Goal: Task Accomplishment & Management: Complete application form

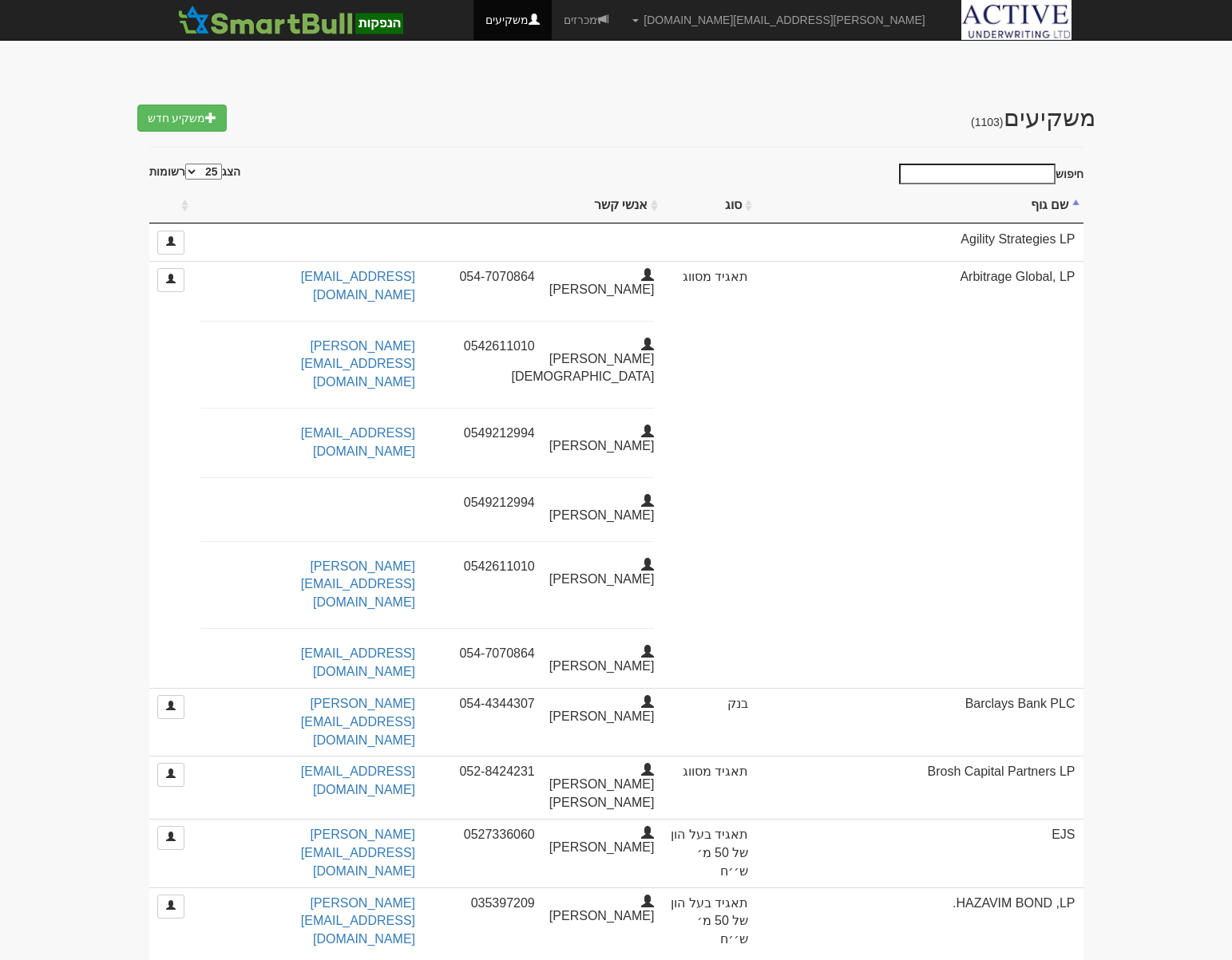
select select "25"
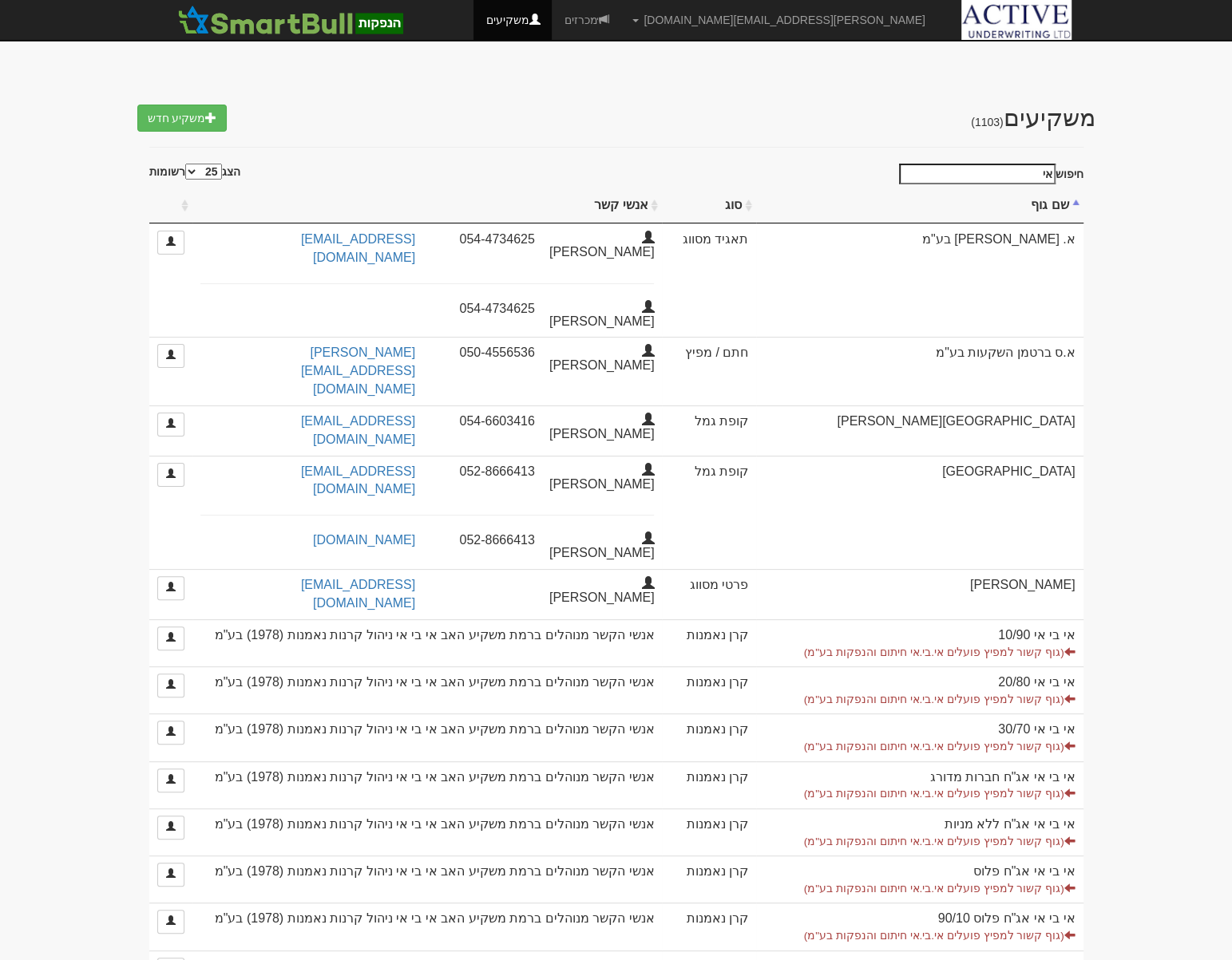
type input "א"
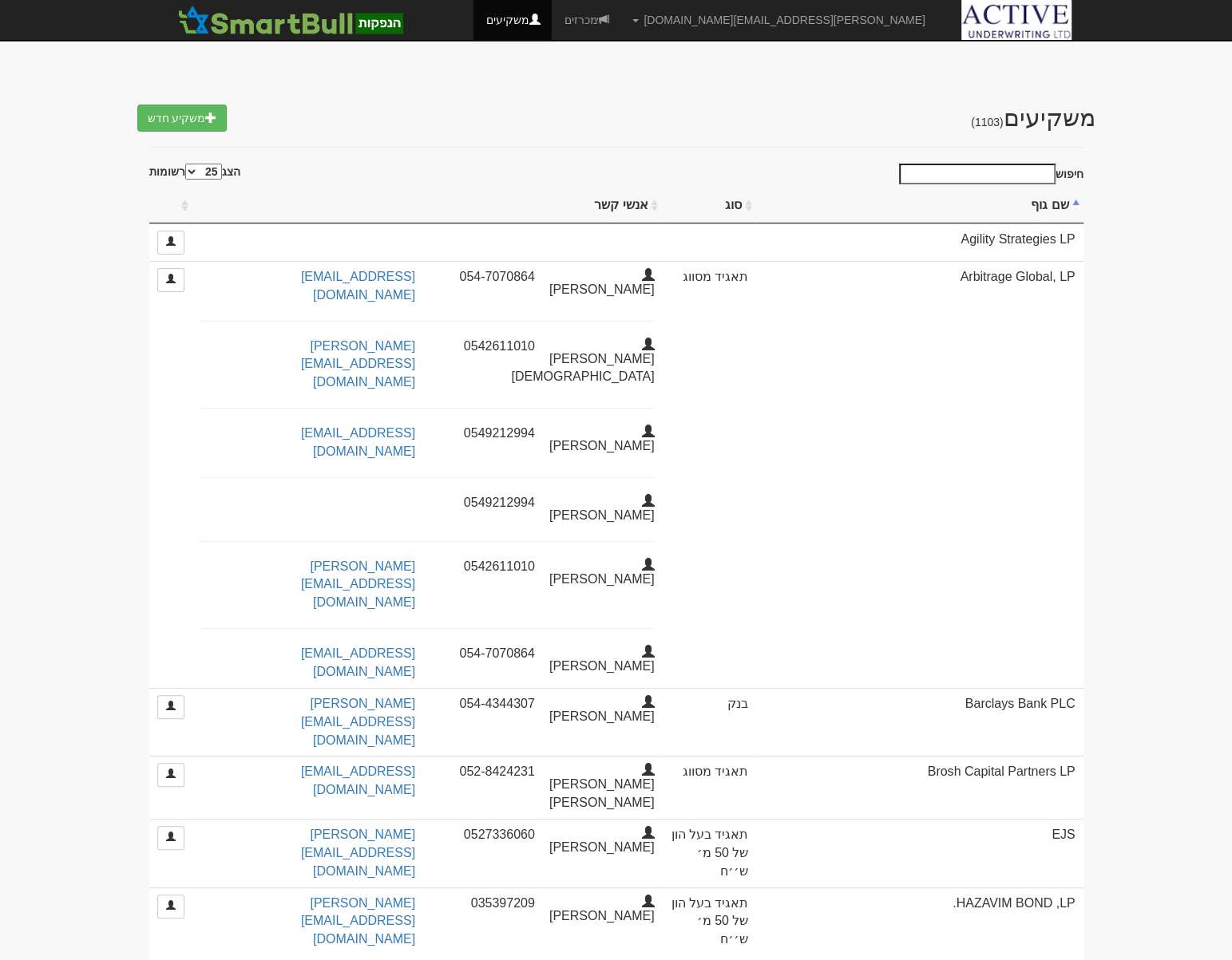
click at [990, 176] on input "חיפוש" at bounding box center [978, 173] width 156 height 21
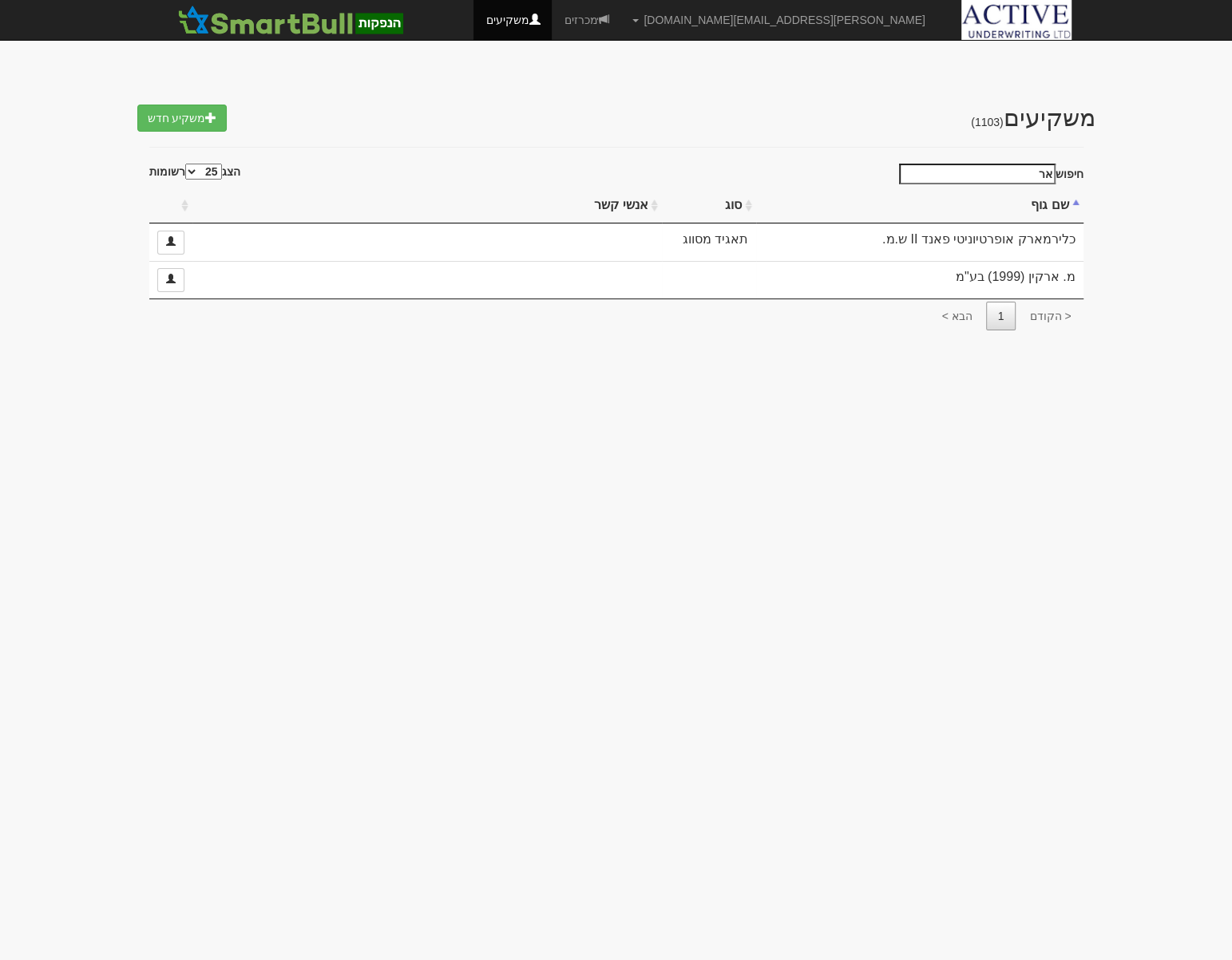
type input "א"
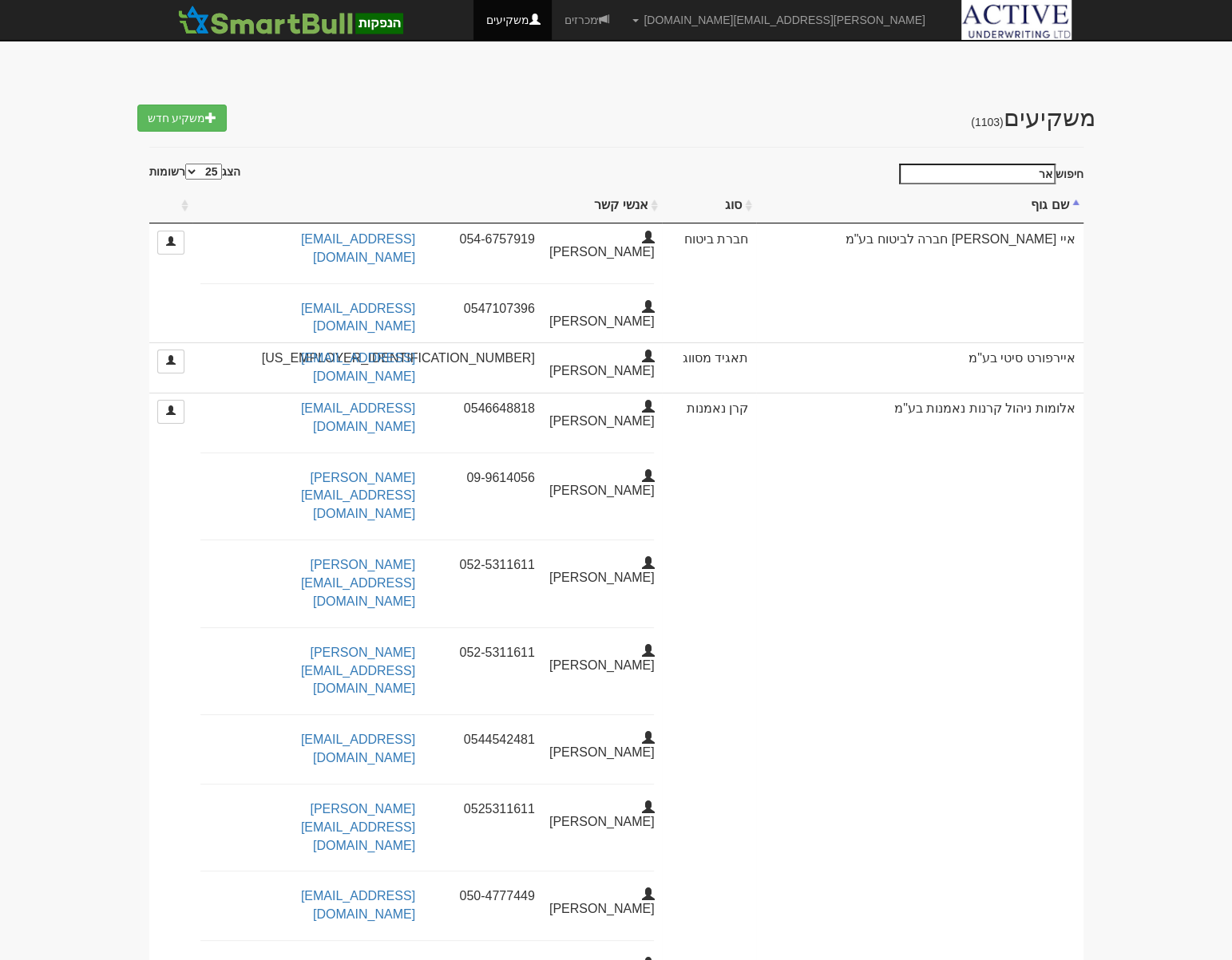
type input "א"
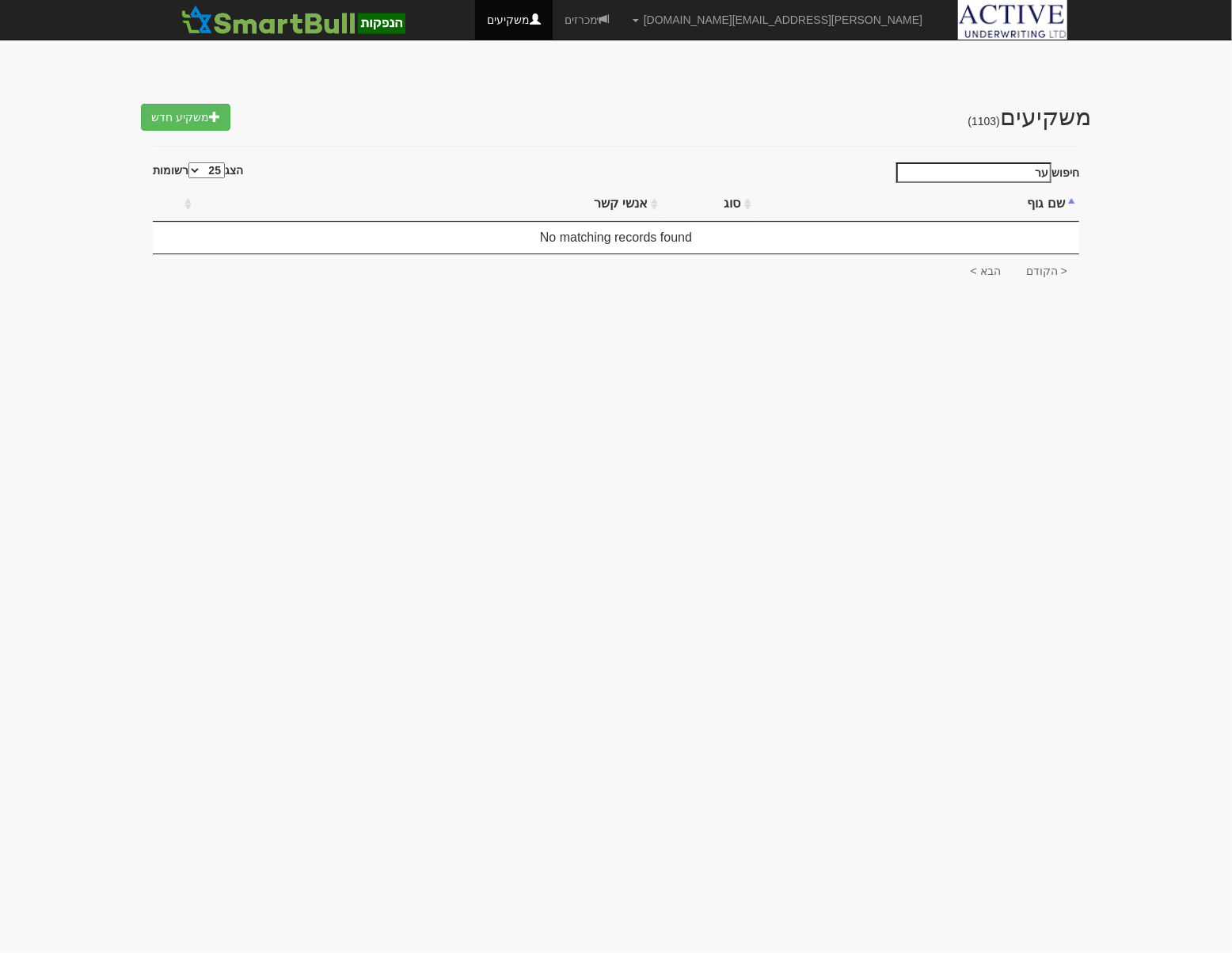
type input "ע"
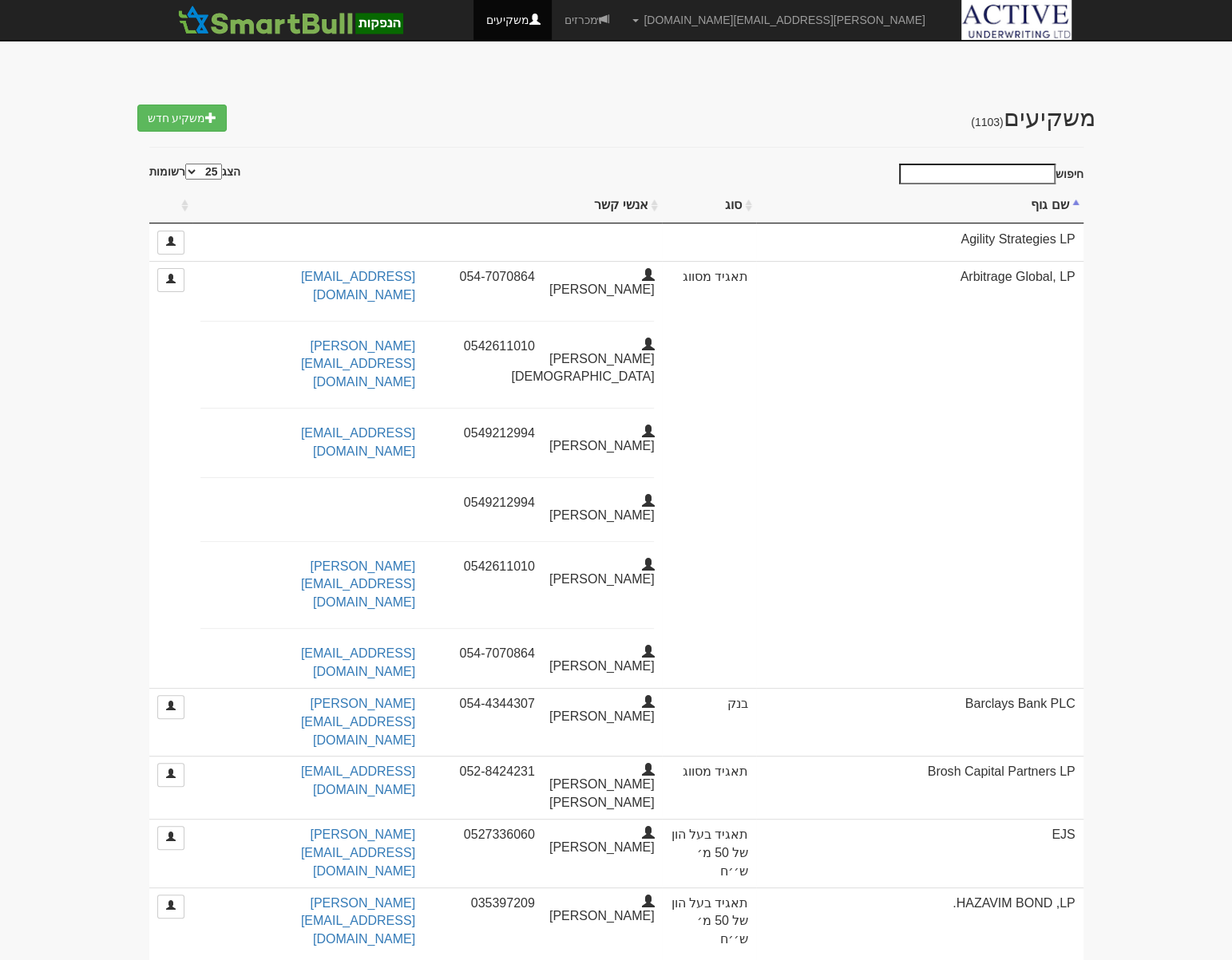
click at [953, 173] on input "חיפוש" at bounding box center [978, 173] width 156 height 21
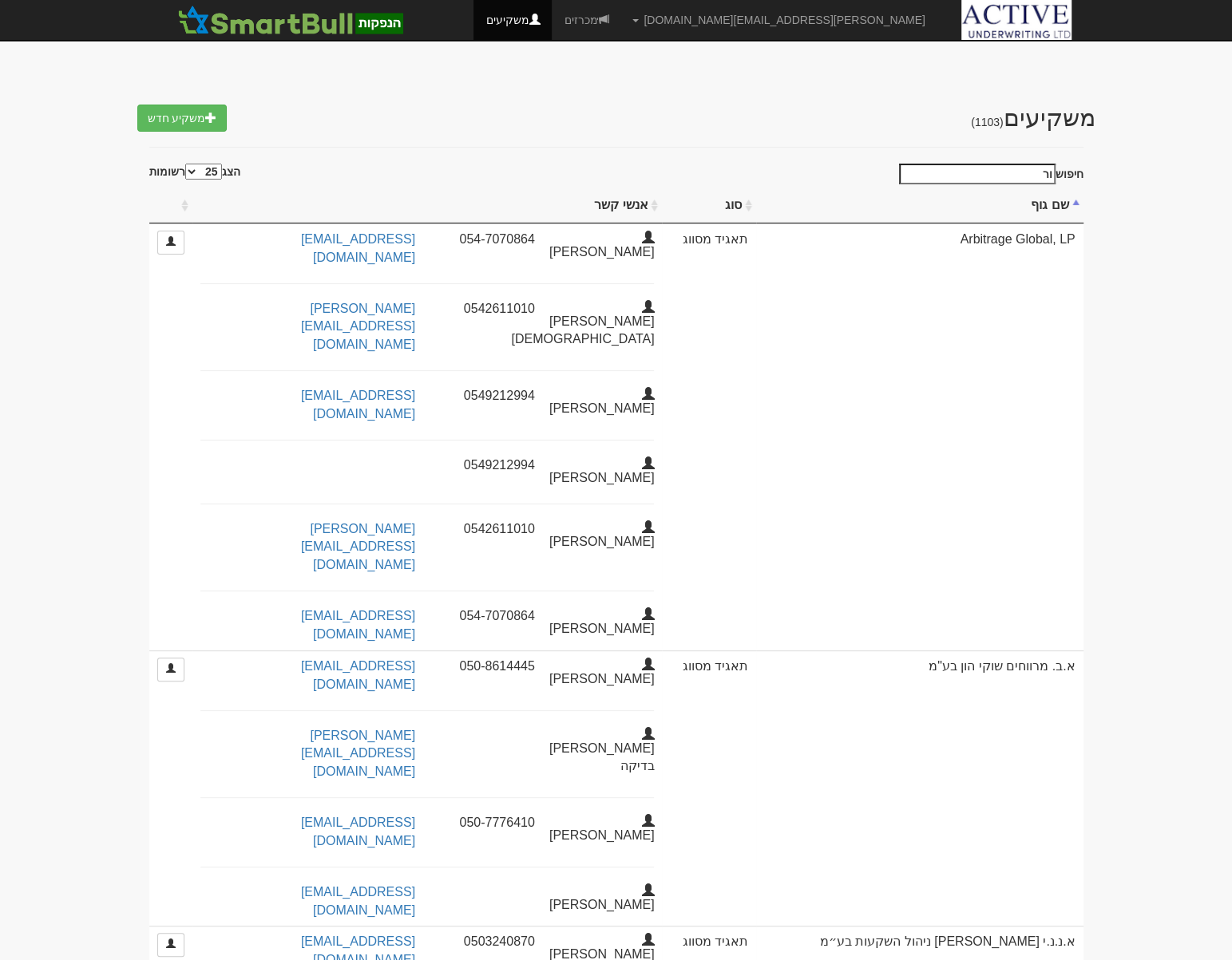
type input "ו"
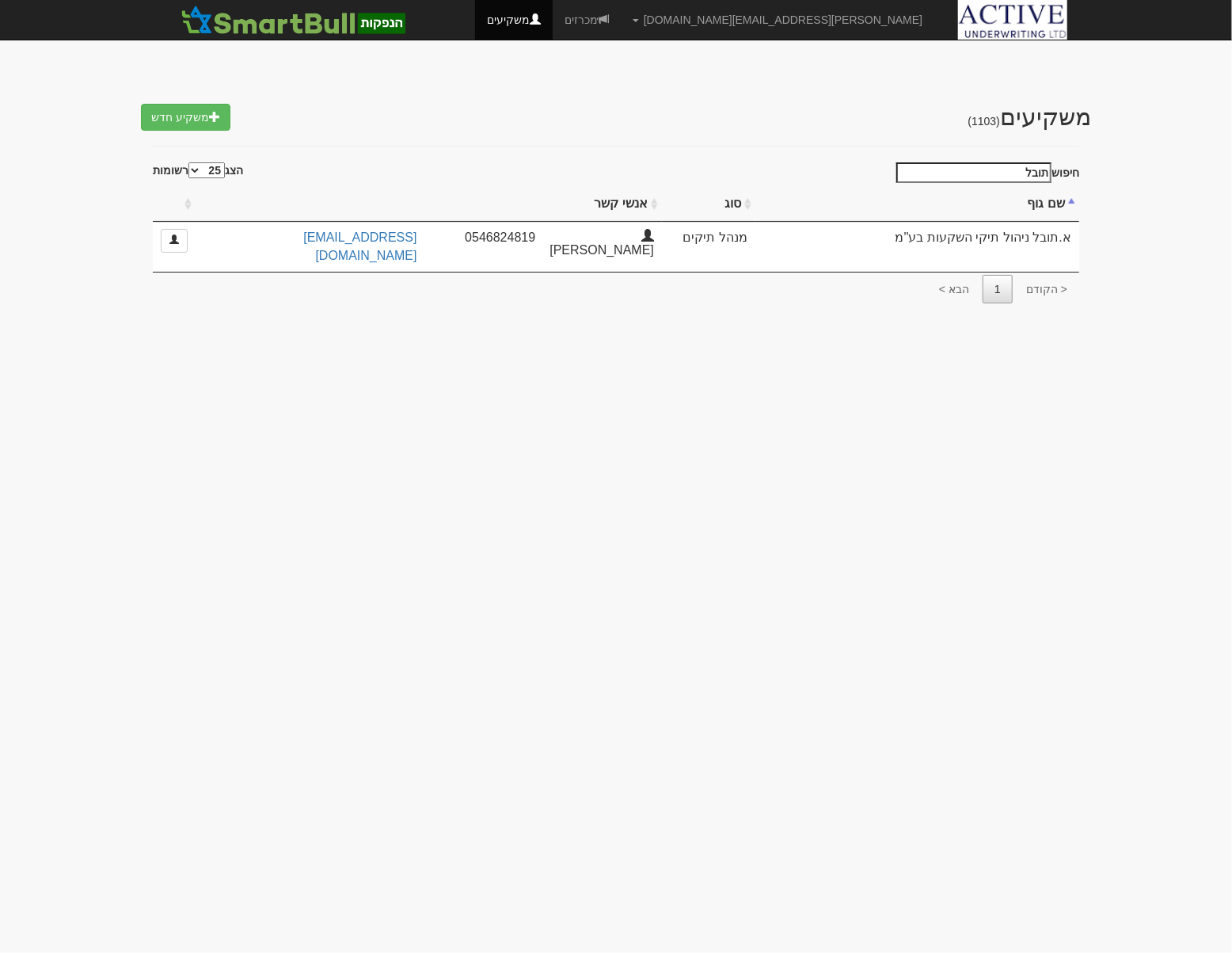
click at [1006, 170] on input "תובל" at bounding box center [974, 172] width 155 height 21
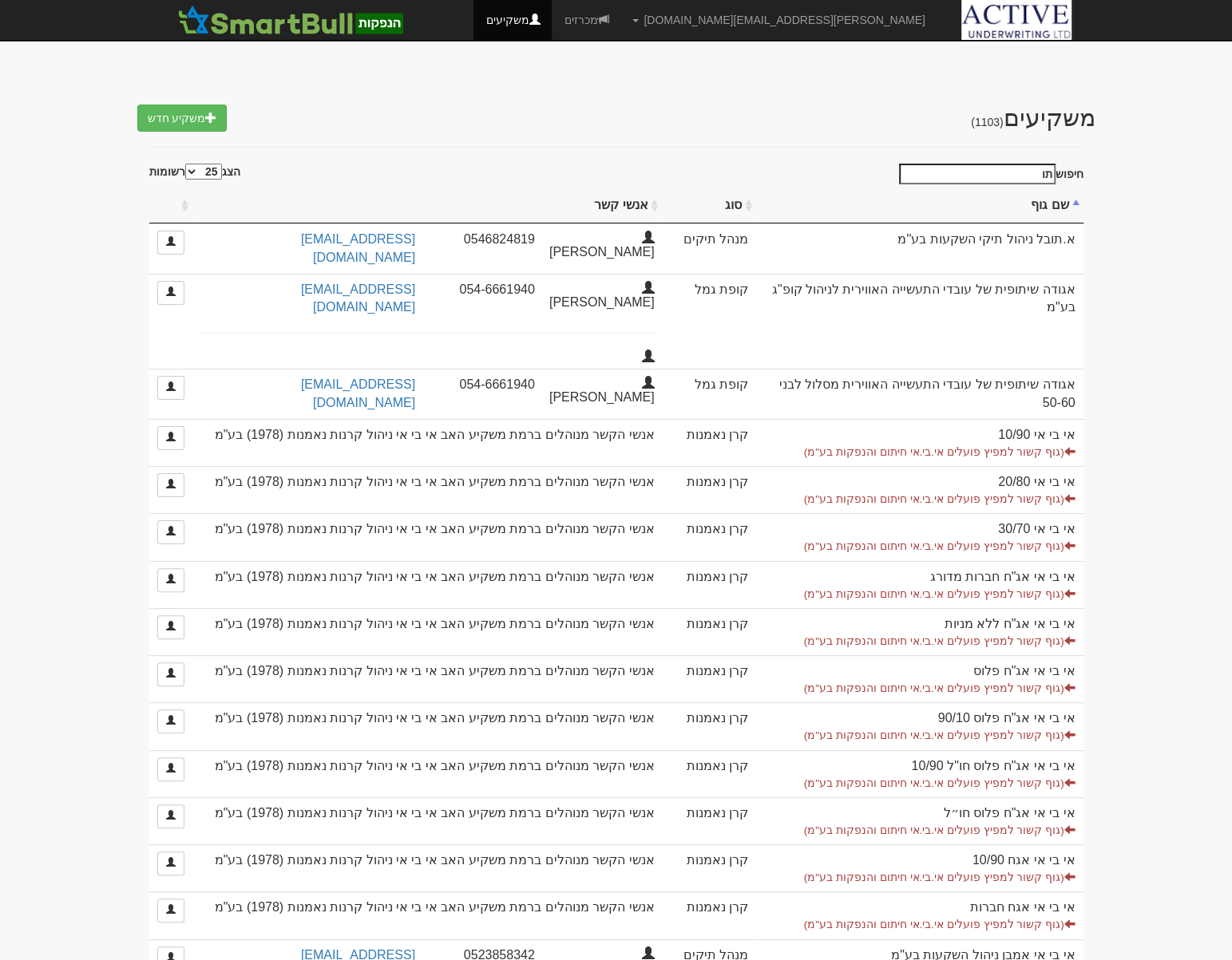
type input "ת"
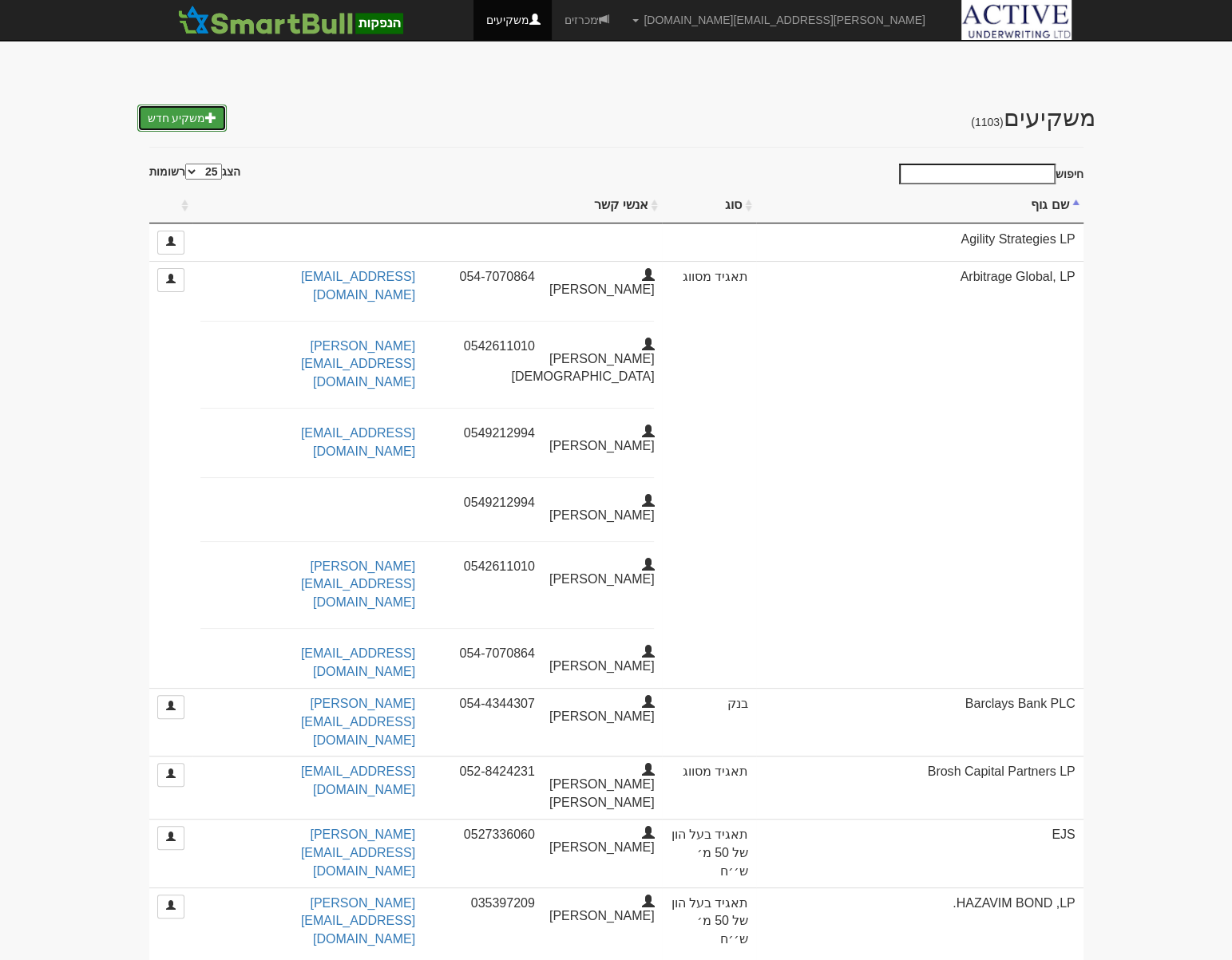
click at [168, 128] on link "משקיע חדש" at bounding box center [182, 118] width 90 height 27
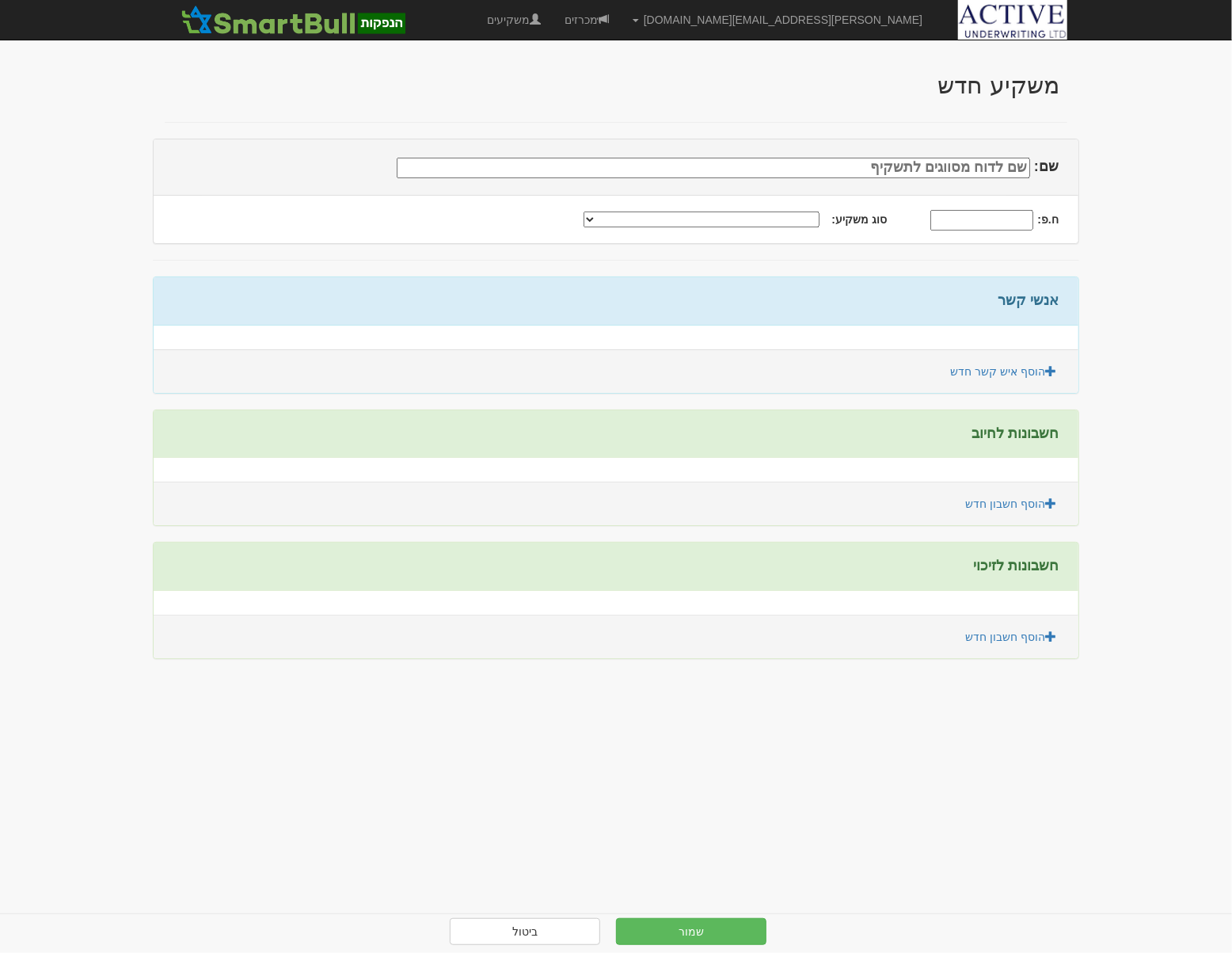
click at [940, 162] on input "שם:" at bounding box center [713, 168] width 634 height 21
click at [949, 166] on input "שם:" at bounding box center [713, 168] width 634 height 21
type input "אלמ"
click at [538, 933] on link "ביטול" at bounding box center [525, 932] width 151 height 27
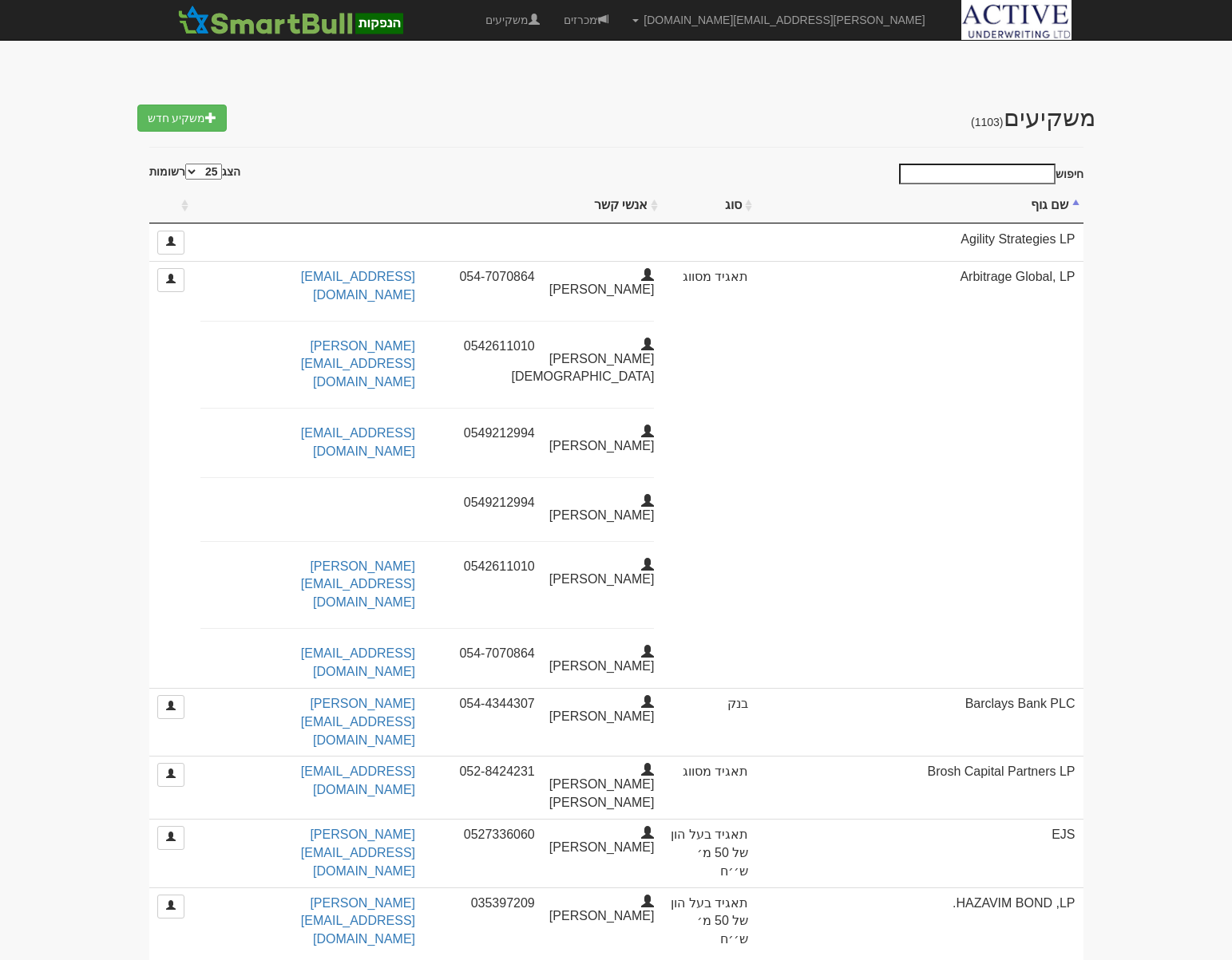
select select "25"
click at [551, 23] on link "משקיעים" at bounding box center [512, 20] width 78 height 40
click at [992, 170] on input "חיפוש" at bounding box center [978, 173] width 156 height 21
select select "25"
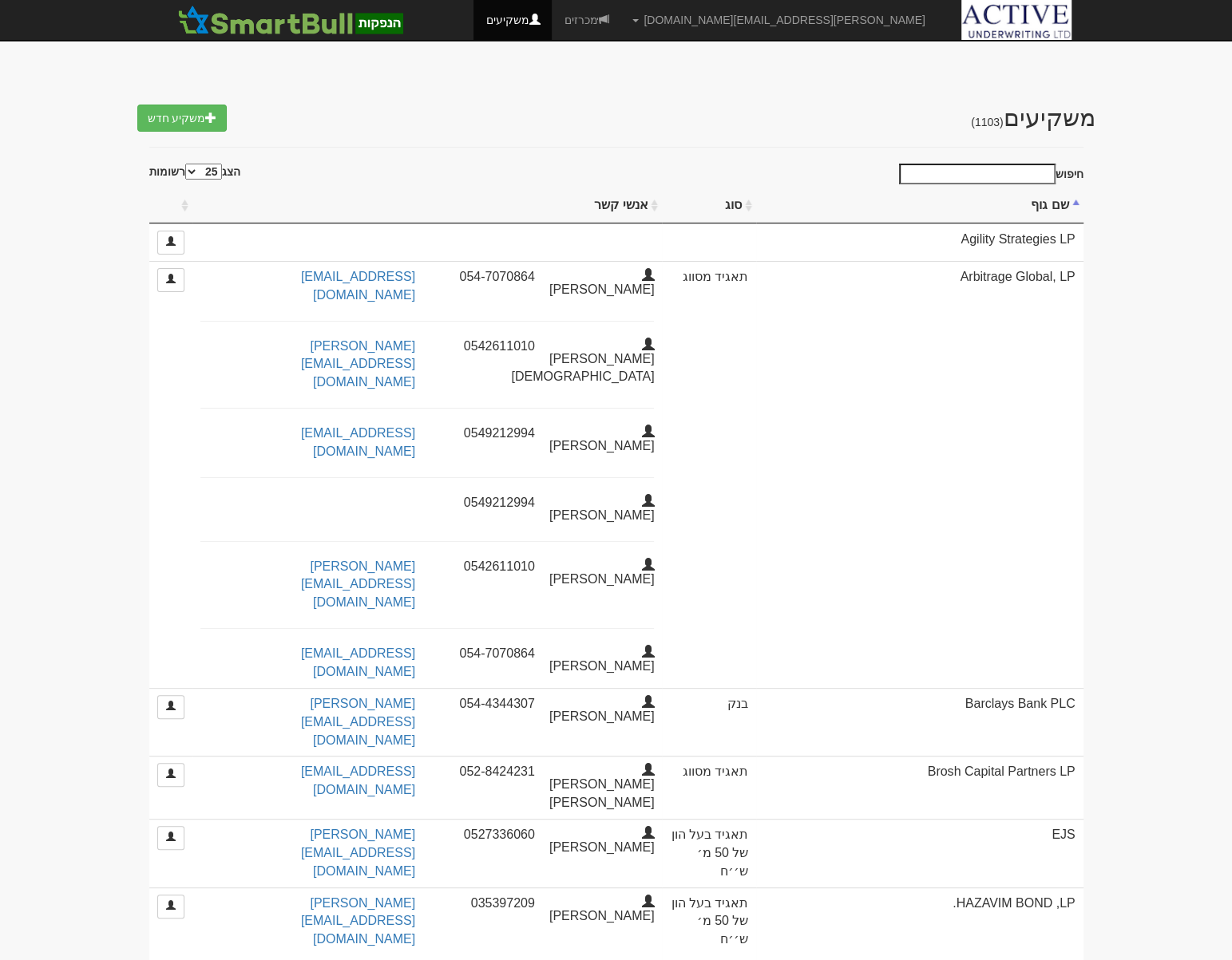
click at [992, 170] on input "חיפוש" at bounding box center [978, 173] width 156 height 21
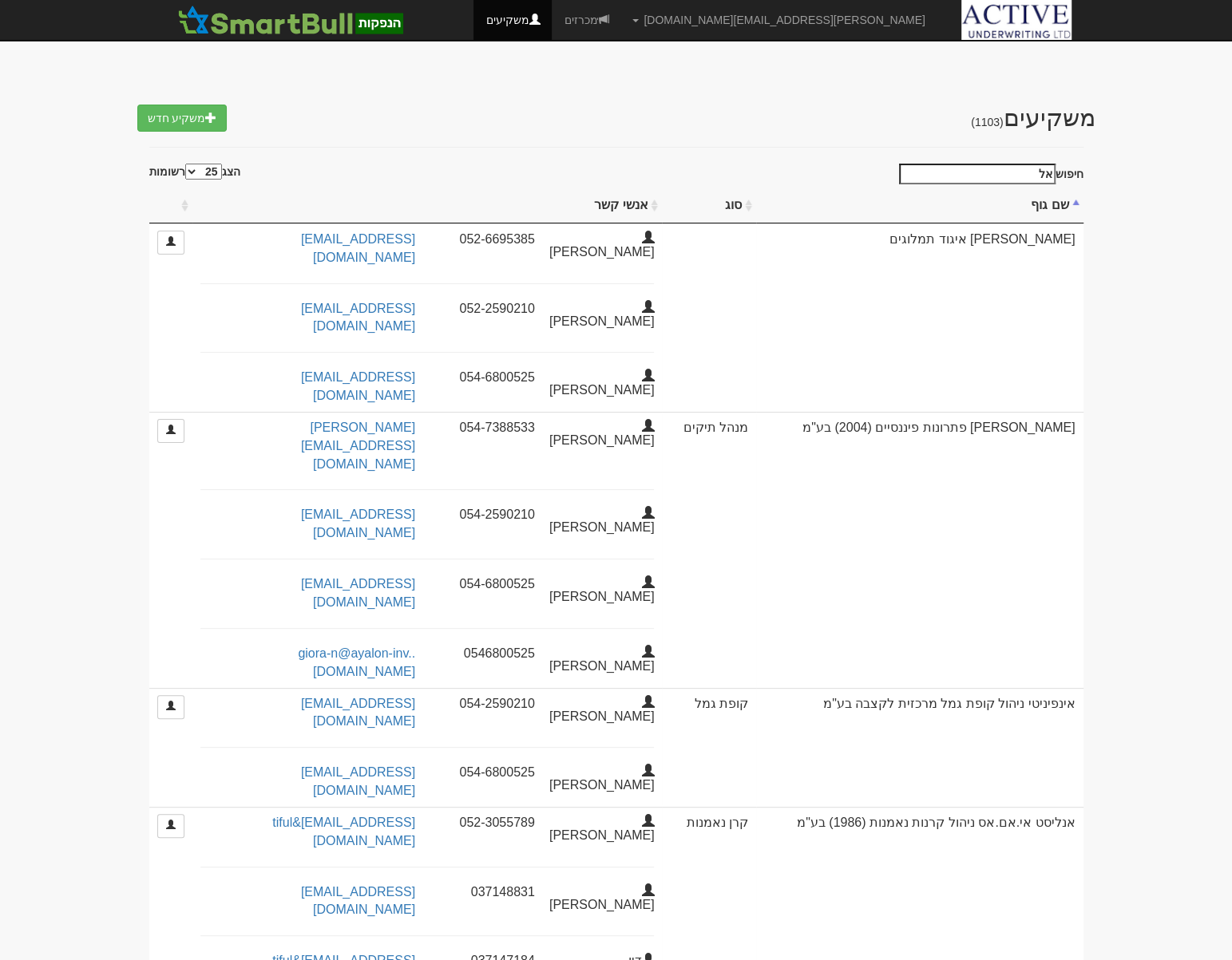
type input "א"
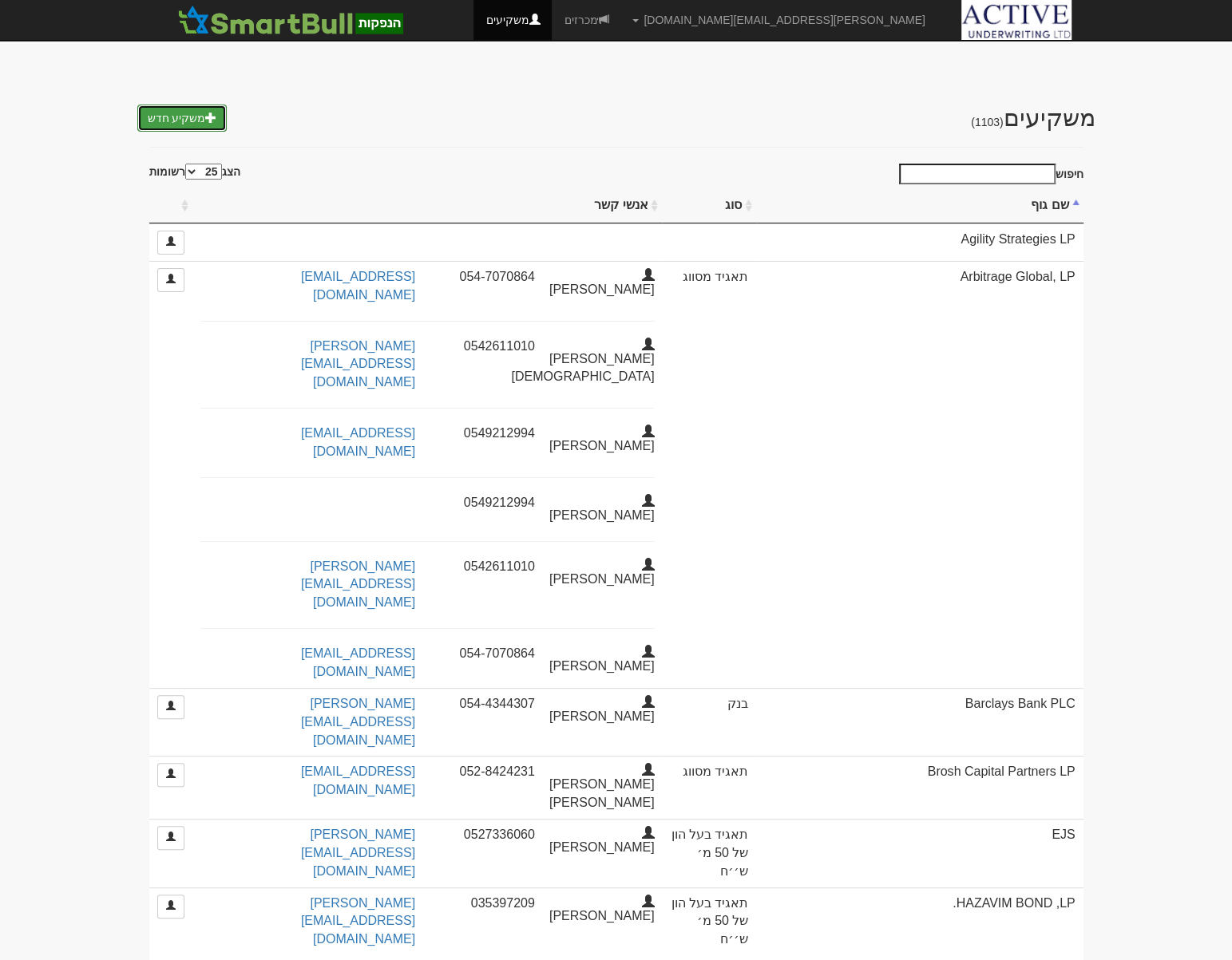
click at [161, 117] on link "משקיע חדש" at bounding box center [182, 118] width 90 height 27
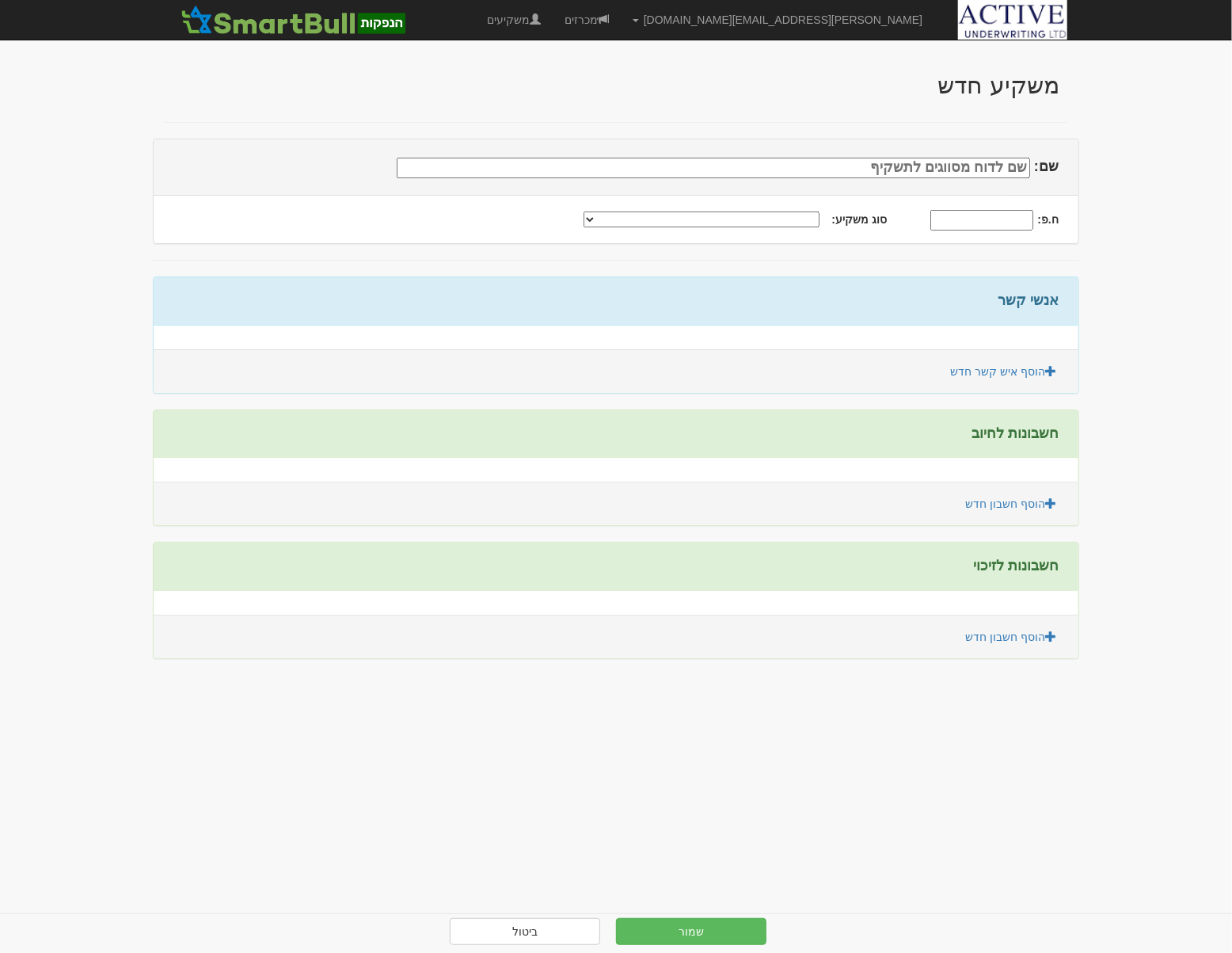
click at [844, 167] on input "שם:" at bounding box center [713, 168] width 634 height 21
type input "אלמנדה קפיטל פרטנרס בע''מ"
click at [953, 225] on input "ח.פ:" at bounding box center [982, 220] width 103 height 21
type input "516677953"
click at [643, 221] on select "תאגיד מסווג חתם / מפיץ חברת ביטוח תאגיד בעל הון של 50 מ׳ ש׳׳ח קופת גמל / קרן פנ…" at bounding box center [702, 220] width 236 height 16
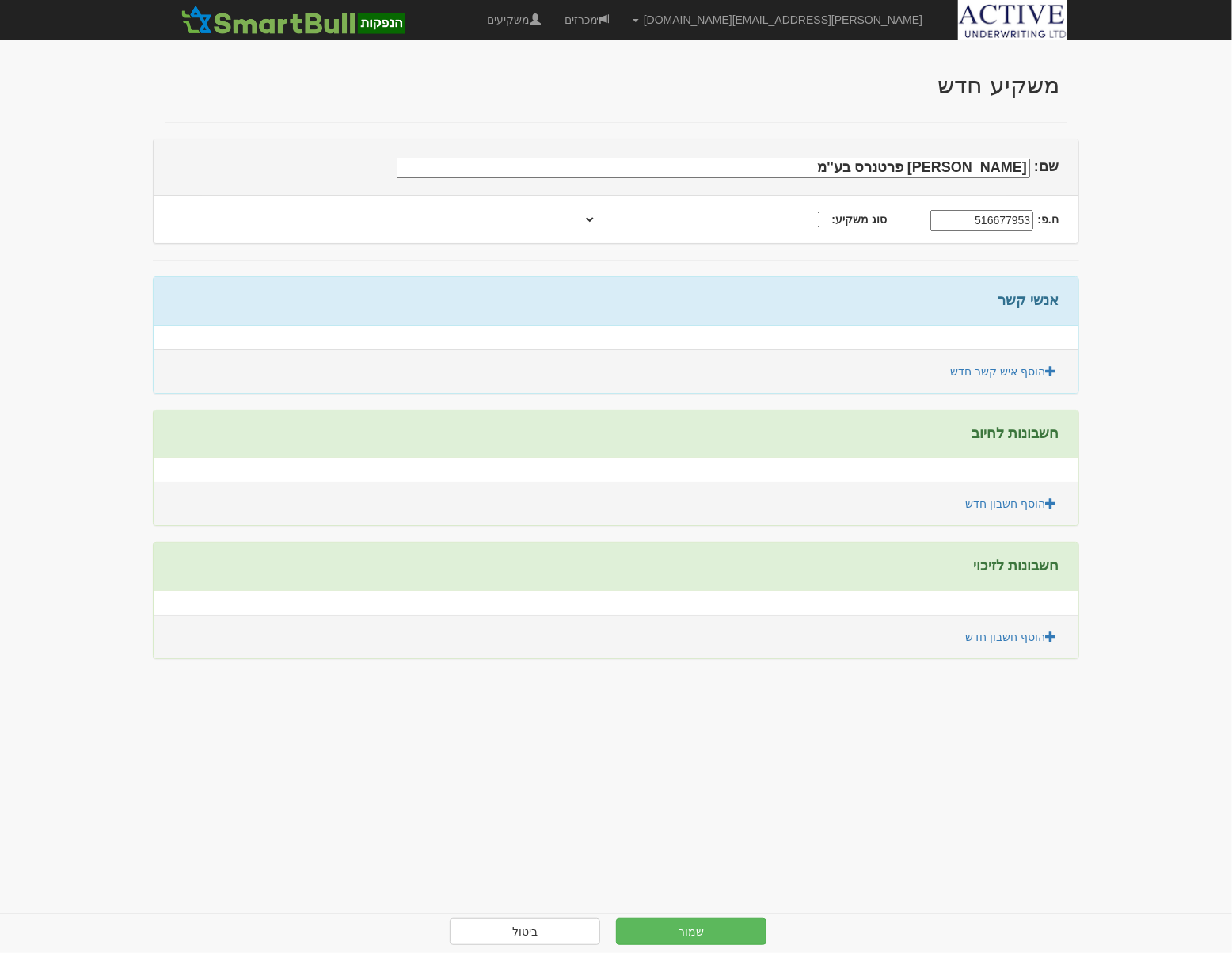
select select "תאגיד בעל הון של 50 מ׳ ש׳׳ח"
click at [611, 212] on select "תאגיד מסווג חתם / מפיץ חברת ביטוח תאגיד בעל הון של 50 מ׳ ש׳׳ח קופת גמל / קרן פנ…" at bounding box center [702, 220] width 236 height 16
click at [1018, 371] on link "הוסף איש קשר חדש" at bounding box center [1003, 371] width 127 height 27
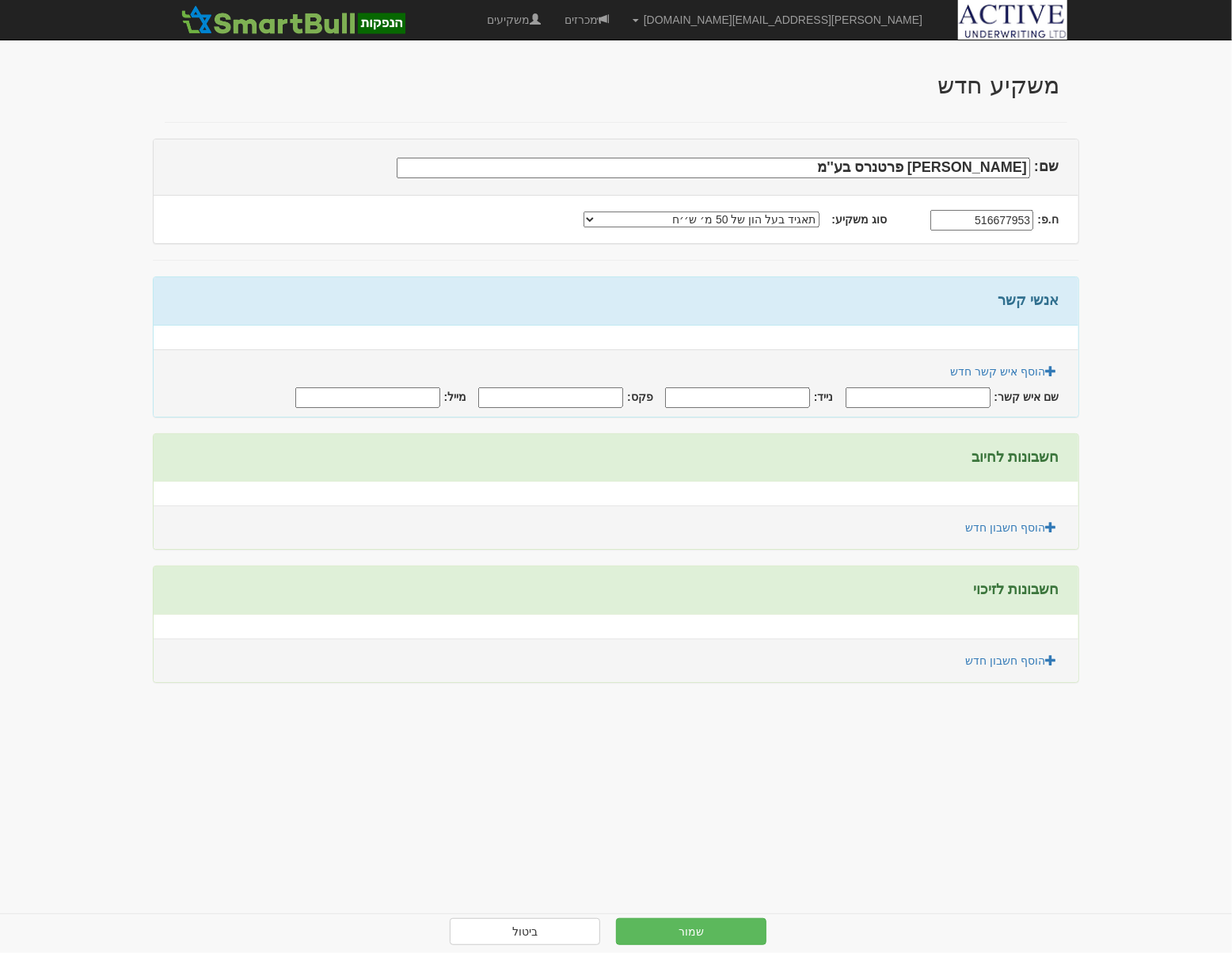
click at [949, 389] on input "שם איש קשר:" at bounding box center [918, 398] width 145 height 21
type input "צור אילן"
click at [765, 397] on input "נייד:" at bounding box center [737, 398] width 145 height 21
click at [801, 389] on input "נייד:" at bounding box center [737, 398] width 145 height 21
type input "0544592318"
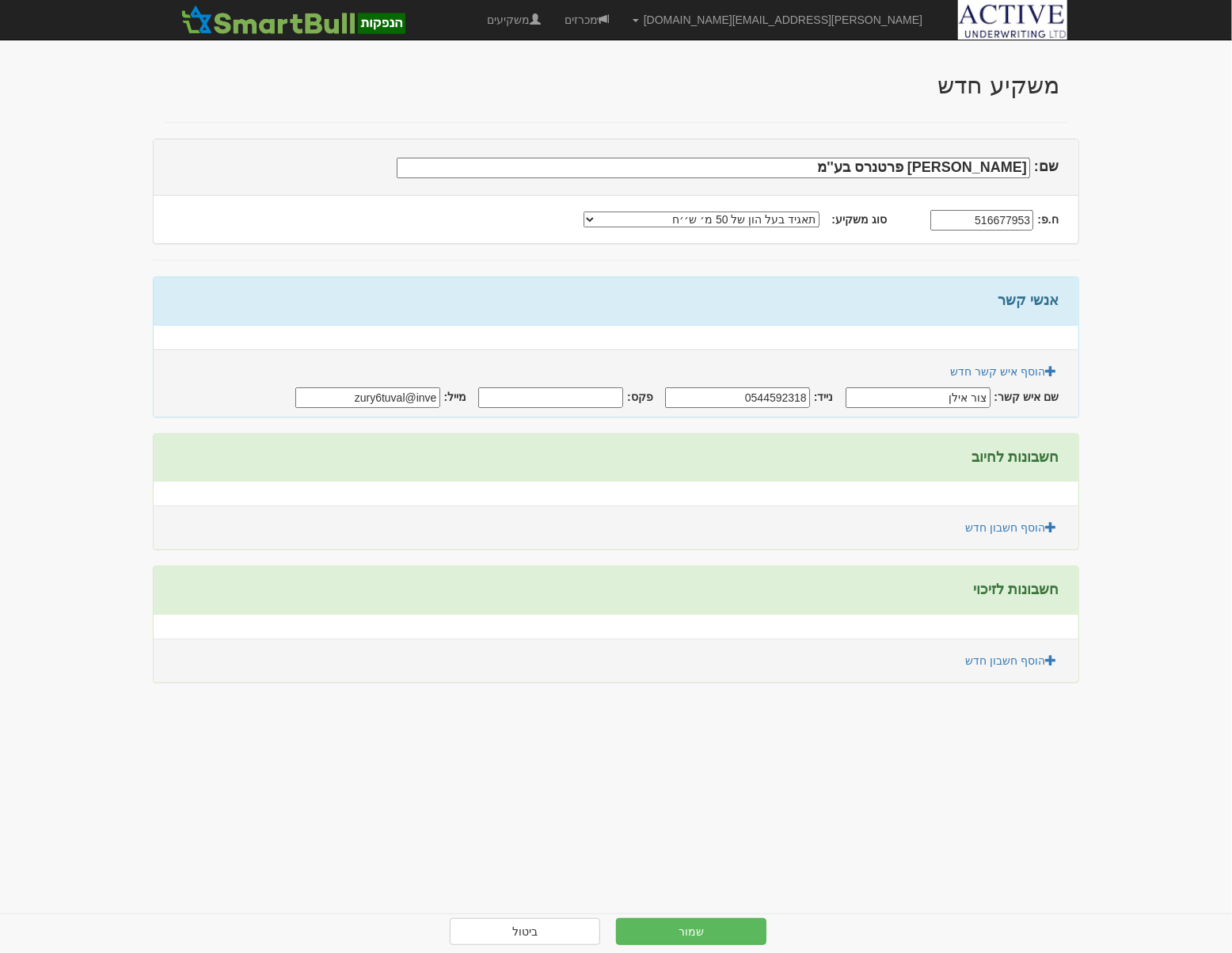
click at [379, 396] on input "zury6tuval@inve" at bounding box center [368, 398] width 145 height 21
drag, startPoint x: 377, startPoint y: 398, endPoint x: 500, endPoint y: 398, distance: 123.0
click at [500, 398] on div "שם איש קשר: צור אילן נייד: 0544592318" at bounding box center [606, 397] width 906 height 23
type input "zury@tuval-invest.com"
click at [1023, 533] on link "הוסף חשבון חדש" at bounding box center [1011, 527] width 112 height 27
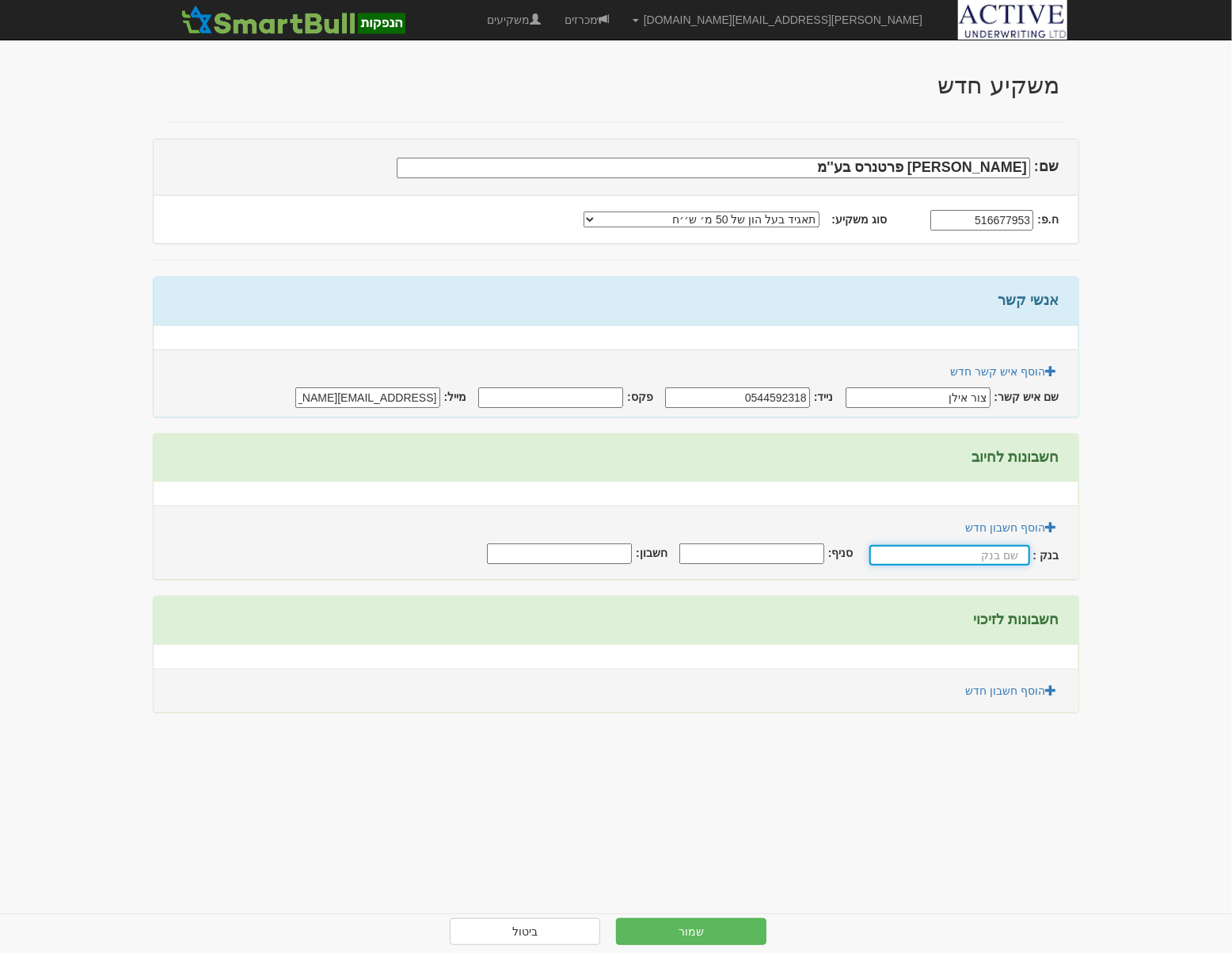
click at [1009, 553] on input "text" at bounding box center [950, 555] width 160 height 21
type input "s"
type input "דיקונט"
type input "10"
type input "144596"
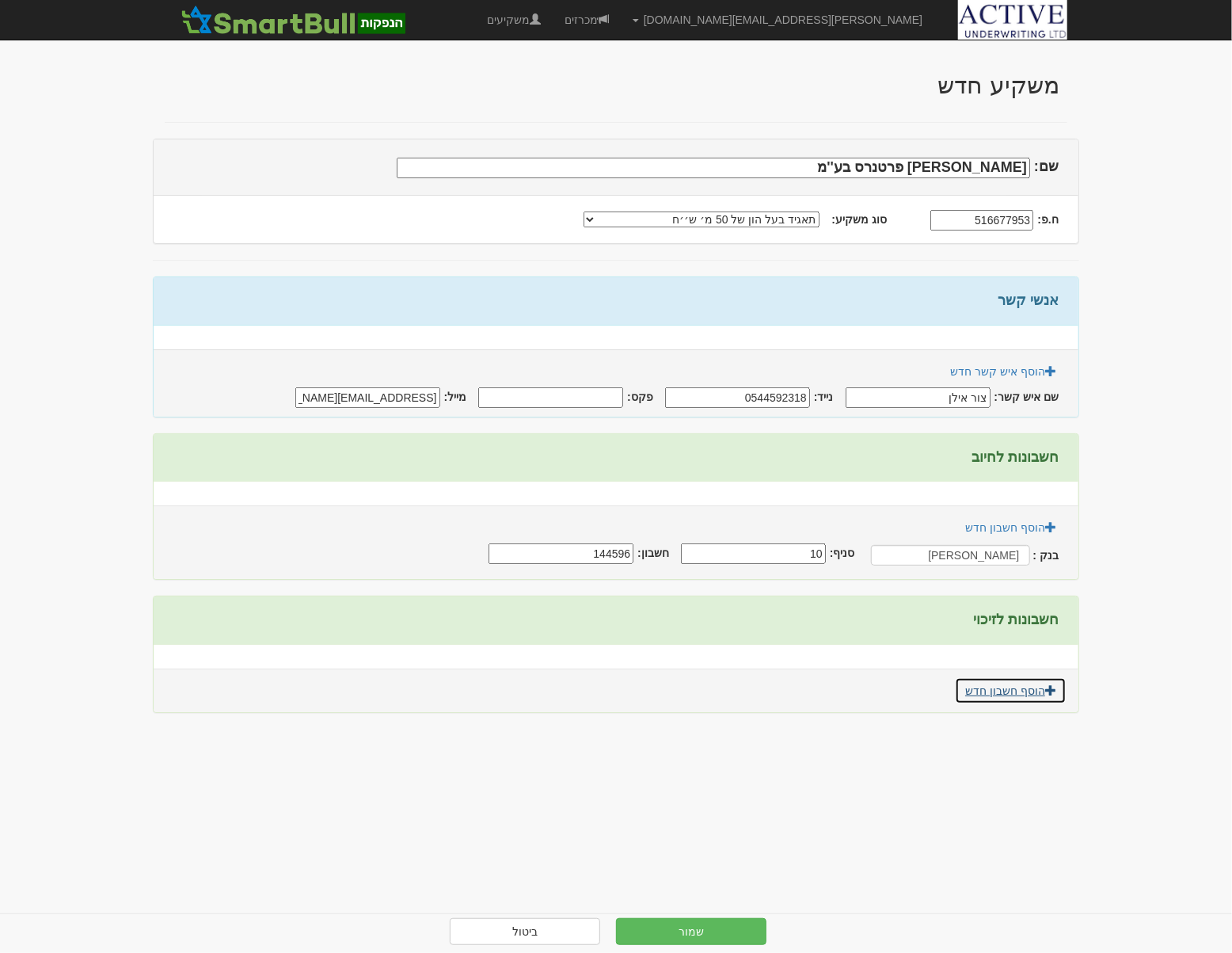
click at [999, 689] on link "הוסף חשבון חדש" at bounding box center [1011, 691] width 112 height 27
click at [987, 716] on input "text" at bounding box center [950, 719] width 160 height 21
click at [1015, 554] on input "דיקונט" at bounding box center [950, 555] width 160 height 21
click at [1010, 554] on input "דיקונט" at bounding box center [950, 555] width 160 height 21
type input "דיסקונט"
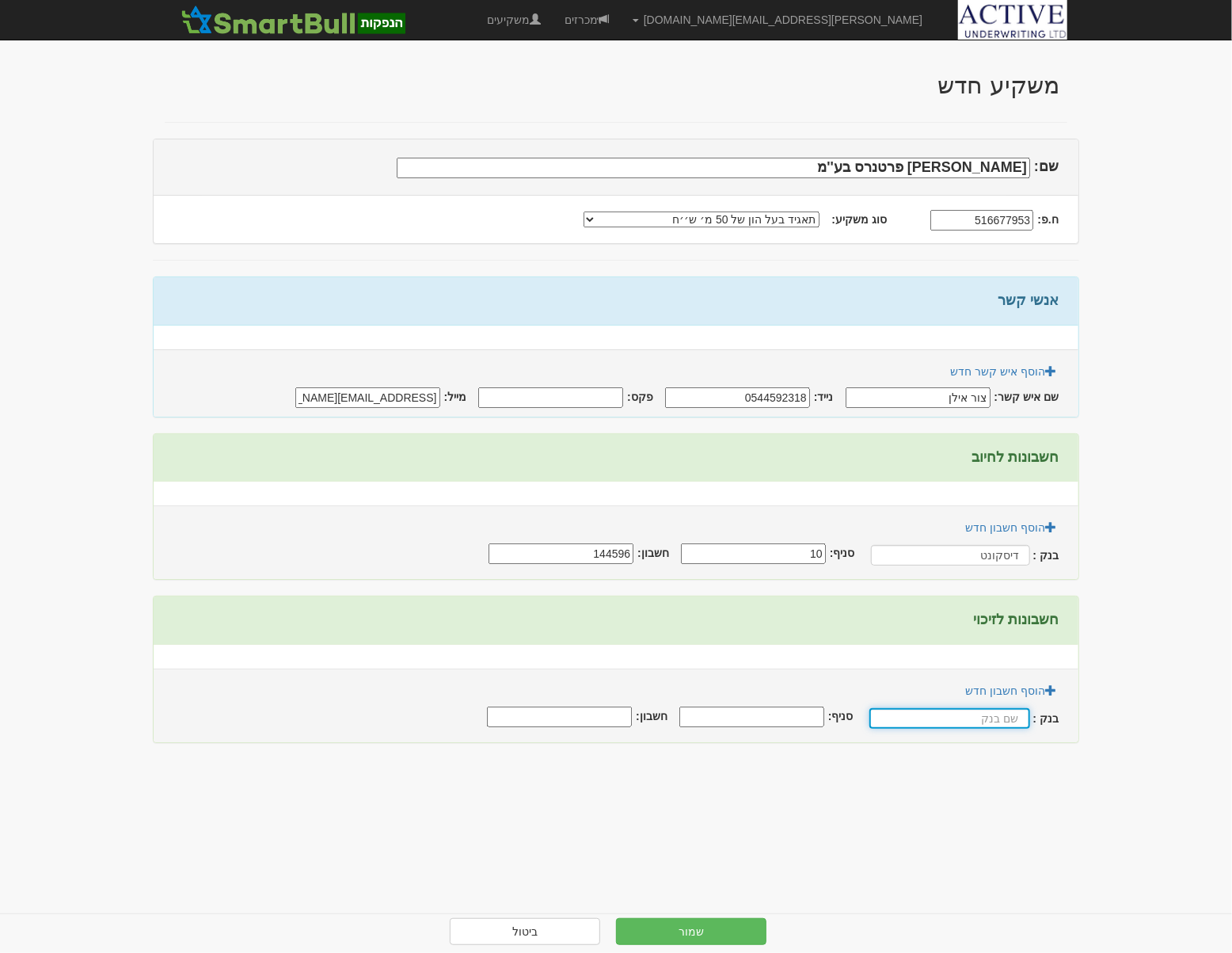
click at [976, 718] on input "text" at bounding box center [950, 719] width 160 height 21
type input "1"
type input "דיסקונט"
click at [786, 713] on input "סניף:" at bounding box center [753, 717] width 145 height 21
type input "10"
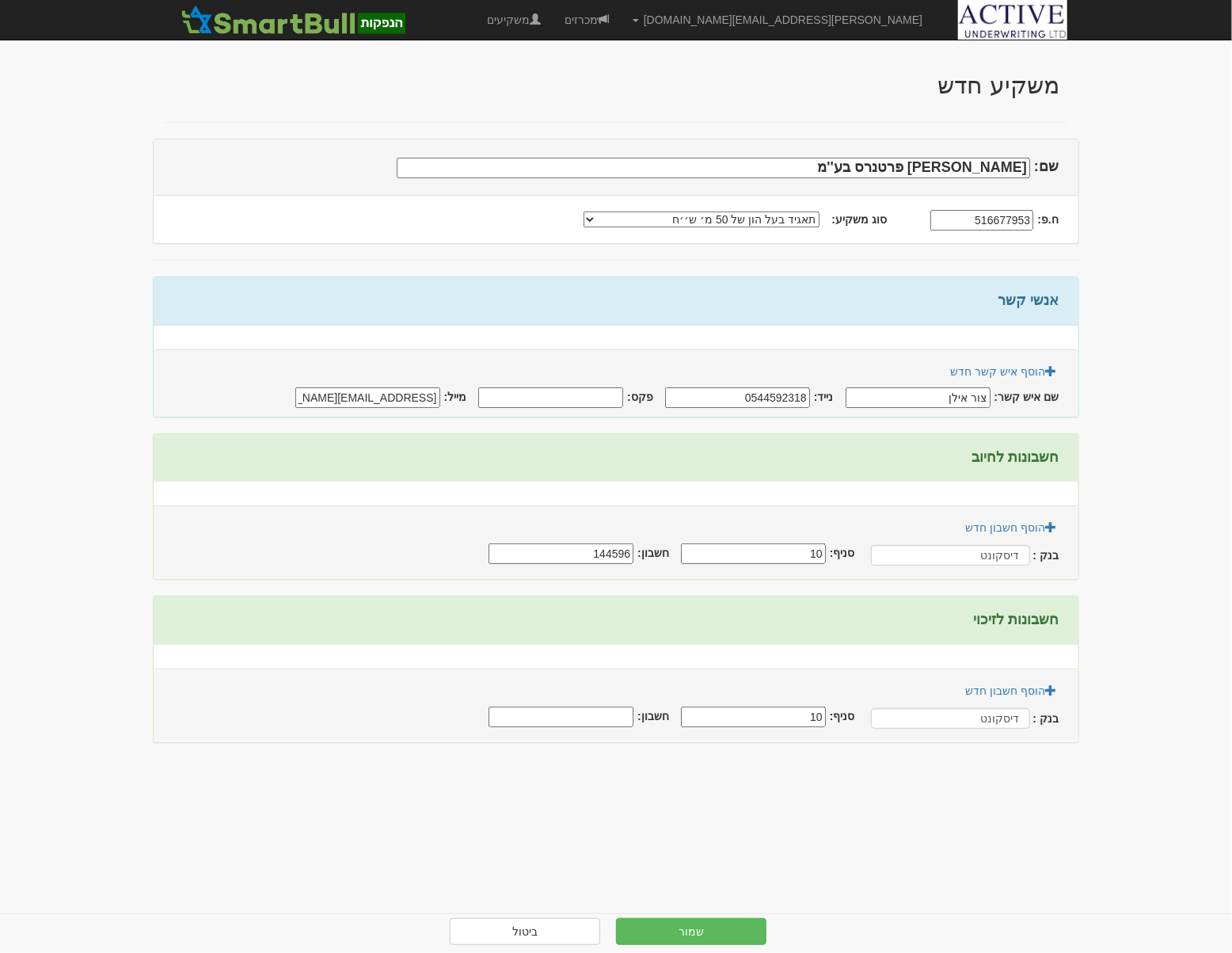
click at [590, 707] on input "חשבון:" at bounding box center [561, 717] width 145 height 21
type input "144596"
click at [710, 932] on button "שמור" at bounding box center [691, 932] width 151 height 27
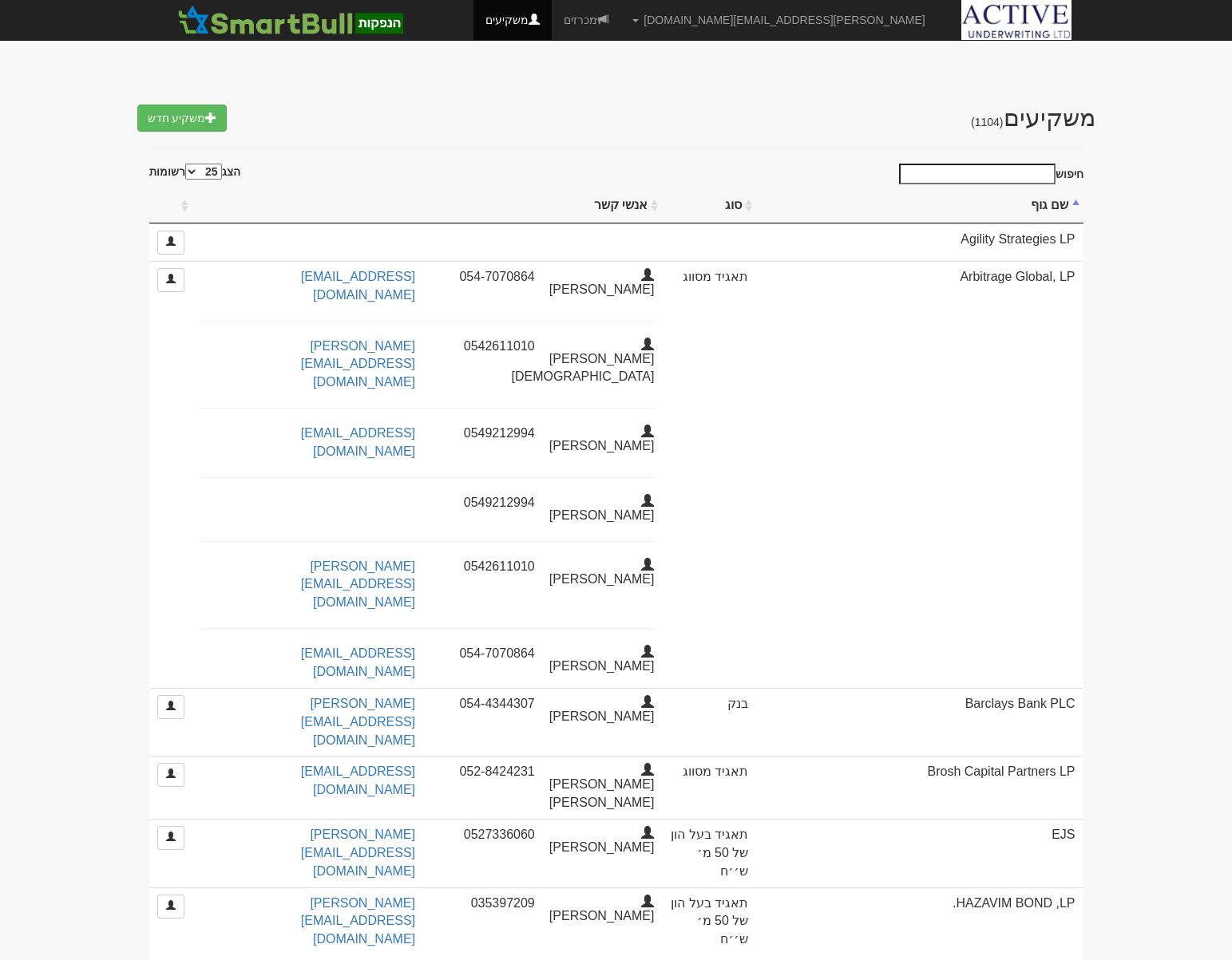
select select "25"
click at [965, 166] on input "חיפוש" at bounding box center [978, 173] width 156 height 21
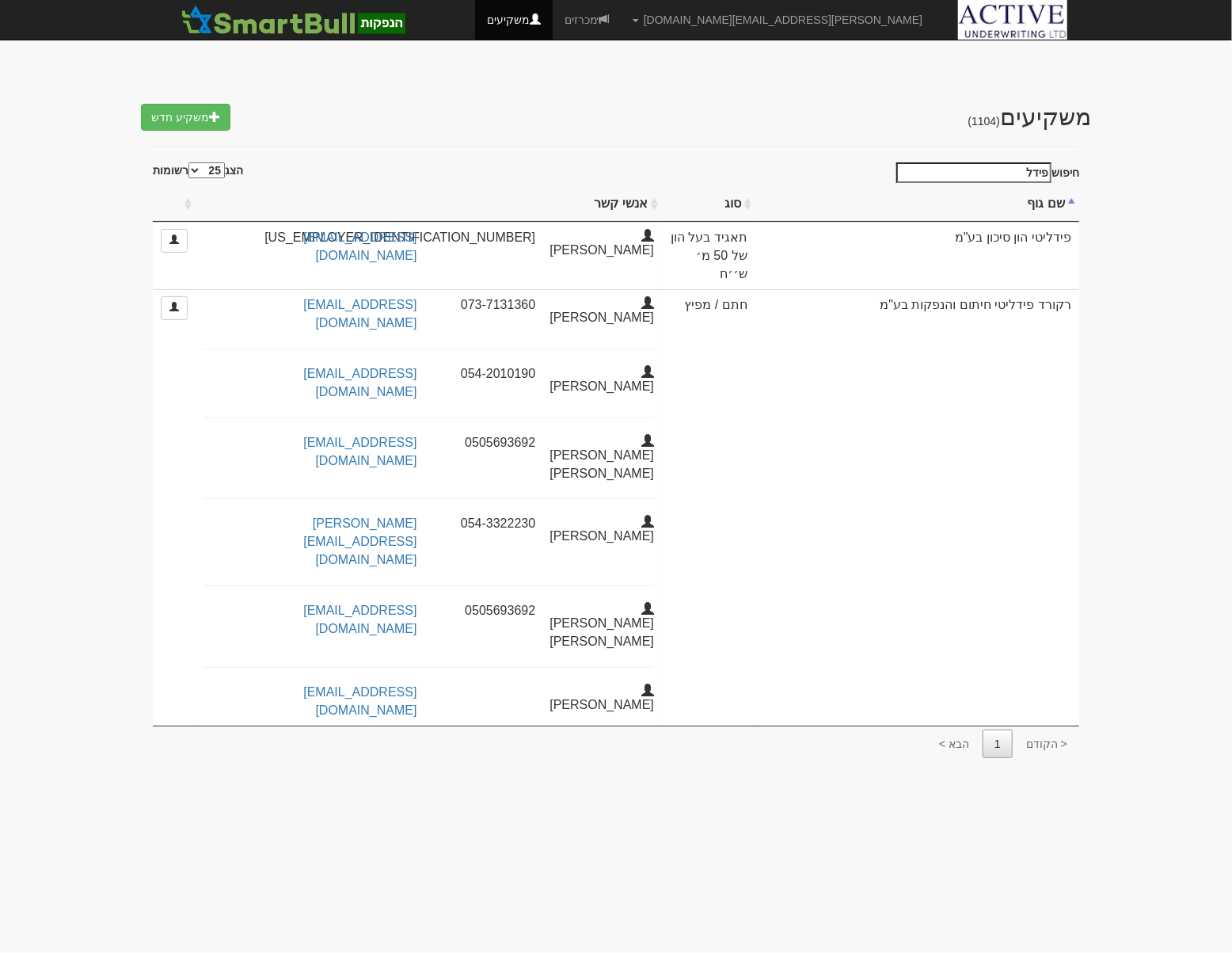
drag, startPoint x: 1014, startPoint y: 169, endPoint x: 1075, endPoint y: 169, distance: 61.0
click at [1075, 169] on label "חיפוש פידל" at bounding box center [985, 172] width 188 height 21
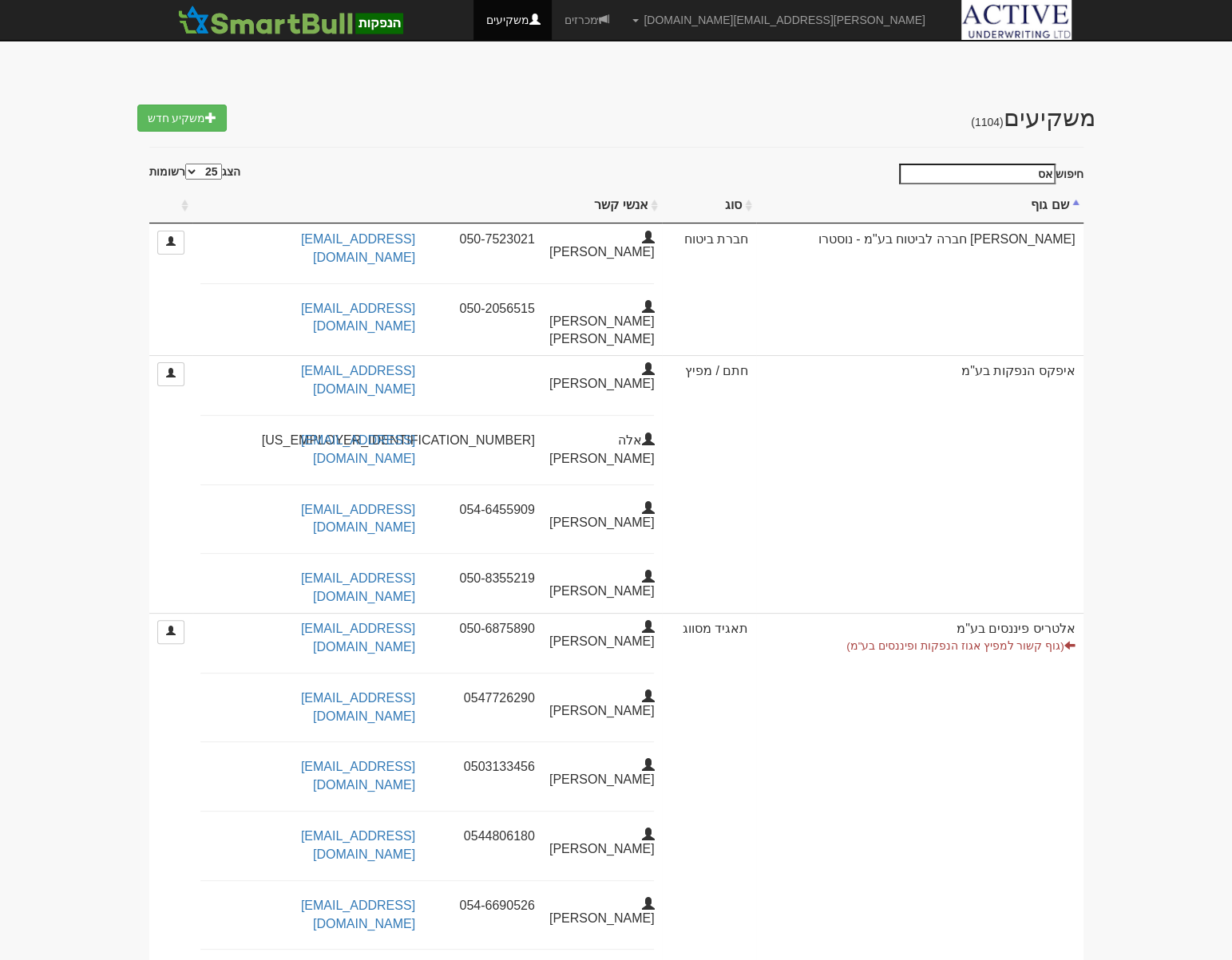
type input "א"
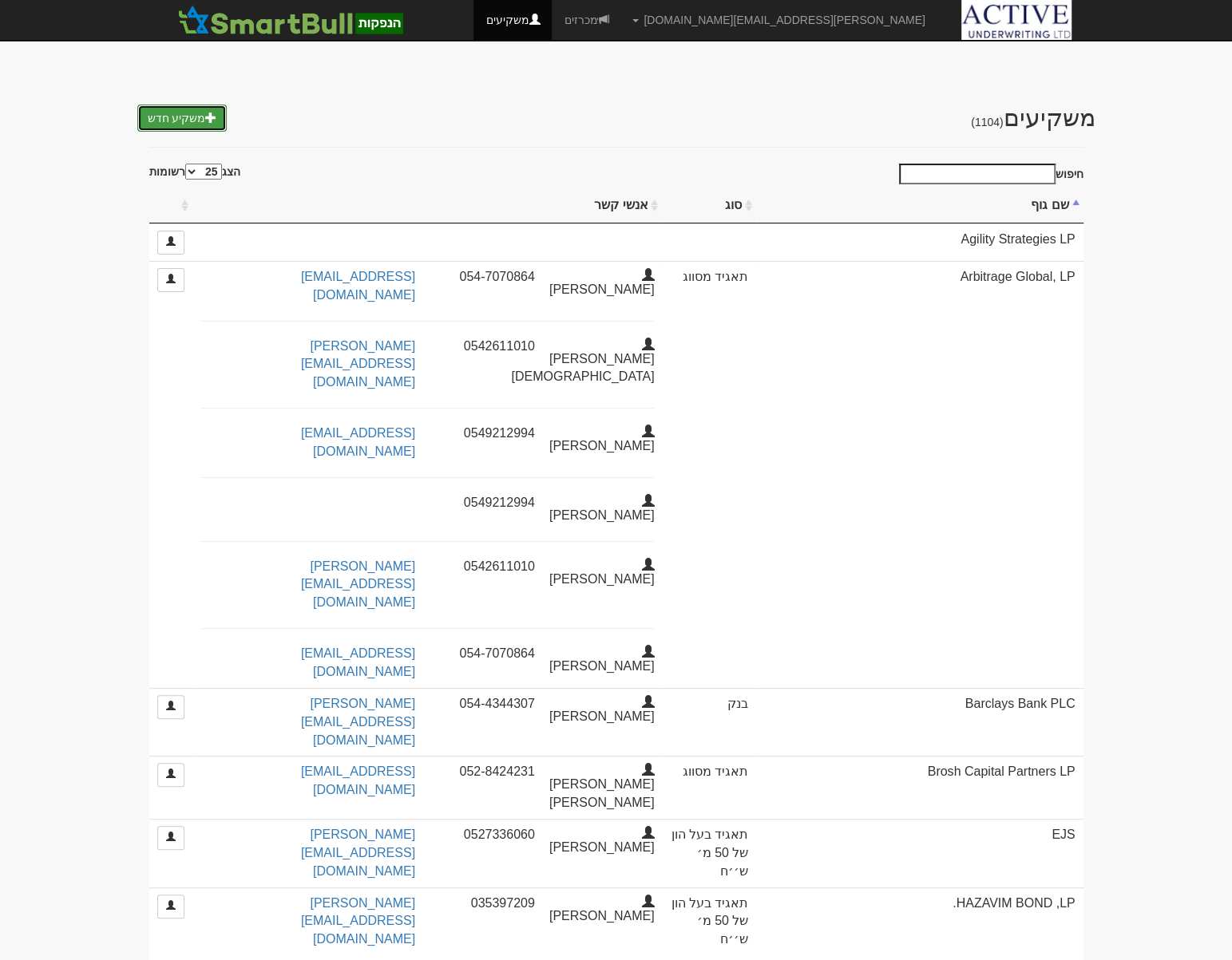
click at [192, 112] on link "משקיע חדש" at bounding box center [182, 118] width 90 height 27
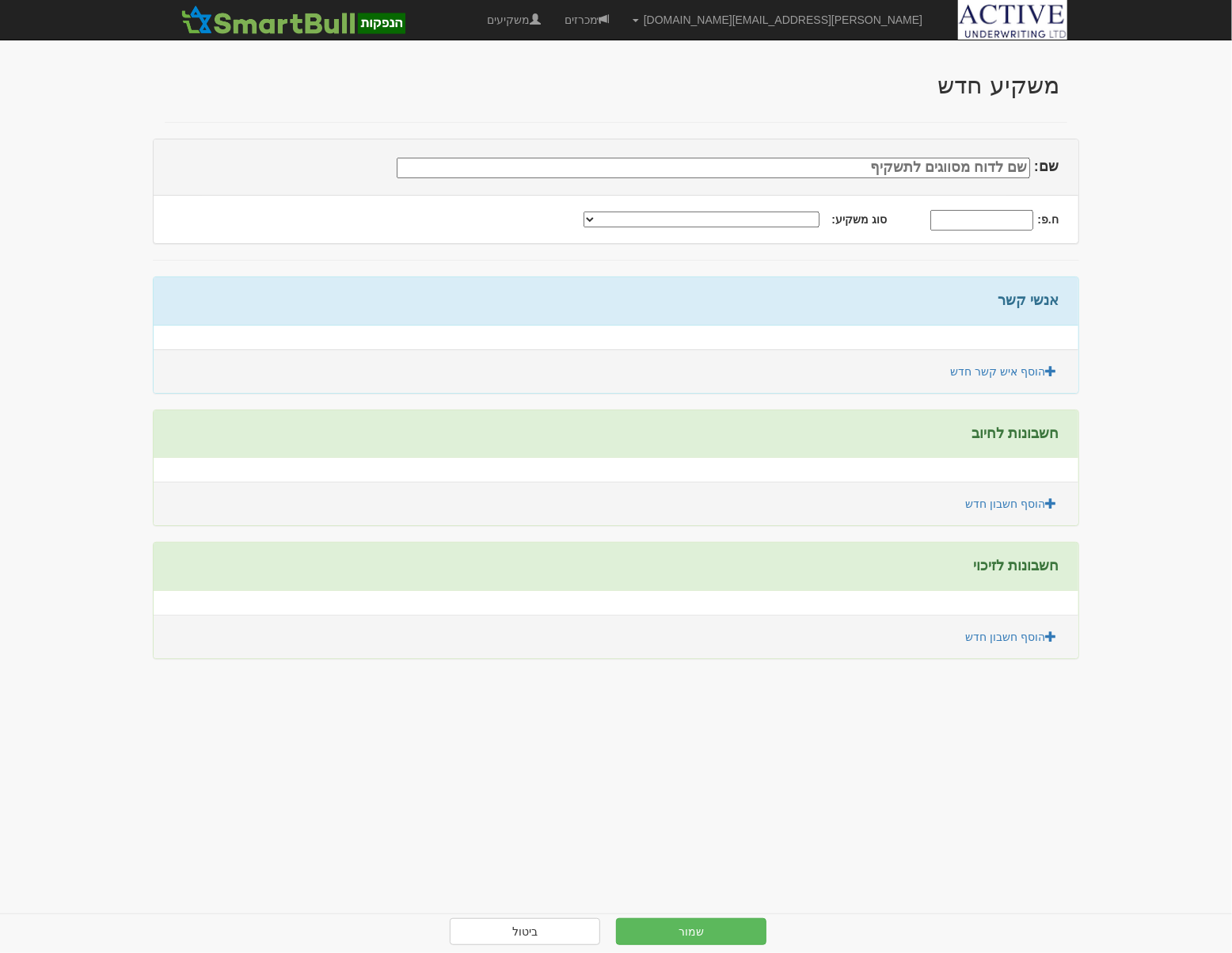
click at [933, 165] on input "שם:" at bounding box center [713, 168] width 634 height 21
type input "פידליטי גולד שוקי נדל'ן בע''מ"
click at [775, 214] on select "תאגיד מסווג חתם / מפיץ חברת ביטוח תאגיד בעל הון של 50 מ׳ ש׳׳ח קופת גמל / קרן פנ…" at bounding box center [702, 220] width 236 height 16
select select "תאגיד בעל הון של 50 מ׳ ש׳׳ח"
click at [611, 212] on select "תאגיד מסווג חתם / מפיץ חברת ביטוח תאגיד בעל הון של 50 מ׳ ש׳׳ח קופת גמל / קרן פנ…" at bounding box center [702, 220] width 236 height 16
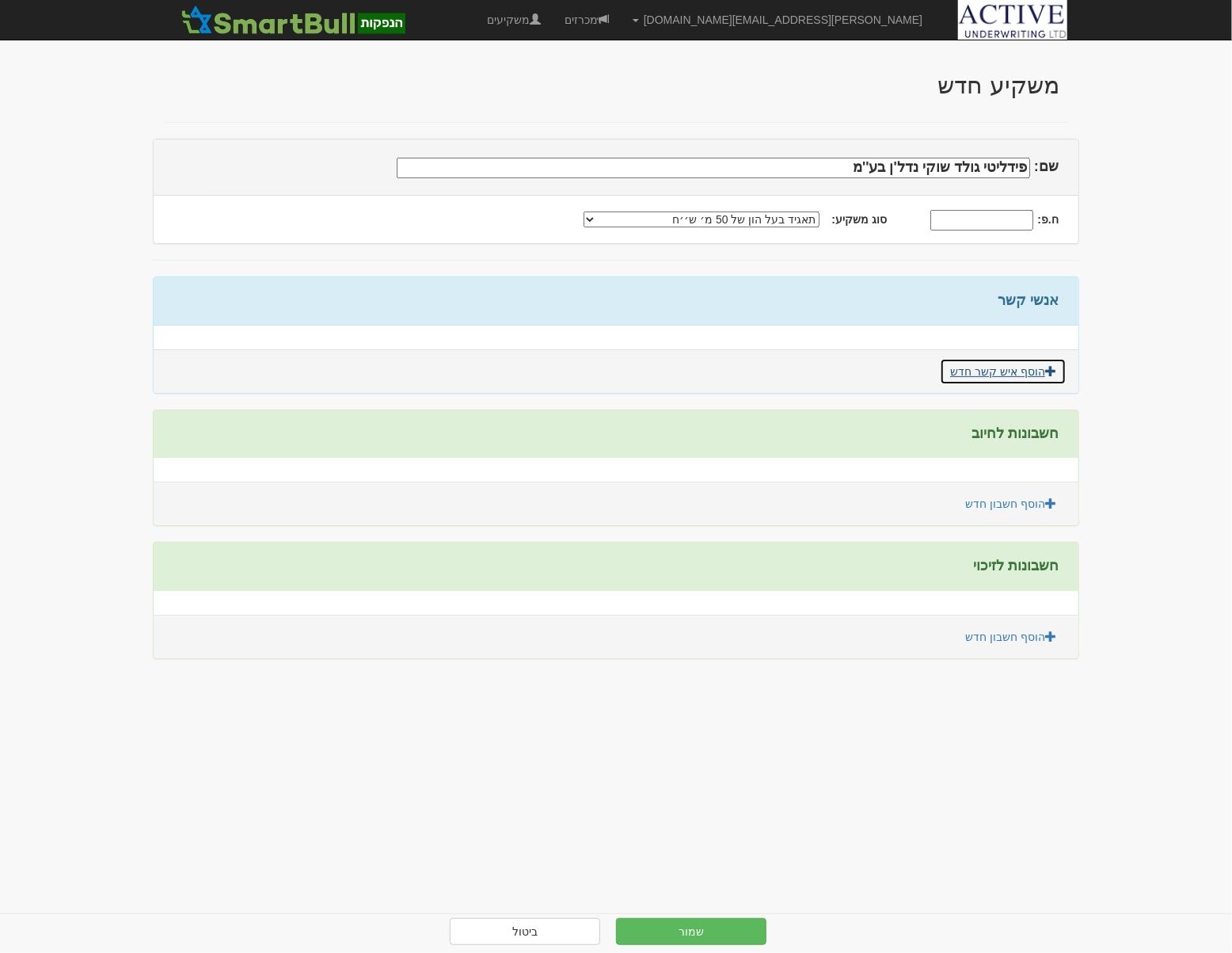
click at [1033, 370] on link "הוסף איש קשר חדש" at bounding box center [1003, 371] width 127 height 27
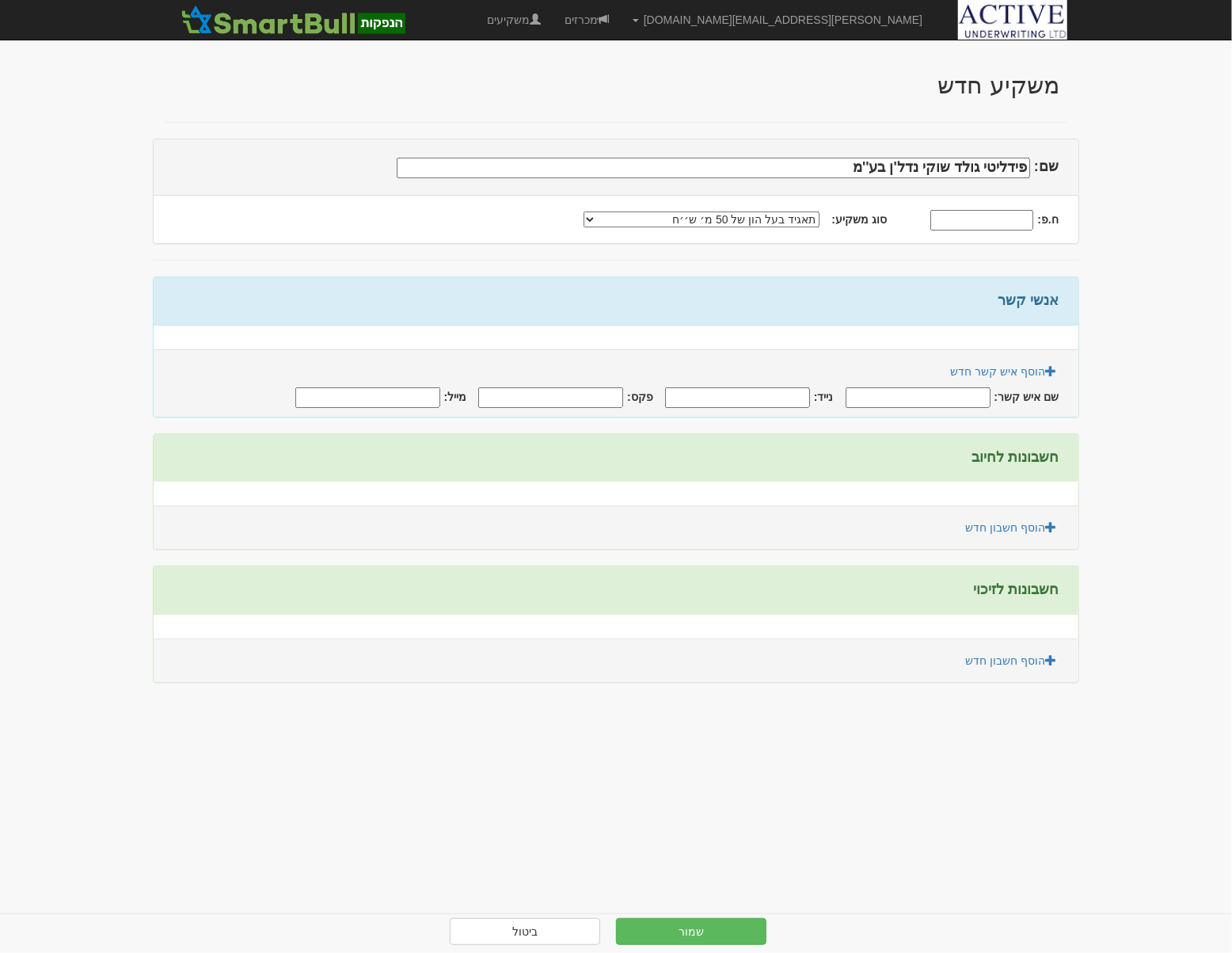
click at [949, 396] on input "שם איש קשר:" at bounding box center [918, 398] width 145 height 21
type input "אסף קדם"
click at [780, 399] on input "נייד:" at bounding box center [737, 398] width 145 height 21
type input "0529593208"
click at [412, 389] on input "מייל:" at bounding box center [368, 398] width 145 height 21
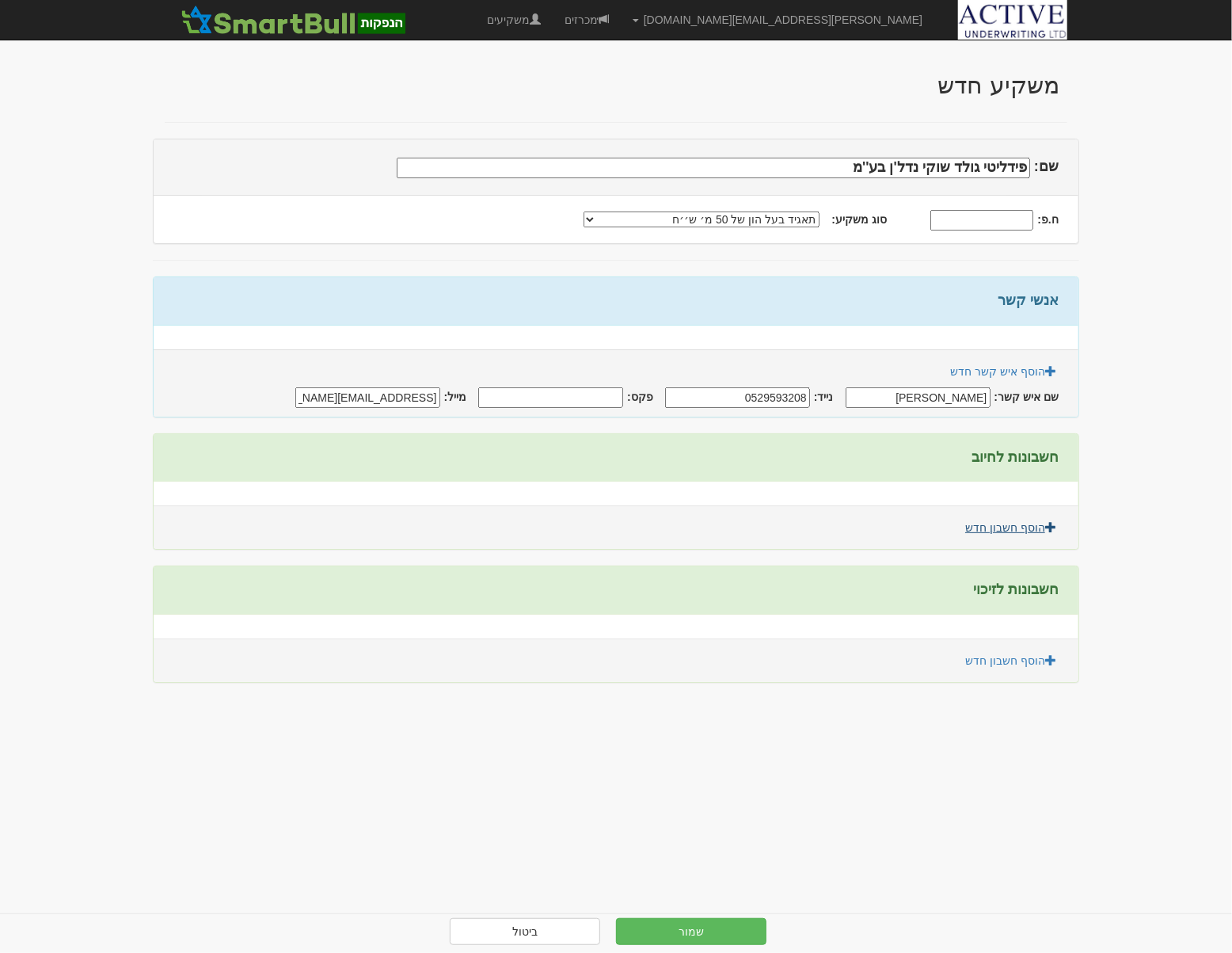
type input "assaf@fidelitygold.co.il"
click at [985, 522] on link "הוסף חשבון חדש" at bounding box center [1011, 527] width 112 height 27
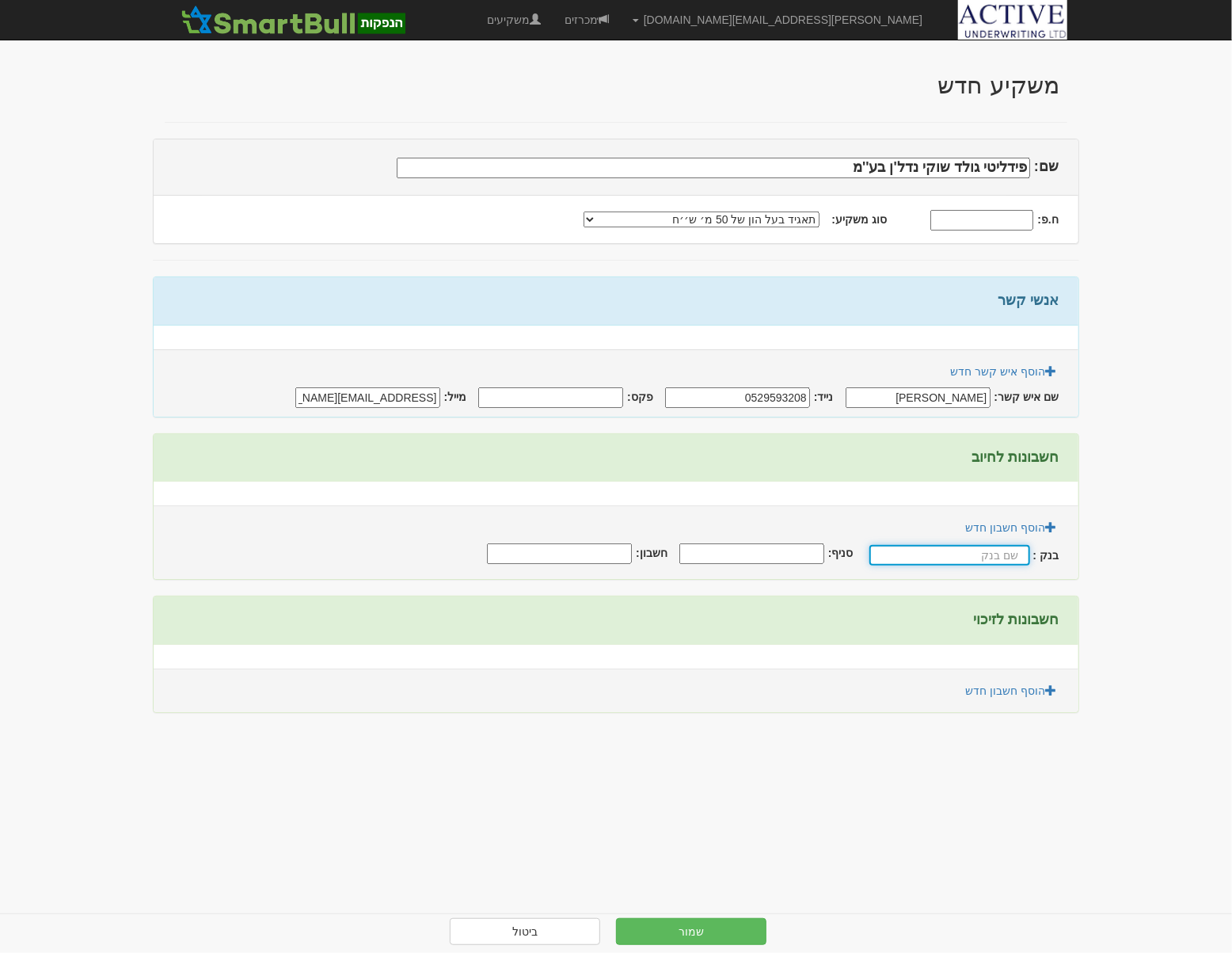
click at [983, 553] on input "text" at bounding box center [950, 555] width 160 height 21
type input "p"
type input "פועלים"
click at [786, 554] on input "סניף:" at bounding box center [753, 554] width 145 height 21
type input "600"
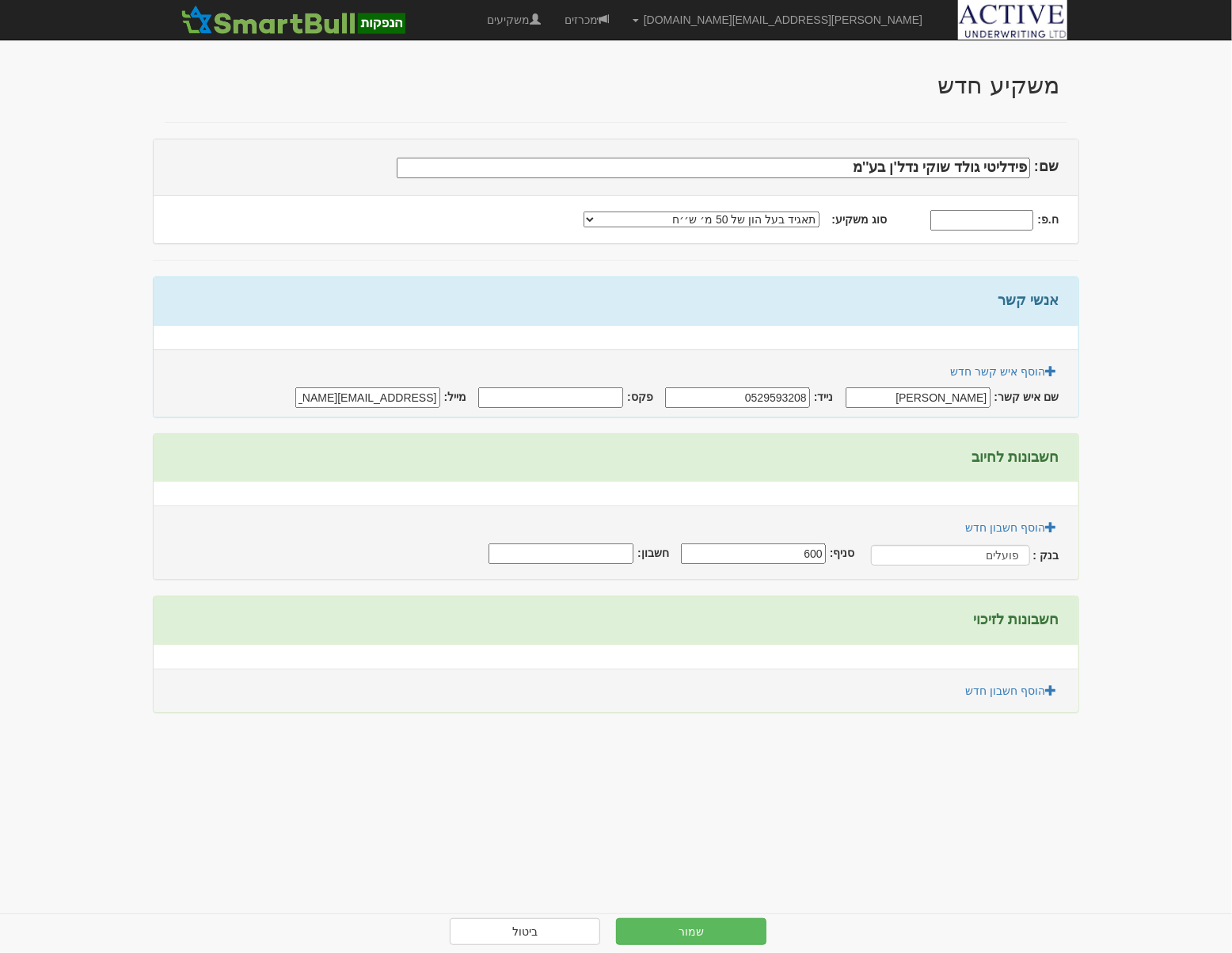
click at [564, 554] on input "חשבון:" at bounding box center [561, 554] width 145 height 21
type input "665684"
click at [989, 692] on link "הוסף חשבון חדש" at bounding box center [1011, 691] width 112 height 27
click at [987, 720] on input "text" at bounding box center [950, 719] width 160 height 21
type input "פועלים"
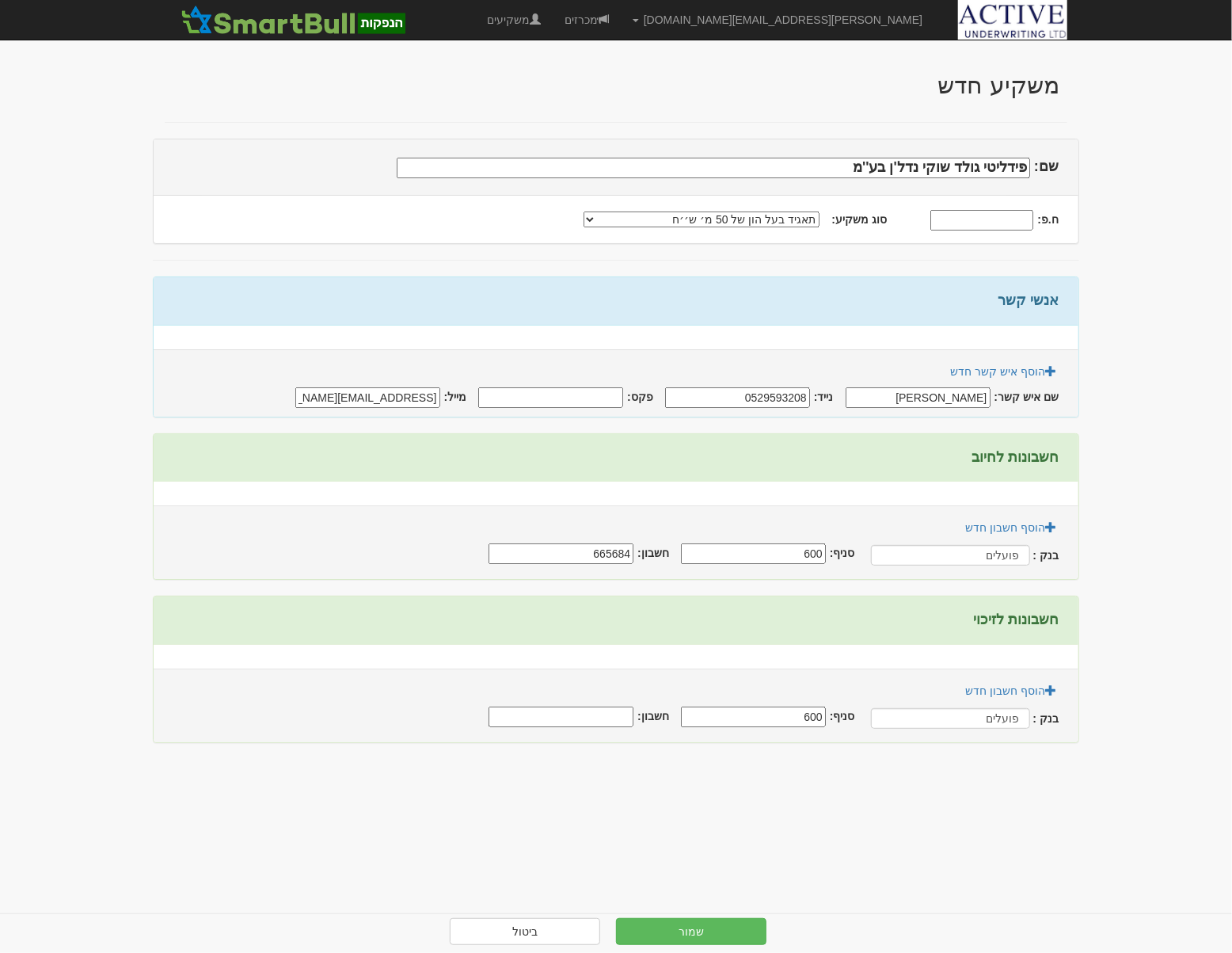
type input "600"
type input "665684"
click at [677, 932] on button "שמור" at bounding box center [691, 932] width 151 height 27
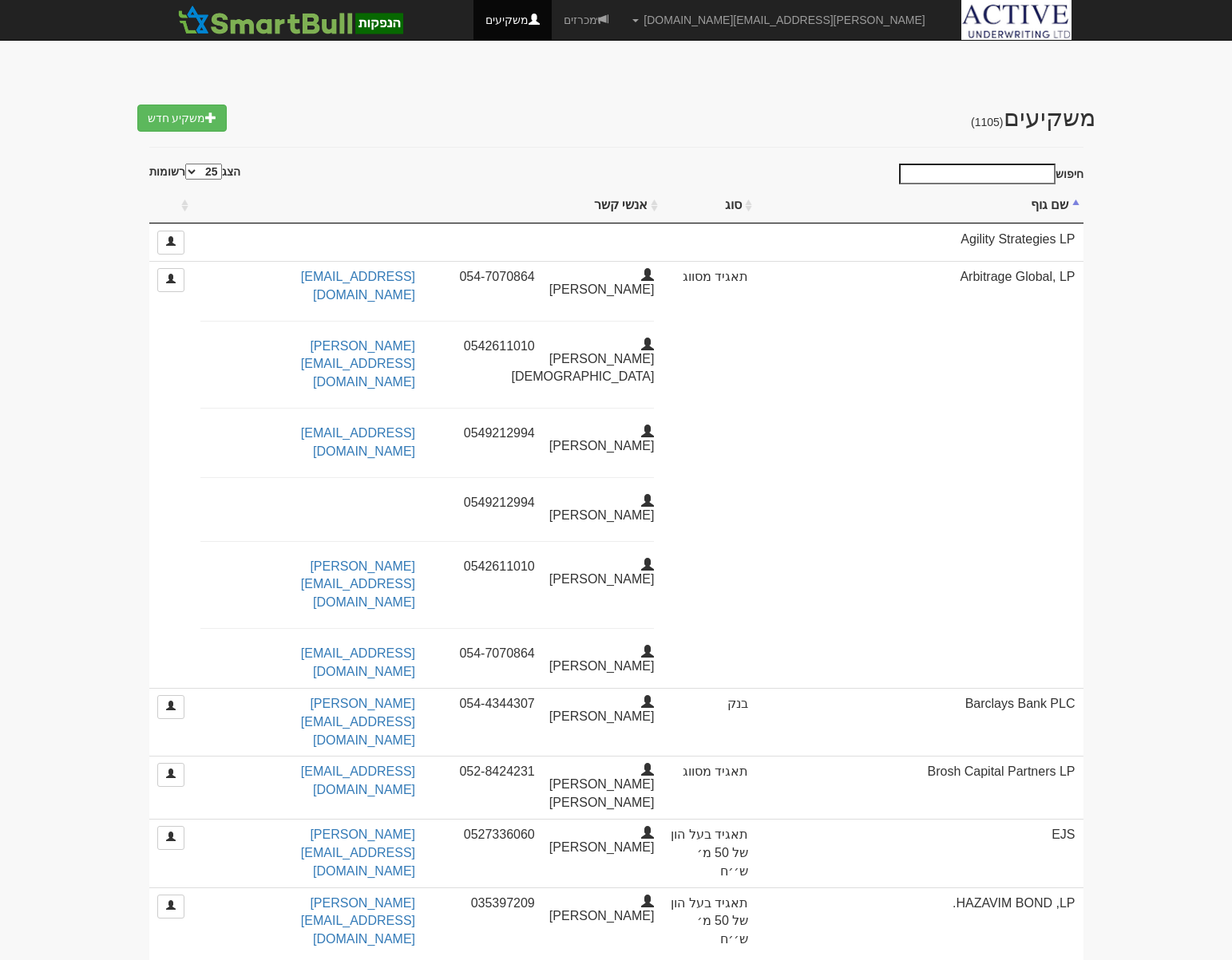
select select "25"
click at [1000, 181] on input "חיפוש" at bounding box center [978, 173] width 156 height 21
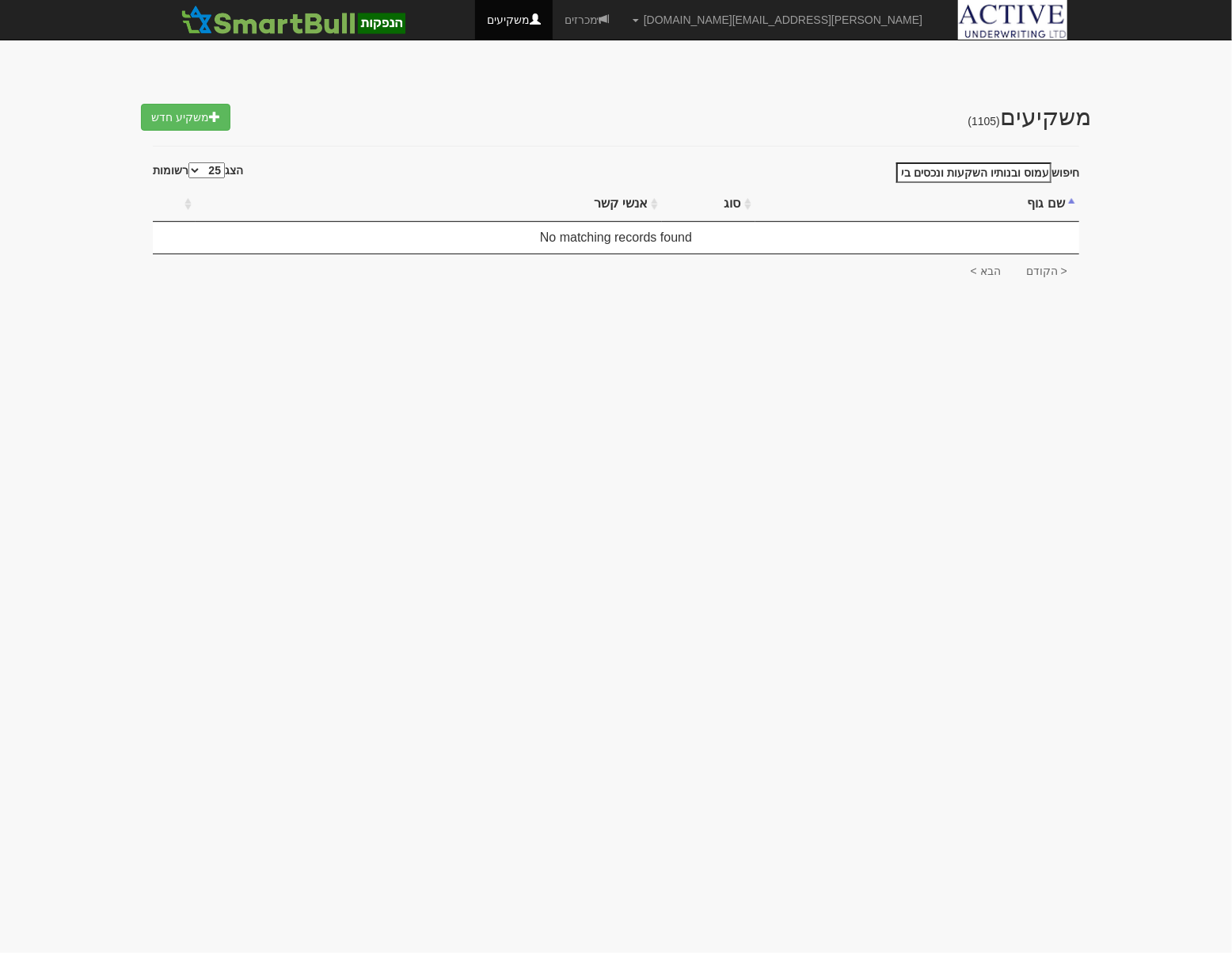
scroll to position [0, -8]
type input "עמוס ובנותיו השקעות ונכסים בע''מ"
click at [190, 105] on link "משקיע חדש" at bounding box center [185, 117] width 89 height 27
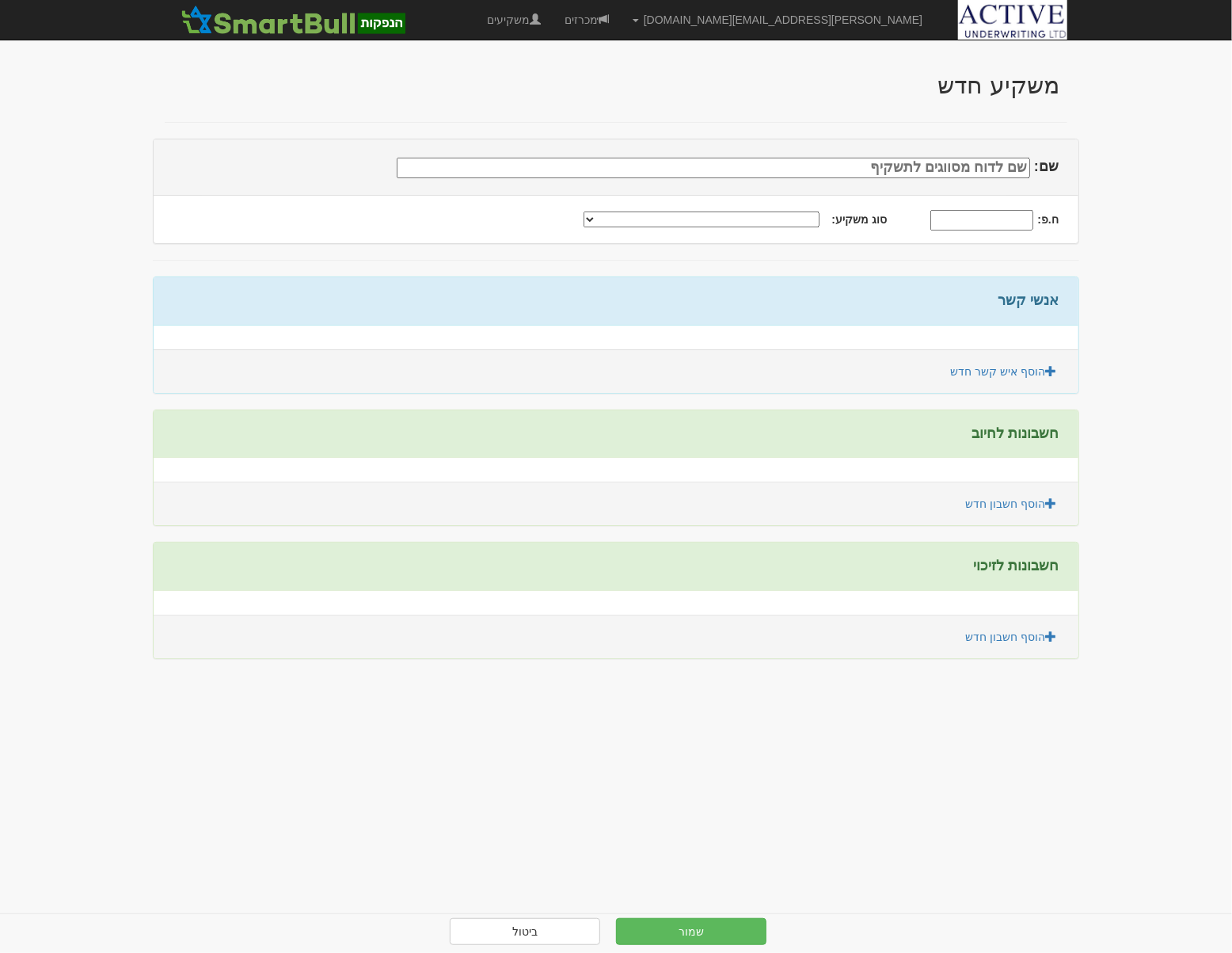
click at [990, 167] on input "שם:" at bounding box center [713, 168] width 634 height 21
type input "עמוס ובנותיו השקעות ונכסים בע''מ"
click at [706, 219] on select "תאגיד מסווג חתם / מפיץ חברת ביטוח תאגיד בעל הון של 50 מ׳ ש׳׳ח קופת גמל / קרן פנ…" at bounding box center [702, 220] width 236 height 16
select select "תאגיד בעל הון של 50 מ׳ ש׳׳ח"
click at [611, 212] on select "תאגיד מסווג חתם / מפיץ חברת ביטוח תאגיד בעל הון של 50 מ׳ ש׳׳ח קופת גמל / קרן פנ…" at bounding box center [702, 220] width 236 height 16
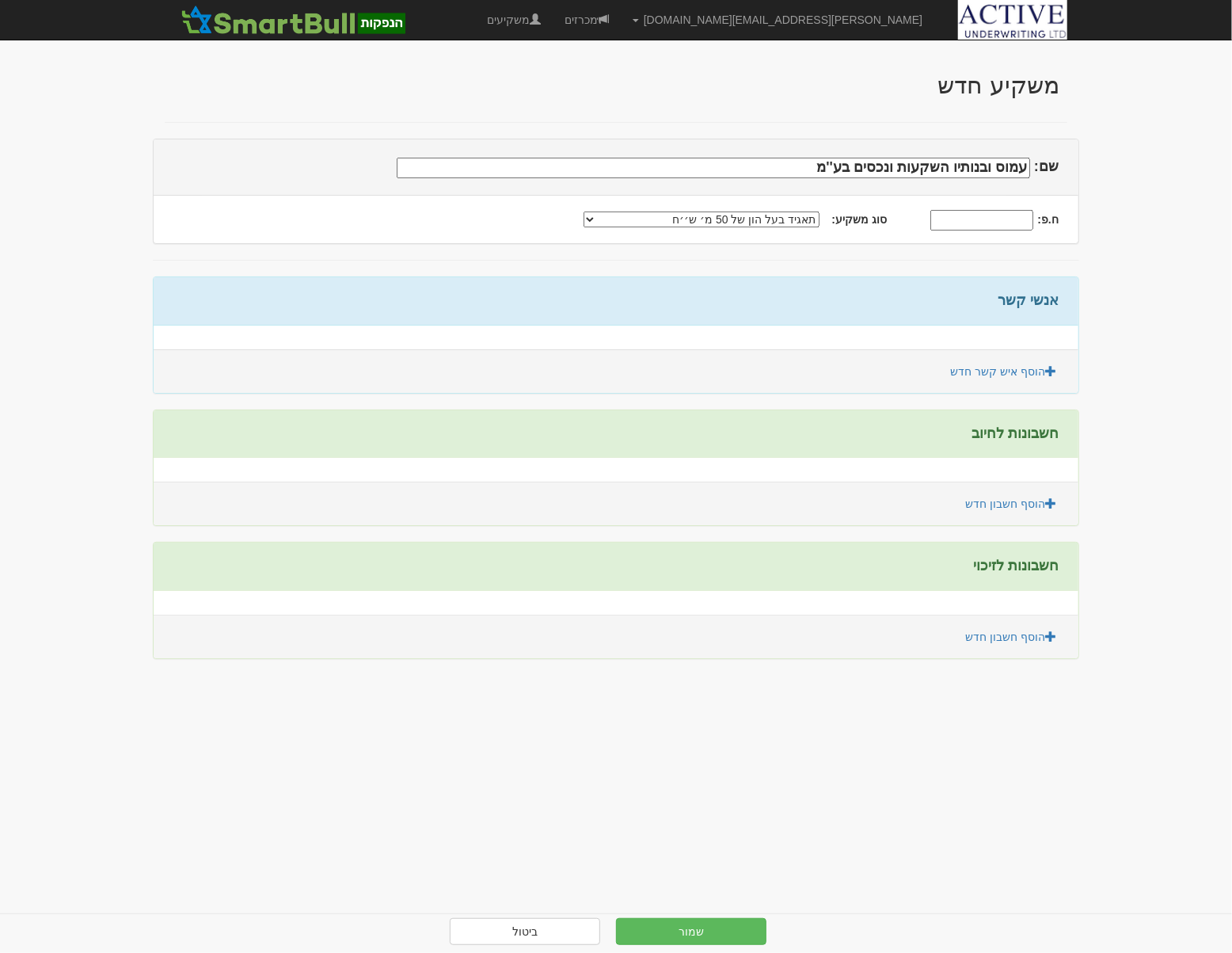
click at [989, 215] on input "ח.פ:" at bounding box center [982, 220] width 103 height 21
type input "510316888"
click at [973, 367] on link "הוסף איש קשר חדש" at bounding box center [1003, 371] width 127 height 27
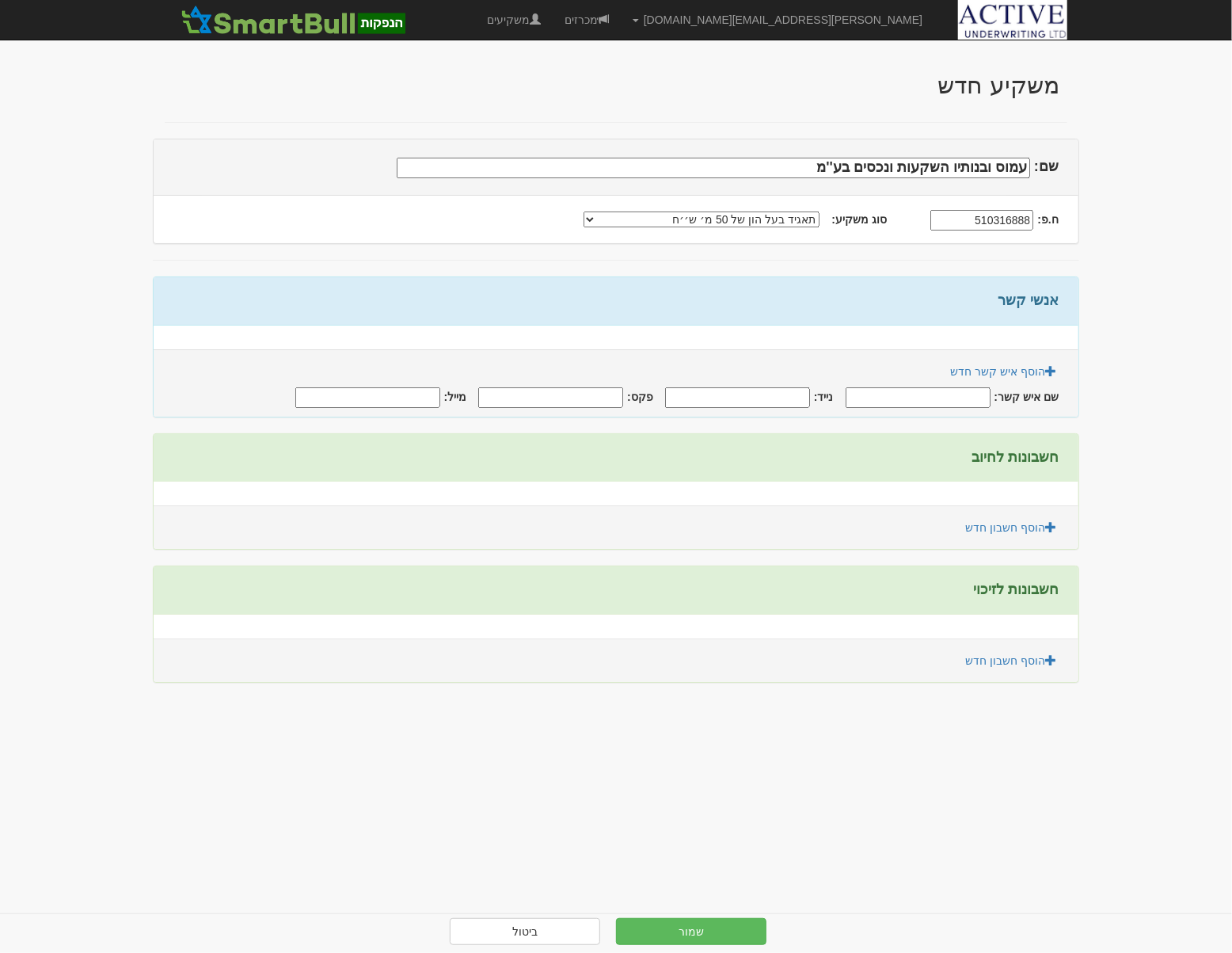
click at [928, 394] on input "שם איש קשר:" at bounding box center [918, 398] width 145 height 21
type input "[PERSON_NAME]"
click at [788, 398] on input "נייד:" at bounding box center [737, 398] width 145 height 21
type input "0523279362"
click at [380, 396] on input "מייל:" at bounding box center [368, 398] width 145 height 21
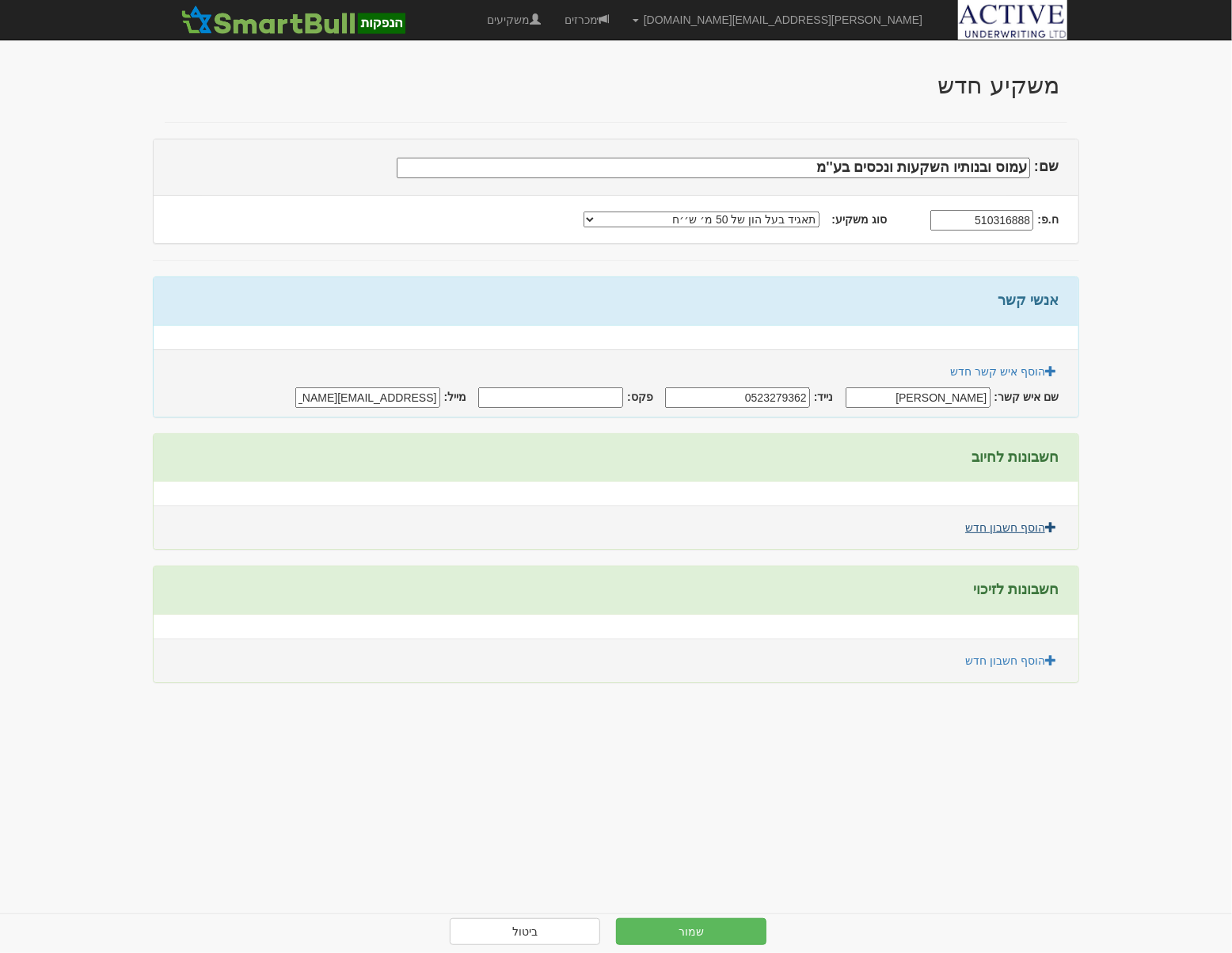
type input "[EMAIL_ADDRESS][DOMAIN_NAME]"
click at [1009, 531] on link "הוסף חשבון חדש" at bounding box center [1011, 527] width 112 height 27
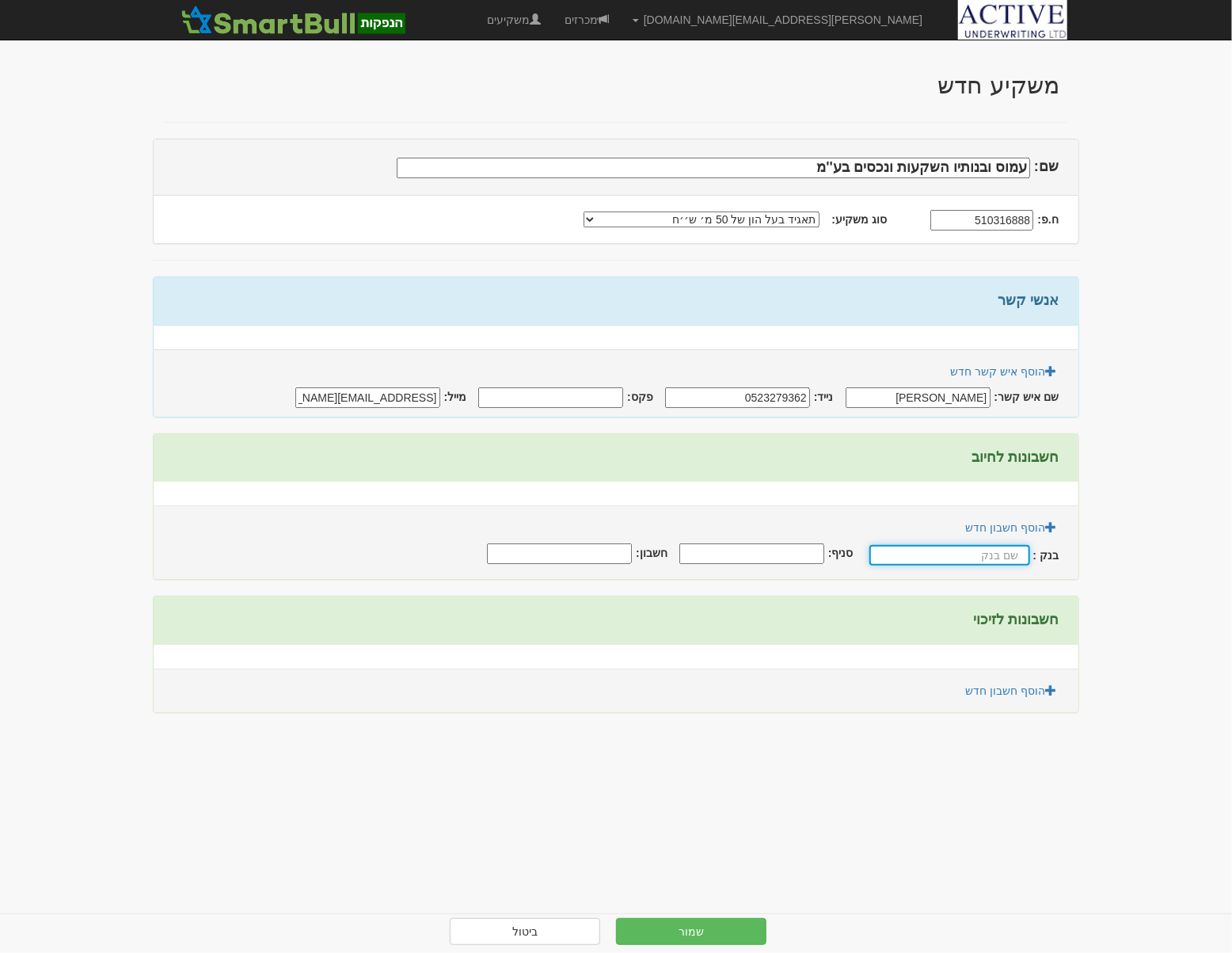
click at [987, 554] on input "text" at bounding box center [950, 555] width 160 height 21
type input "p"
type input "פועלים"
type input "170"
type input "463587"
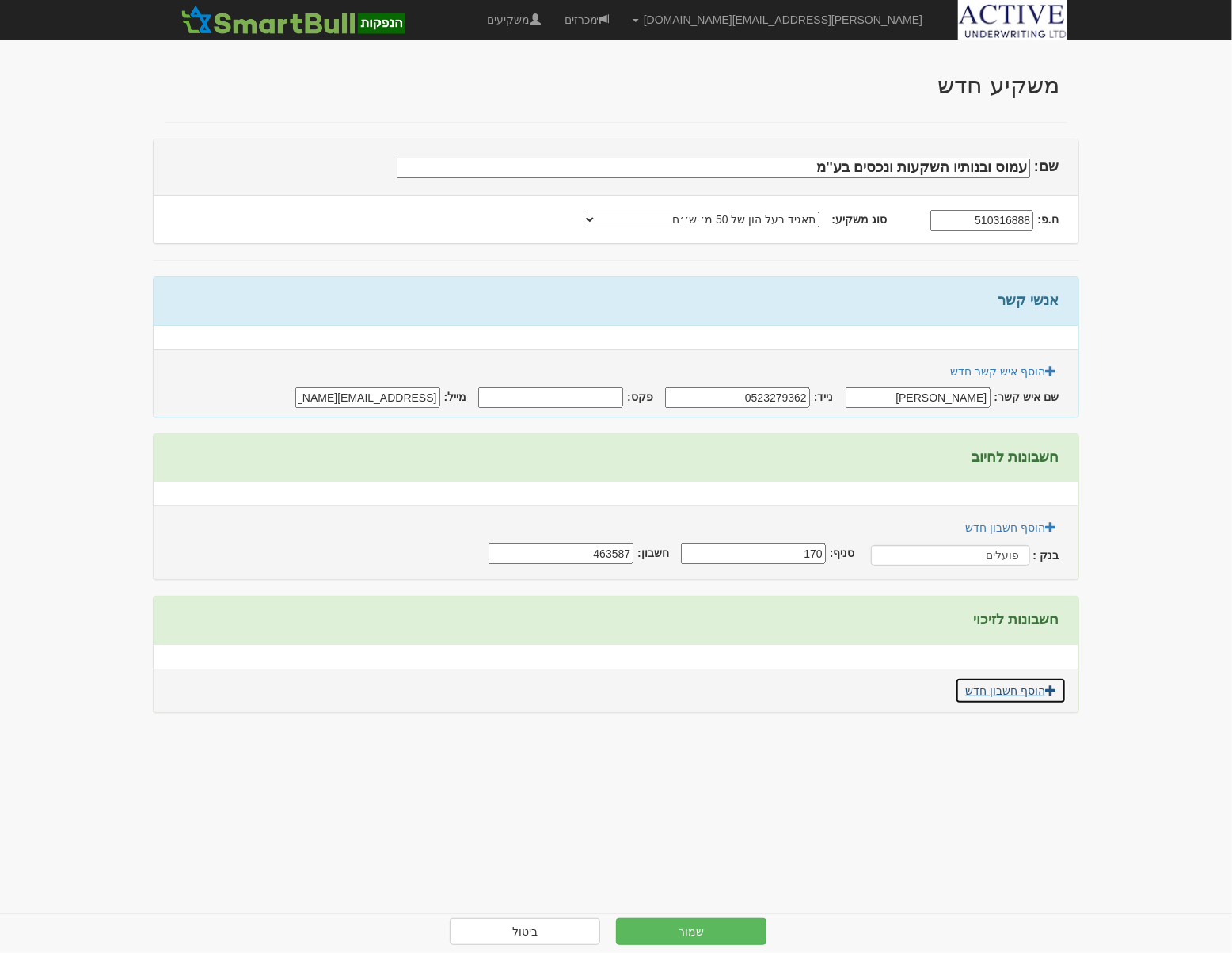
click at [1020, 692] on link "הוסף חשבון חדש" at bounding box center [1011, 691] width 112 height 27
click at [1003, 713] on input "text" at bounding box center [950, 719] width 160 height 21
type input "פועלים"
type input "170"
type input "463587"
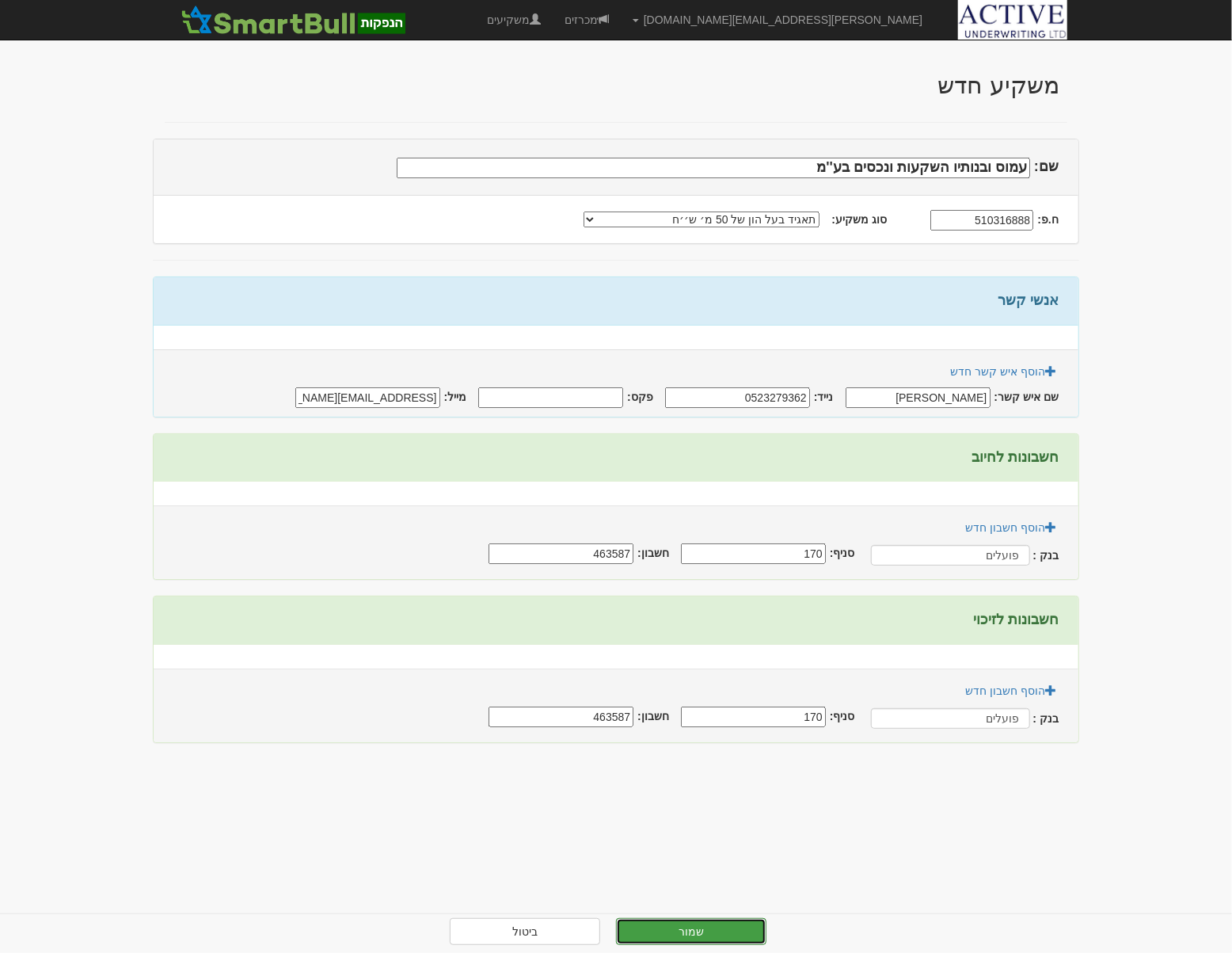
click at [707, 930] on button "שמור" at bounding box center [691, 932] width 151 height 27
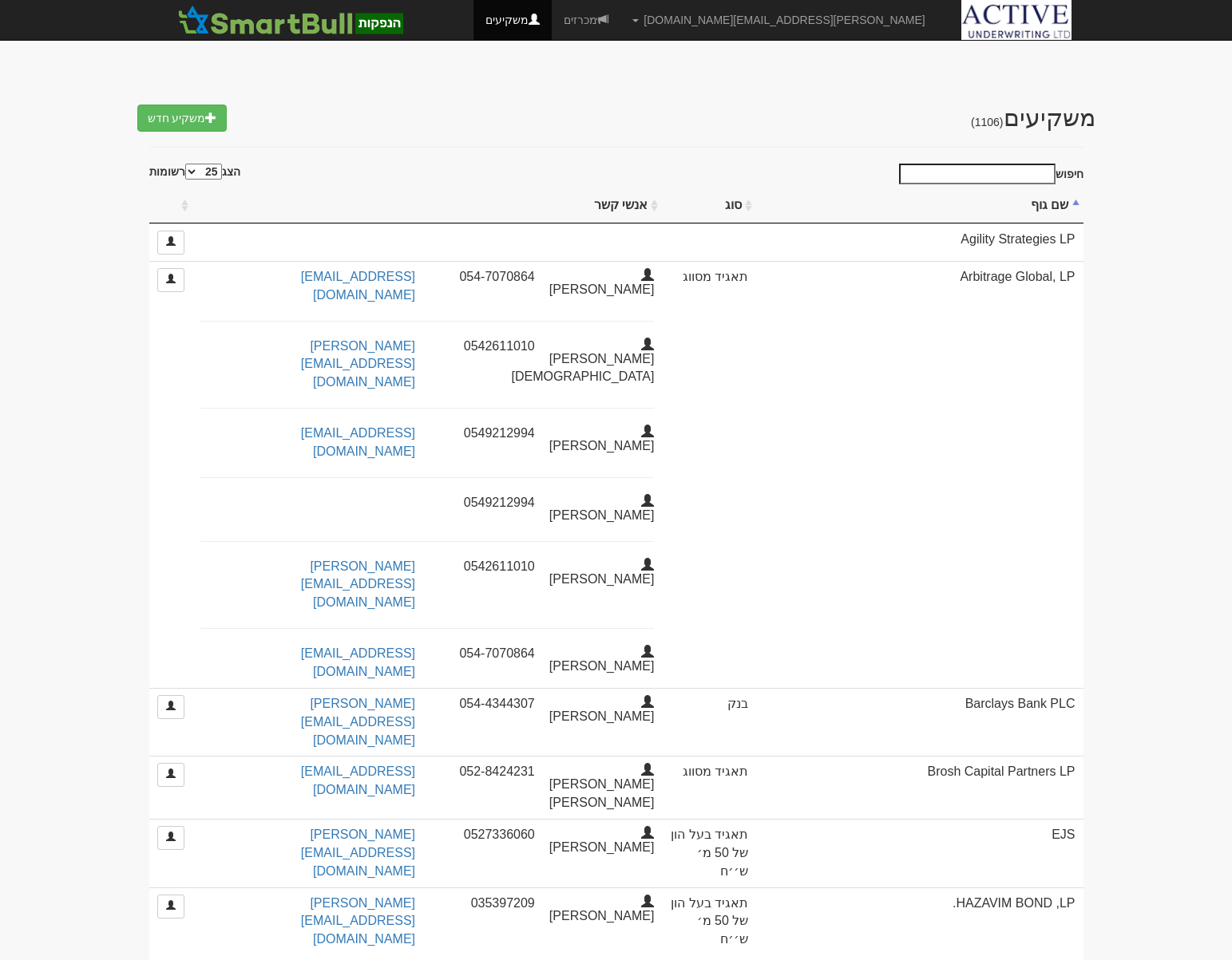
select select "25"
click at [992, 174] on input "חיפוש" at bounding box center [978, 173] width 156 height 21
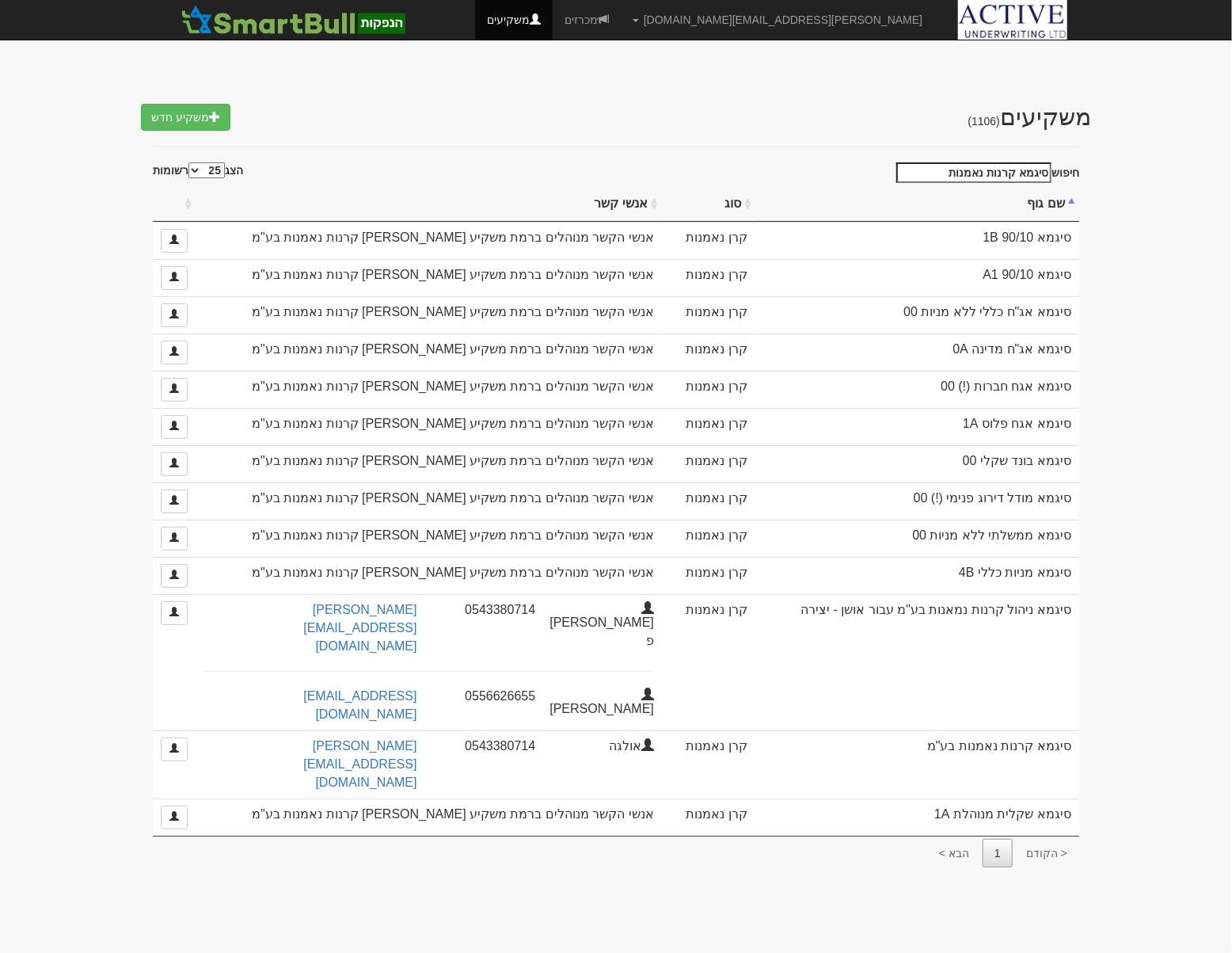
drag, startPoint x: 941, startPoint y: 178, endPoint x: 1127, endPoint y: 173, distance: 186.1
click at [1127, 173] on body "[PERSON_NAME][EMAIL_ADDRESS][DOMAIN_NAME] הגדרות חשבונות הנפקה תבניות הודעות קי…" at bounding box center [616, 476] width 1232 height 953
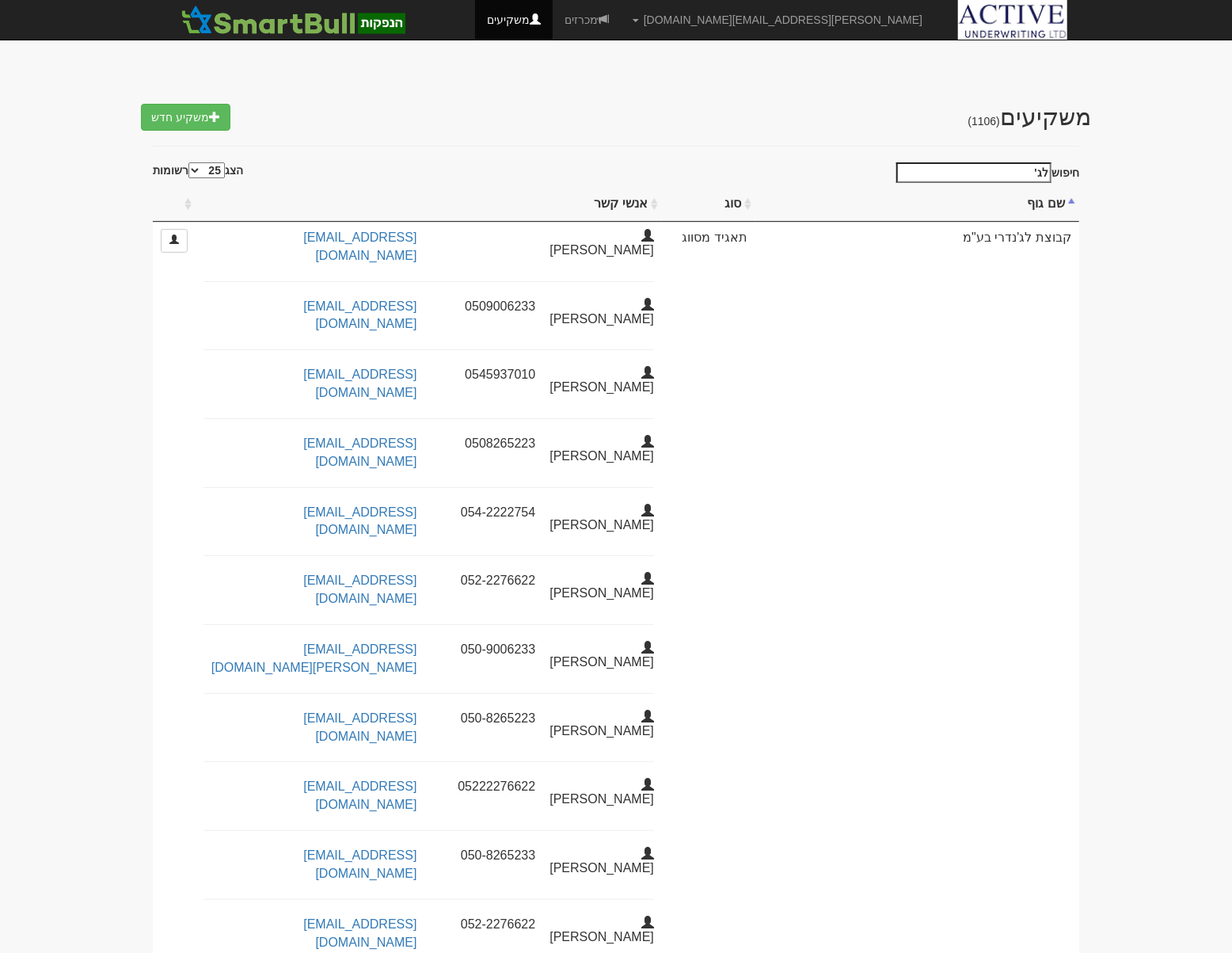
drag, startPoint x: 1020, startPoint y: 170, endPoint x: 1104, endPoint y: 177, distance: 84.3
click at [1104, 177] on body "[PERSON_NAME][EMAIL_ADDRESS][DOMAIN_NAME] הגדרות חשבונות הנפקה תבניות הודעות קי…" at bounding box center [616, 564] width 1232 height 1128
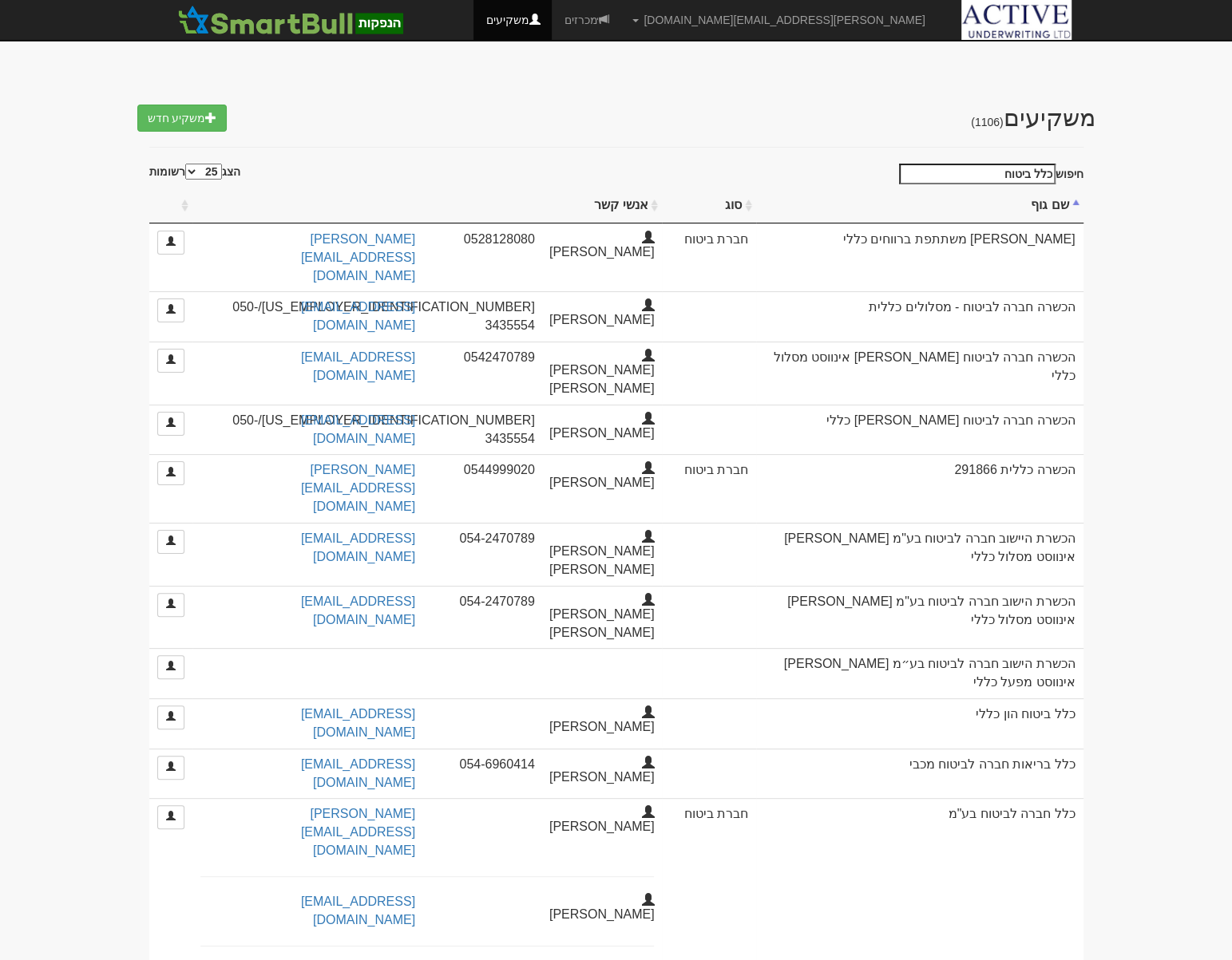
drag, startPoint x: 991, startPoint y: 172, endPoint x: 1094, endPoint y: 178, distance: 103.2
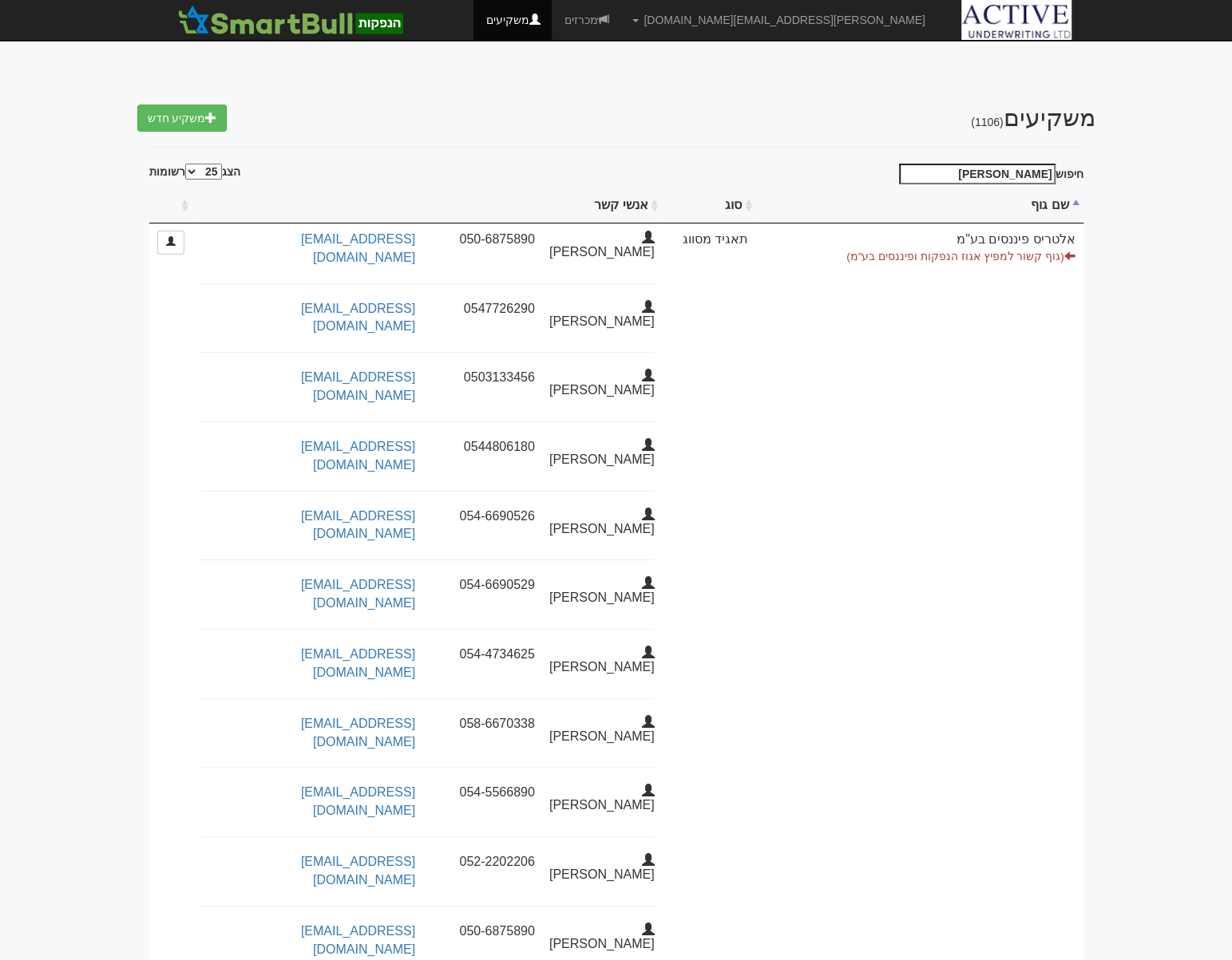
drag, startPoint x: 1017, startPoint y: 168, endPoint x: 1064, endPoint y: 171, distance: 47.1
click at [1064, 171] on label "חיפוש [PERSON_NAME]" at bounding box center [988, 173] width 190 height 21
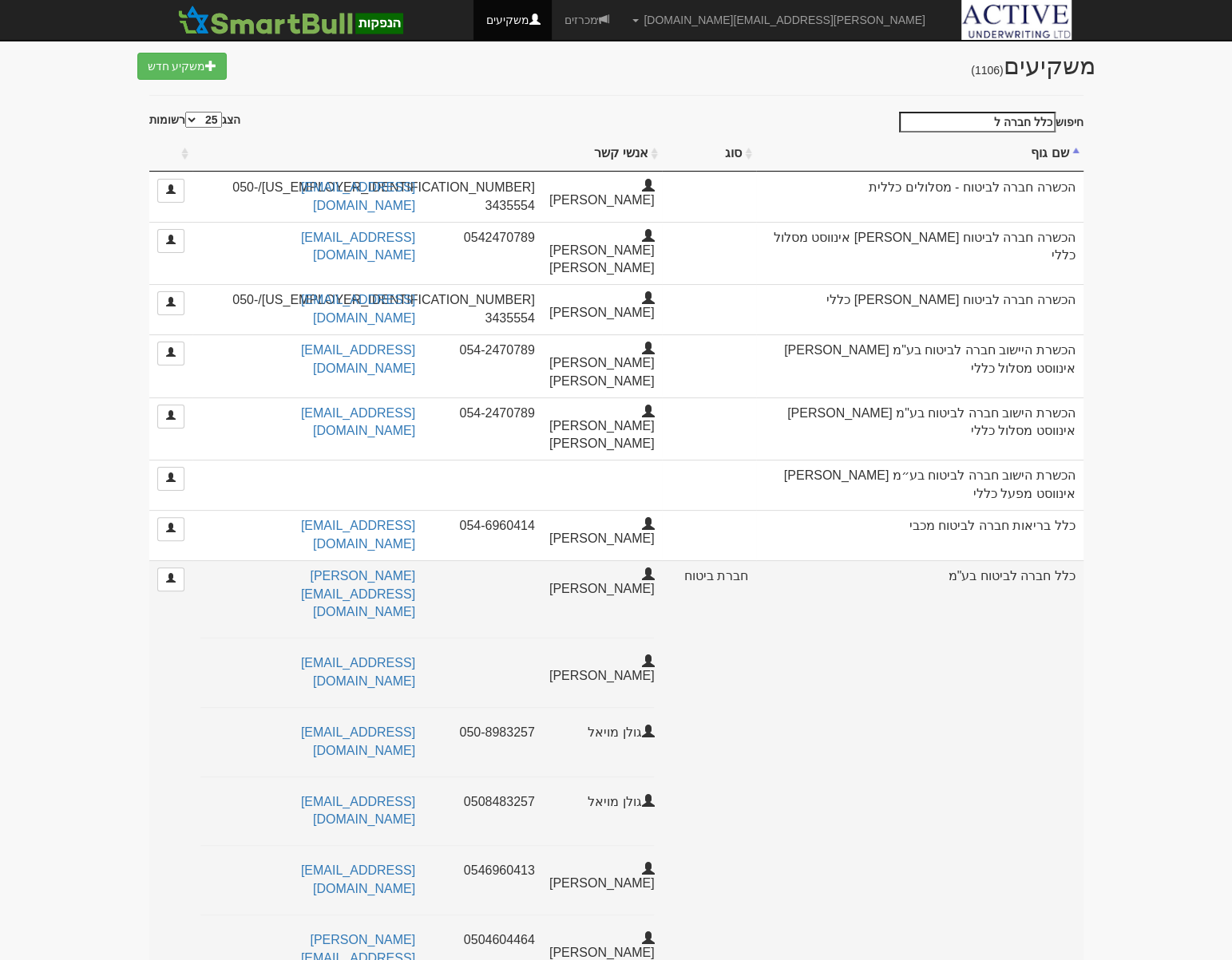
scroll to position [72, 0]
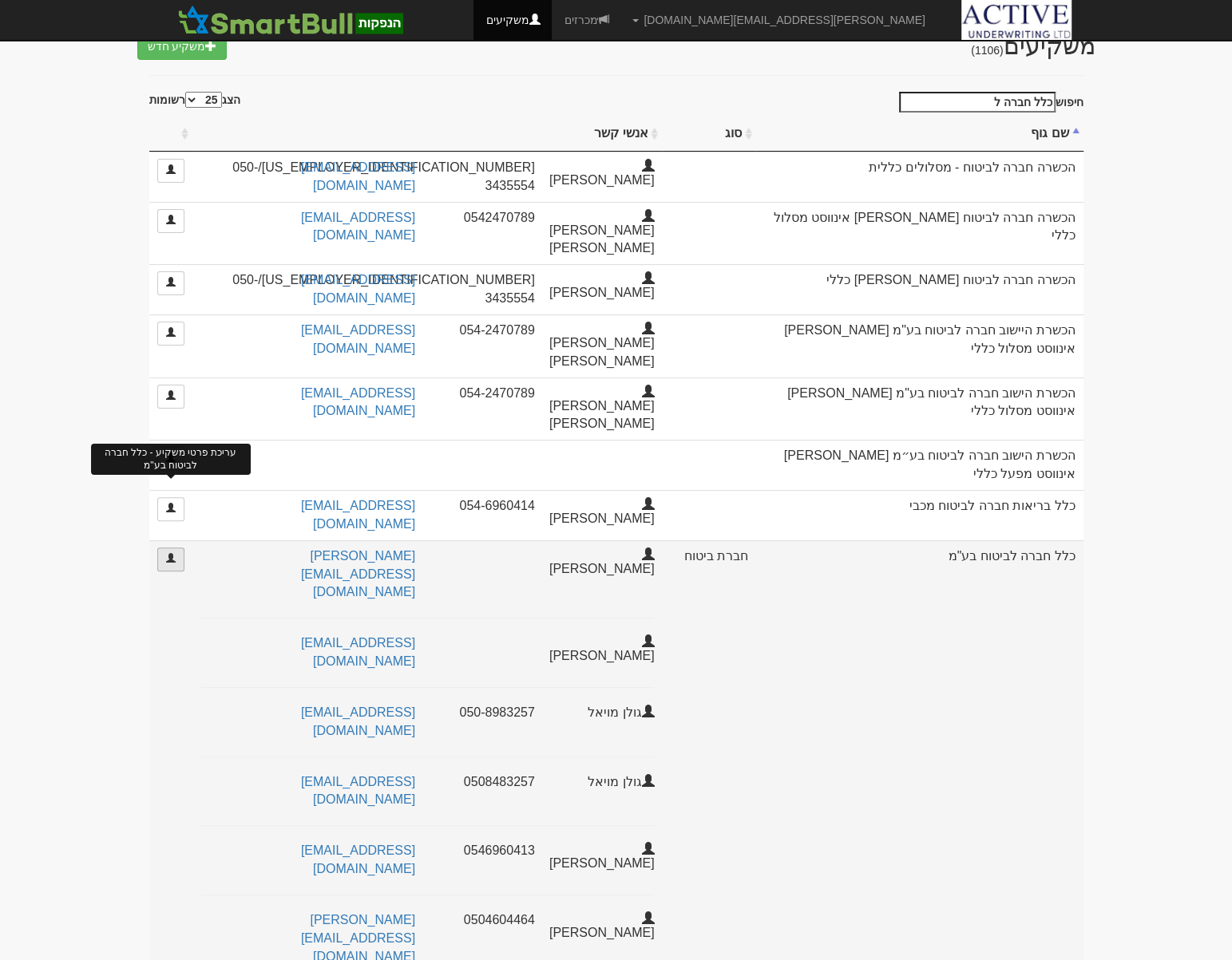
type input "כלל חברה ל"
click at [174, 553] on span at bounding box center [171, 558] width 10 height 10
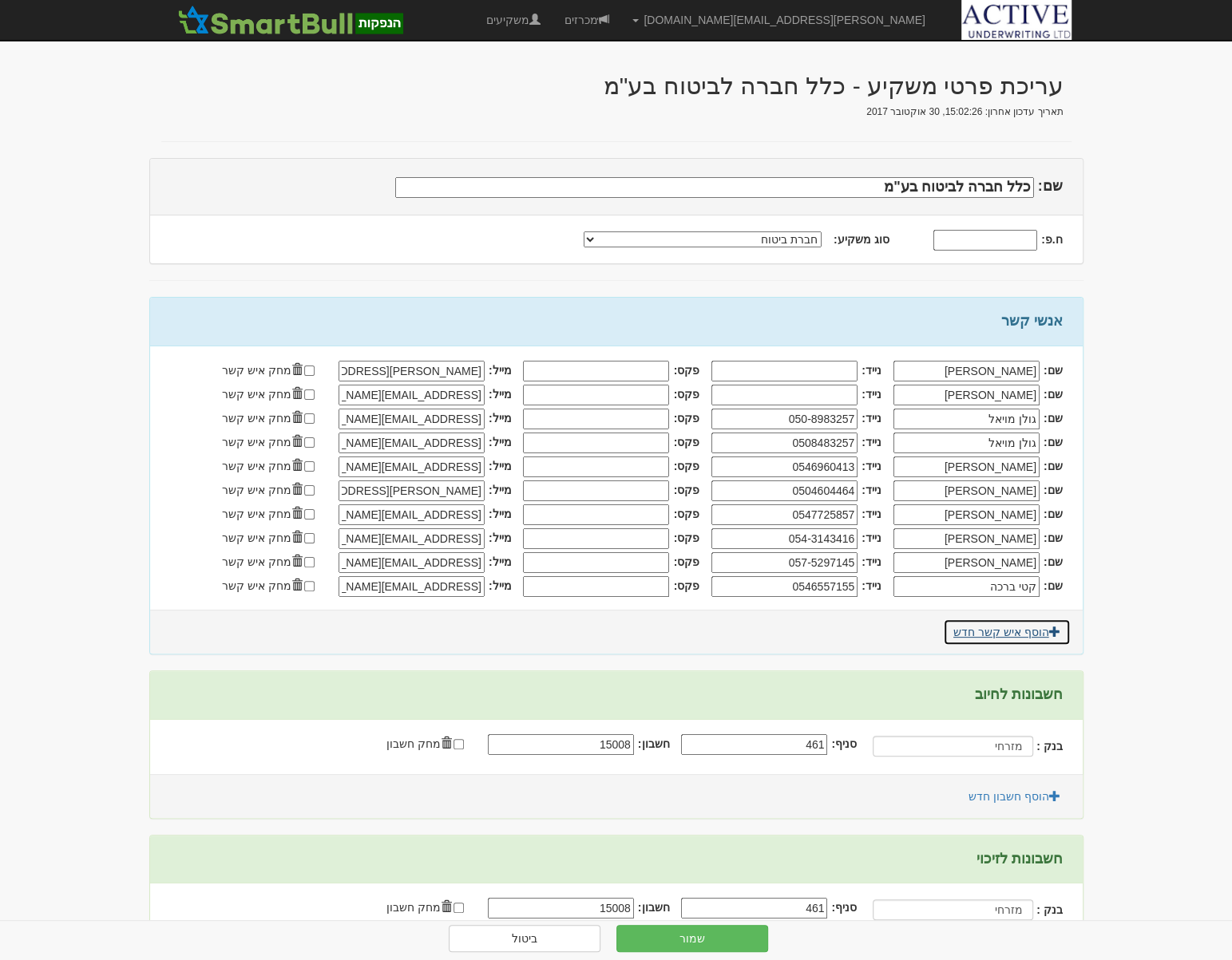
click at [989, 623] on link "הוסף איש קשר חדש" at bounding box center [1007, 632] width 128 height 27
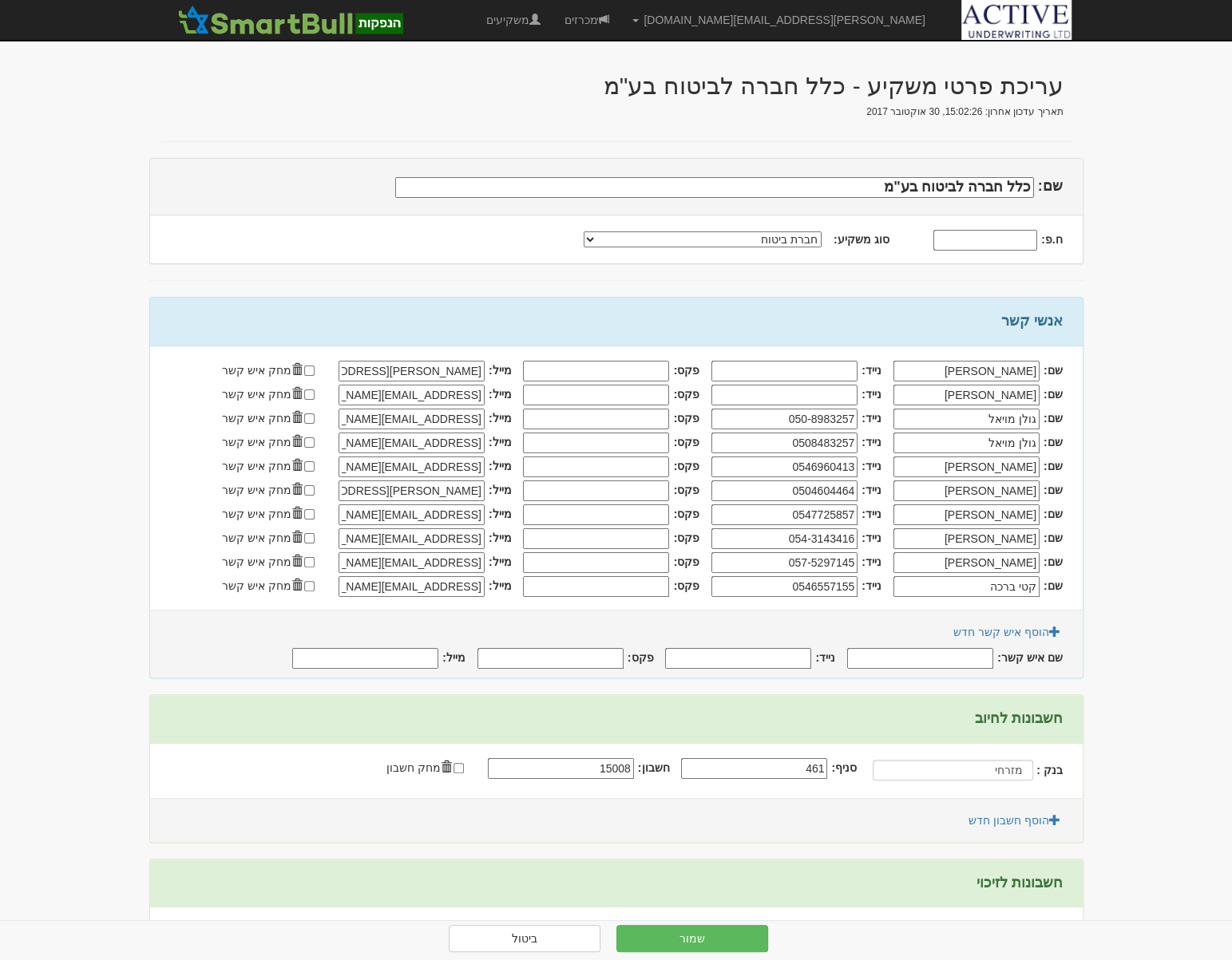
click at [966, 654] on input "שם איש קשר:" at bounding box center [919, 658] width 146 height 21
type input "[PERSON_NAME]"
click at [778, 648] on input "נייד:" at bounding box center [738, 658] width 146 height 21
type input "0549393080"
click at [347, 648] on input "מייל:" at bounding box center [365, 658] width 146 height 21
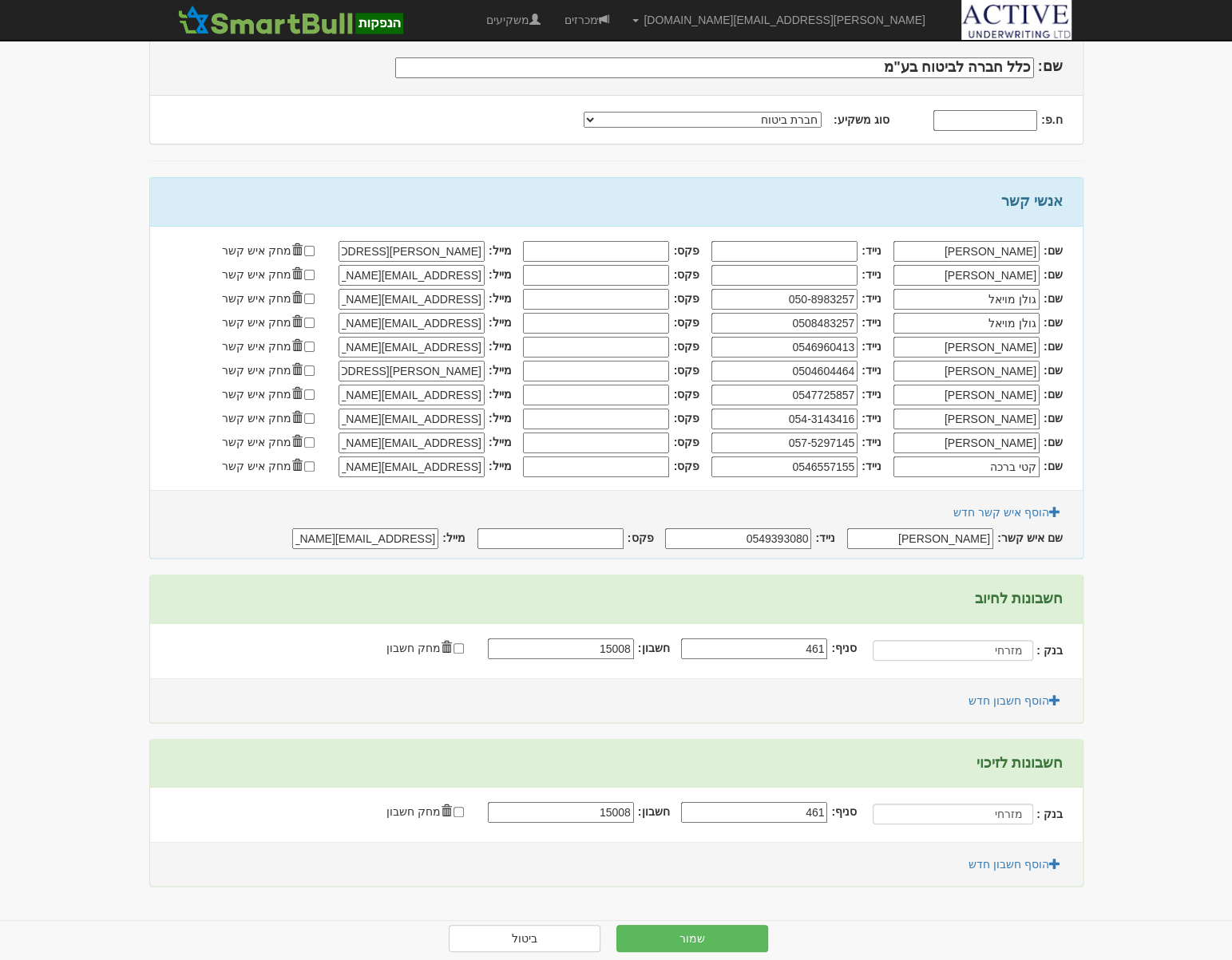
scroll to position [120, 0]
type input "[EMAIL_ADDRESS][DOMAIN_NAME]"
click at [1018, 706] on link "הוסף חשבון חדש" at bounding box center [1015, 701] width 113 height 27
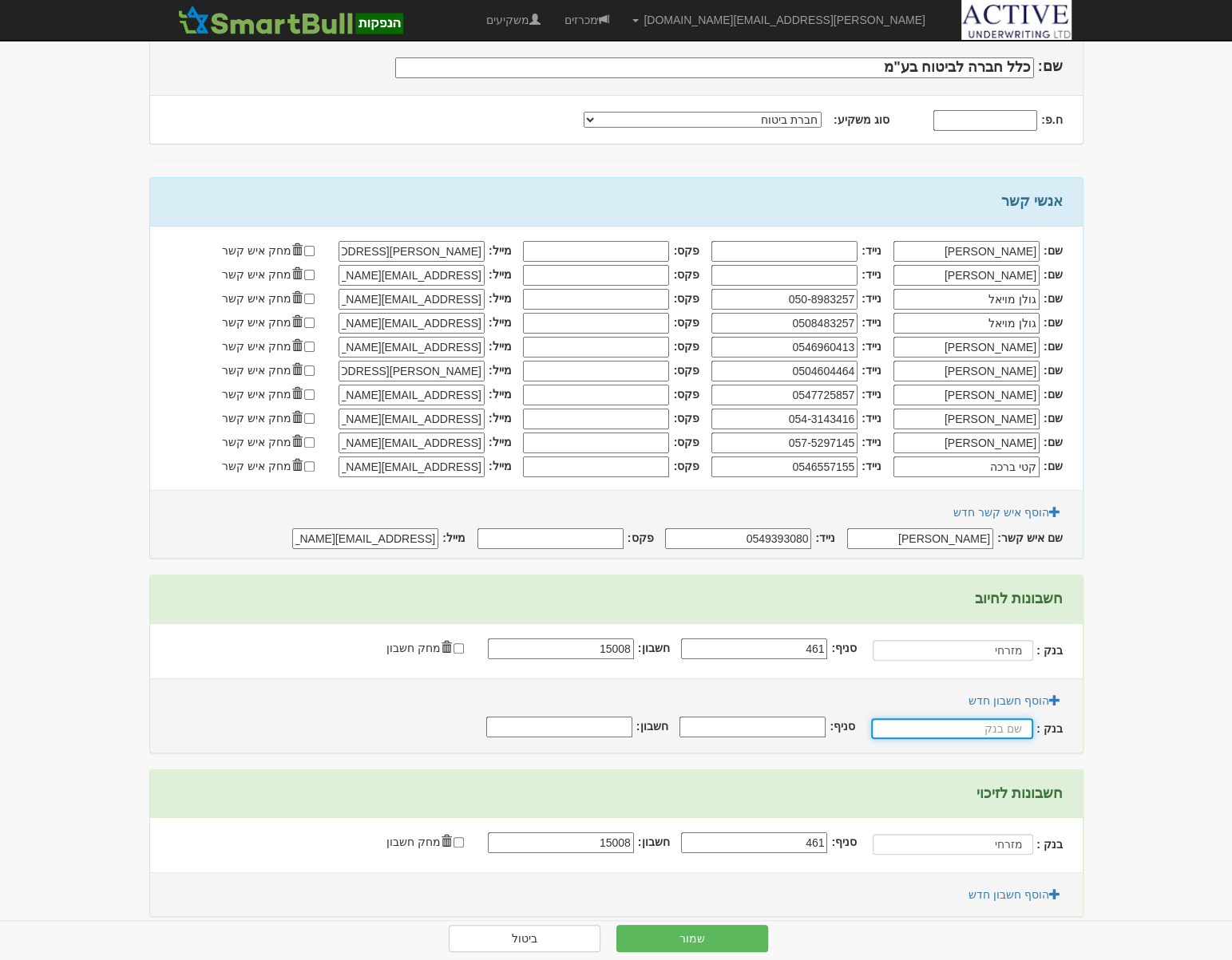
click at [1011, 723] on input "text" at bounding box center [952, 728] width 162 height 21
type input "c"
type input "בינלאומי"
click at [777, 722] on input "סניף:" at bounding box center [754, 727] width 146 height 21
click at [806, 728] on input "סניף:" at bounding box center [754, 727] width 146 height 21
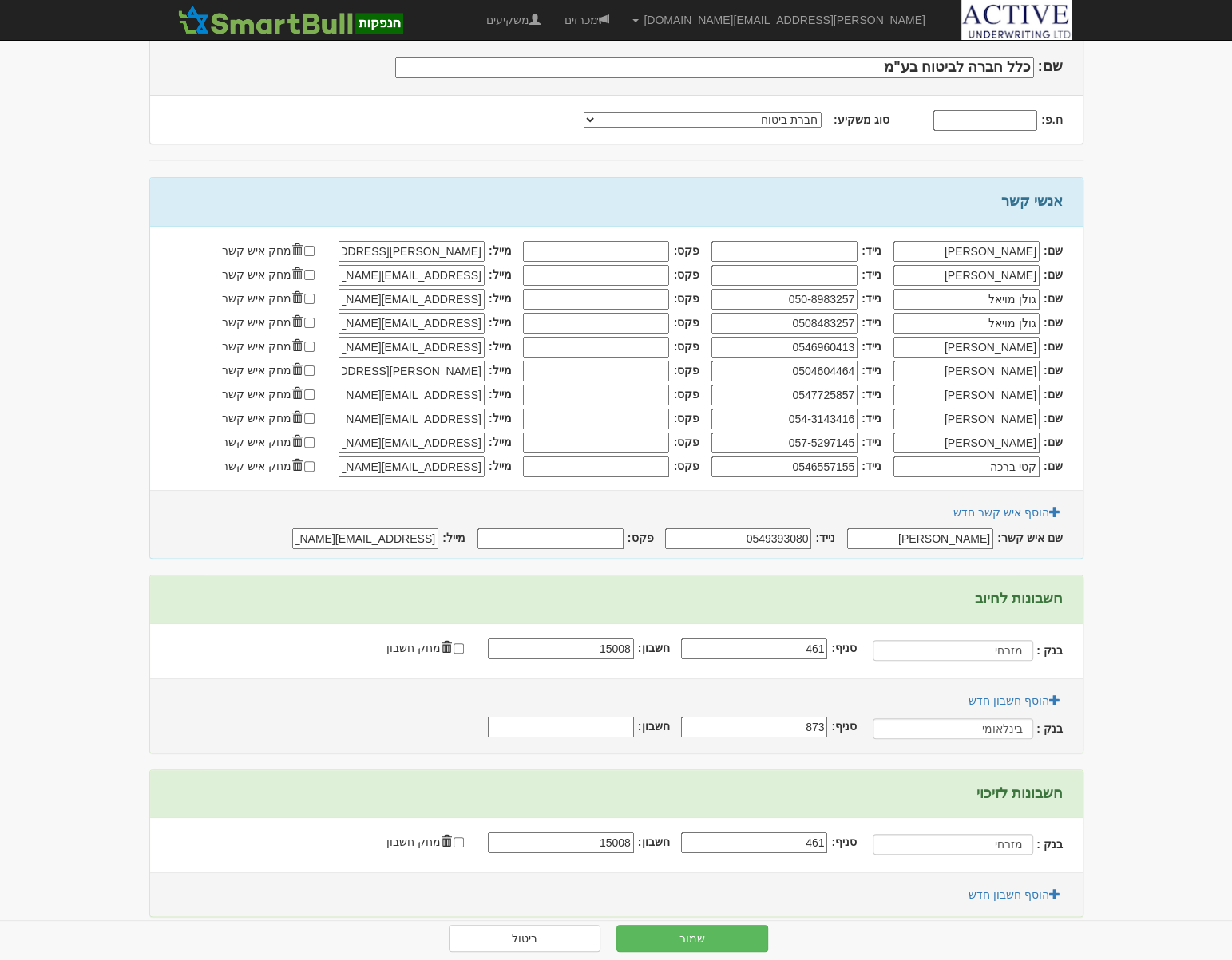
type input "873"
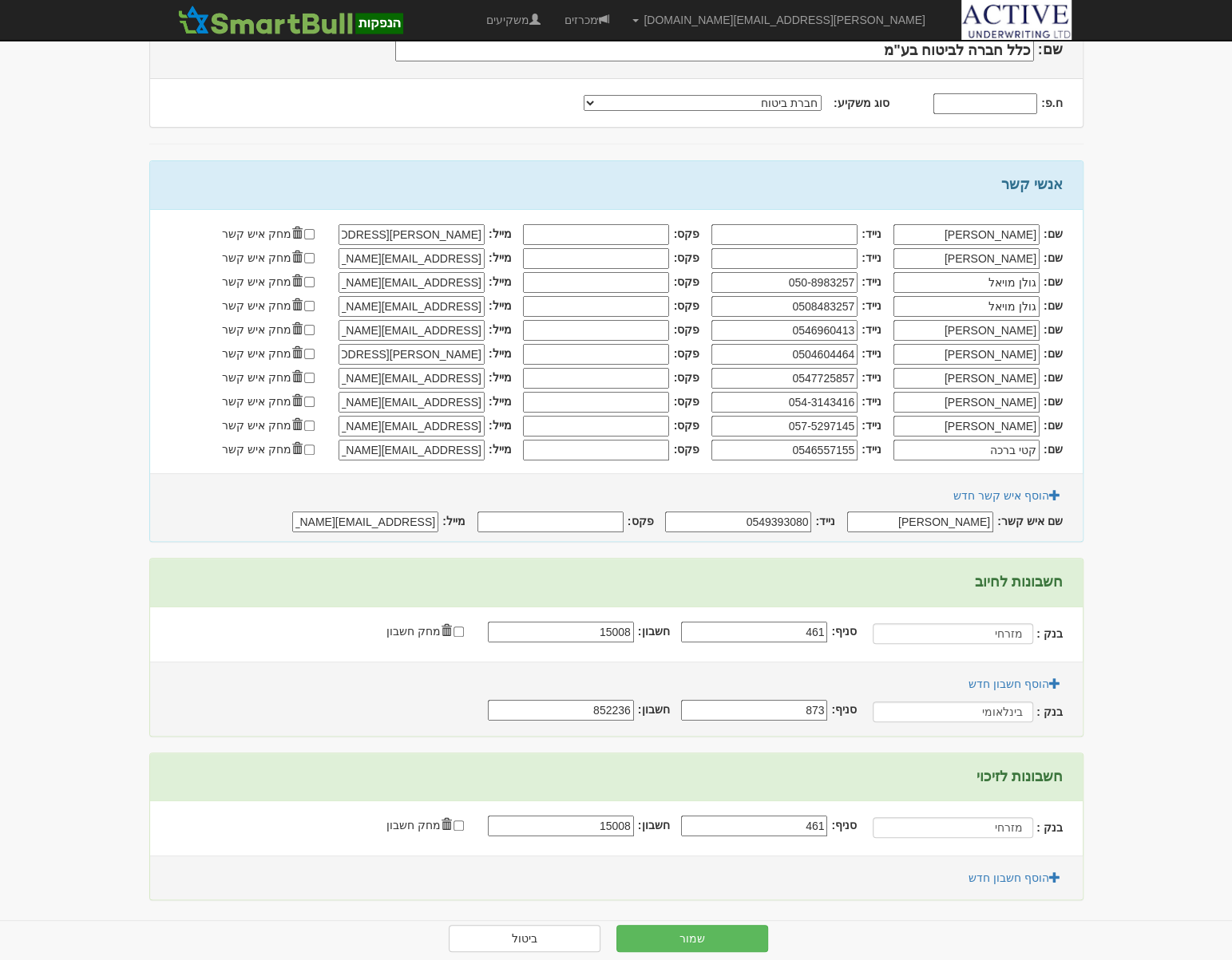
scroll to position [150, 0]
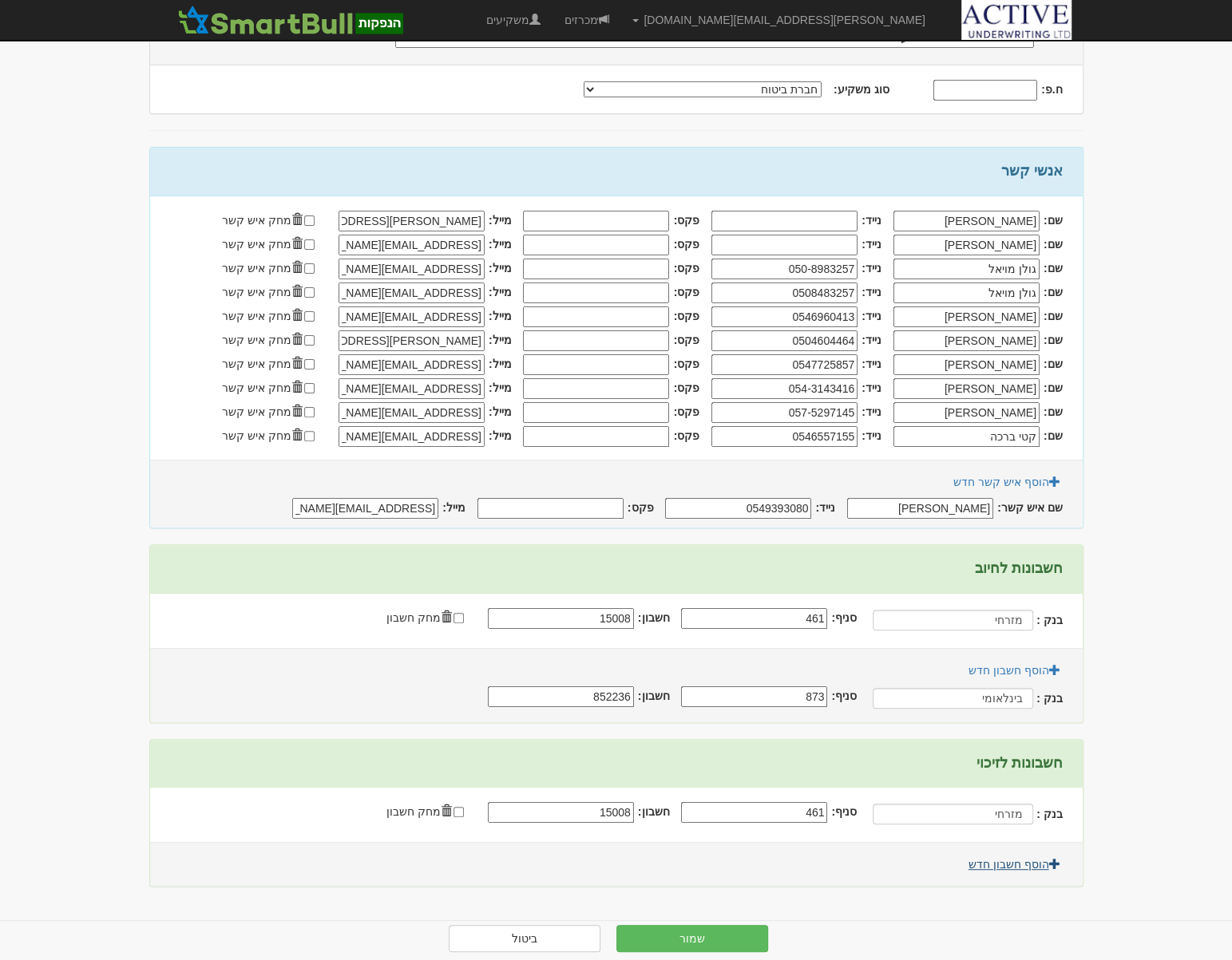
type input "852236"
click at [999, 859] on link "הוסף חשבון חדש" at bounding box center [1015, 865] width 113 height 27
drag, startPoint x: 1027, startPoint y: 699, endPoint x: 686, endPoint y: 696, distance: 341.0
click at [686, 696] on div "בנק : בינלאומי סניף: 873 חשבון: 852236" at bounding box center [606, 698] width 913 height 30
click at [1008, 899] on input "text" at bounding box center [952, 892] width 162 height 21
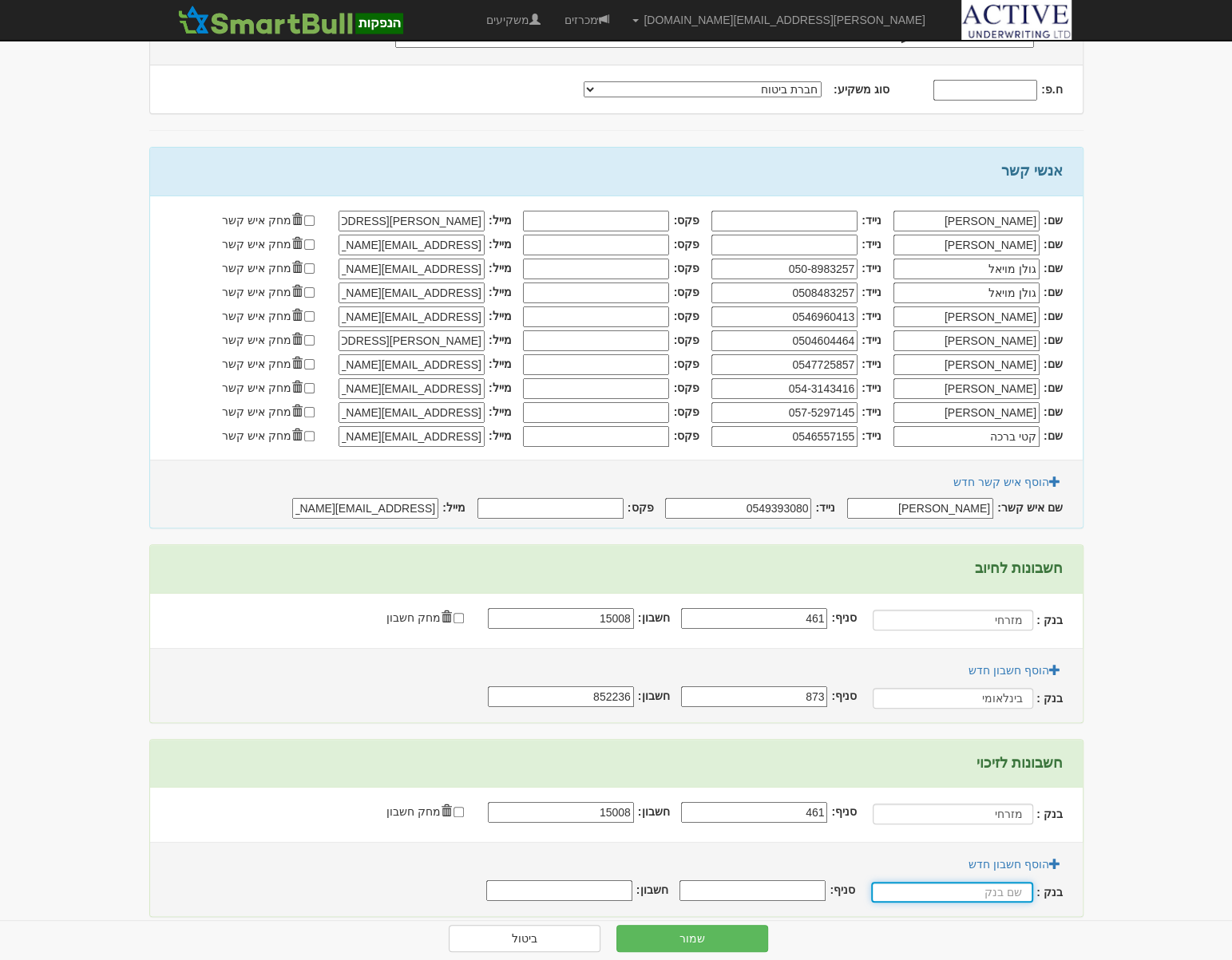
paste input "בינלאומי"
type input "בינלאומי"
click at [794, 894] on input "סניף:" at bounding box center [754, 890] width 146 height 21
type input "873"
type input "852236"
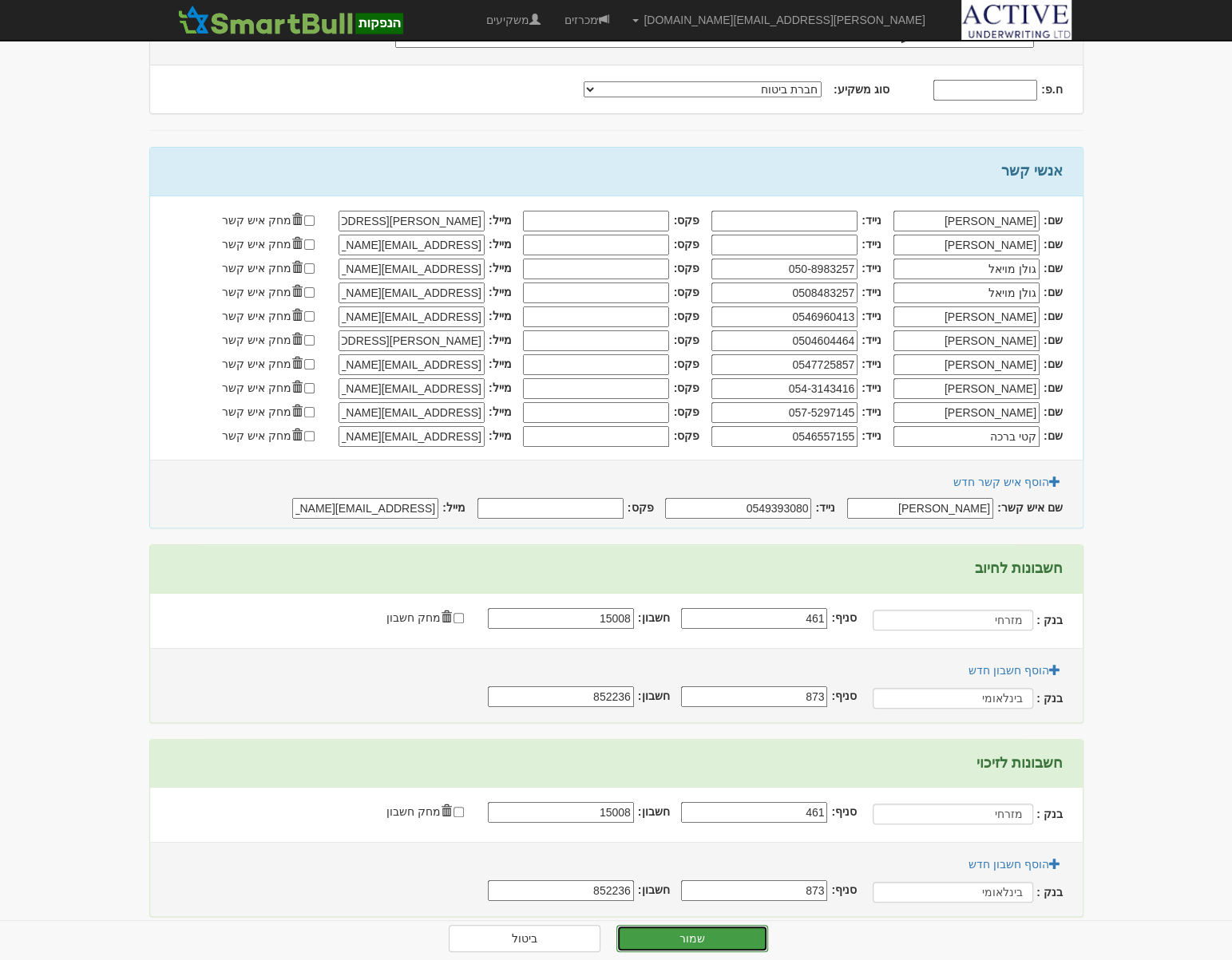
click at [722, 935] on button "שמור" at bounding box center [691, 939] width 152 height 27
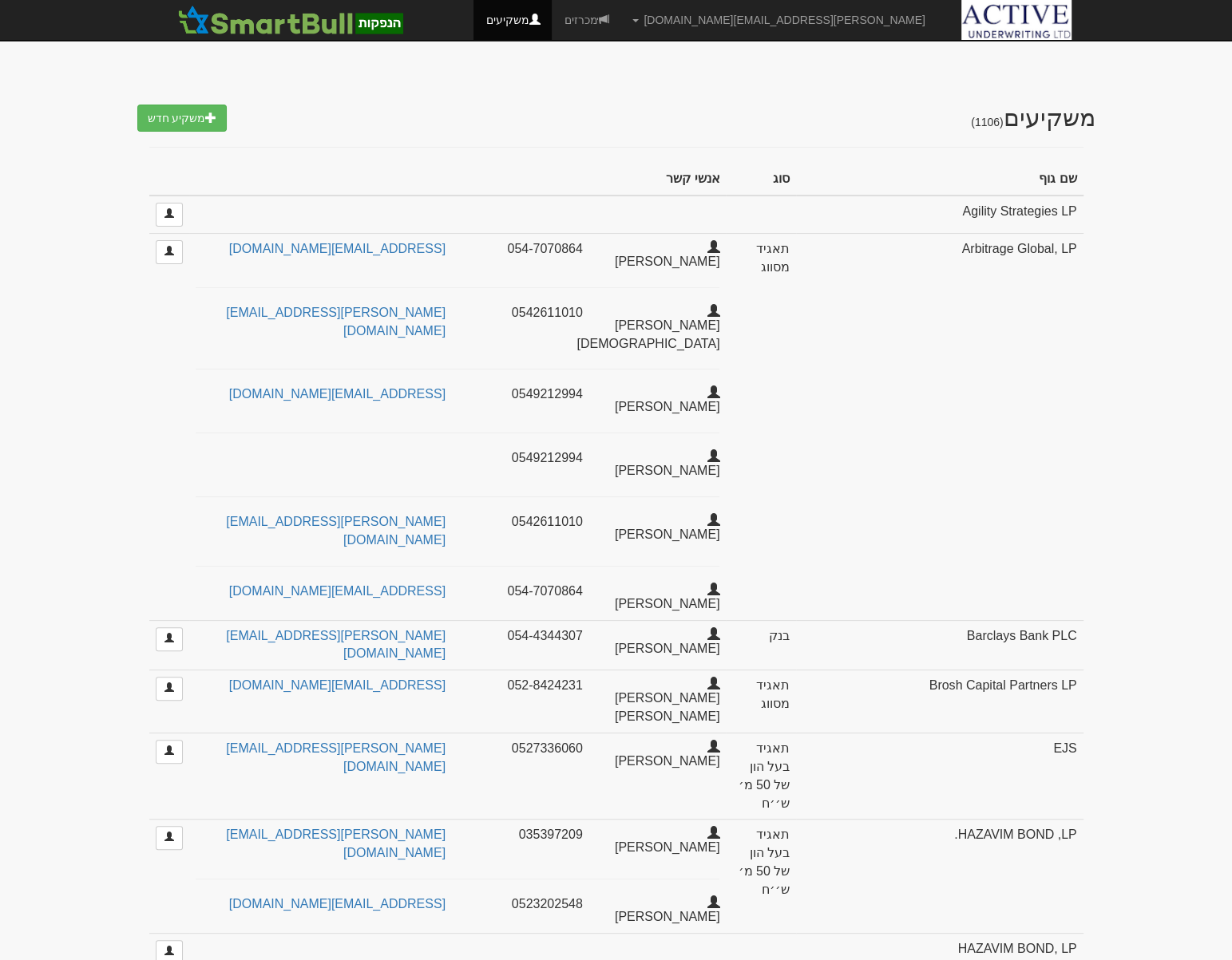
select select "25"
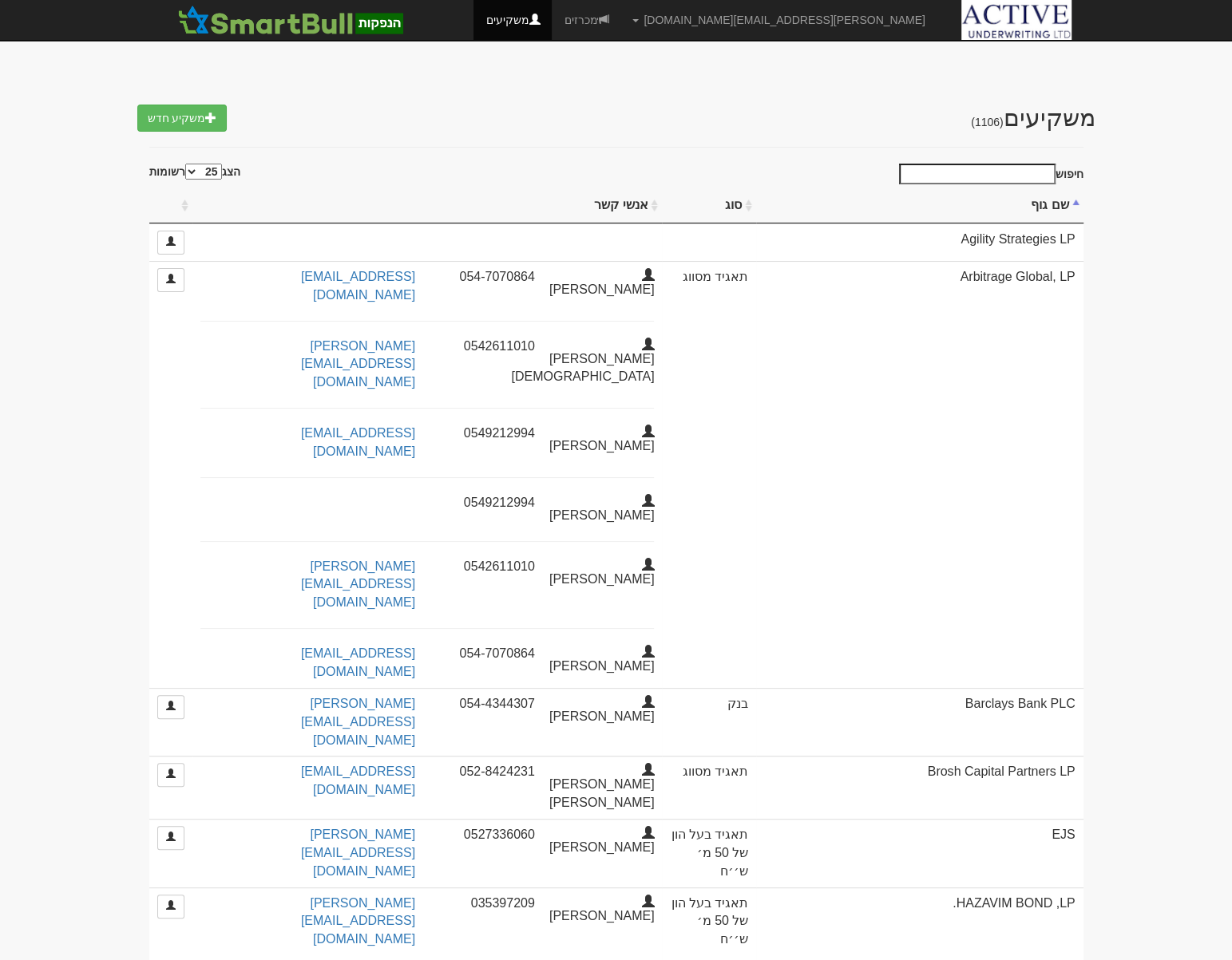
click at [1020, 172] on input "חיפוש" at bounding box center [978, 173] width 156 height 21
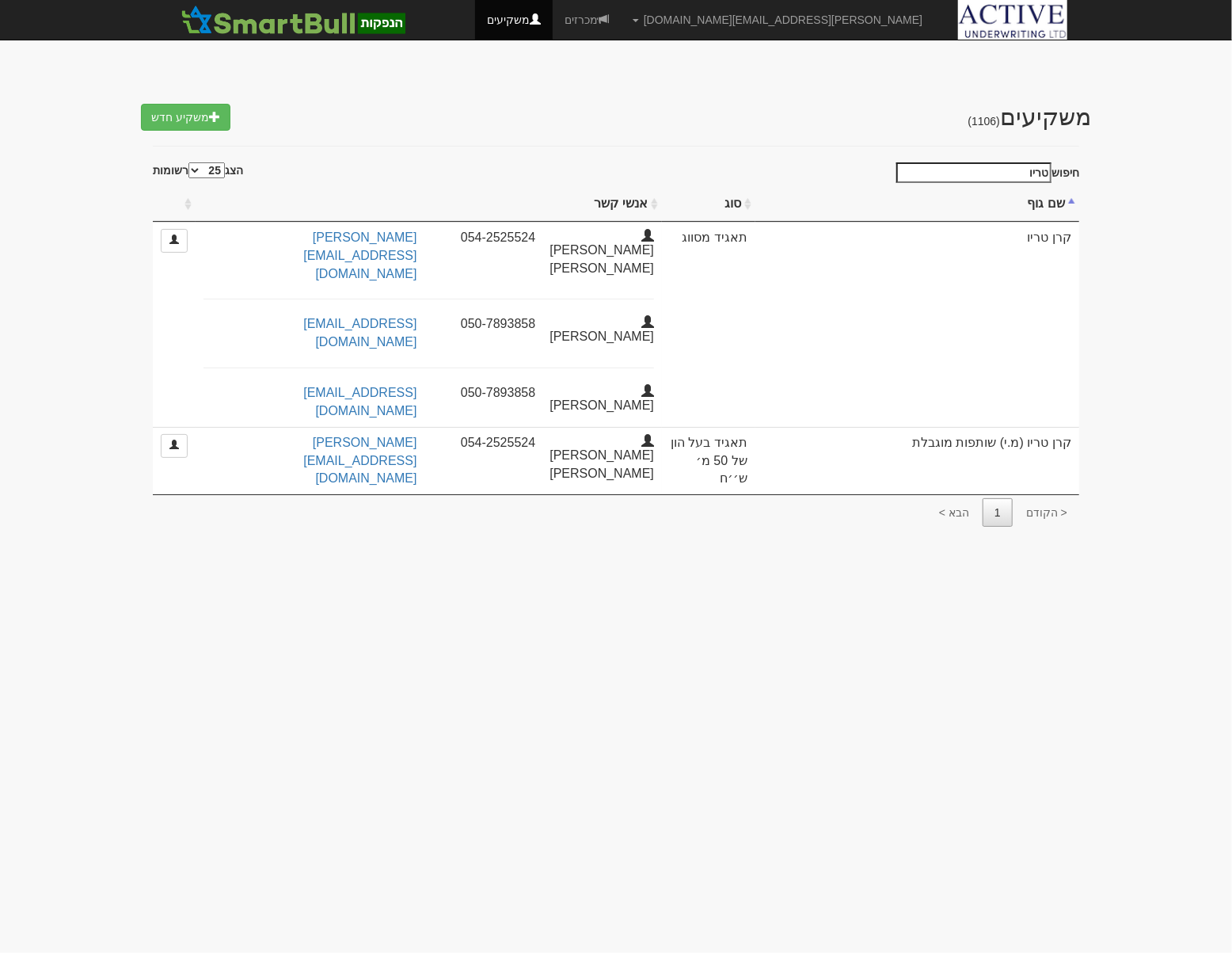
drag, startPoint x: 1008, startPoint y: 167, endPoint x: 1091, endPoint y: 168, distance: 83.0
click at [1091, 168] on body "neil@activeu.co.il הגדרות חשבונות הנפקה תבניות הודעות קיבול X" at bounding box center [616, 476] width 1232 height 953
type input "ח"
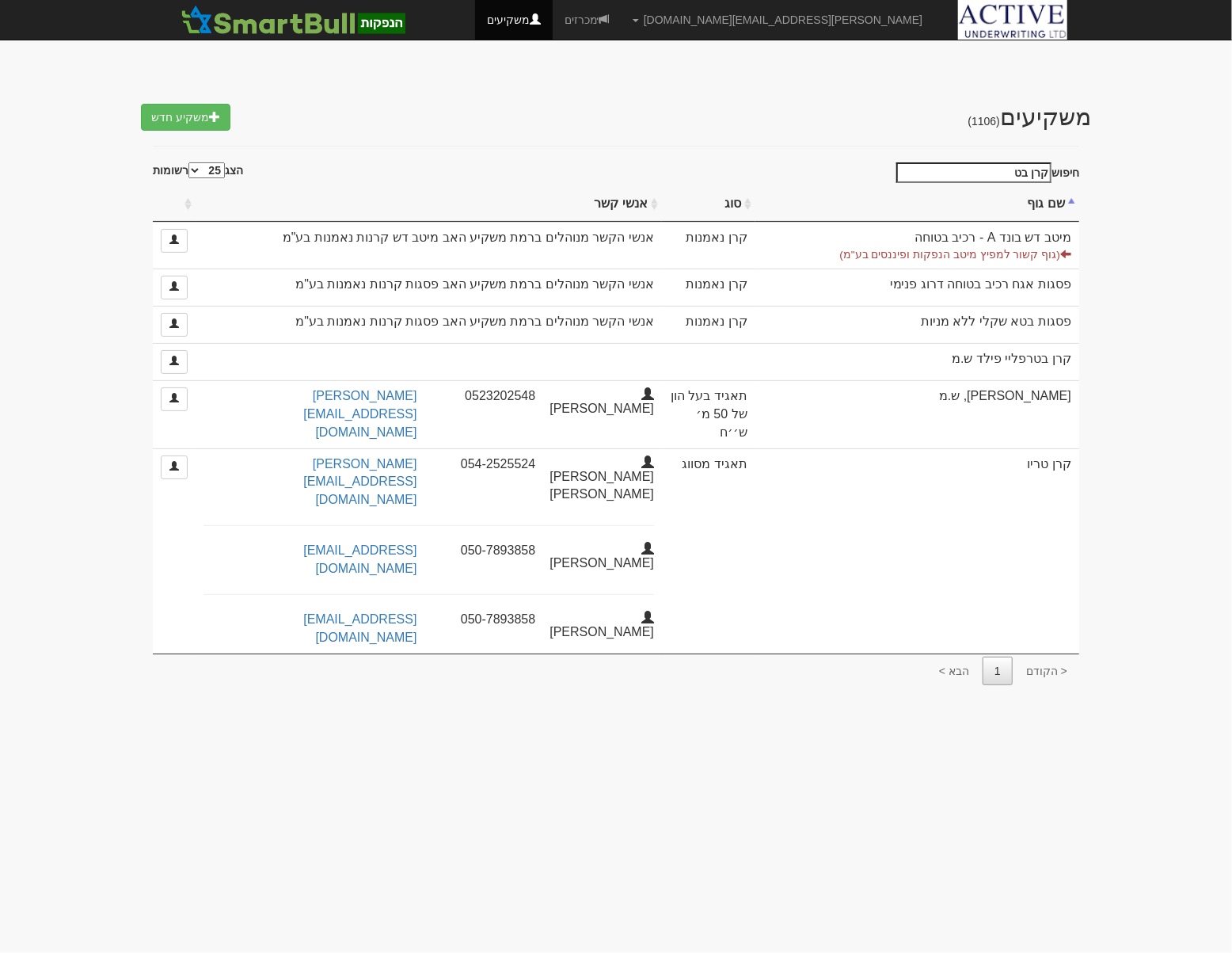
drag, startPoint x: 981, startPoint y: 173, endPoint x: 1077, endPoint y: 174, distance: 96.0
click at [1077, 174] on label "חיפוש קרן בט" at bounding box center [985, 172] width 188 height 21
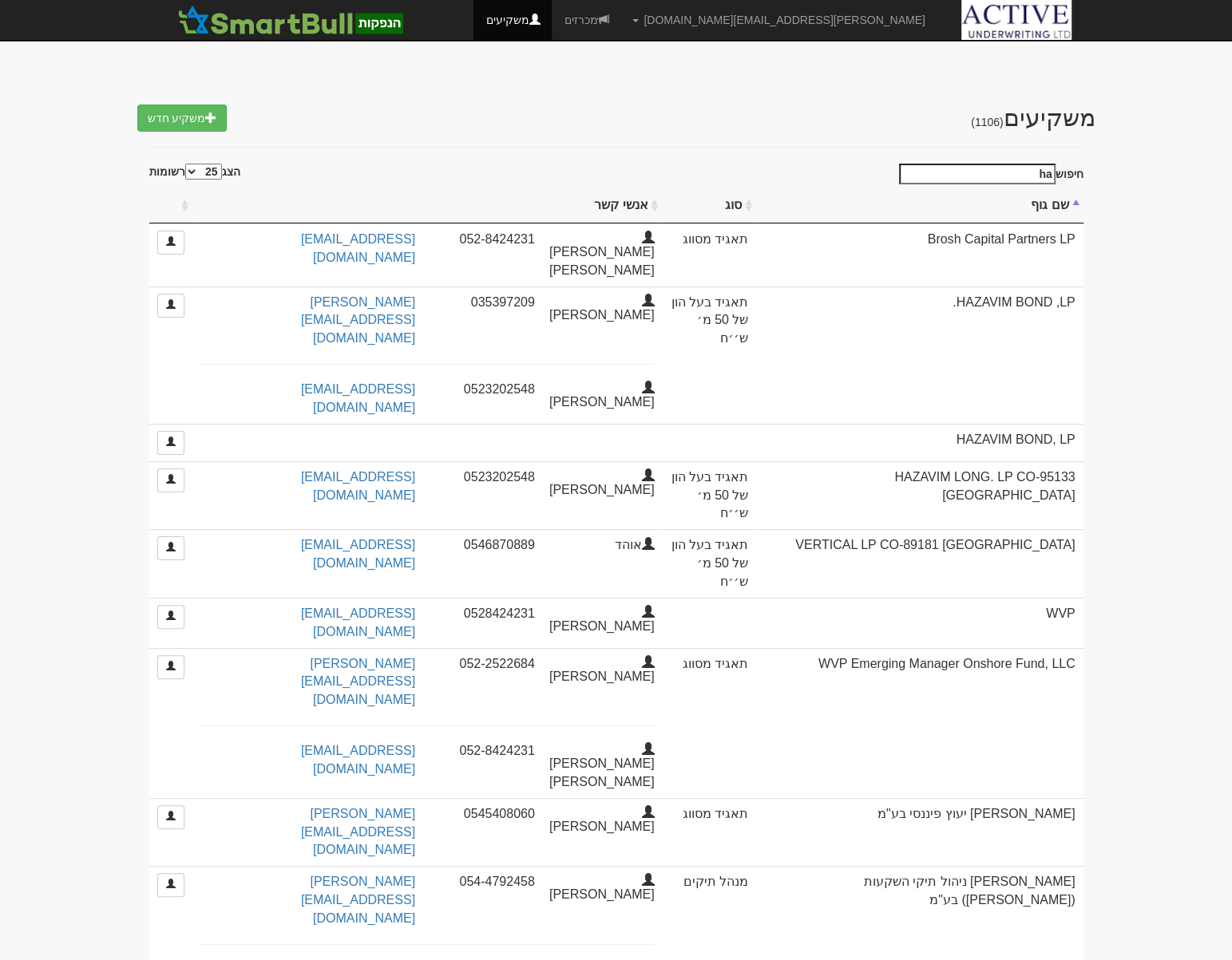
type input "h"
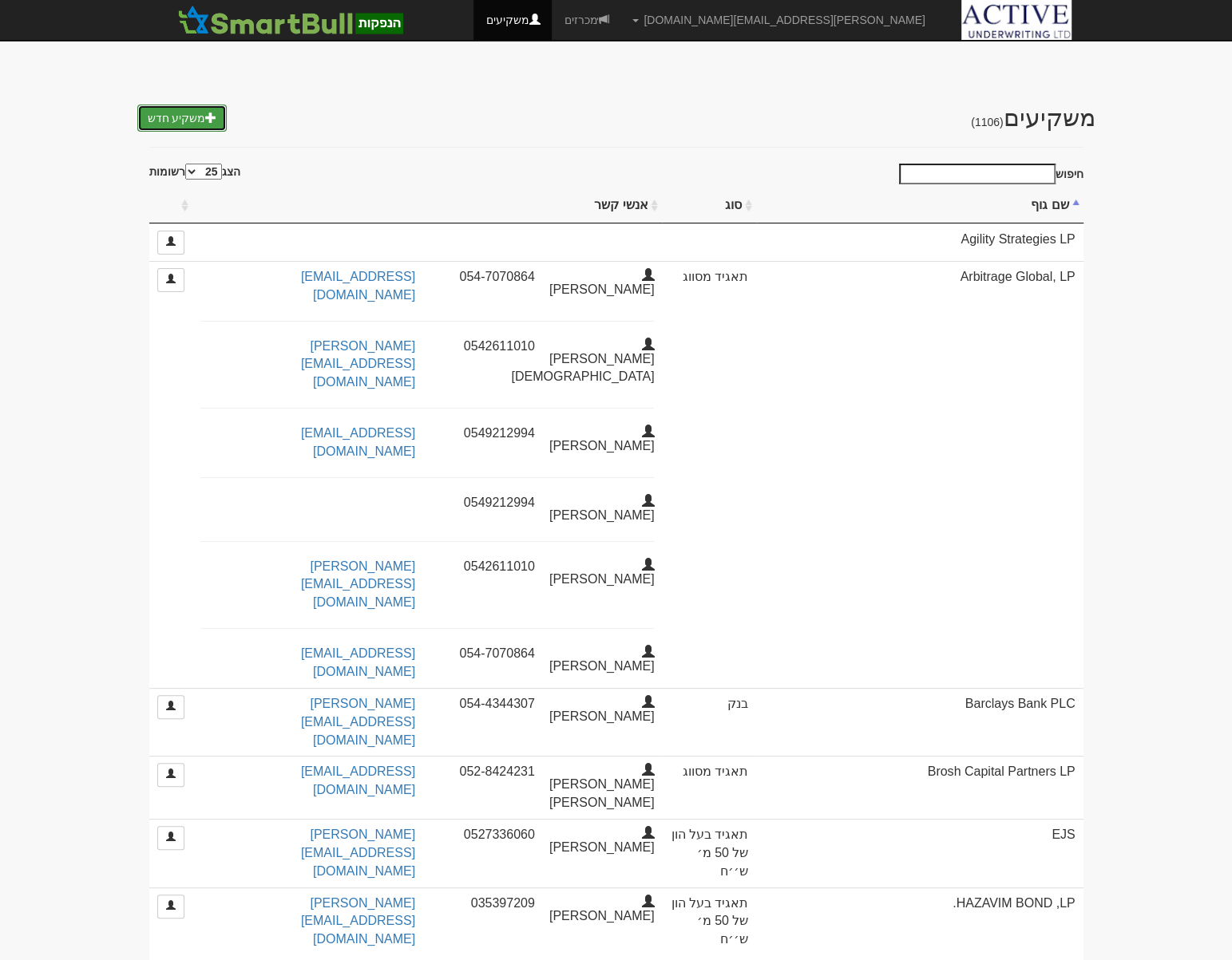
click at [201, 112] on link "משקיע חדש" at bounding box center [182, 118] width 90 height 27
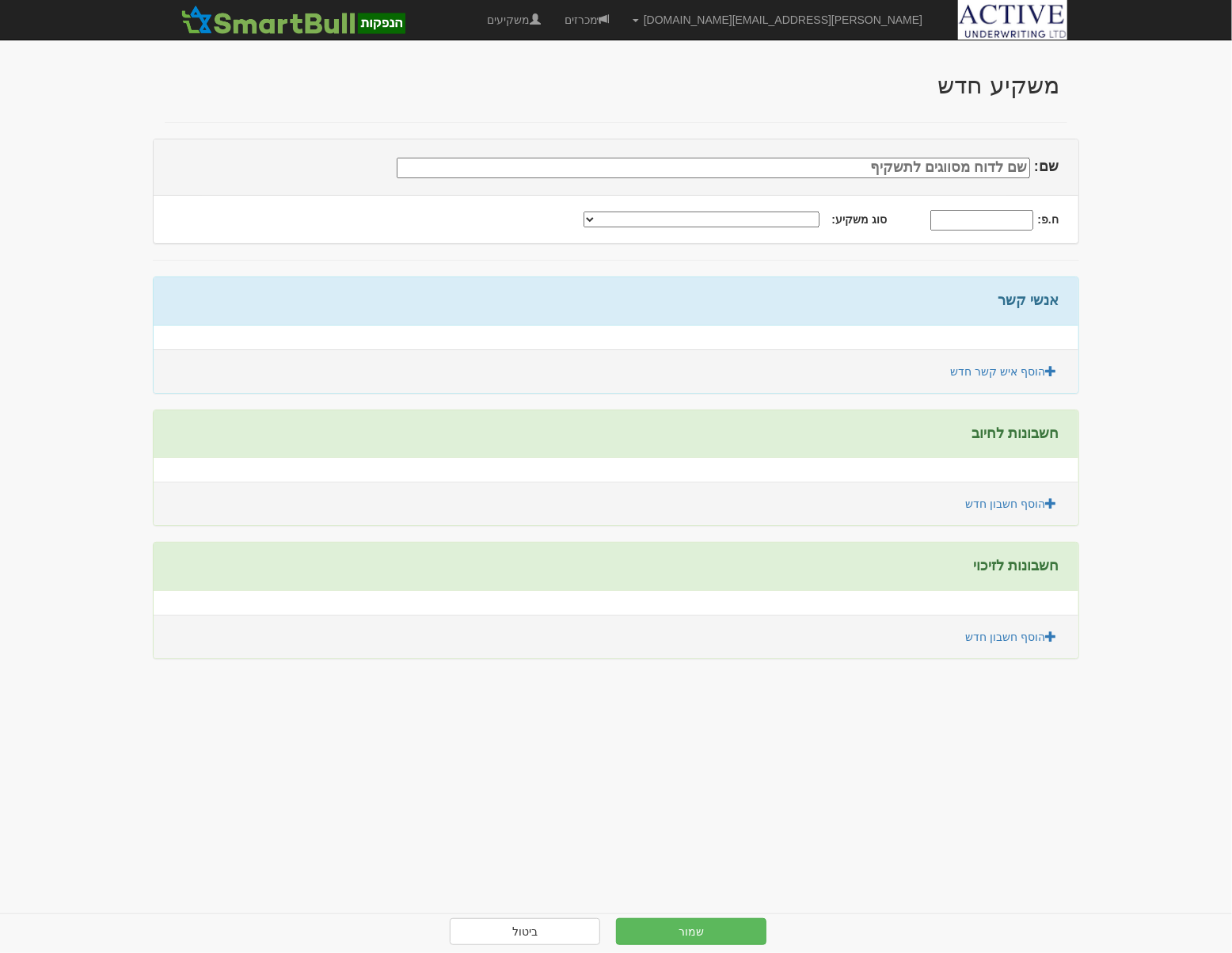
click at [950, 170] on input "שם:" at bounding box center [713, 168] width 634 height 21
type input "HAZAVIM VALUE, LP"
click at [715, 219] on select "תאגיד מסווג חתם / מפיץ חברת ביטוח תאגיד בעל הון של 50 מ׳ ש׳׳ח קופת גמל / קרן פנ…" at bounding box center [702, 220] width 236 height 16
select select "תאגיד בעל הון של 50 מ׳ ש׳׳ח"
click at [611, 212] on select "תאגיד מסווג חתם / מפיץ חברת ביטוח תאגיד בעל הון של 50 מ׳ ש׳׳ח קופת גמל / קרן פנ…" at bounding box center [702, 220] width 236 height 16
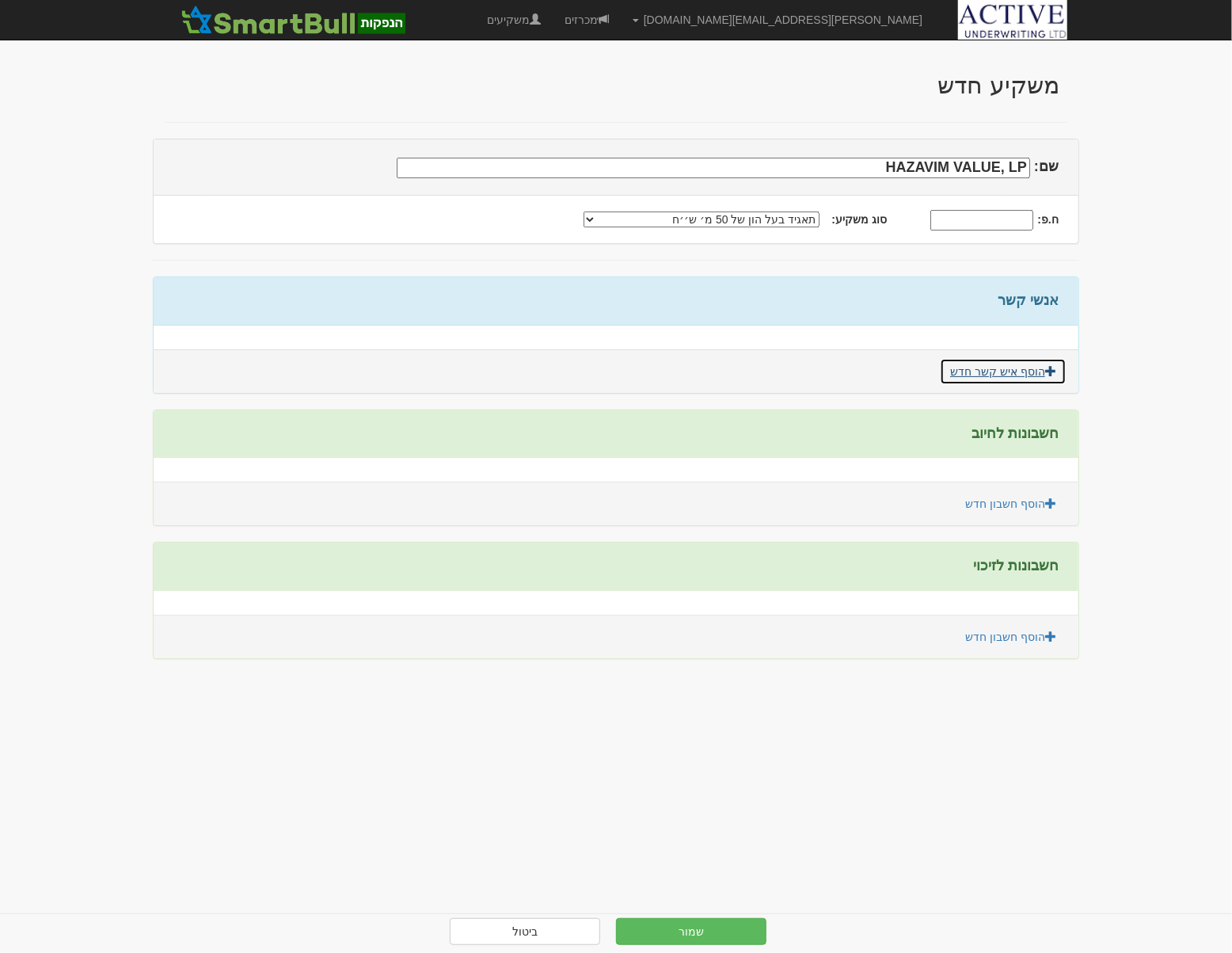
click at [972, 370] on link "הוסף איש קשר חדש" at bounding box center [1003, 371] width 127 height 27
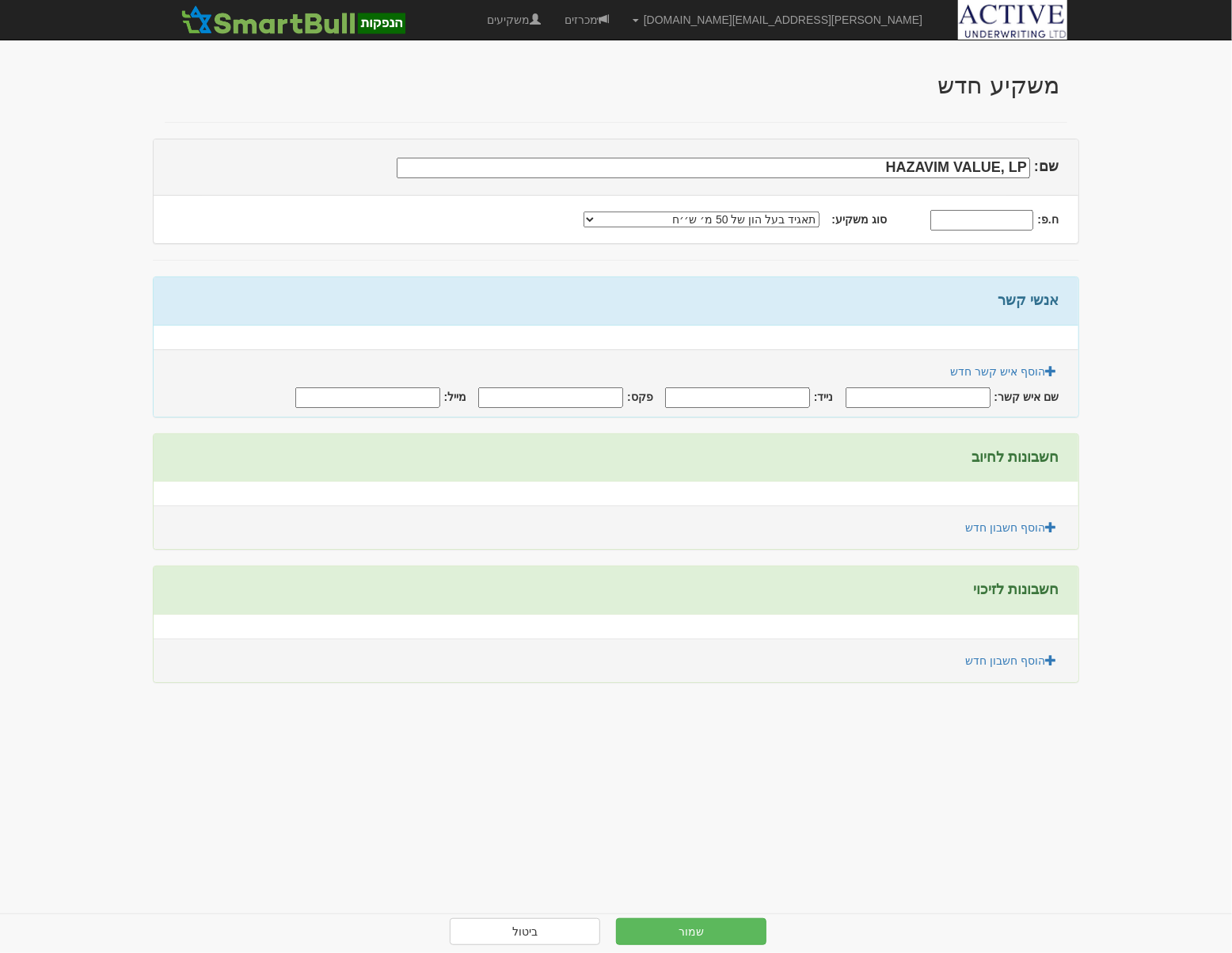
click at [927, 395] on input "שם איש קשר:" at bounding box center [918, 398] width 145 height 21
type input "a"
type input "[PERSON_NAME]"
type input "0523202548"
type input "[EMAIL_ADDRESS][DOMAIN_NAME]"
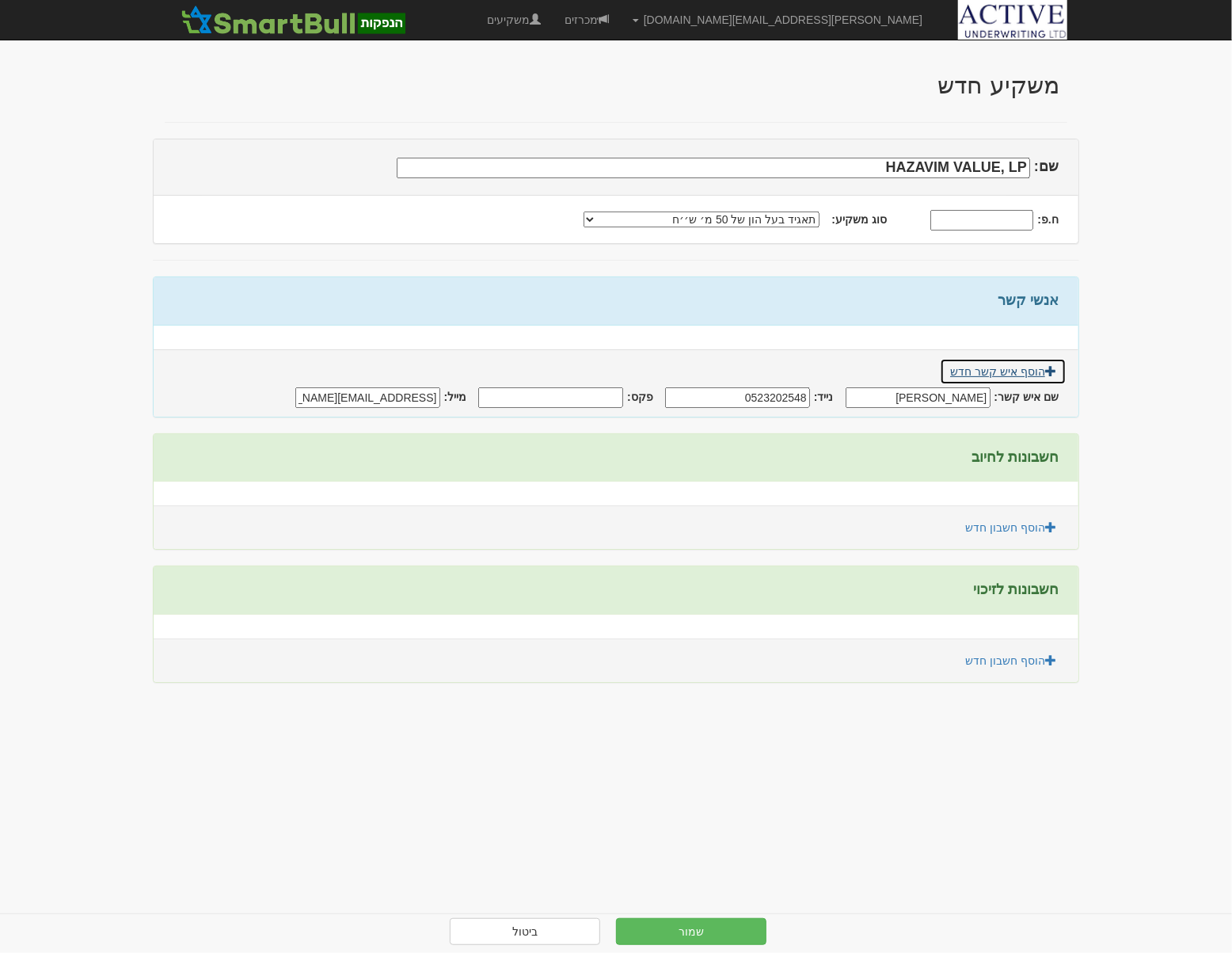
click at [1023, 364] on link "הוסף איש קשר חדש" at bounding box center [1003, 371] width 127 height 27
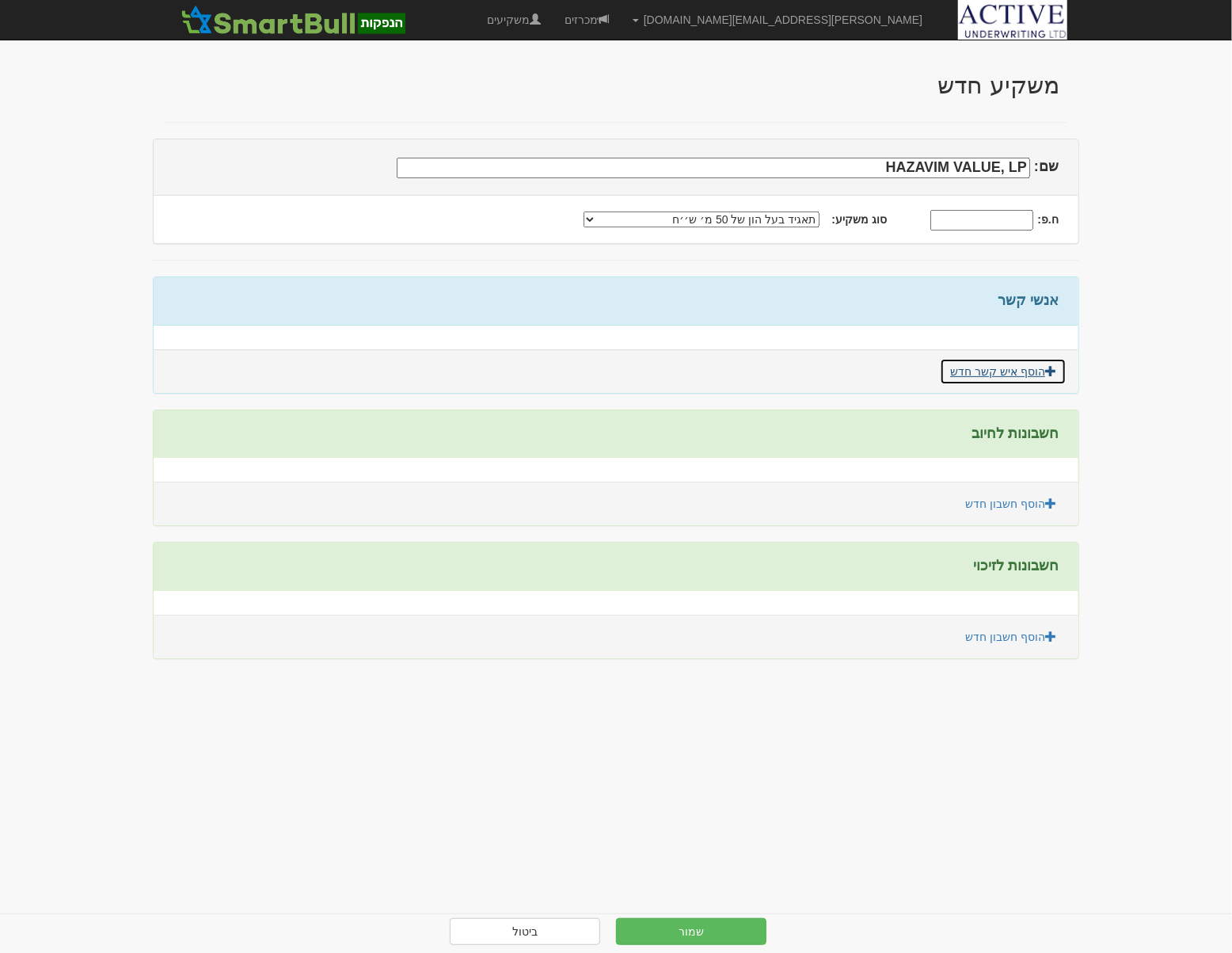
click at [1008, 364] on link "הוסף איש קשר חדש" at bounding box center [1003, 371] width 127 height 27
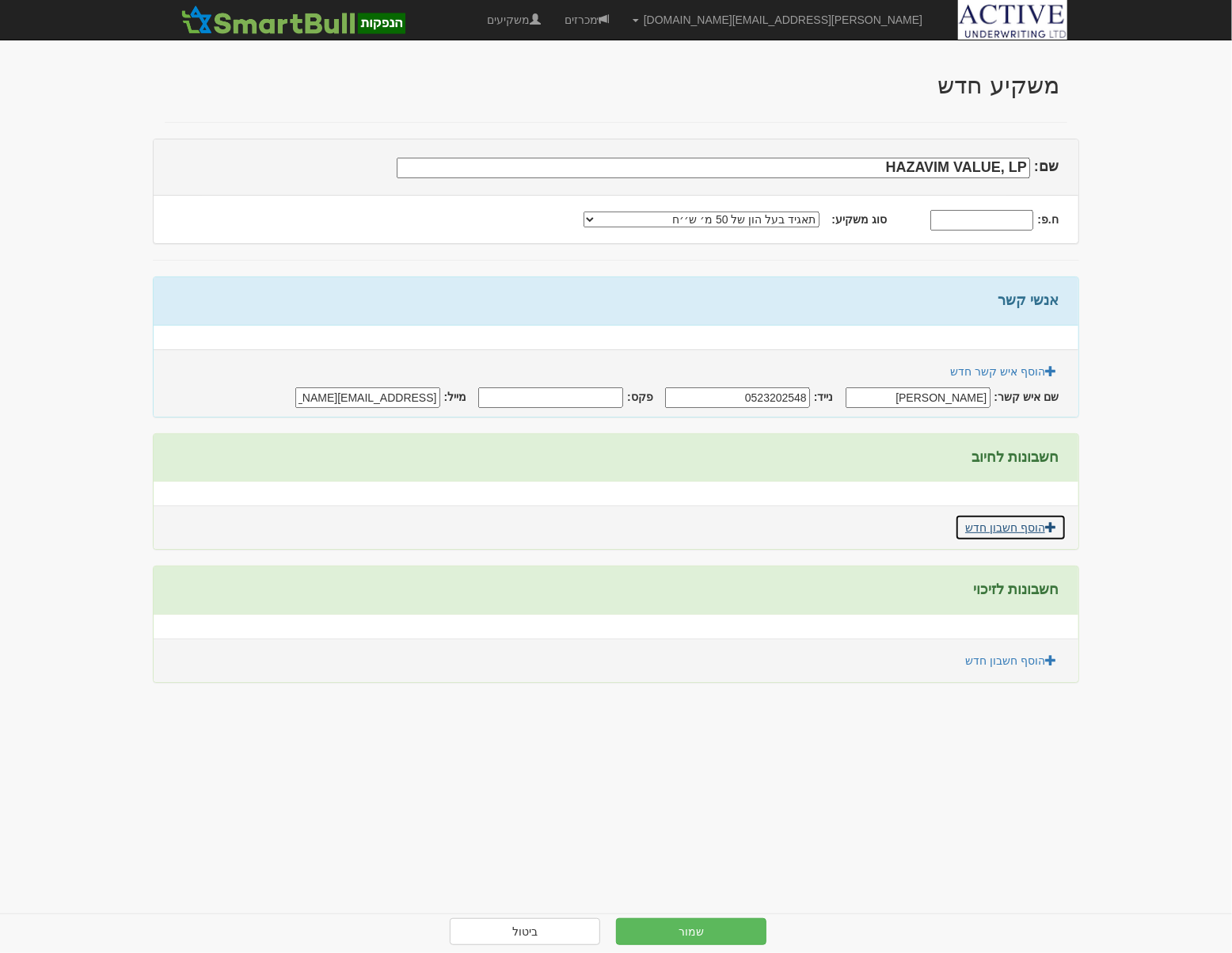
click at [998, 525] on link "הוסף חשבון חדש" at bounding box center [1011, 527] width 112 height 27
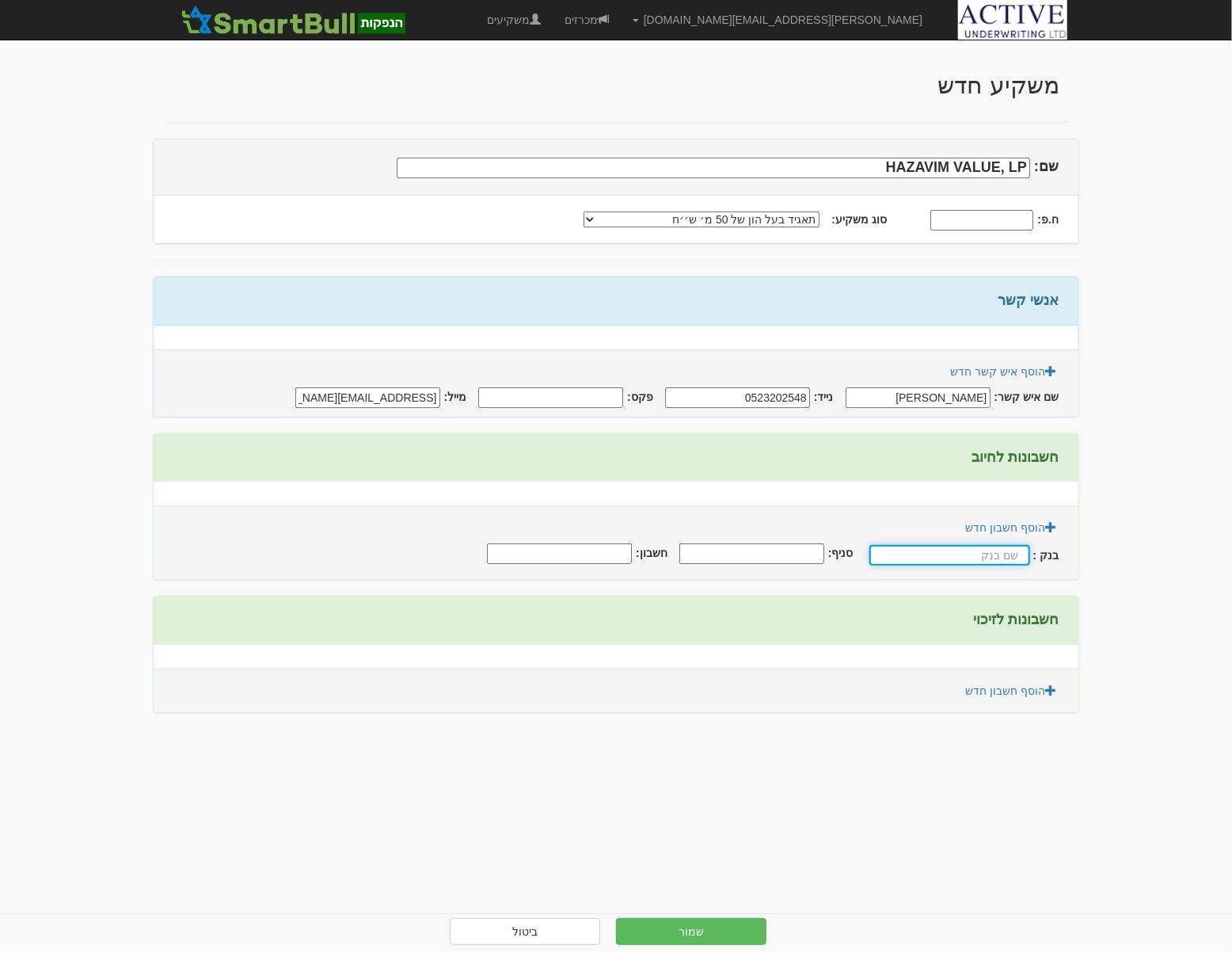
click at [974, 551] on input "text" at bounding box center [950, 555] width 160 height 21
type input "בינלאומי"
type input "46"
type input "929722"
click at [1017, 696] on link "הוסף חשבון חדש" at bounding box center [1011, 691] width 112 height 27
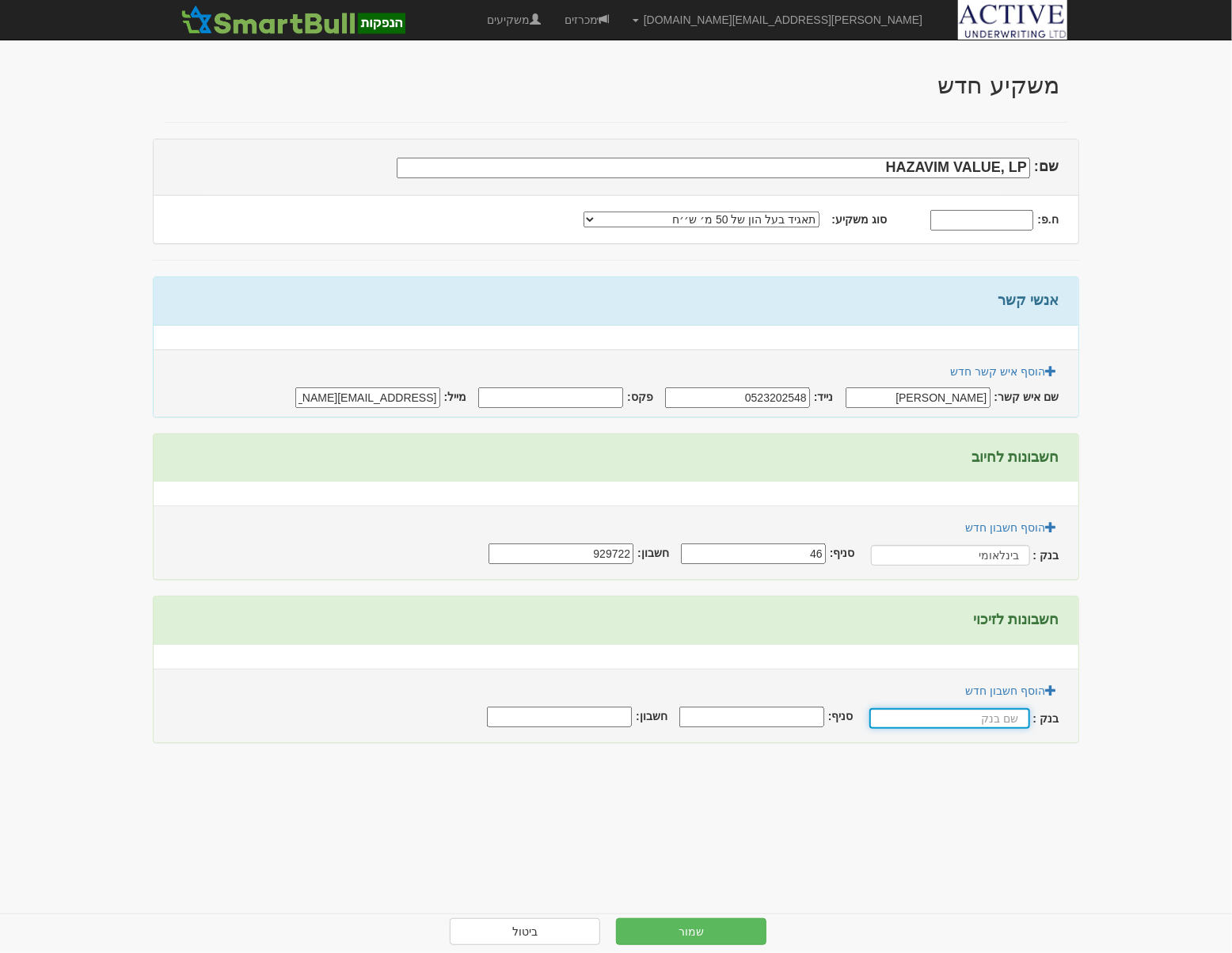
click at [984, 717] on input "text" at bounding box center [950, 719] width 160 height 21
type input "בינלאומי"
type input "46"
type input "929722"
click at [693, 924] on button "שמור" at bounding box center [691, 932] width 151 height 27
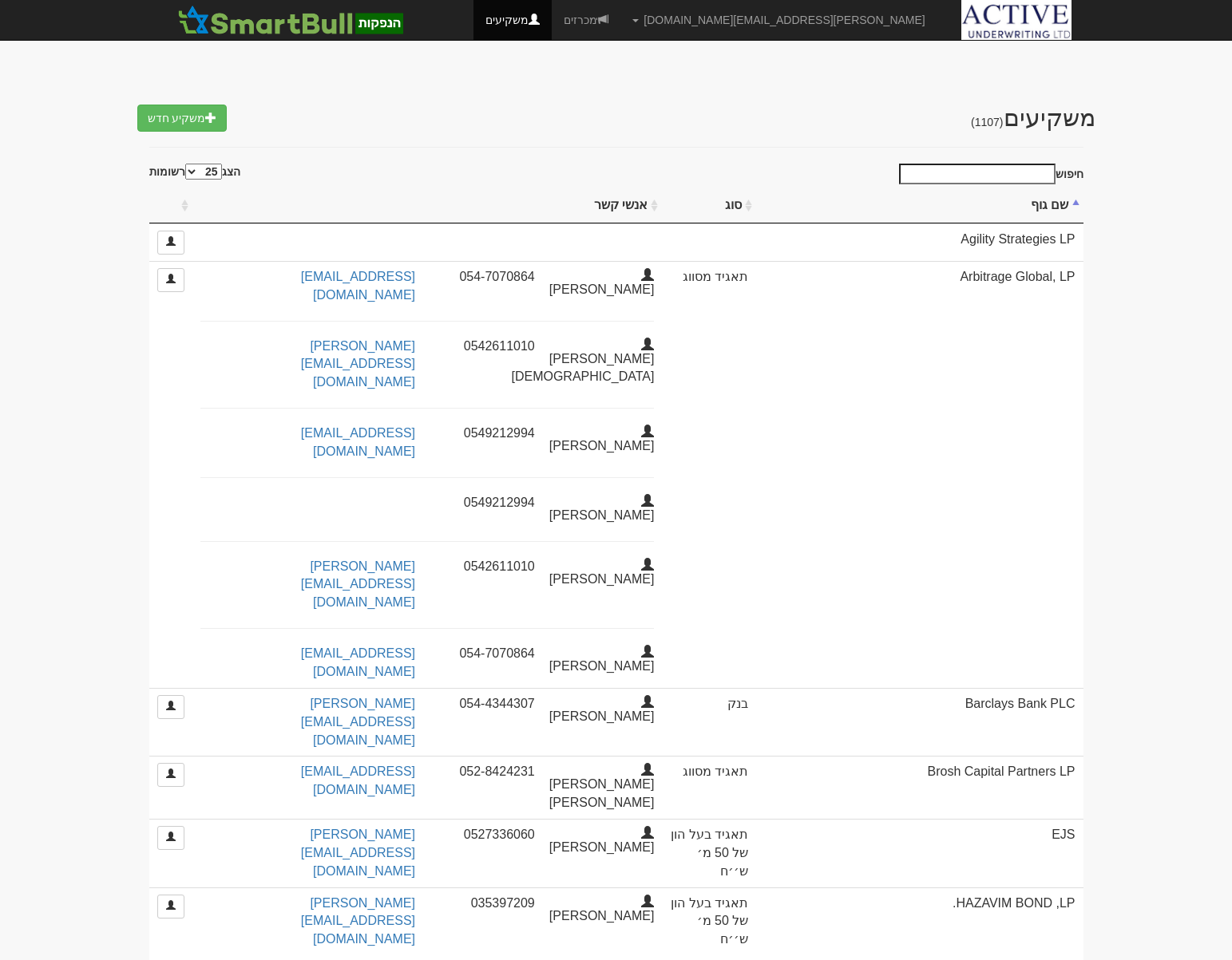
select select "25"
click at [926, 181] on input "חיפוש" at bounding box center [978, 173] width 156 height 21
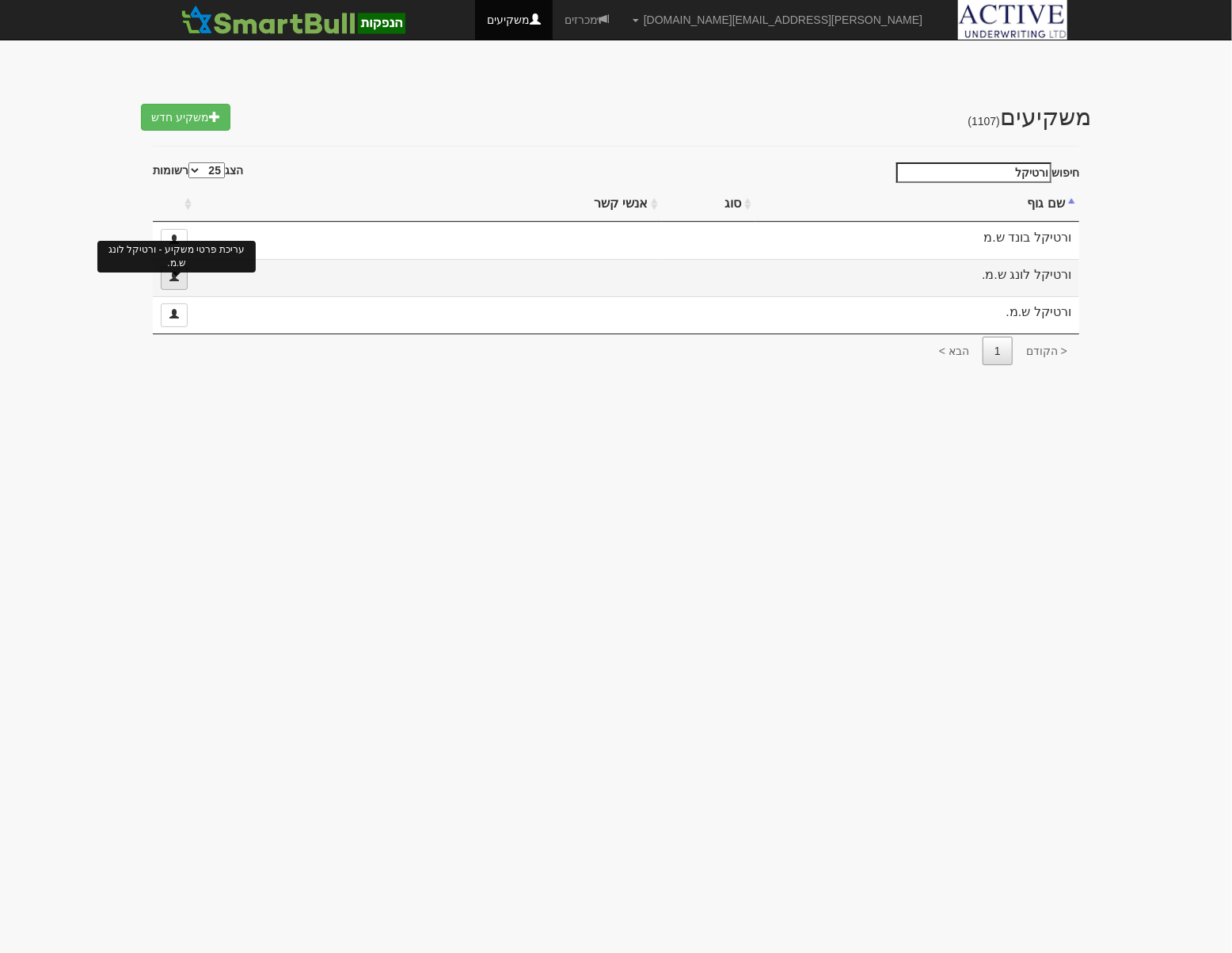
type input "ורטיקל"
click at [185, 278] on link at bounding box center [174, 278] width 27 height 23
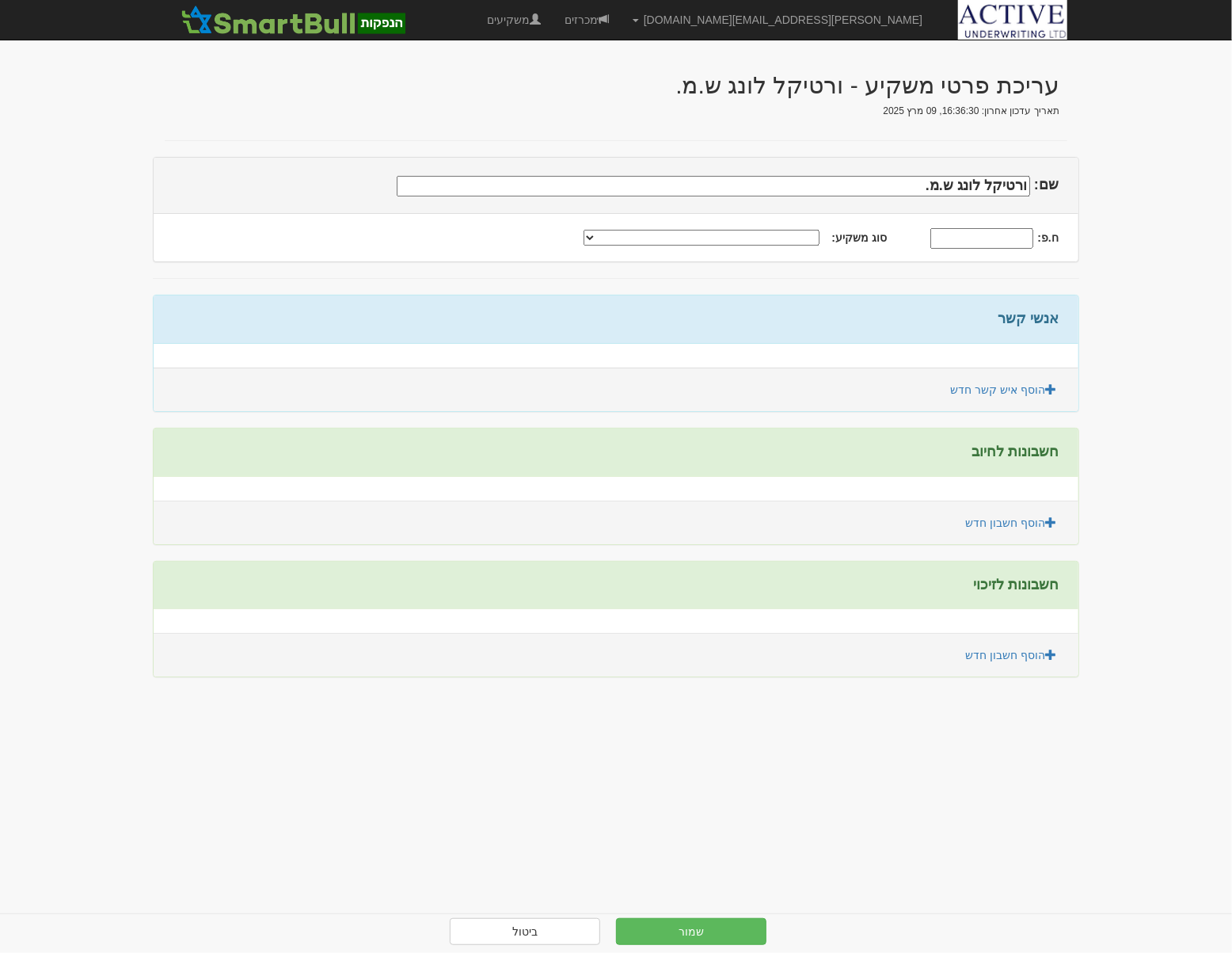
click at [729, 236] on select "תאגיד מסווג חתם / מפיץ חברת ביטוח תאגיד בעל הון של 50 מ׳ ש׳׳ח קופת גמל / קרן פנ…" at bounding box center [702, 238] width 236 height 16
select select "תאגיד בעל הון של 50 מ׳ ש׳׳ח"
click at [611, 230] on select "תאגיד מסווג חתם / מפיץ חברת ביטוח תאגיד בעל הון של 50 מ׳ ש׳׳ח קופת גמל / קרן פנ…" at bounding box center [702, 238] width 236 height 16
click at [989, 384] on link "הוסף איש קשר חדש" at bounding box center [1003, 389] width 127 height 27
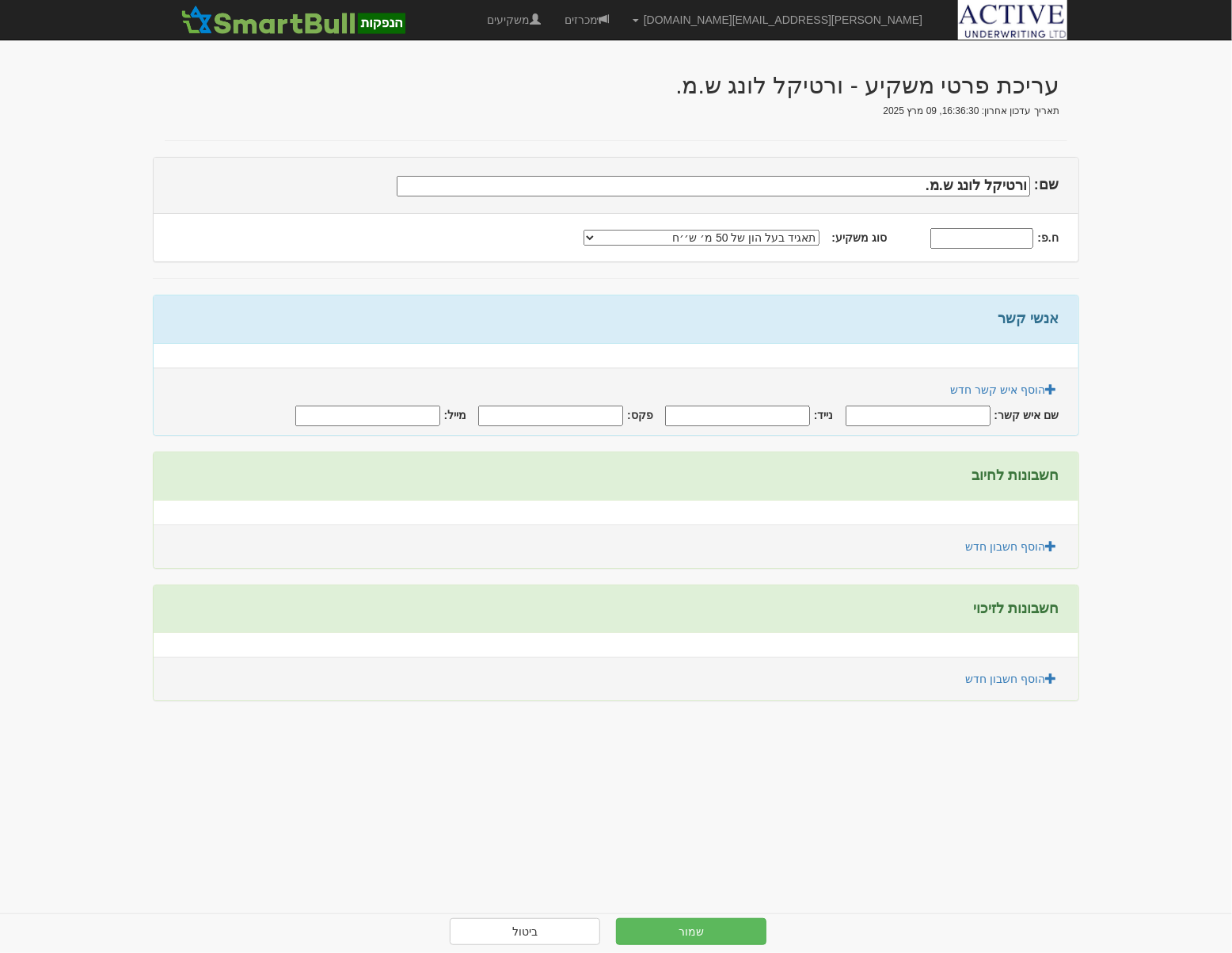
click at [927, 414] on input "שם איש קשר:" at bounding box center [918, 416] width 145 height 21
type input "דותן רוזנברג"
type input "0545920192"
type input "dotan@arbit.co.il"
click at [1002, 537] on link "הוסף חשבון חדש" at bounding box center [1011, 546] width 112 height 27
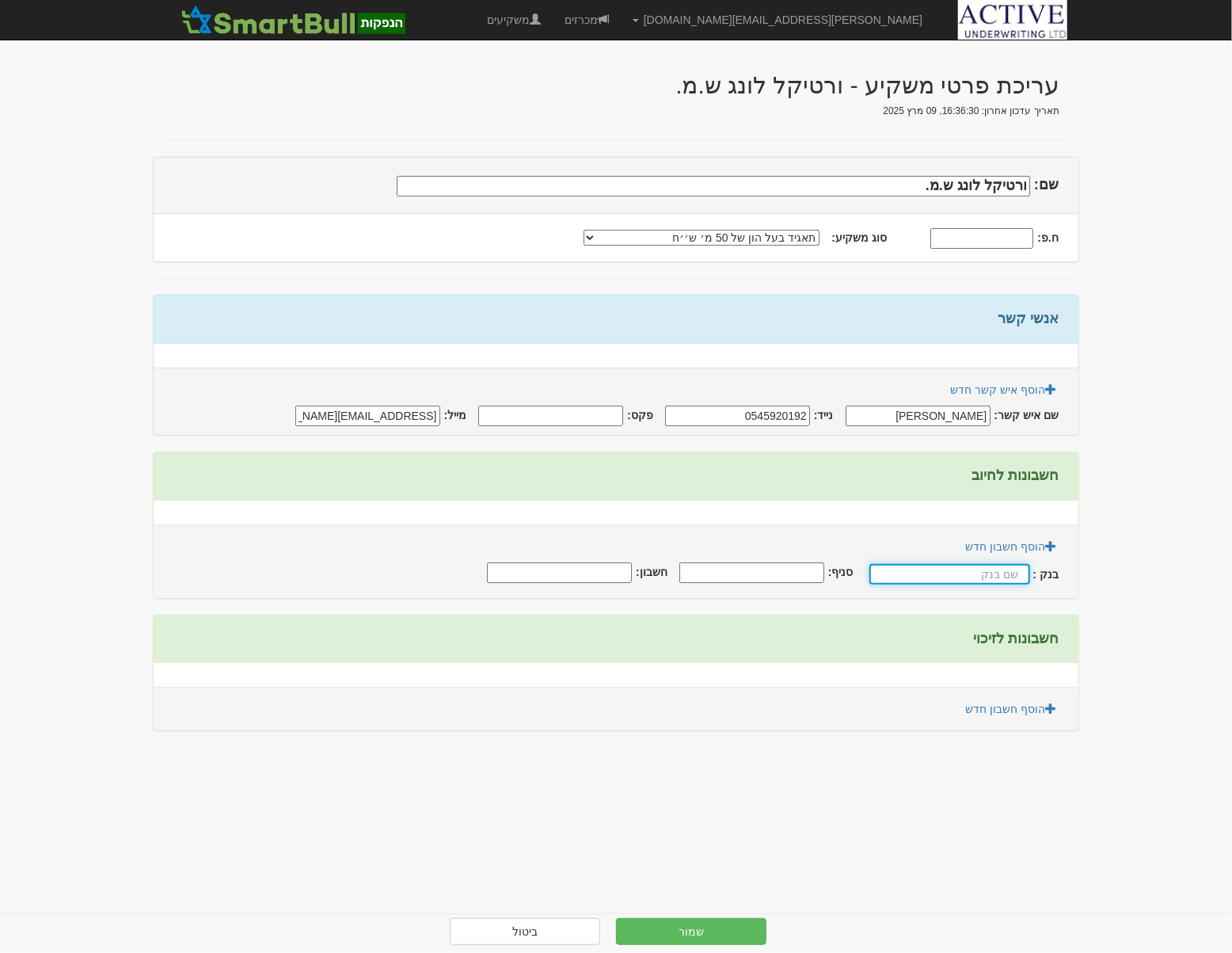
click at [972, 567] on input "text" at bounding box center [950, 574] width 160 height 21
type input "פועלים"
type input "600"
type input "493044"
click at [1049, 713] on link "הוסף חשבון חדש" at bounding box center [1011, 710] width 112 height 27
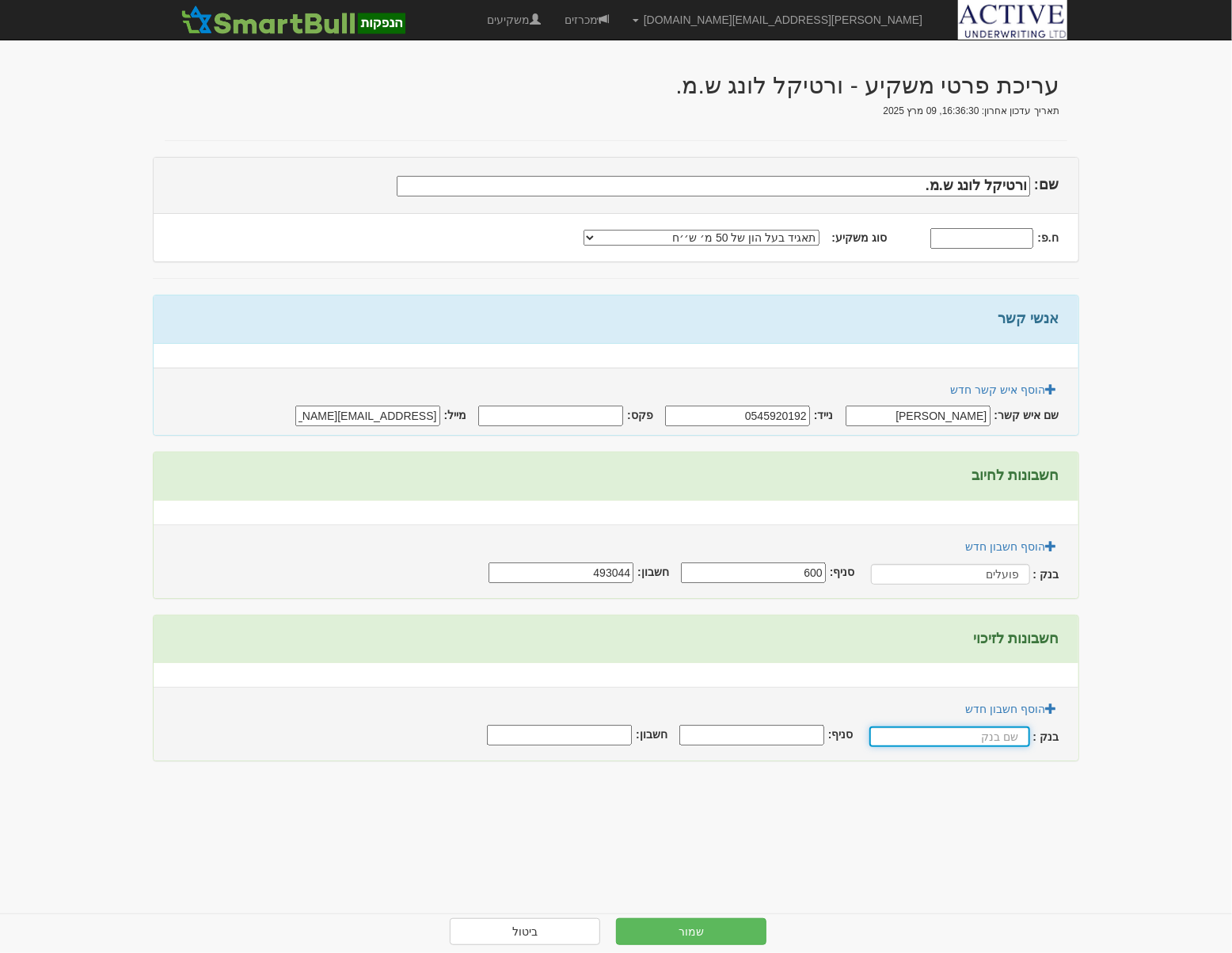
click at [959, 733] on input "text" at bounding box center [950, 737] width 160 height 21
type input "פועלים"
type input "600"
type input "493044"
click at [713, 919] on button "שמור" at bounding box center [691, 932] width 151 height 27
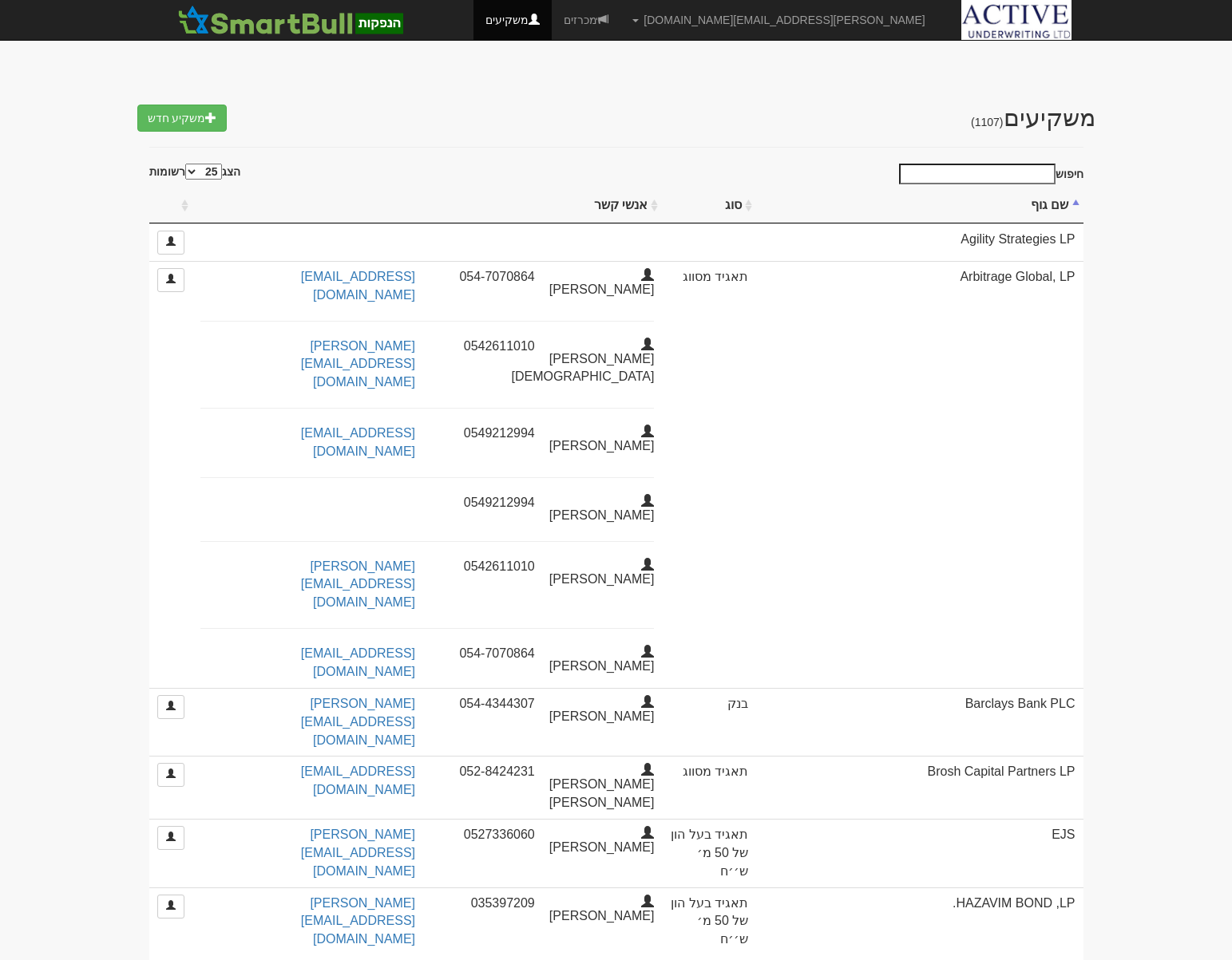
select select "25"
click at [967, 176] on input "חיפוש" at bounding box center [978, 173] width 156 height 21
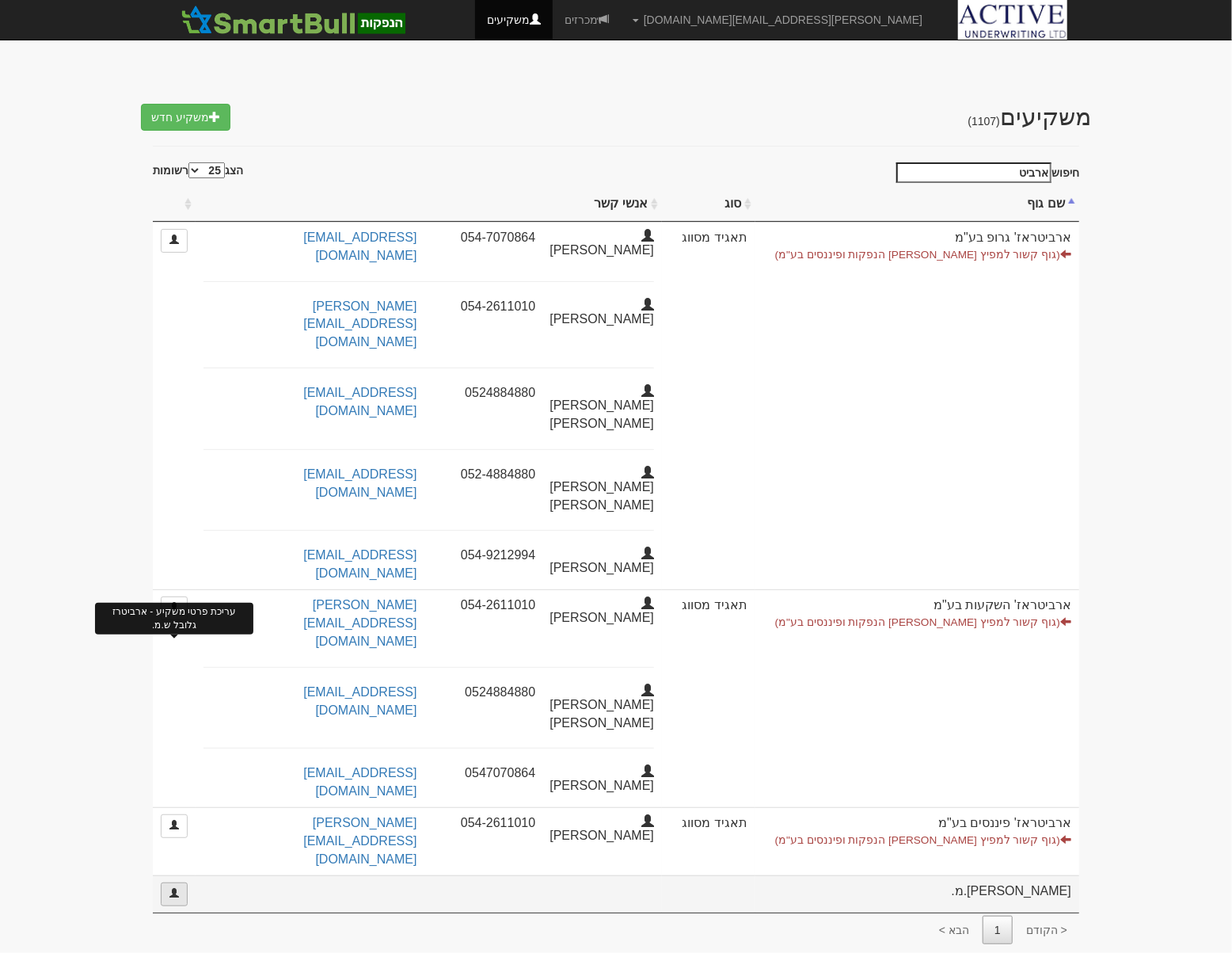
type input "ארביט"
click at [179, 883] on link at bounding box center [174, 894] width 27 height 23
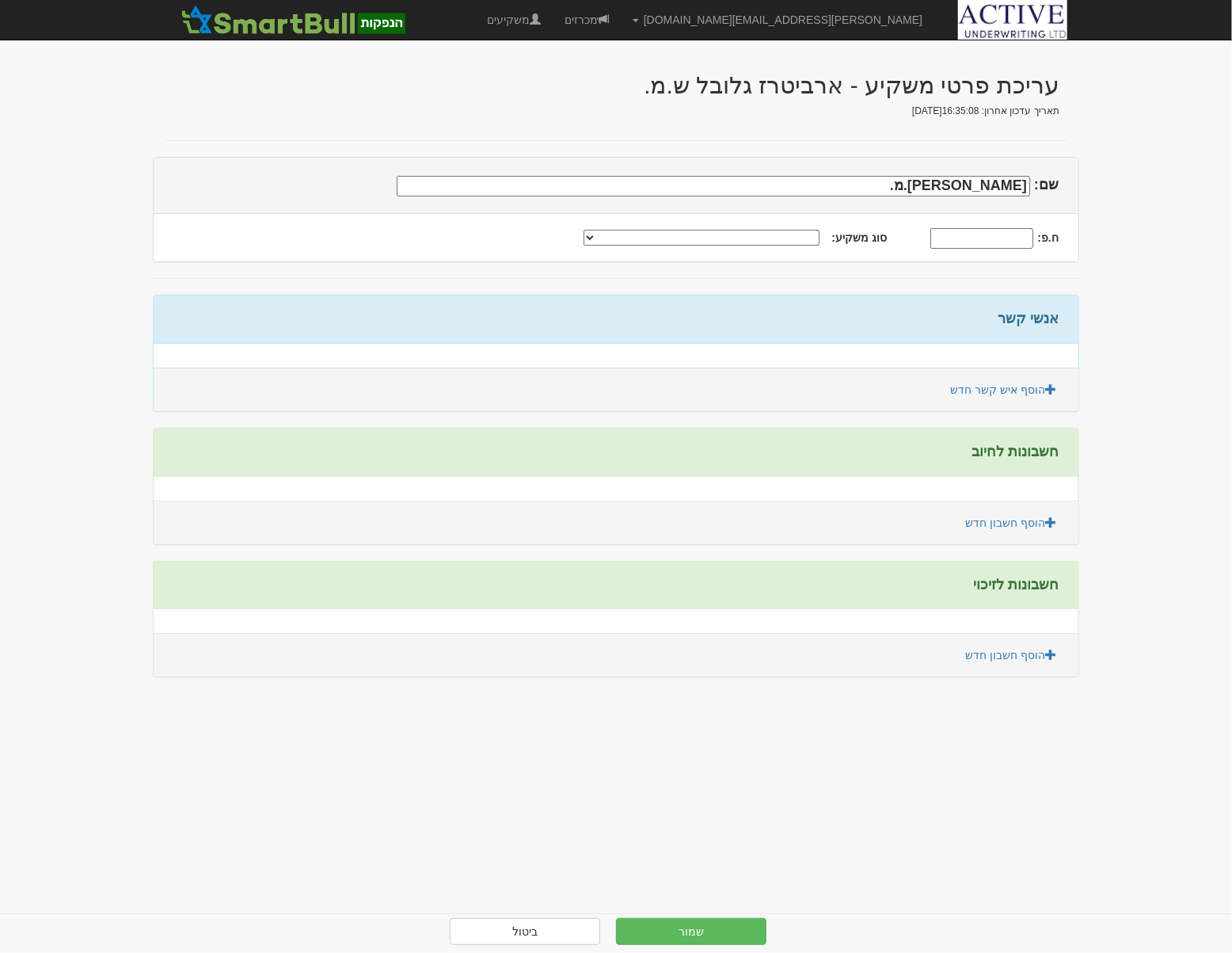
click at [750, 243] on select "תאגיד מסווג חתם / מפיץ חברת ביטוח תאגיד בעל הון של 50 מ׳ ש׳׳ח קופת גמל / קרן פנ…" at bounding box center [702, 238] width 236 height 16
select select "תאגיד בעל הון של 50 מ׳ ש׳׳ח"
click at [611, 230] on select "תאגיד מסווג חתם / מפיץ חברת ביטוח תאגיד בעל הון של 50 מ׳ ש׳׳ח קופת גמל / קרן פנ…" at bounding box center [702, 238] width 236 height 16
click at [1003, 383] on link "הוסף איש קשר חדש" at bounding box center [1003, 389] width 127 height 27
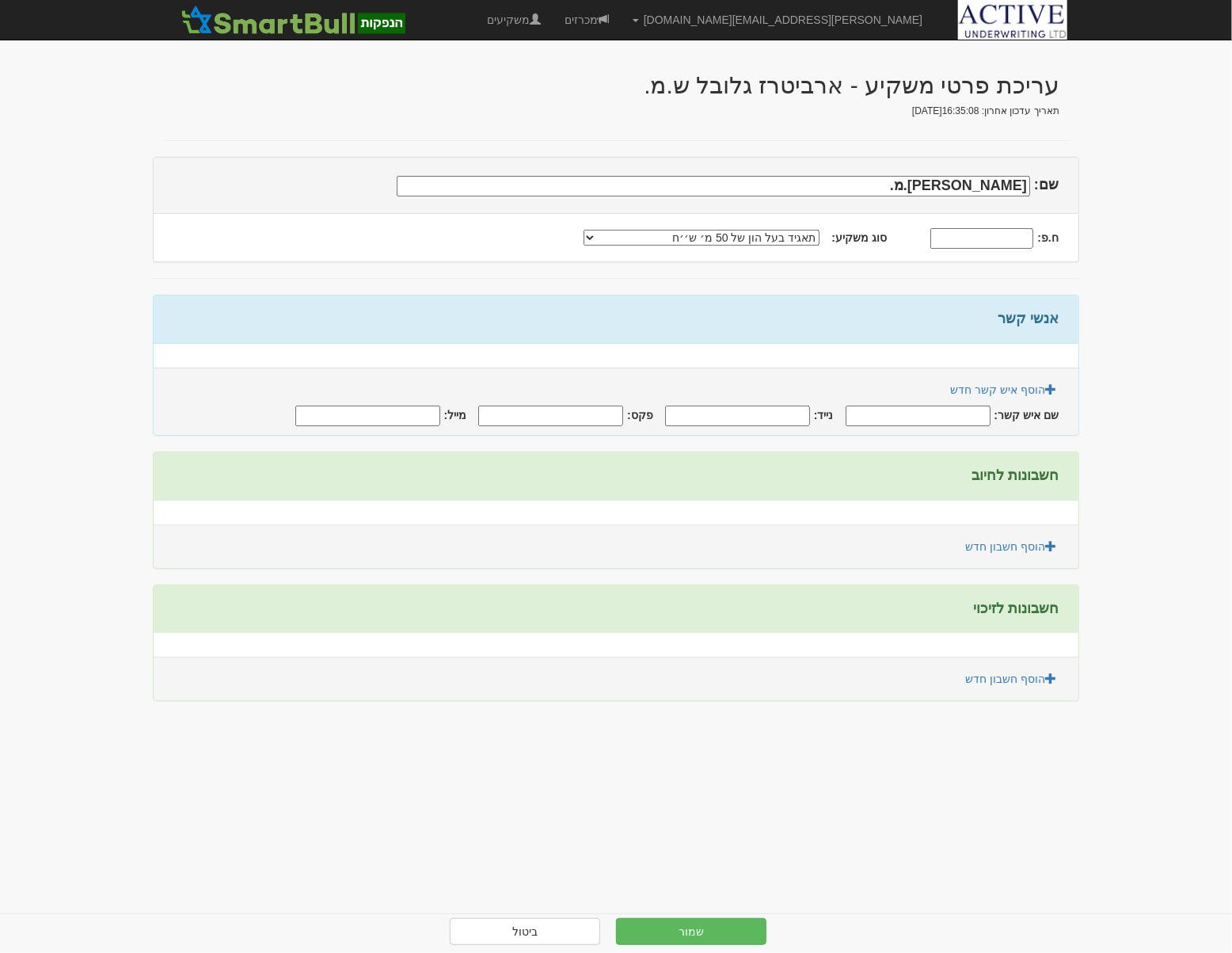
click at [958, 410] on input "שם איש קשר:" at bounding box center [918, 416] width 145 height 21
type input "d"
type input "[PERSON_NAME][DEMOGRAPHIC_DATA]"
type input "0542611010"
type input "gili@arbit.co.il"
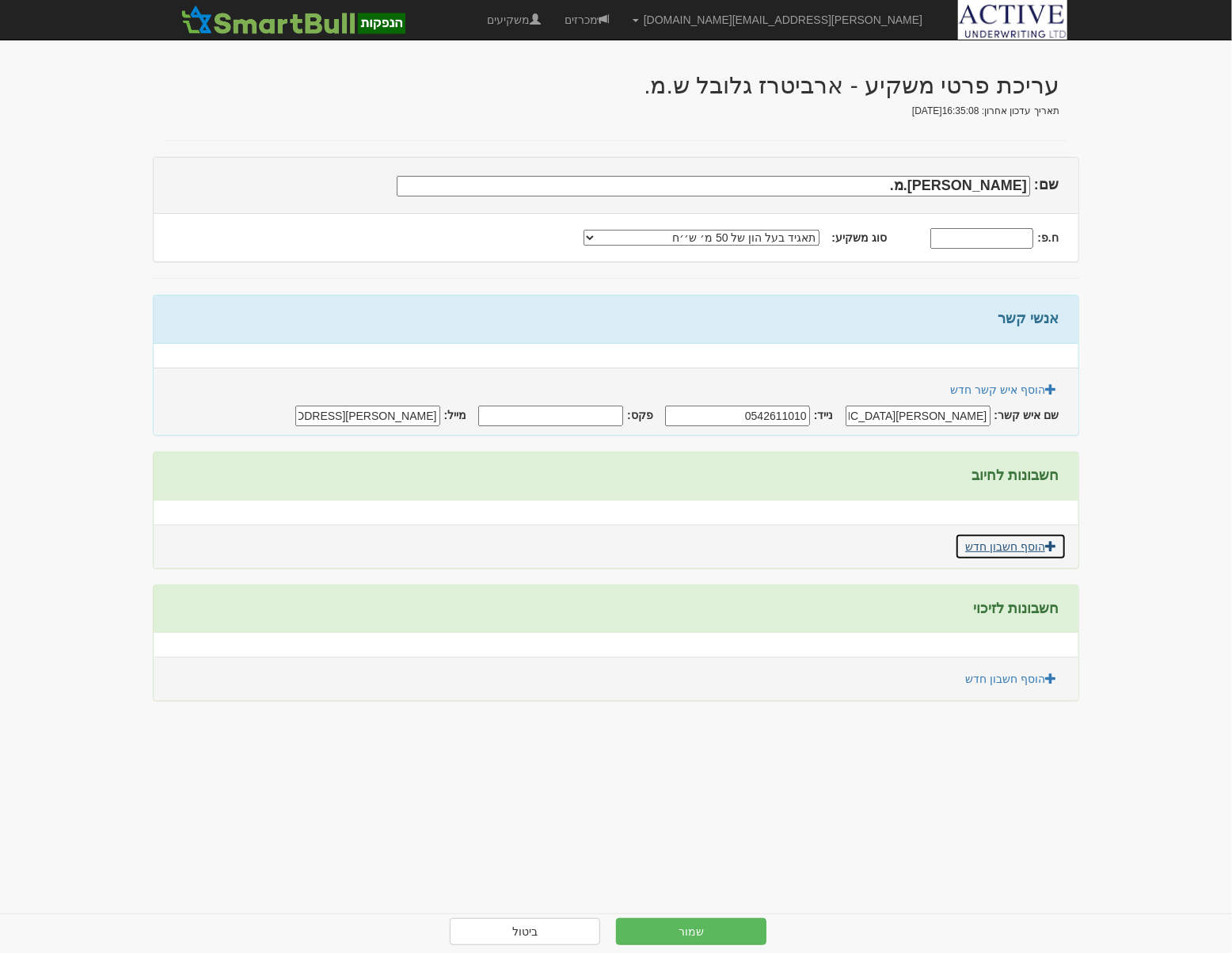
click at [1008, 541] on link "הוסף חשבון חדש" at bounding box center [1011, 546] width 112 height 27
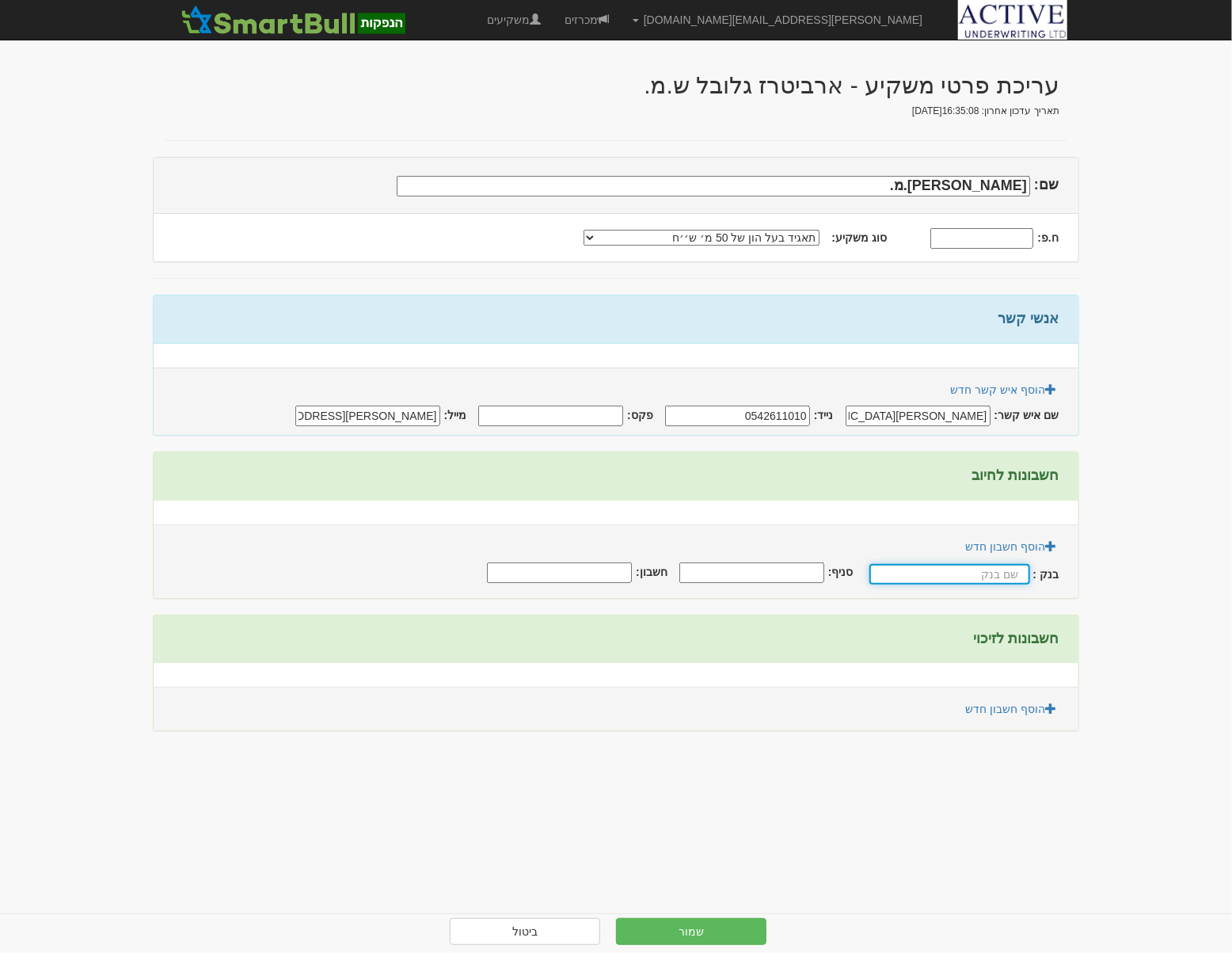
click at [984, 573] on input "text" at bounding box center [950, 574] width 160 height 21
type input "הפועלים"
type input "600"
type input "355830"
click at [1034, 712] on link "הוסף חשבון חדש" at bounding box center [1011, 710] width 112 height 27
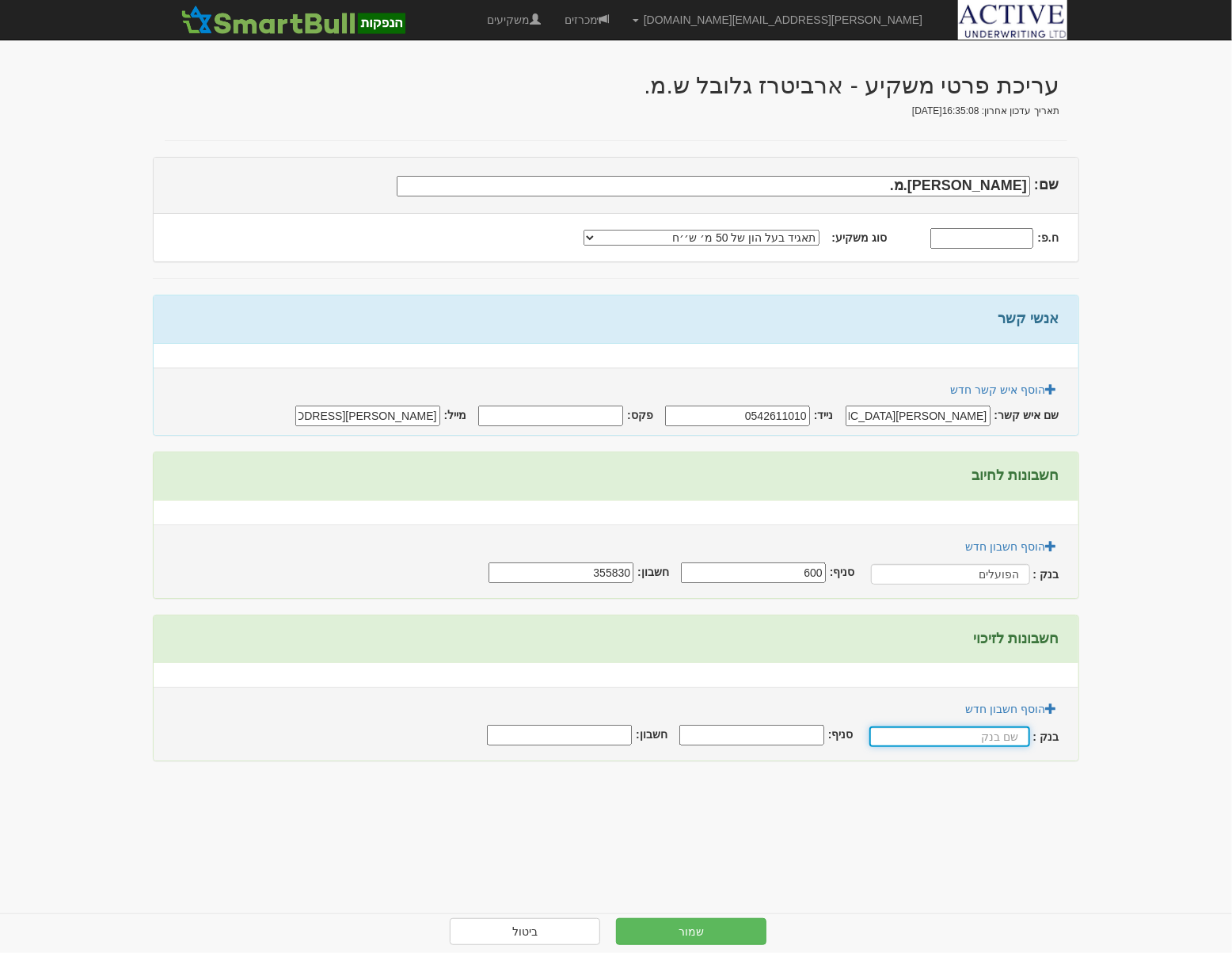
click at [986, 741] on input "text" at bounding box center [950, 737] width 160 height 21
type input "הפועלים"
type input "600"
type input "355830"
click at [682, 929] on button "שמור" at bounding box center [691, 932] width 151 height 27
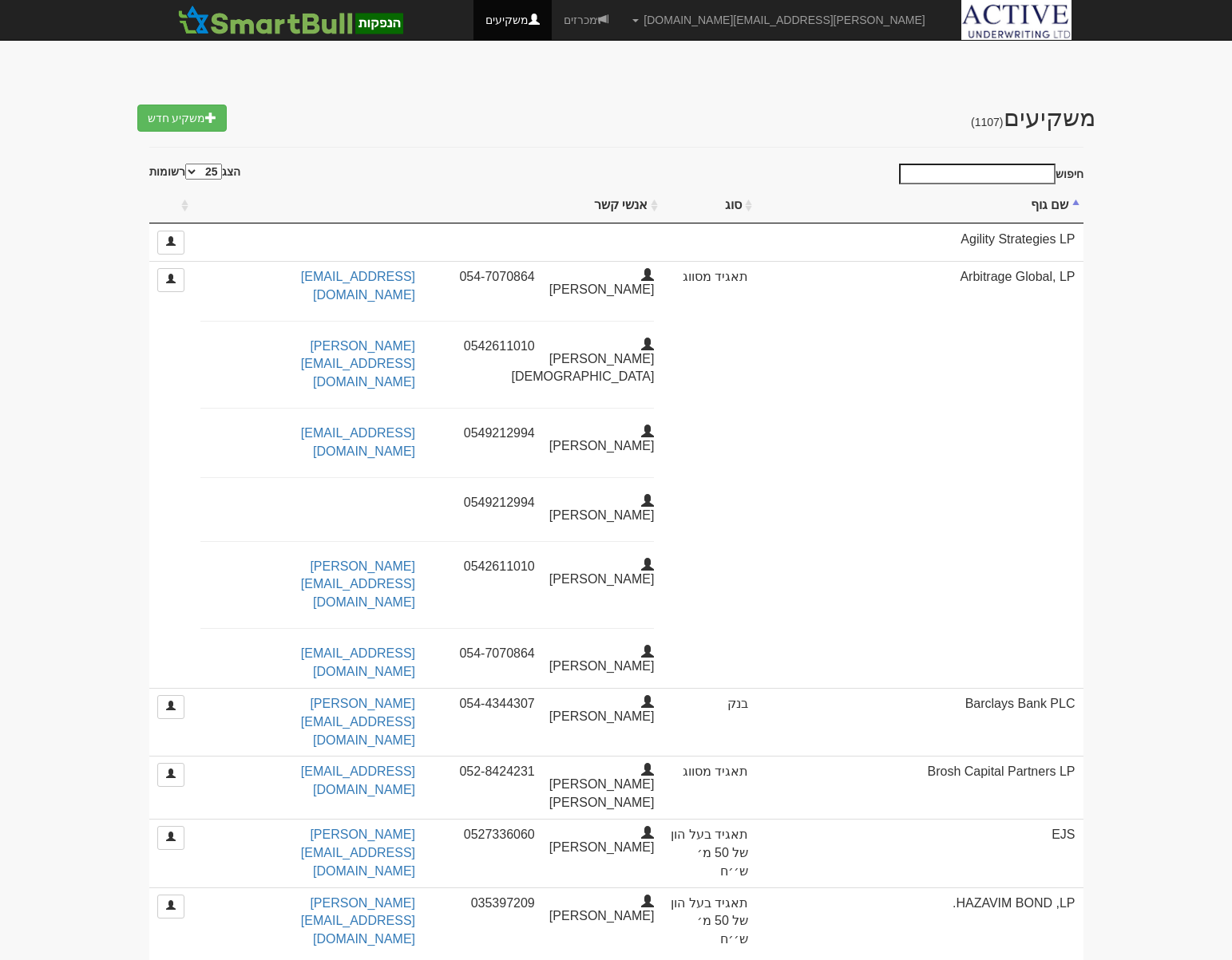
select select "25"
click at [1006, 177] on input "חיפוש" at bounding box center [978, 173] width 156 height 21
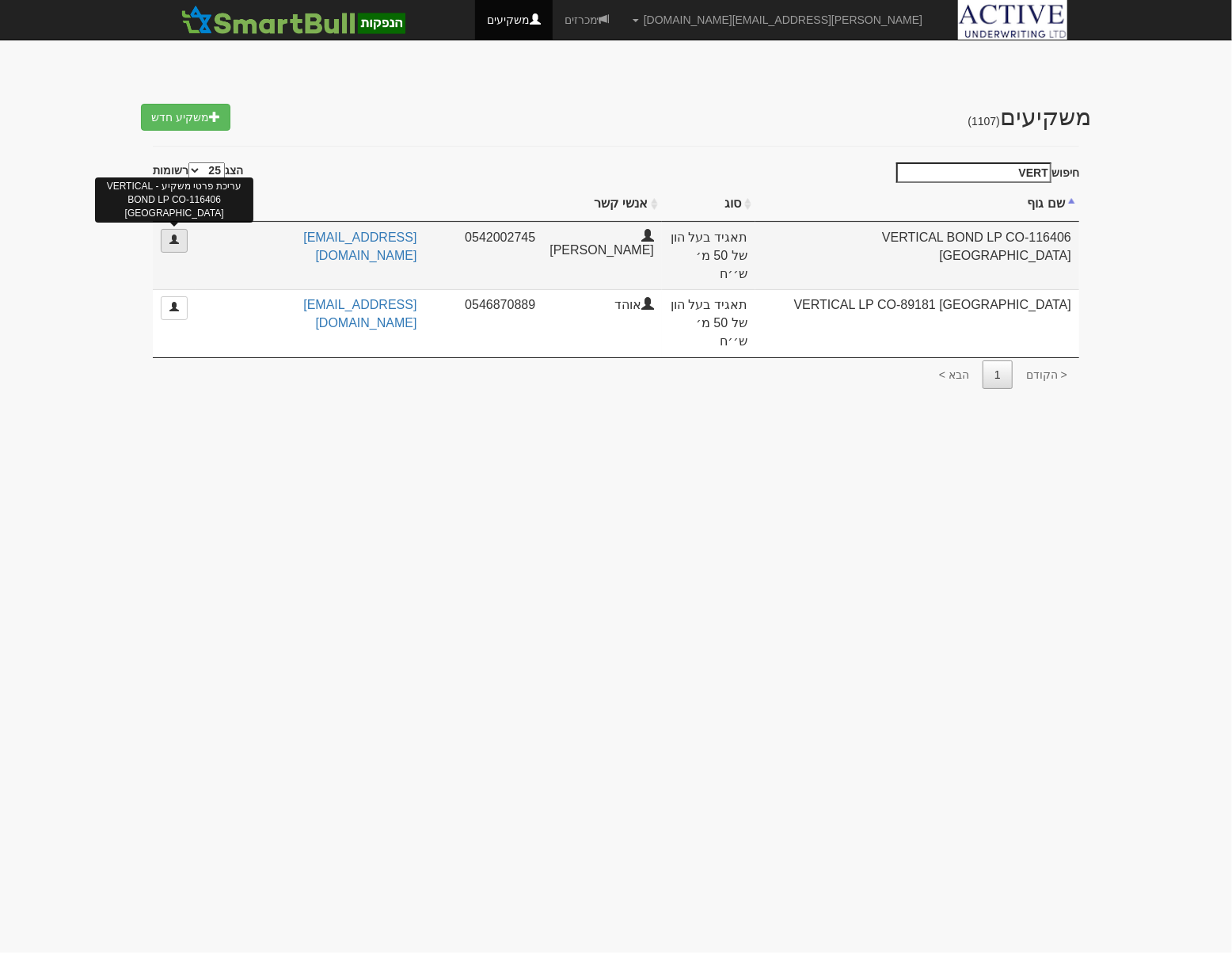
type input "VERT"
click at [187, 239] on link at bounding box center [174, 241] width 27 height 23
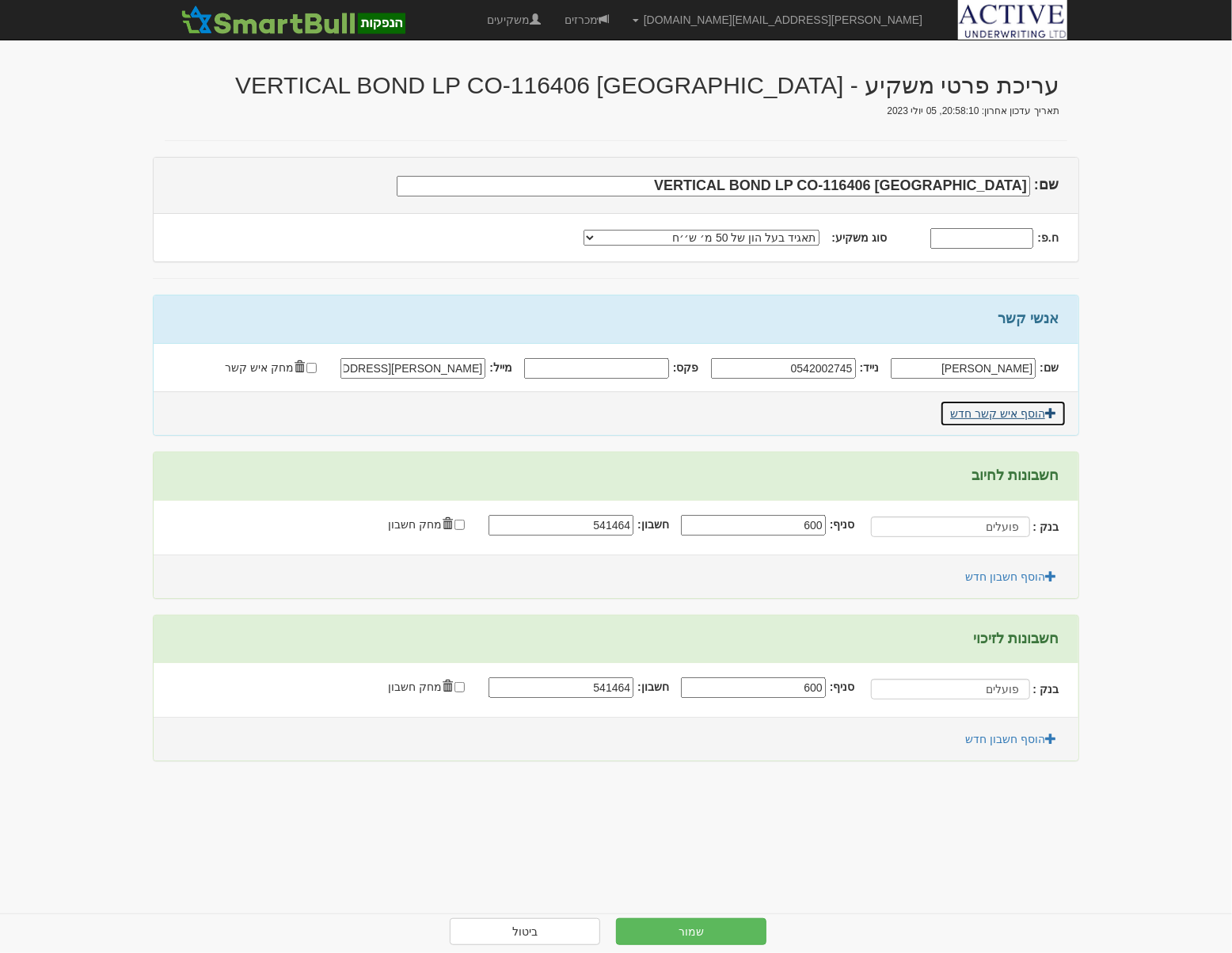
click at [1011, 403] on link "הוסף איש קשר חדש" at bounding box center [1003, 414] width 127 height 27
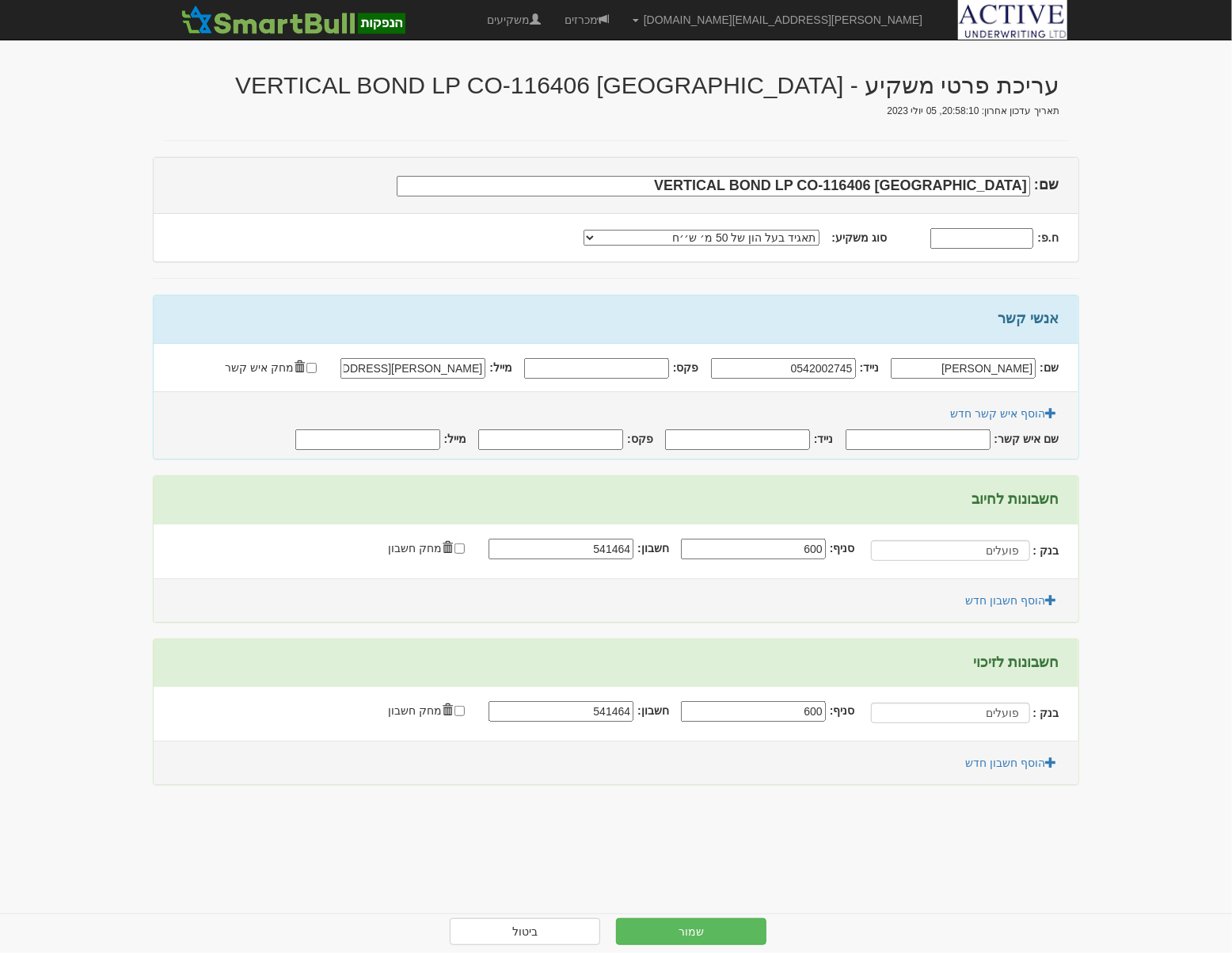
click at [360, 434] on input "מייל:" at bounding box center [368, 439] width 145 height 21
type input "M"
type input "צ"
type input "[EMAIL_ADDRESS][DOMAIN_NAME]"
click at [698, 943] on button "שמור" at bounding box center [691, 932] width 151 height 27
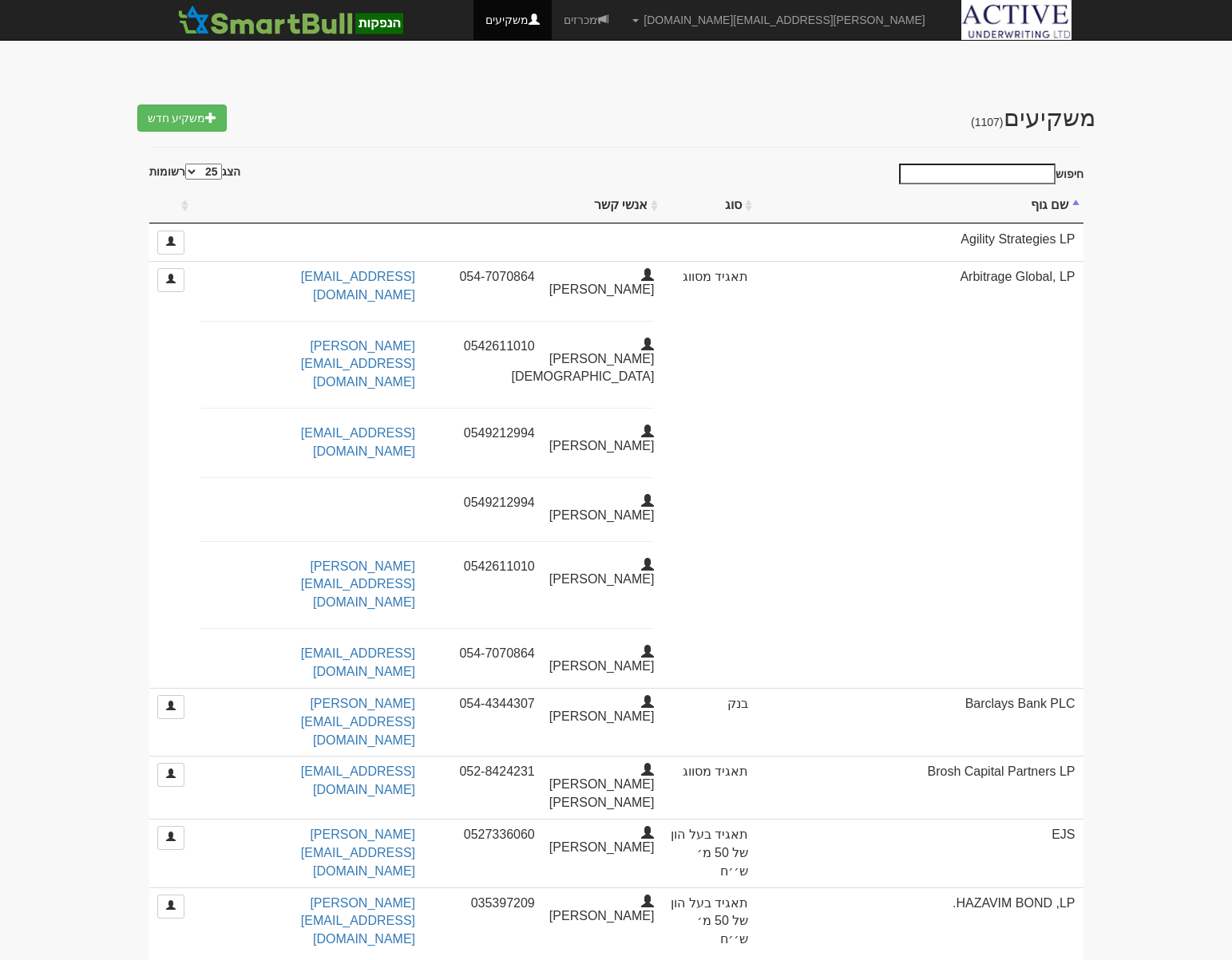
select select "25"
click at [966, 174] on input "חיפוש" at bounding box center [978, 173] width 156 height 21
type input "u"
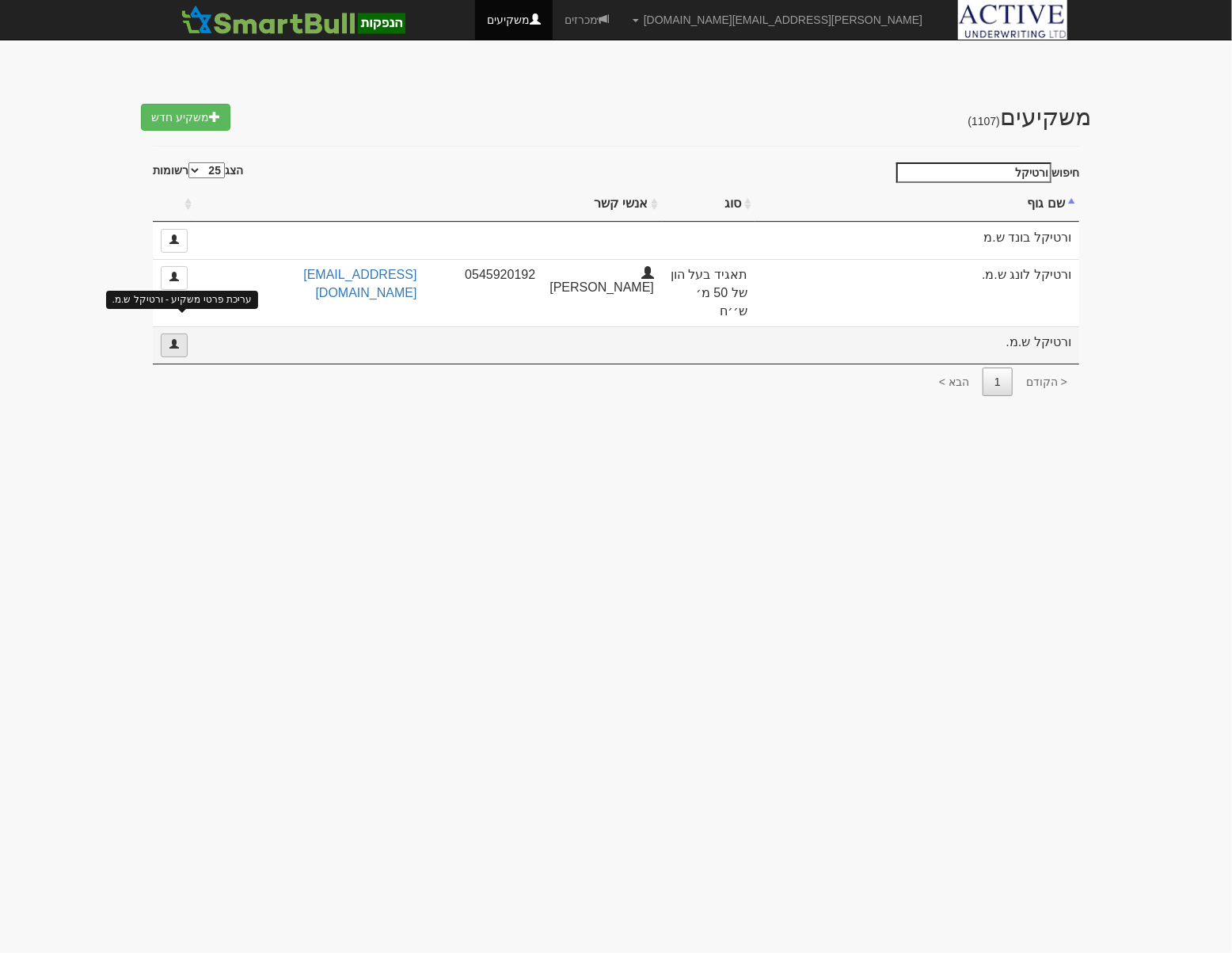
type input "ורטיקל"
click at [175, 334] on link at bounding box center [174, 345] width 27 height 23
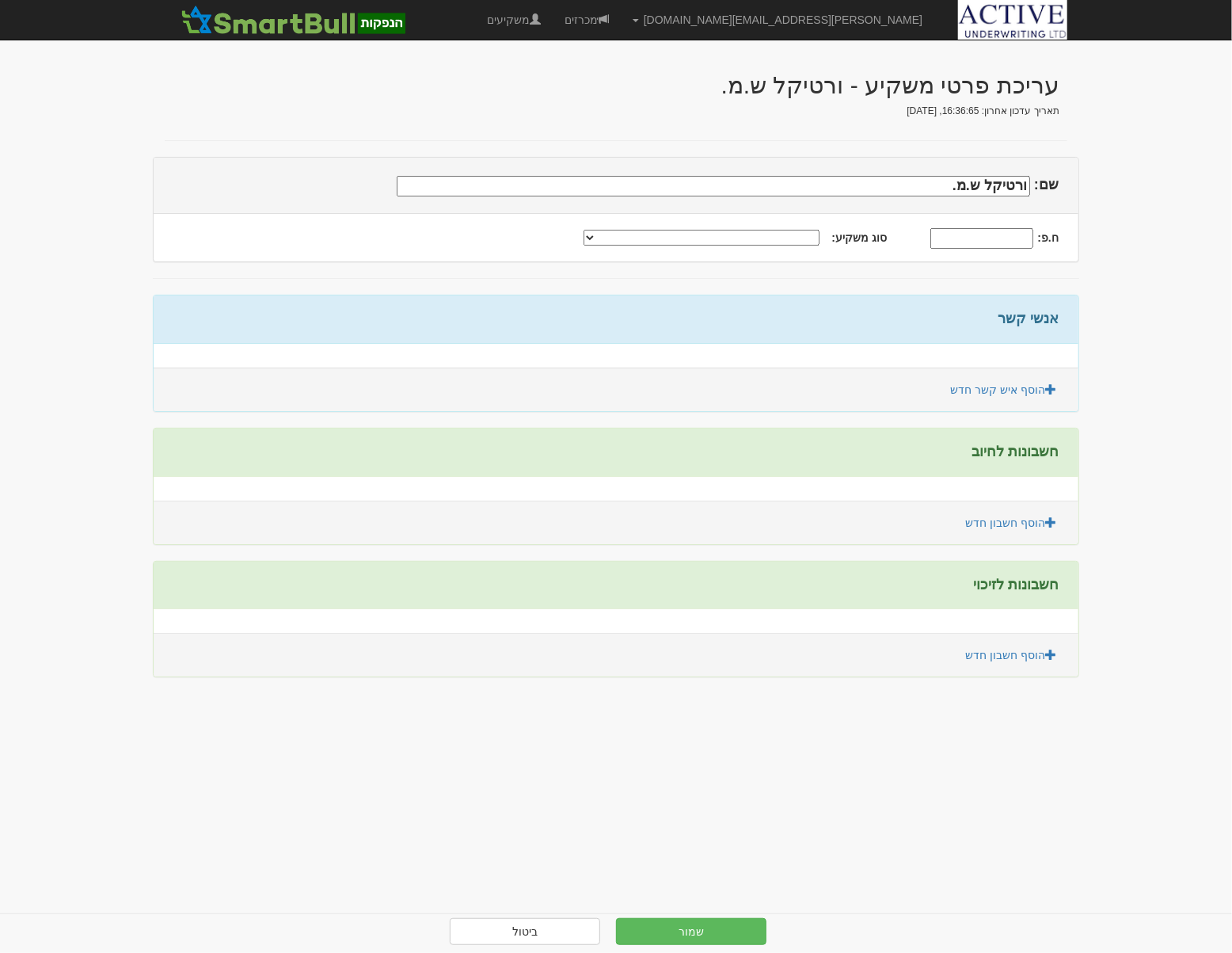
click at [779, 237] on select "תאגיד מסווג חתם / מפיץ חברת ביטוח תאגיד בעל הון של 50 מ׳ ש׳׳ח קופת גמל / קרן פנ…" at bounding box center [702, 238] width 236 height 16
select select "תאגיד בעל הון של 50 מ׳ ש׳׳ח"
click at [611, 230] on select "תאגיד מסווג חתם / מפיץ חברת ביטוח תאגיד בעל הון של 50 מ׳ ש׳׳ח קופת גמל / קרן פנ…" at bounding box center [702, 238] width 236 height 16
click at [998, 396] on link "הוסף איש קשר חדש" at bounding box center [1003, 389] width 127 height 27
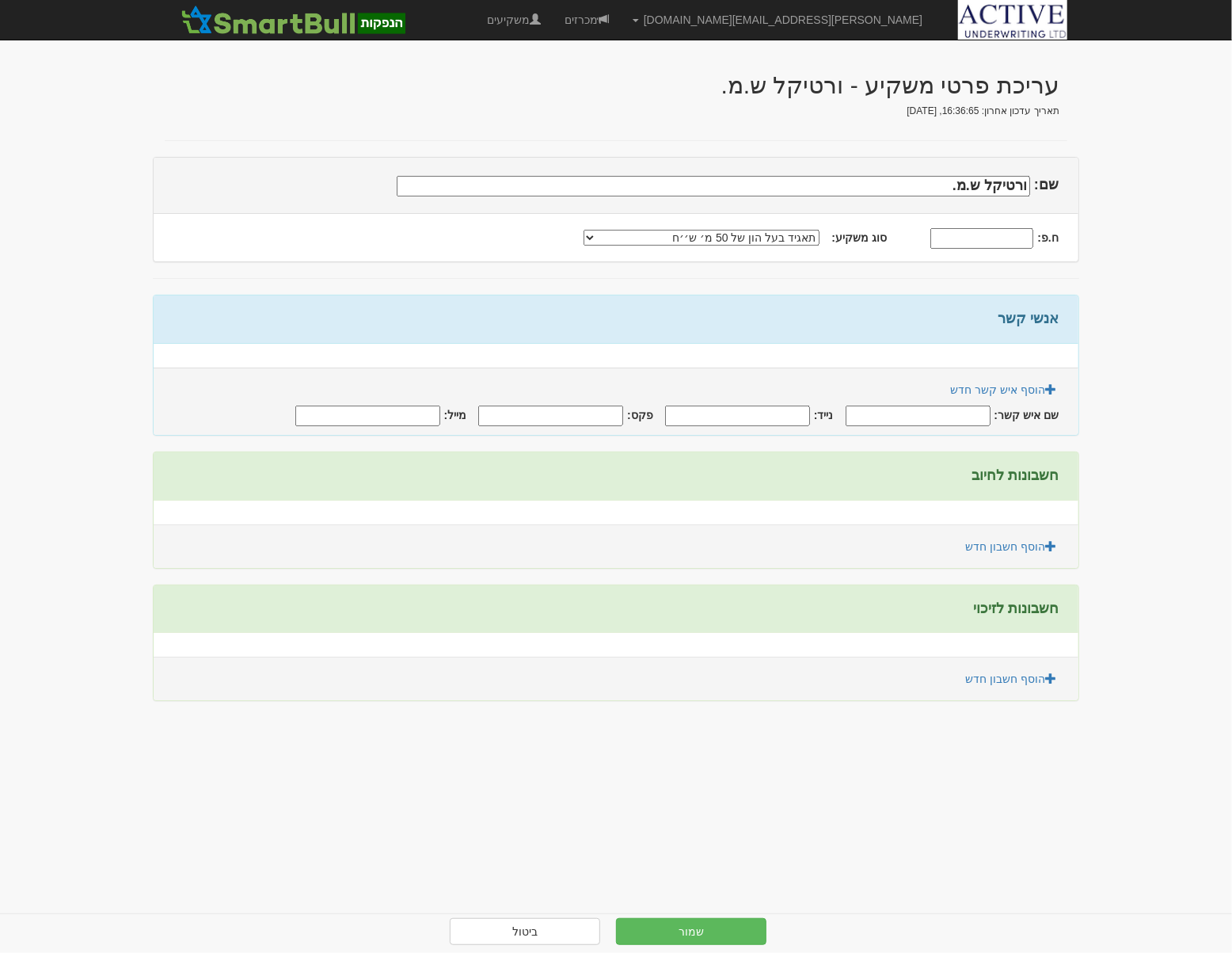
click at [960, 417] on input "שם איש קשר:" at bounding box center [918, 416] width 145 height 21
type input "אוהד דסאו"
type input "0546870889"
click at [356, 406] on input "מייל:" at bounding box center [368, 416] width 145 height 21
paste input "[EMAIL_ADDRESS][DOMAIN_NAME]"
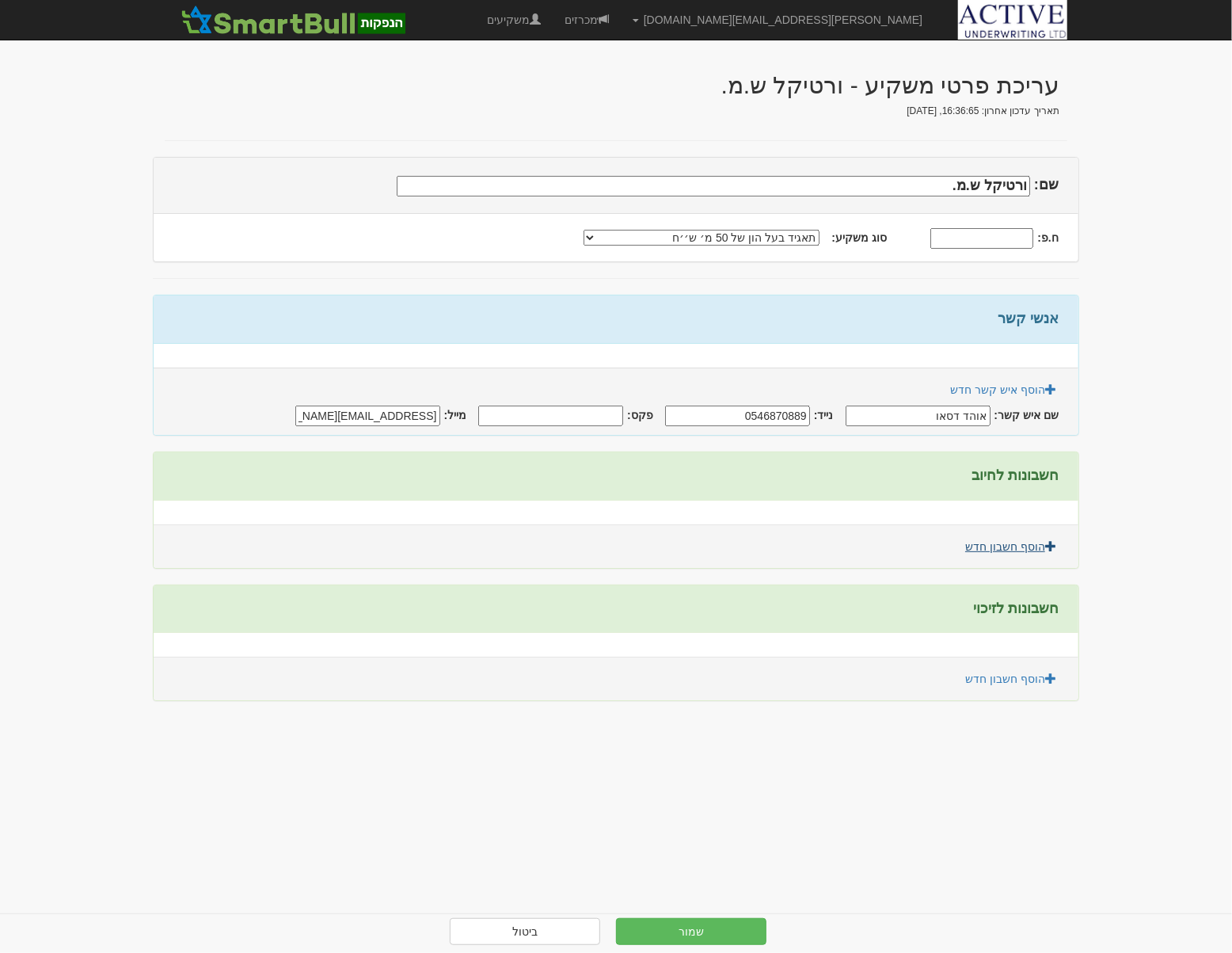
type input "[EMAIL_ADDRESS][DOMAIN_NAME]"
click at [1036, 551] on link "הוסף חשבון חדש" at bounding box center [1011, 546] width 112 height 27
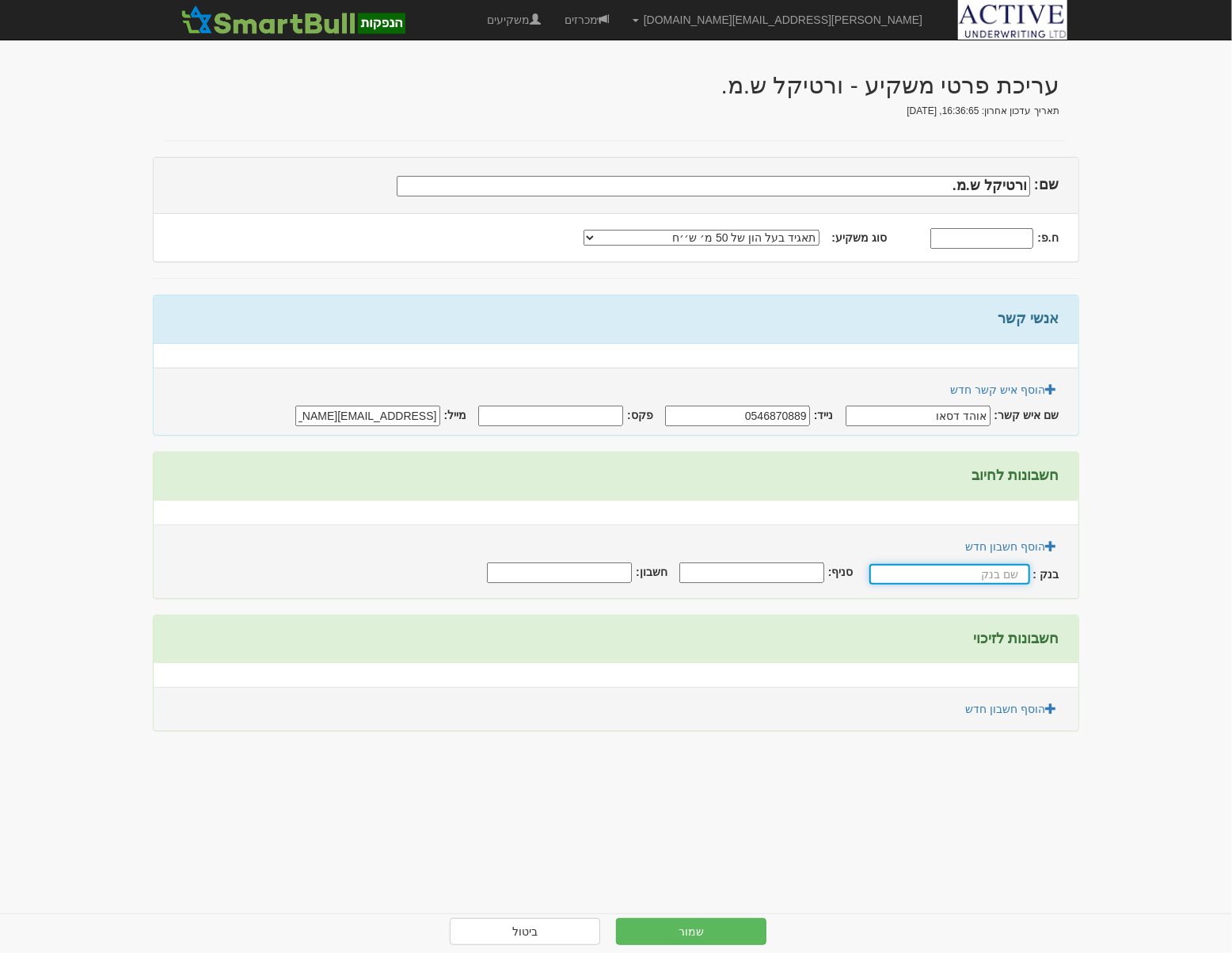
click at [981, 573] on input "text" at bounding box center [950, 574] width 160 height 21
type input "p"
type input "פועלים"
click at [762, 570] on input "סניף:" at bounding box center [753, 573] width 145 height 21
type input "600"
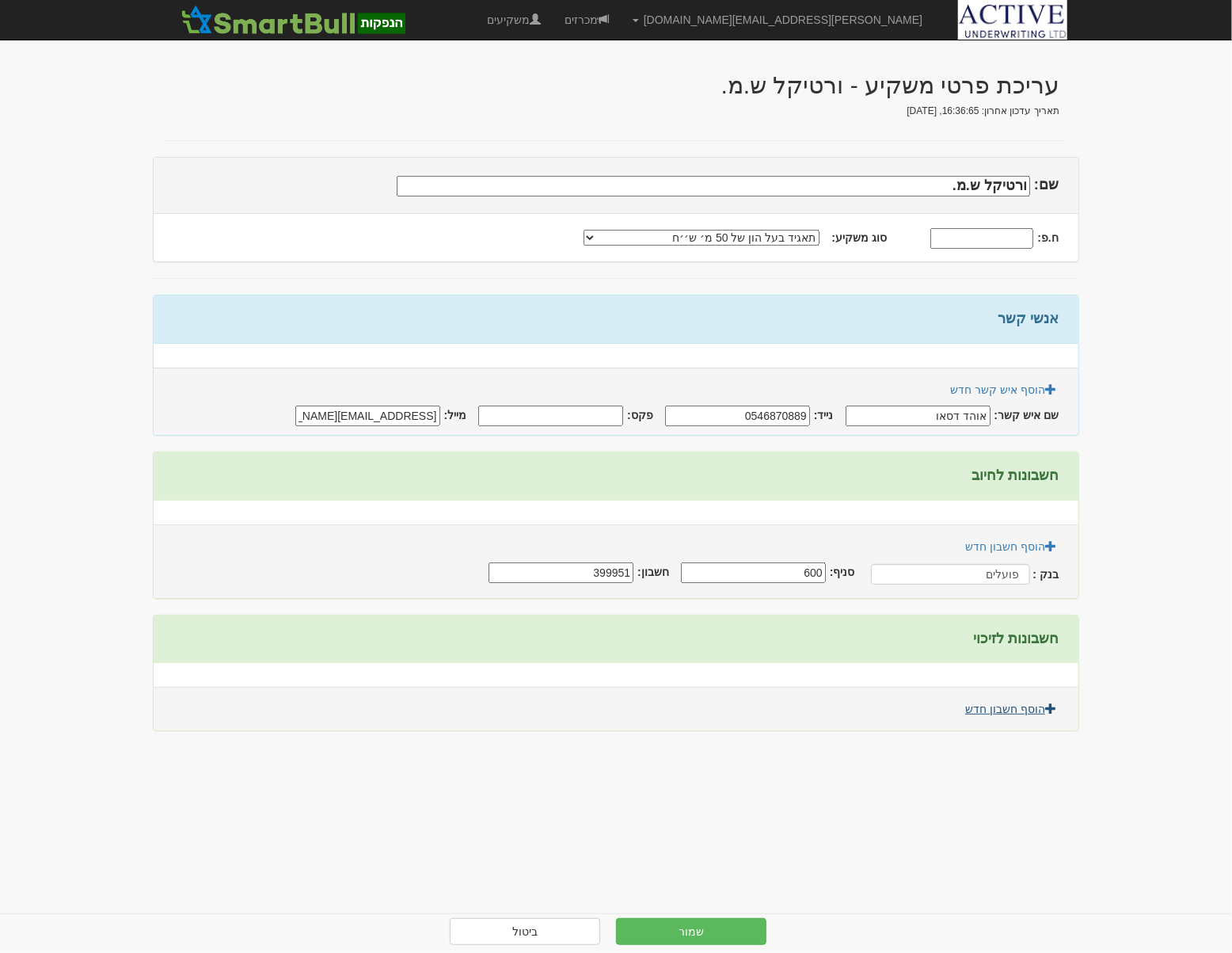
type input "399951"
click at [1029, 708] on link "הוסף חשבון חדש" at bounding box center [1011, 710] width 112 height 27
click at [1002, 736] on input "text" at bounding box center [950, 737] width 160 height 21
type input "פועלים"
type input "600"
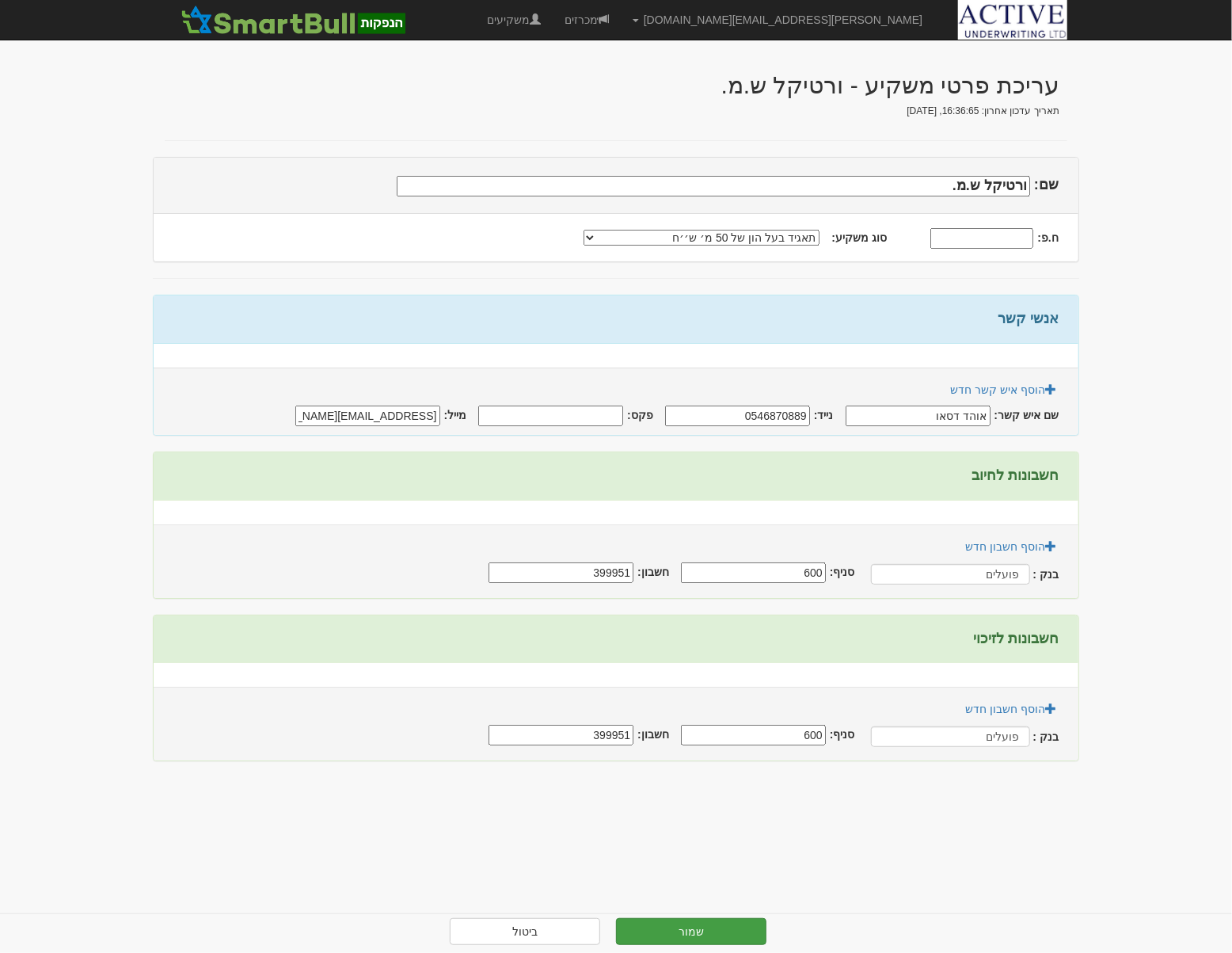
type input "399951"
click at [725, 936] on button "שמור" at bounding box center [691, 932] width 151 height 27
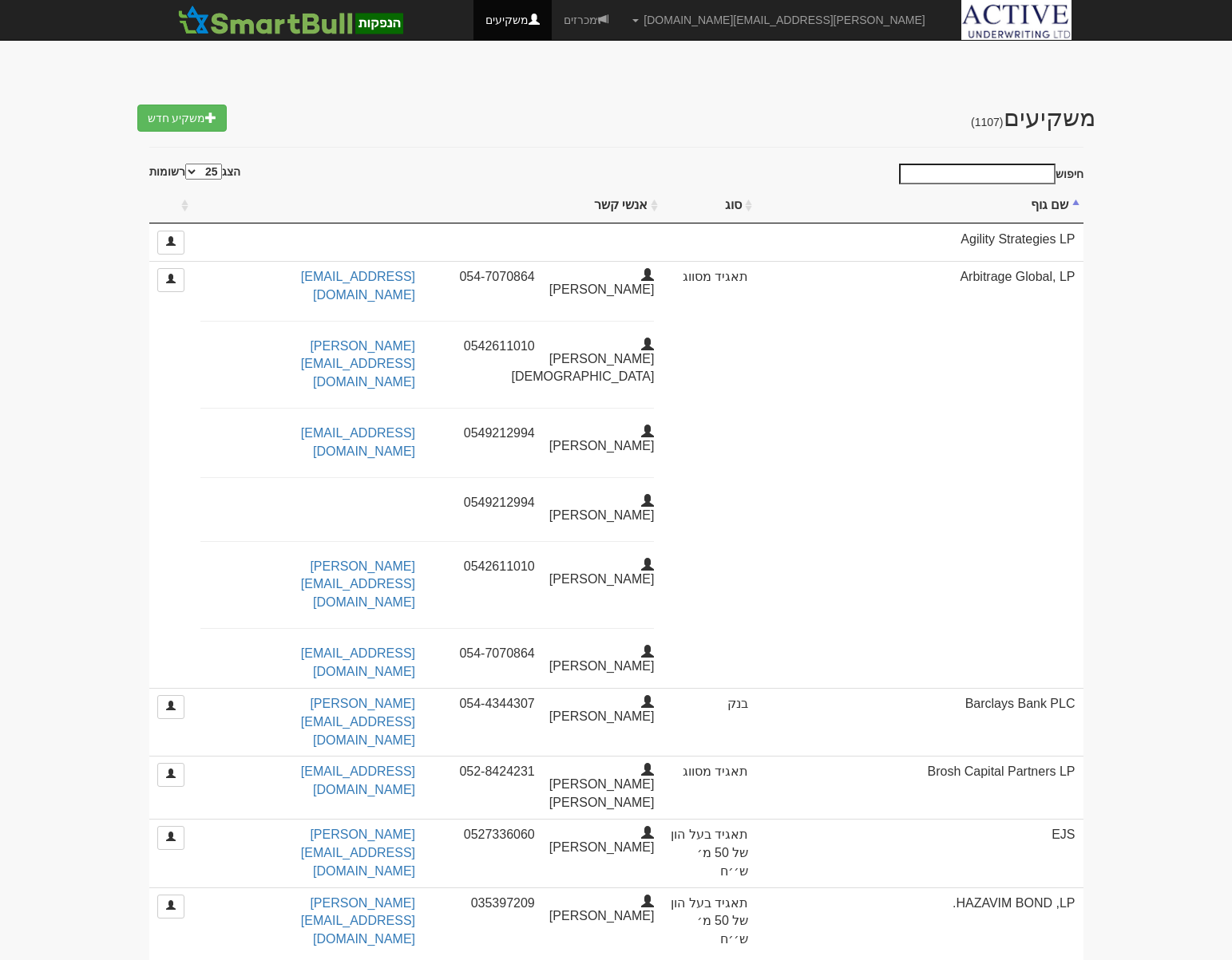
select select "25"
click at [1043, 174] on input "חיפוש" at bounding box center [978, 173] width 156 height 21
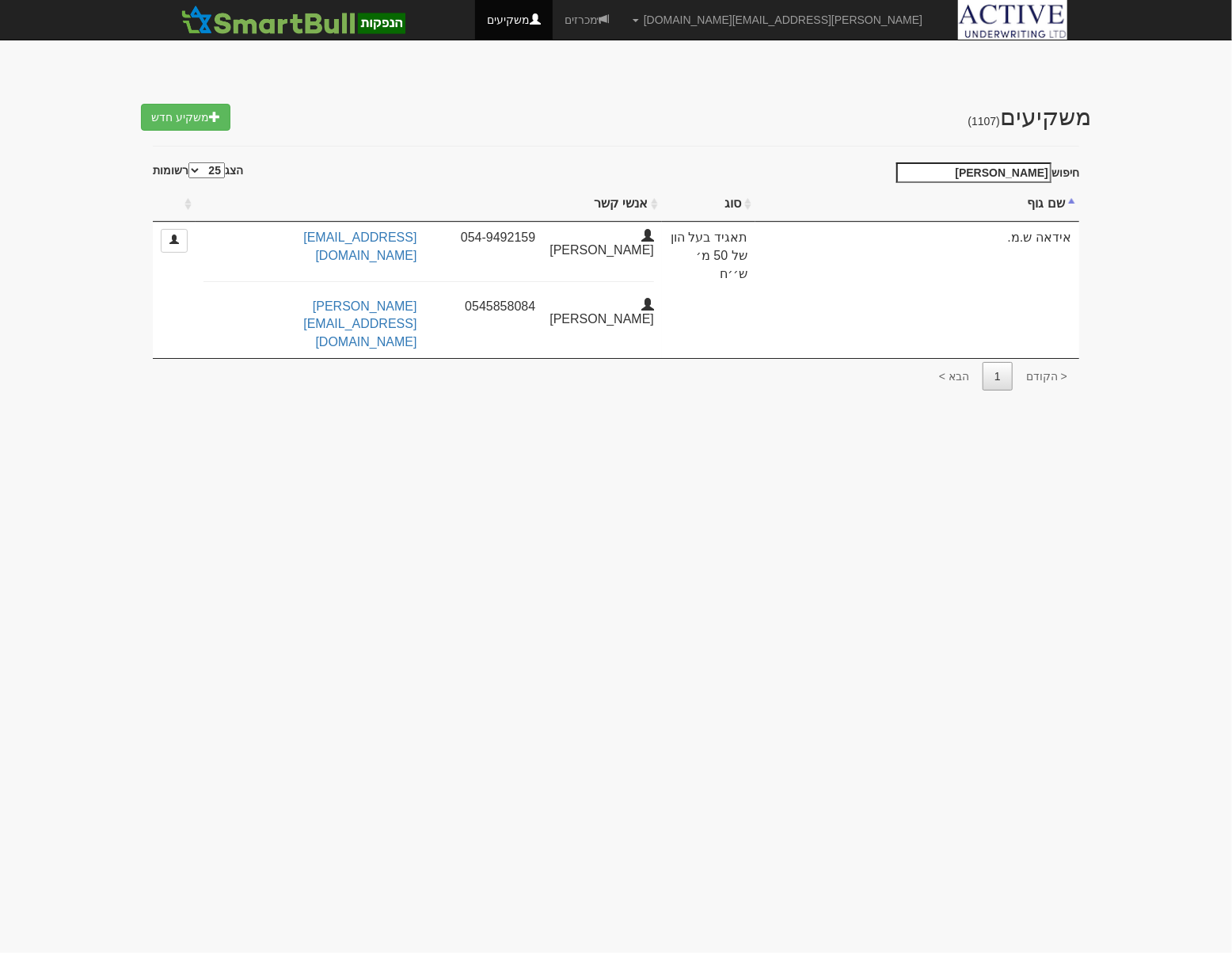
drag, startPoint x: 999, startPoint y: 173, endPoint x: 1082, endPoint y: 173, distance: 83.0
click at [1082, 173] on body "[PERSON_NAME][EMAIL_ADDRESS][DOMAIN_NAME] הגדרות חשבונות הנפקה תבניות הודעות קי…" at bounding box center [616, 476] width 1232 height 953
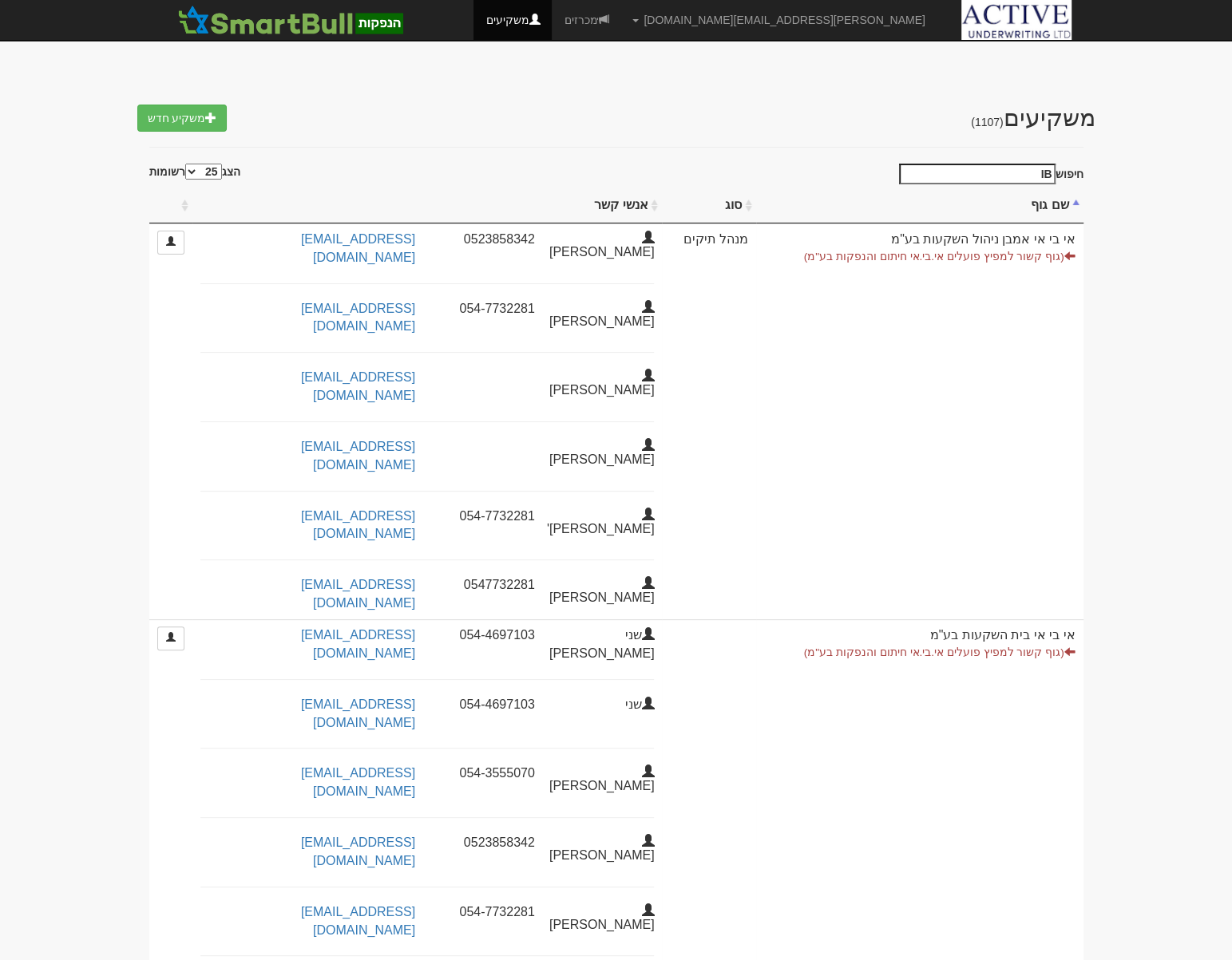
type input "I"
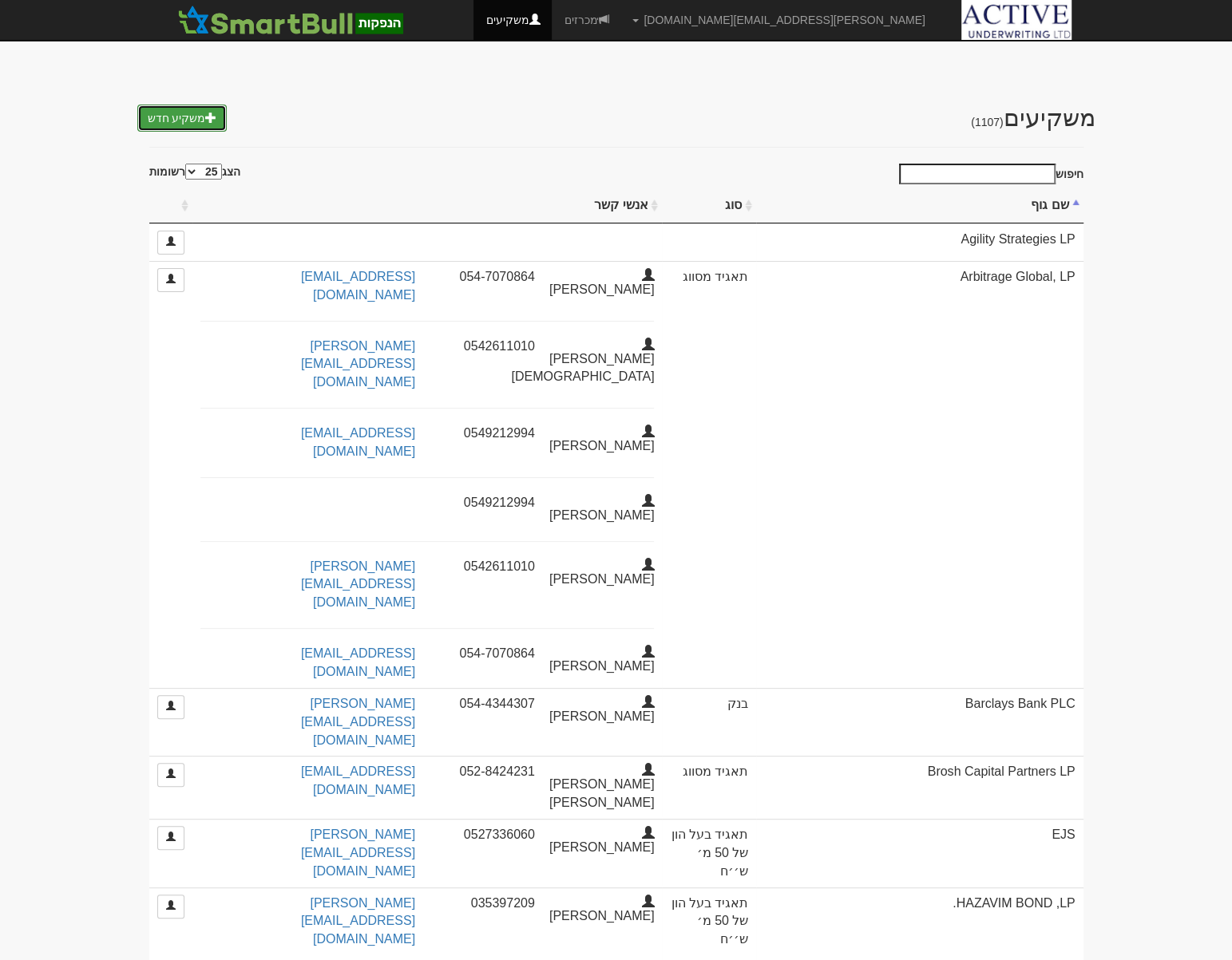
click at [180, 104] on link "משקיע חדש" at bounding box center [182, 118] width 90 height 27
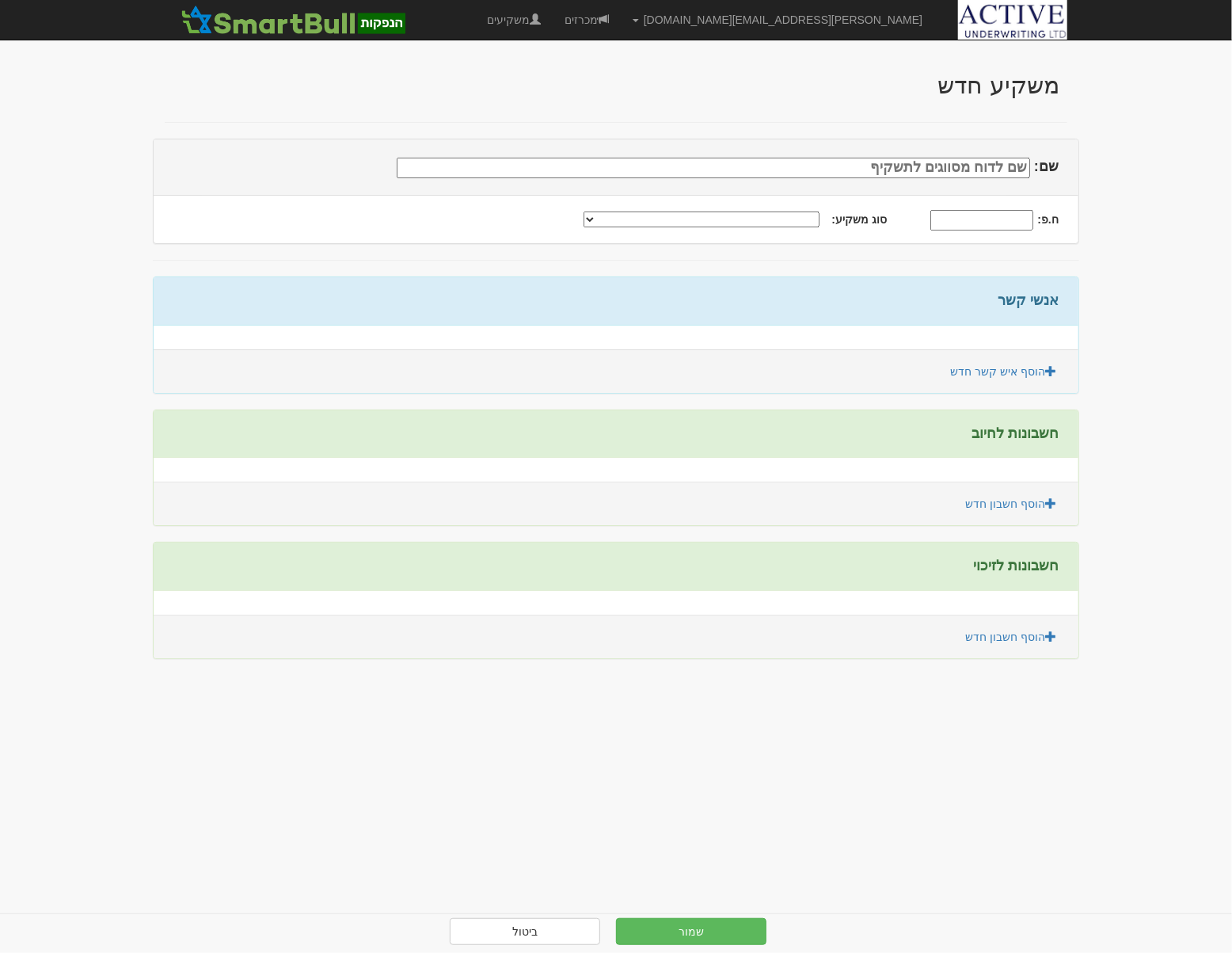
click at [887, 169] on input "שם:" at bounding box center [713, 168] width 634 height 21
type input "I.B.I Re'em Opportunities, LP"
click at [632, 223] on select "תאגיד מסווג חתם / מפיץ חברת ביטוח תאגיד בעל הון של 50 מ׳ ש׳׳ח קופת גמל / קרן פנ…" at bounding box center [702, 220] width 236 height 16
select select "קרן נאמנות"
click at [611, 212] on select "תאגיד מסווג חתם / מפיץ חברת ביטוח תאגיד בעל הון של 50 מ׳ ש׳׳ח קופת גמל / קרן פנ…" at bounding box center [702, 220] width 236 height 16
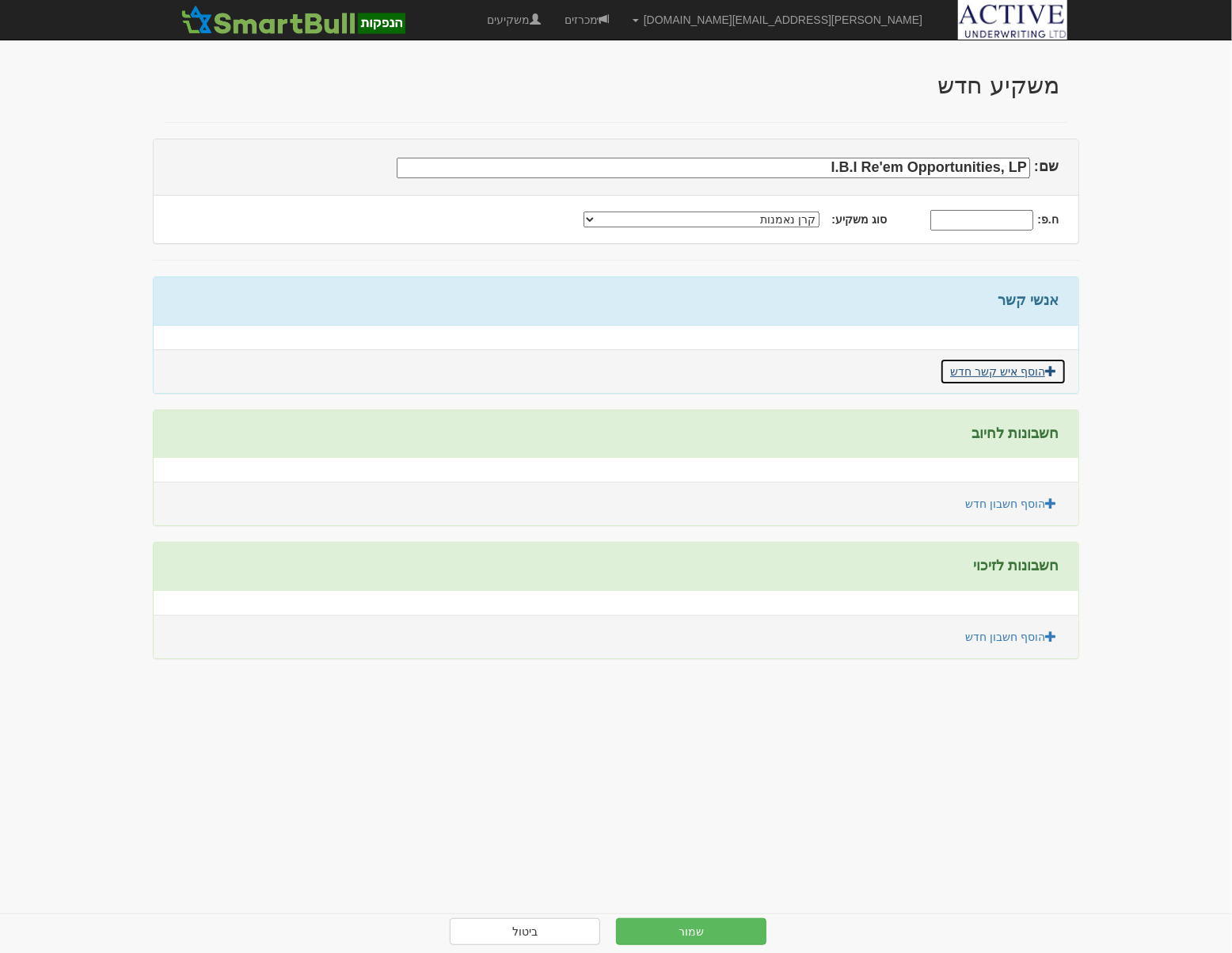
click at [994, 370] on link "הוסף איש קשר חדש" at bounding box center [1003, 371] width 127 height 27
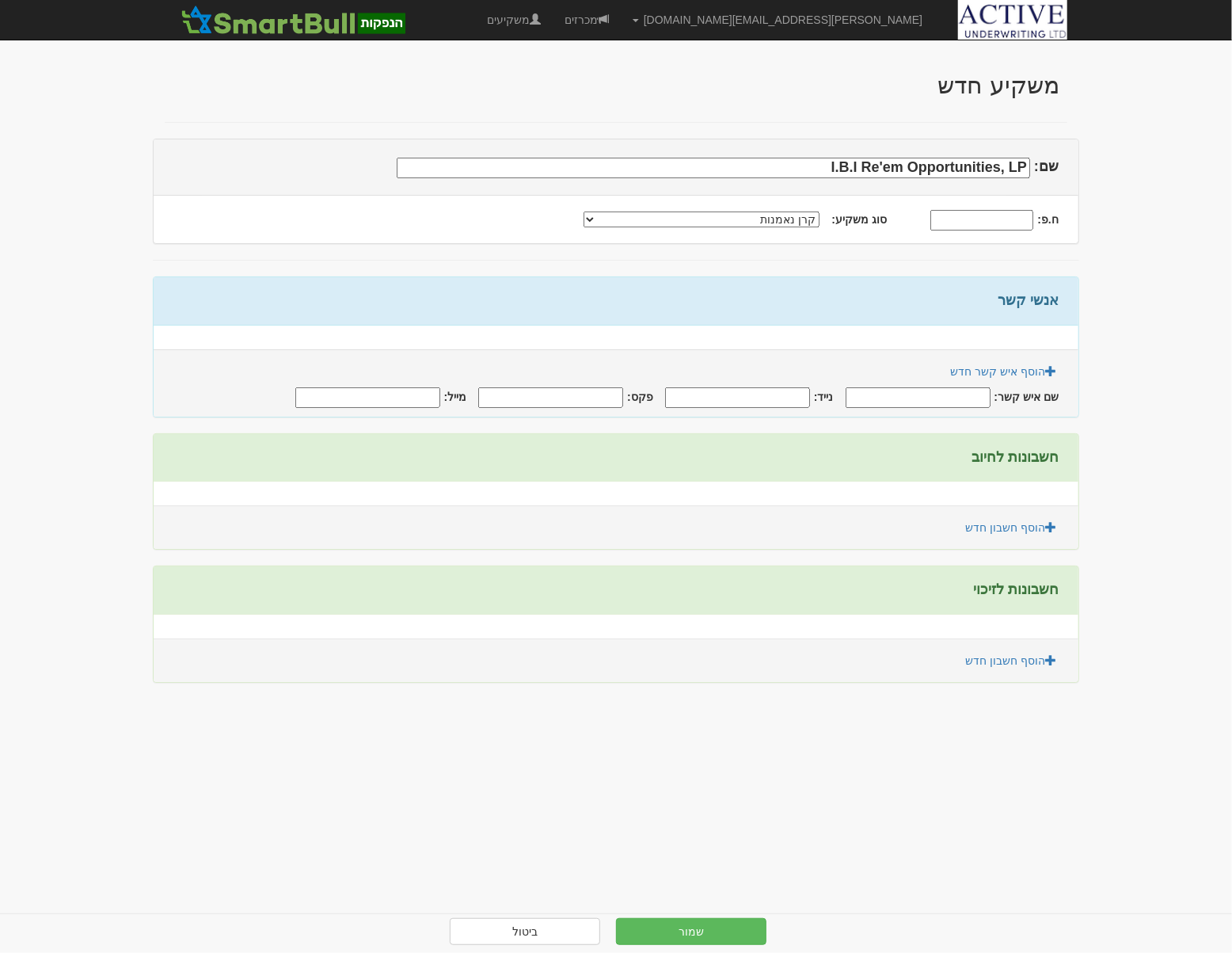
click at [880, 391] on input "שם איש קשר:" at bounding box center [918, 398] width 145 height 21
type input "b"
type input "נועה ישראל"
click at [762, 393] on input "נייד:" at bounding box center [737, 398] width 145 height 21
type input "0544676676"
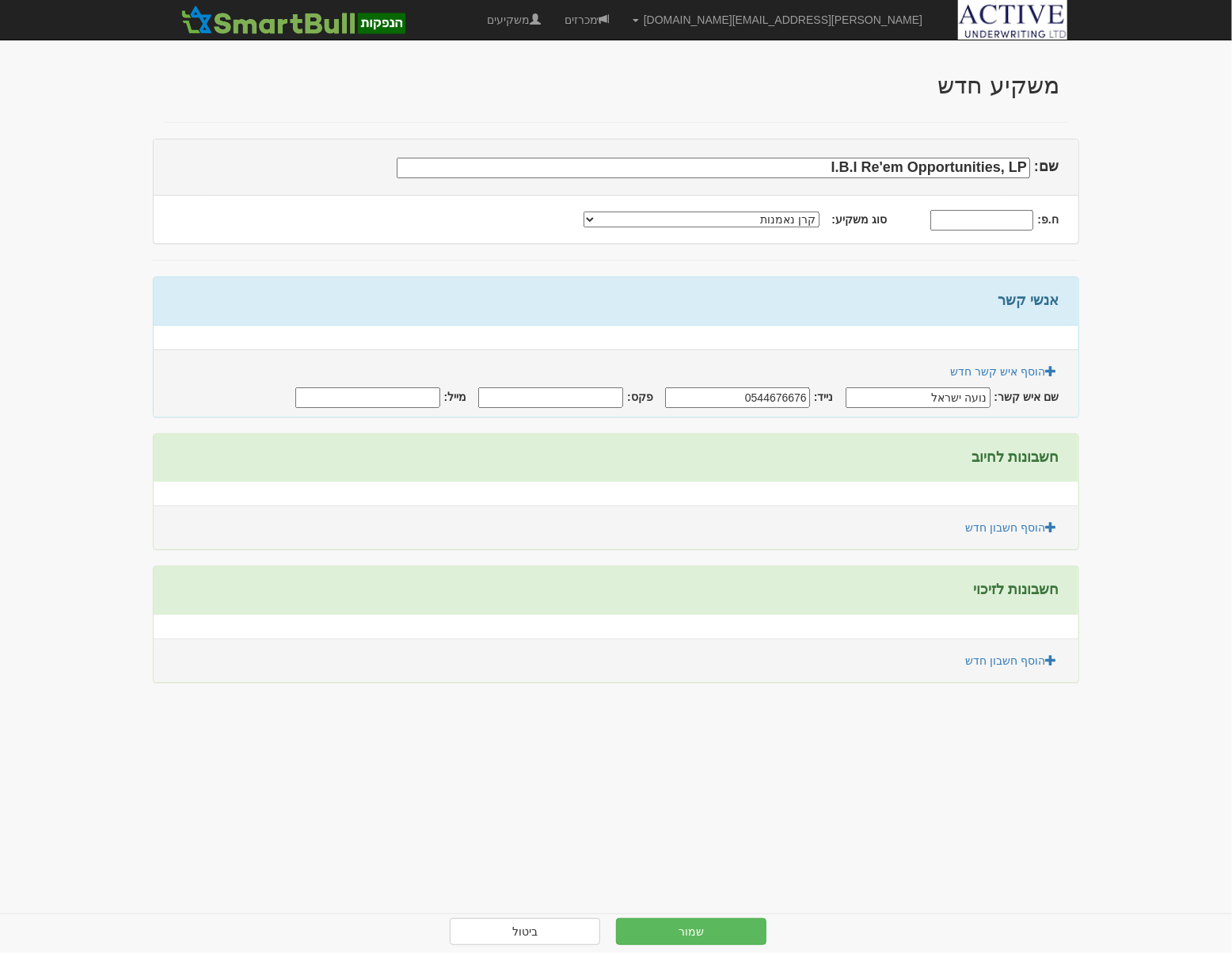
click at [396, 396] on input "מייל:" at bounding box center [368, 398] width 145 height 21
type input "noai@ibi.co.il"
click at [1008, 527] on link "הוסף חשבון חדש" at bounding box center [1011, 527] width 112 height 27
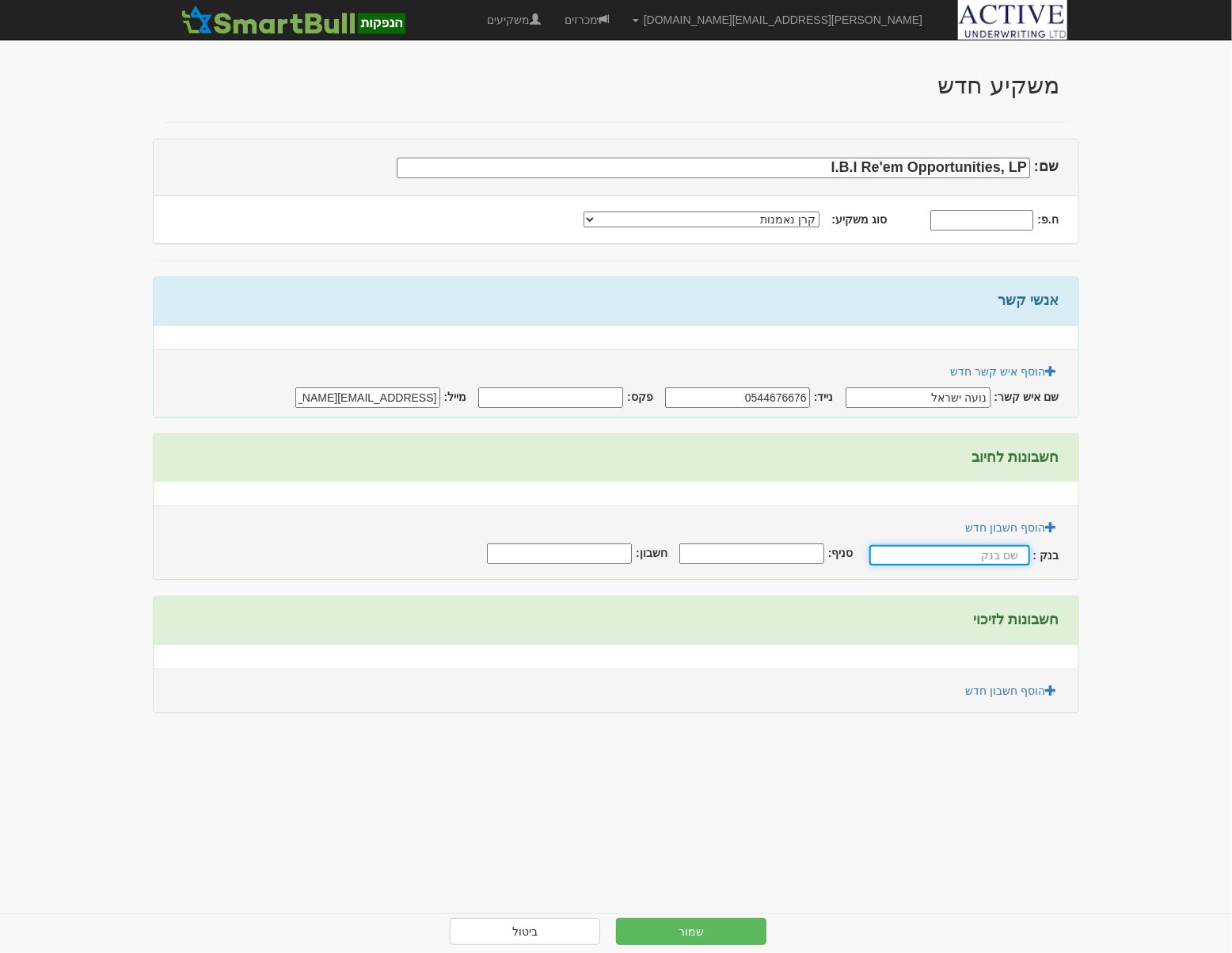
click at [996, 554] on input "text" at bounding box center [950, 555] width 160 height 21
type input "k"
type input "לאומי"
type input "800"
type input "21930141"
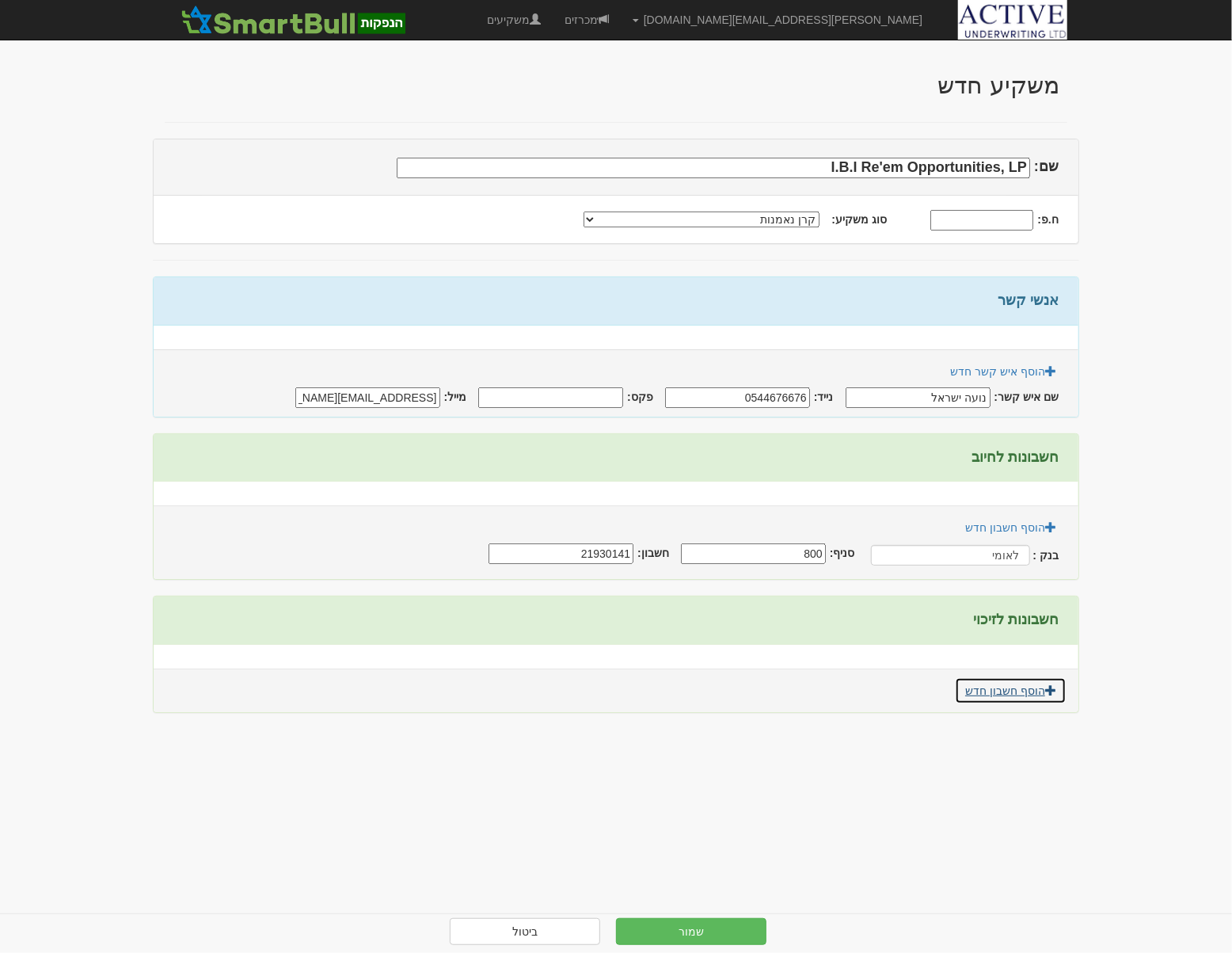
click at [1045, 694] on span at bounding box center [1051, 690] width 11 height 11
click at [986, 711] on input "text" at bounding box center [950, 719] width 160 height 21
type input "לאומי"
type input "800"
type input "21930141"
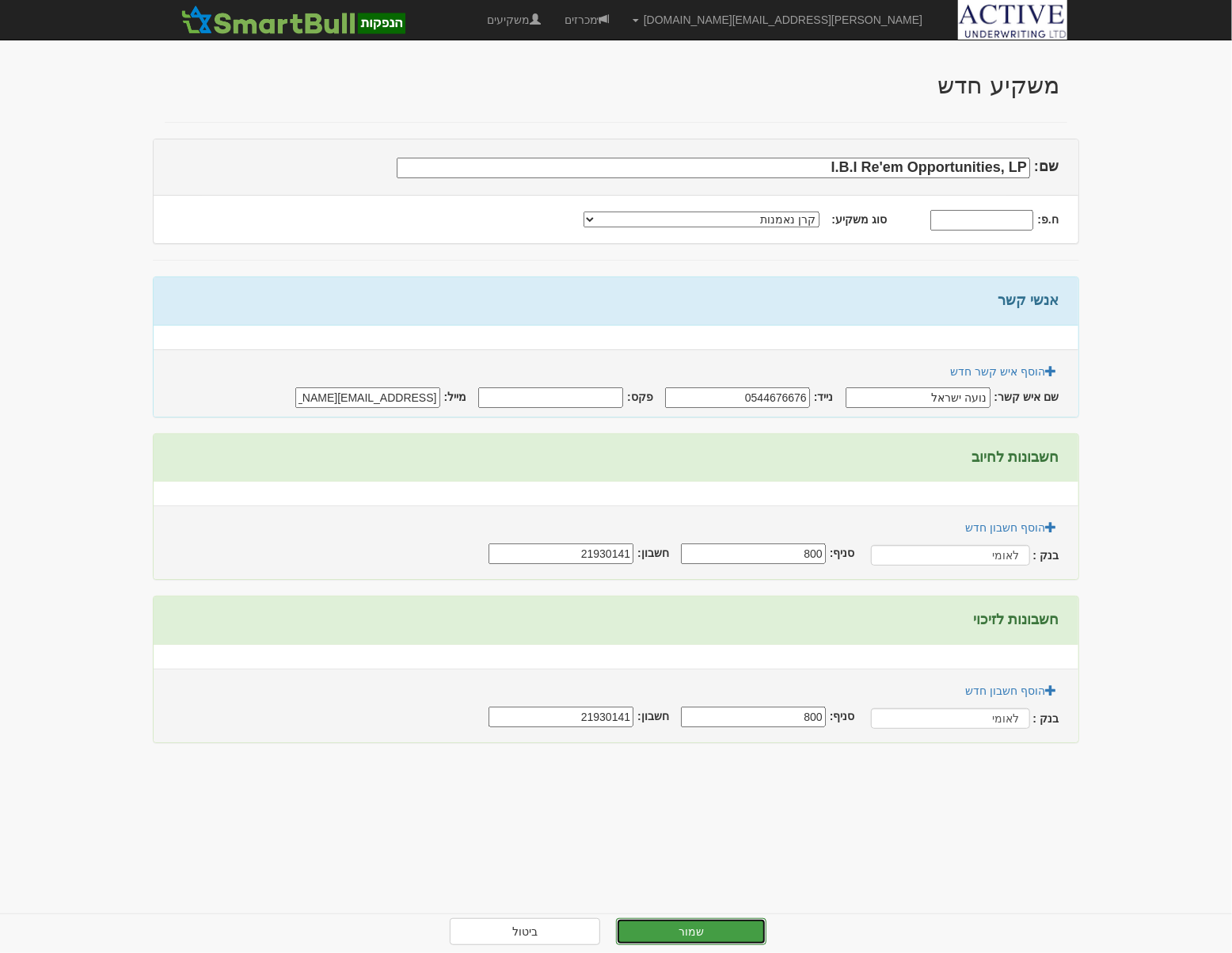
click at [697, 926] on button "שמור" at bounding box center [691, 932] width 151 height 27
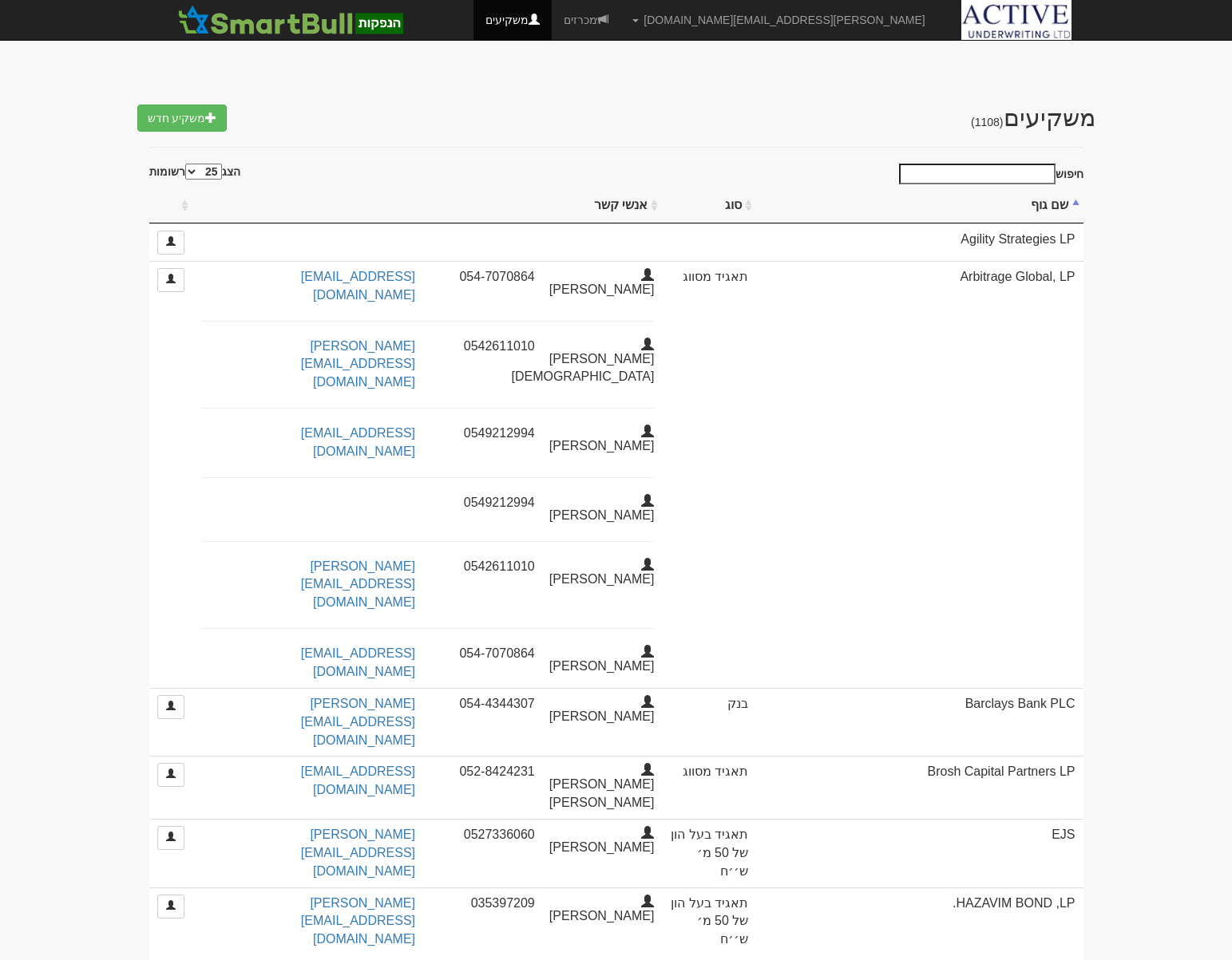
select select "25"
click at [996, 176] on input "חיפוש" at bounding box center [978, 173] width 156 height 21
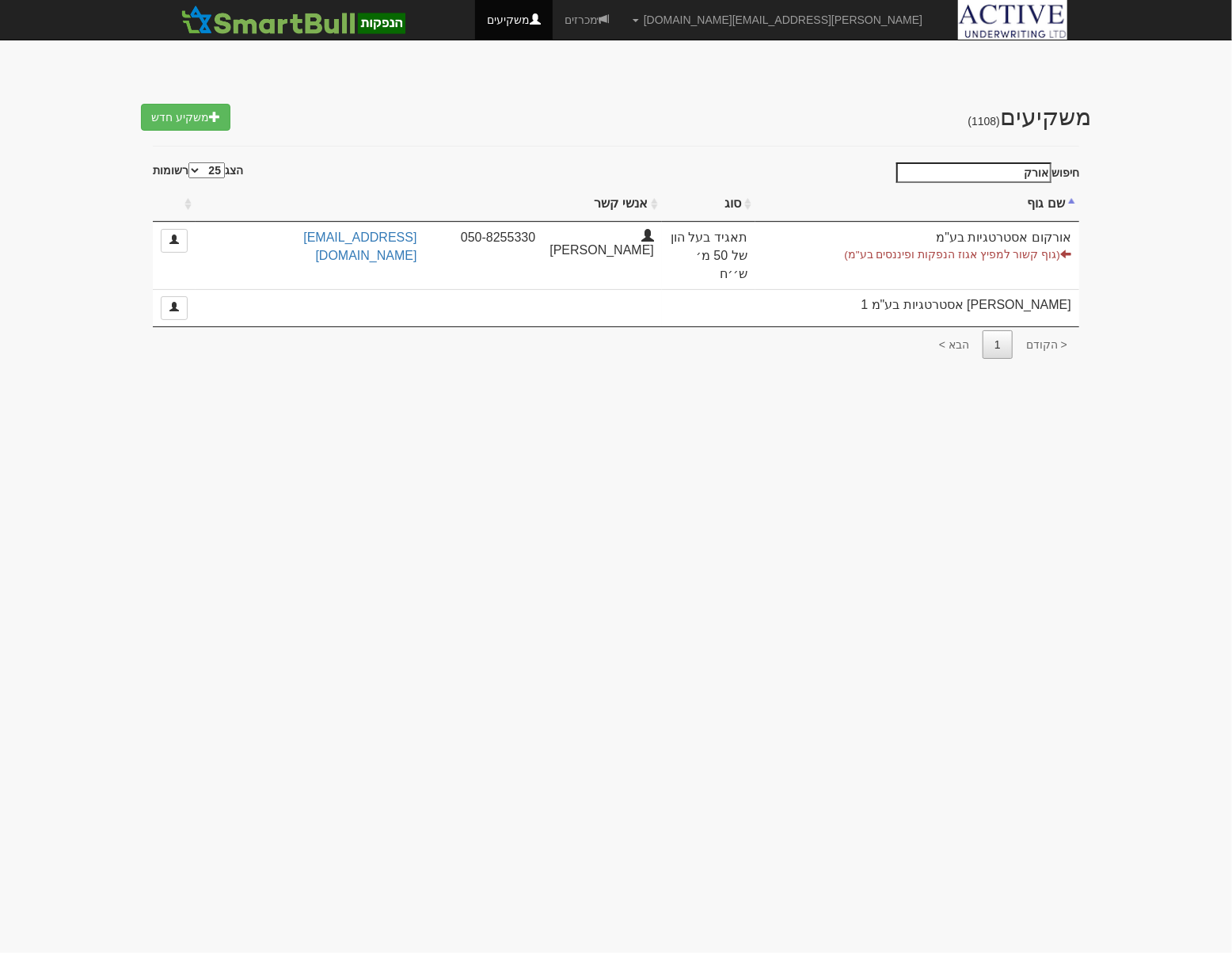
drag, startPoint x: 998, startPoint y: 170, endPoint x: 1110, endPoint y: 177, distance: 112.2
click at [1110, 177] on body "[PERSON_NAME][EMAIL_ADDRESS][DOMAIN_NAME] הגדרות חשבונות הנפקה תבניות הודעות קי…" at bounding box center [616, 476] width 1232 height 953
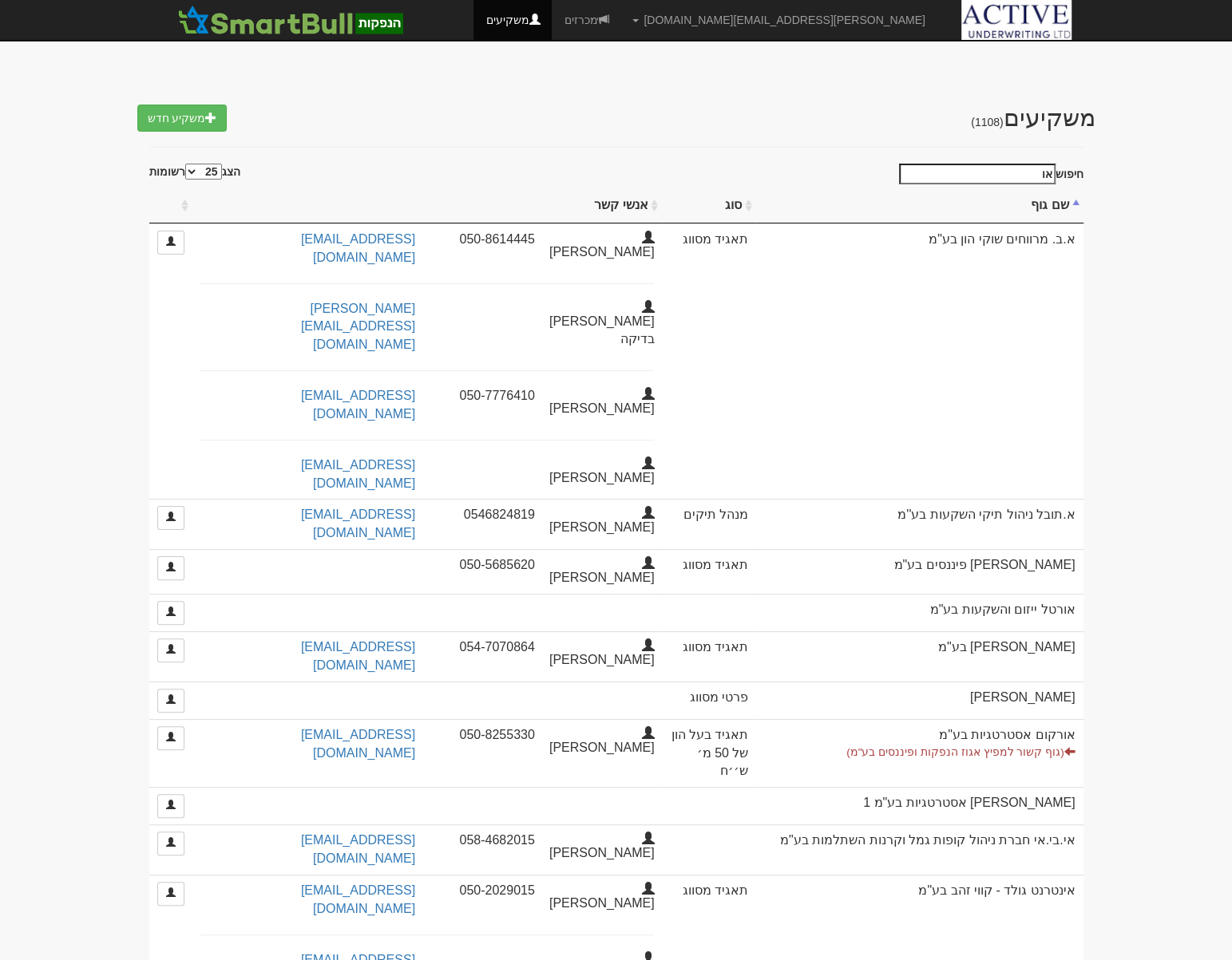
type input "א"
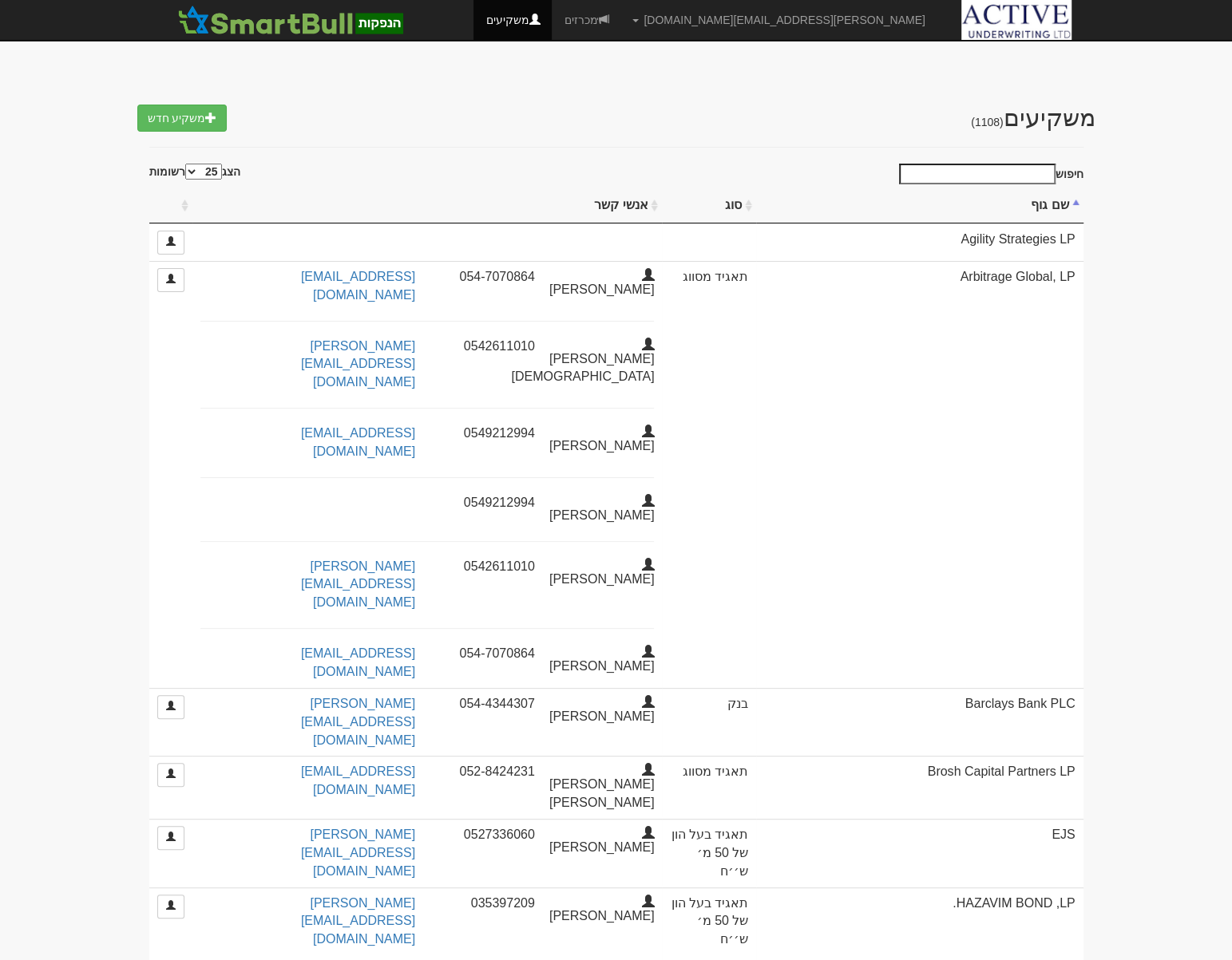
click at [1019, 168] on input "חיפוש" at bounding box center [978, 173] width 156 height 21
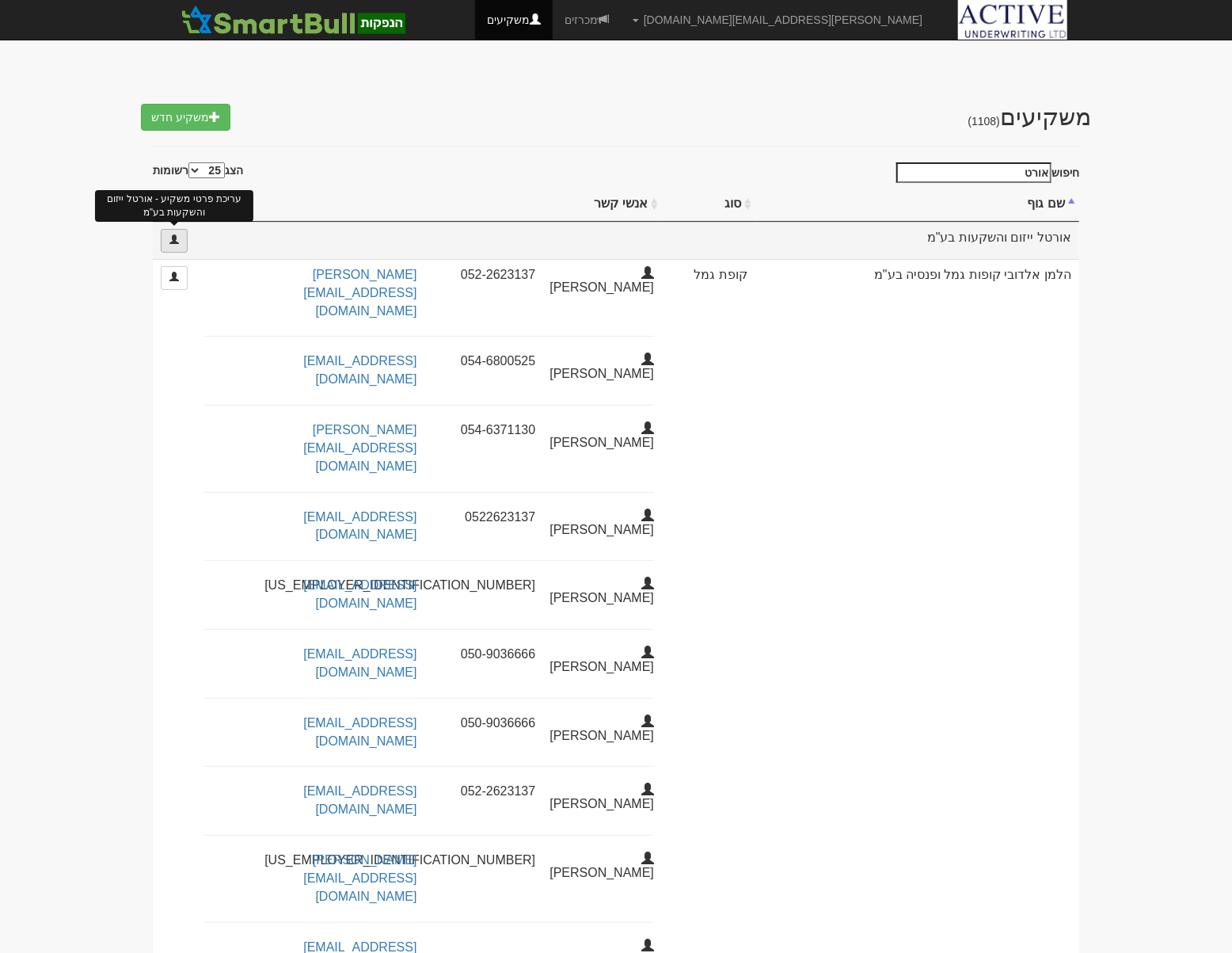
type input "אורט"
click at [173, 244] on link at bounding box center [174, 241] width 27 height 23
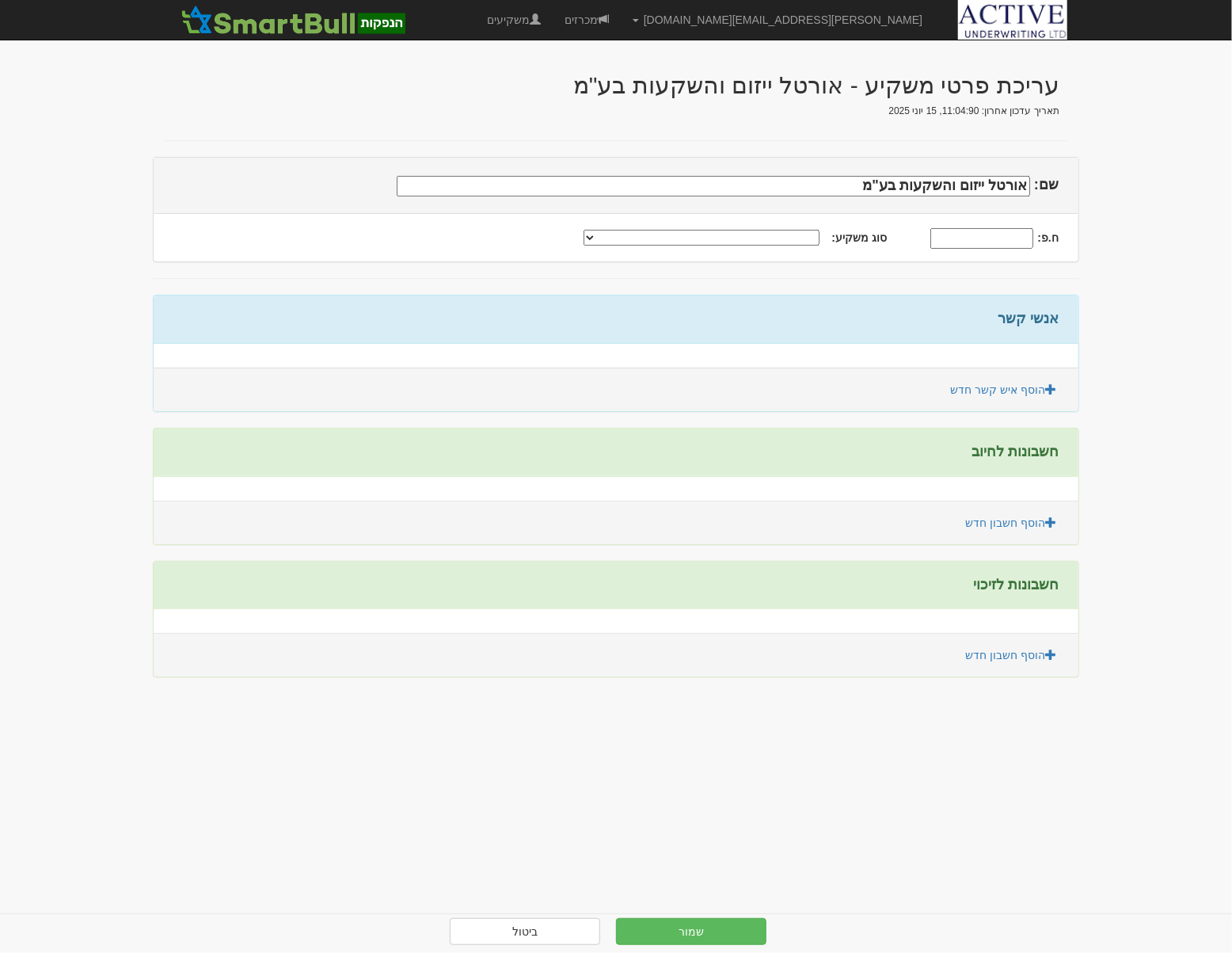
click at [736, 240] on select "תאגיד מסווג חתם / מפיץ חברת ביטוח תאגיד בעל הון של 50 מ׳ ש׳׳ח קופת גמל / קרן פנ…" at bounding box center [702, 238] width 236 height 16
select select "תאגיד בעל הון של 50 מ׳ ש׳׳ח"
click at [611, 230] on select "תאגיד מסווג חתם / מפיץ חברת ביטוח תאגיד בעל הון של 50 מ׳ ש׳׳ח קופת גמל / קרן פנ…" at bounding box center [702, 238] width 236 height 16
click at [1028, 383] on link "הוסף איש קשר חדש" at bounding box center [1003, 389] width 127 height 27
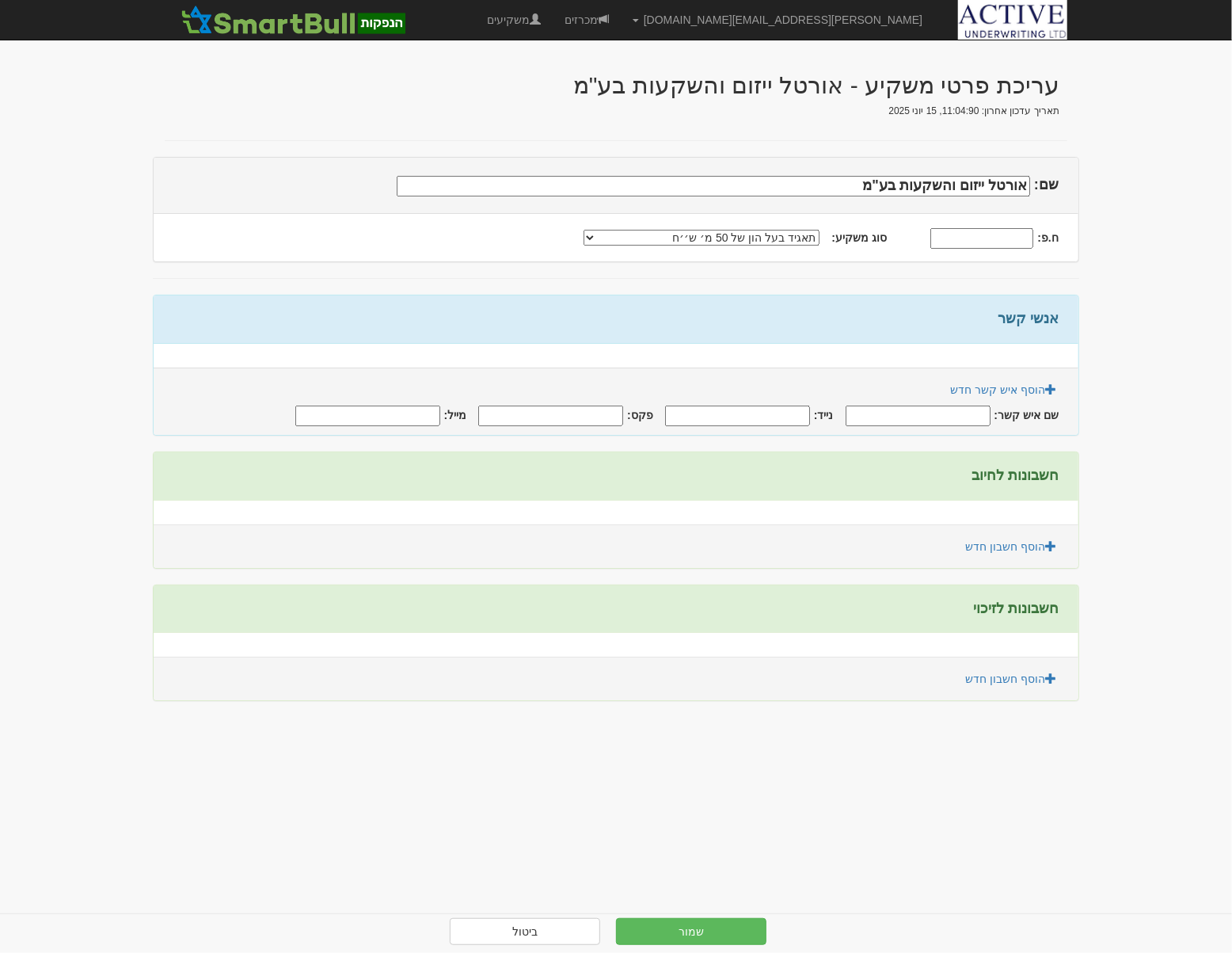
click at [952, 421] on input "שם איש קשר:" at bounding box center [918, 416] width 145 height 21
type input "[PERSON_NAME]"
type input "0505769232"
drag, startPoint x: 324, startPoint y: 416, endPoint x: 453, endPoint y: 420, distance: 129.1
click at [453, 408] on div "מייל: [EMAIL_ADDRESS][DOMAIN_NAME]" at bounding box center [606, 408] width 906 height 0
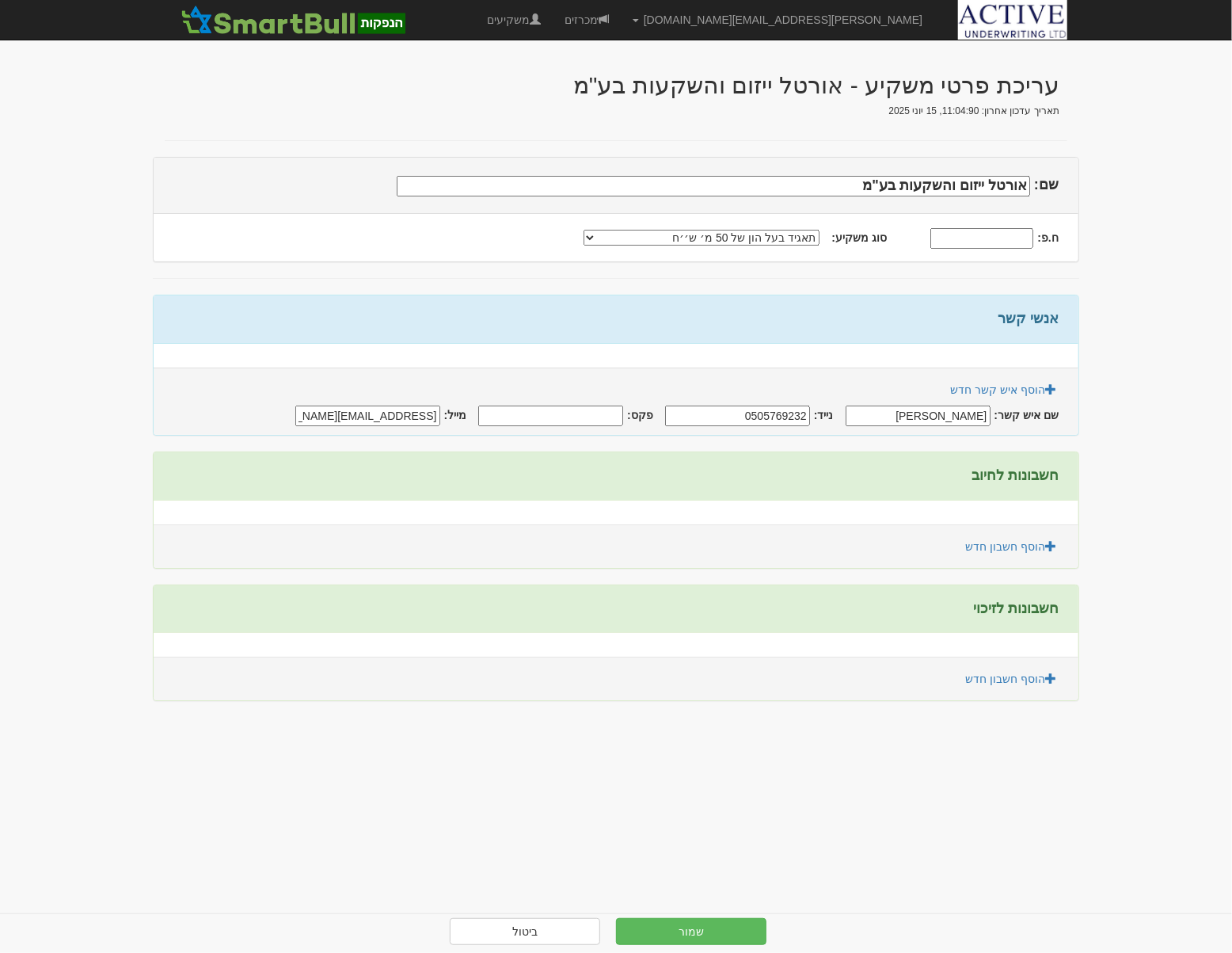
paste input "T"
type input "[EMAIL_ADDRESS][DOMAIN_NAME]"
click at [1043, 554] on link "הוסף חשבון חדש" at bounding box center [1011, 546] width 112 height 27
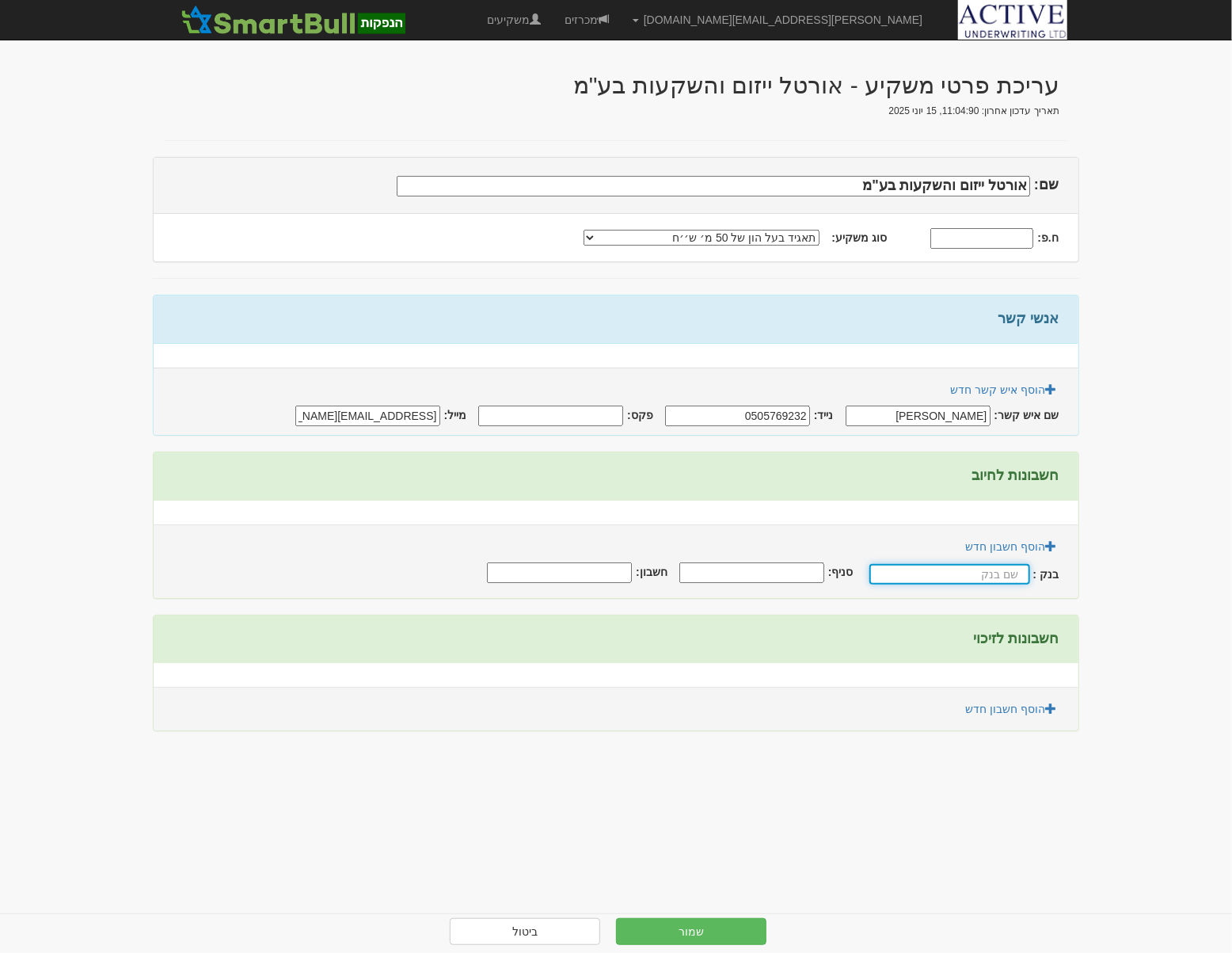
click at [979, 573] on input "text" at bounding box center [950, 574] width 160 height 21
type input "p"
type input "פועלים"
type input "600"
type input "533860"
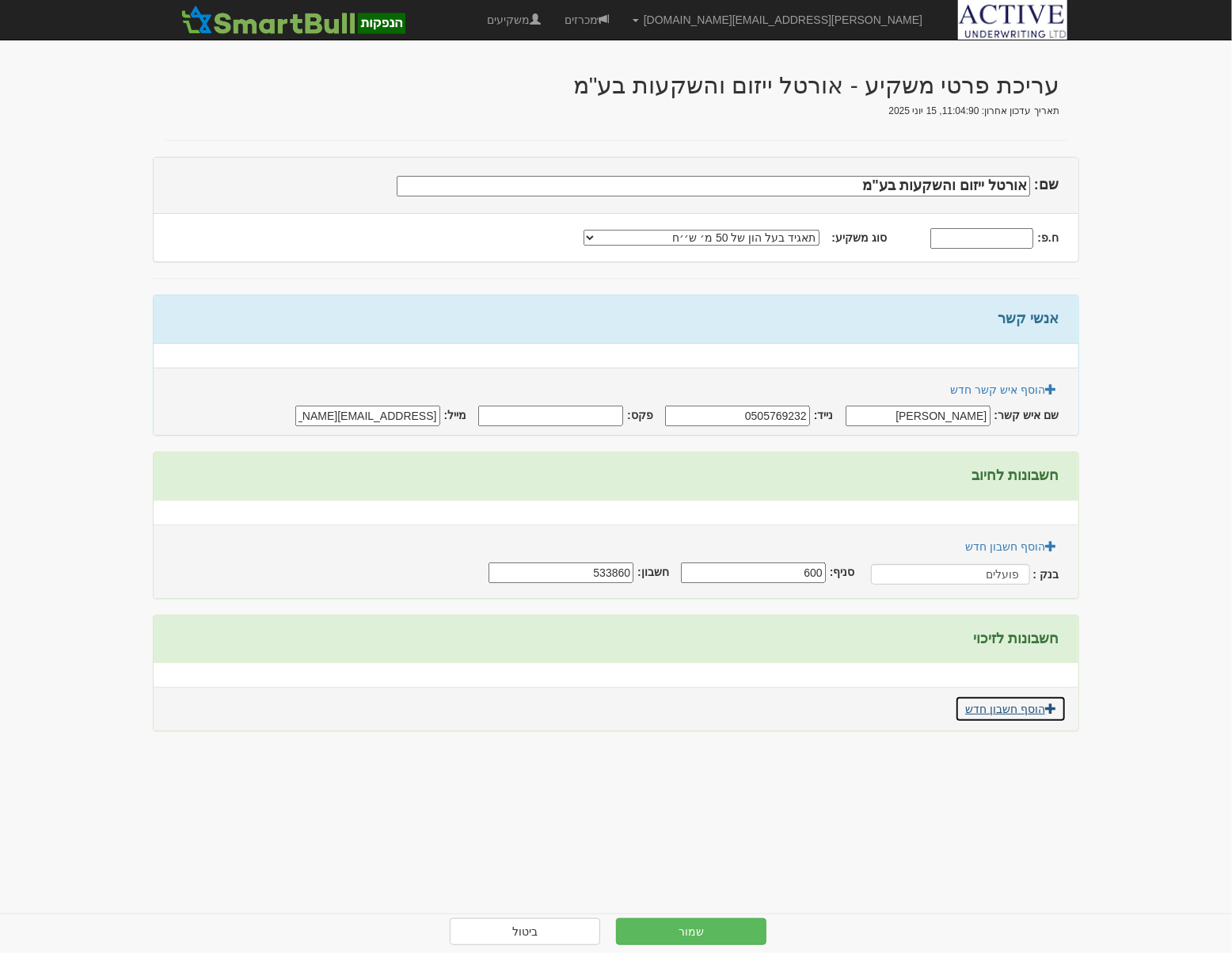
click at [1034, 704] on link "הוסף חשבון חדש" at bounding box center [1011, 710] width 112 height 27
click at [984, 729] on input "text" at bounding box center [950, 737] width 160 height 21
type input "פועלים"
type input "600"
type input "533860"
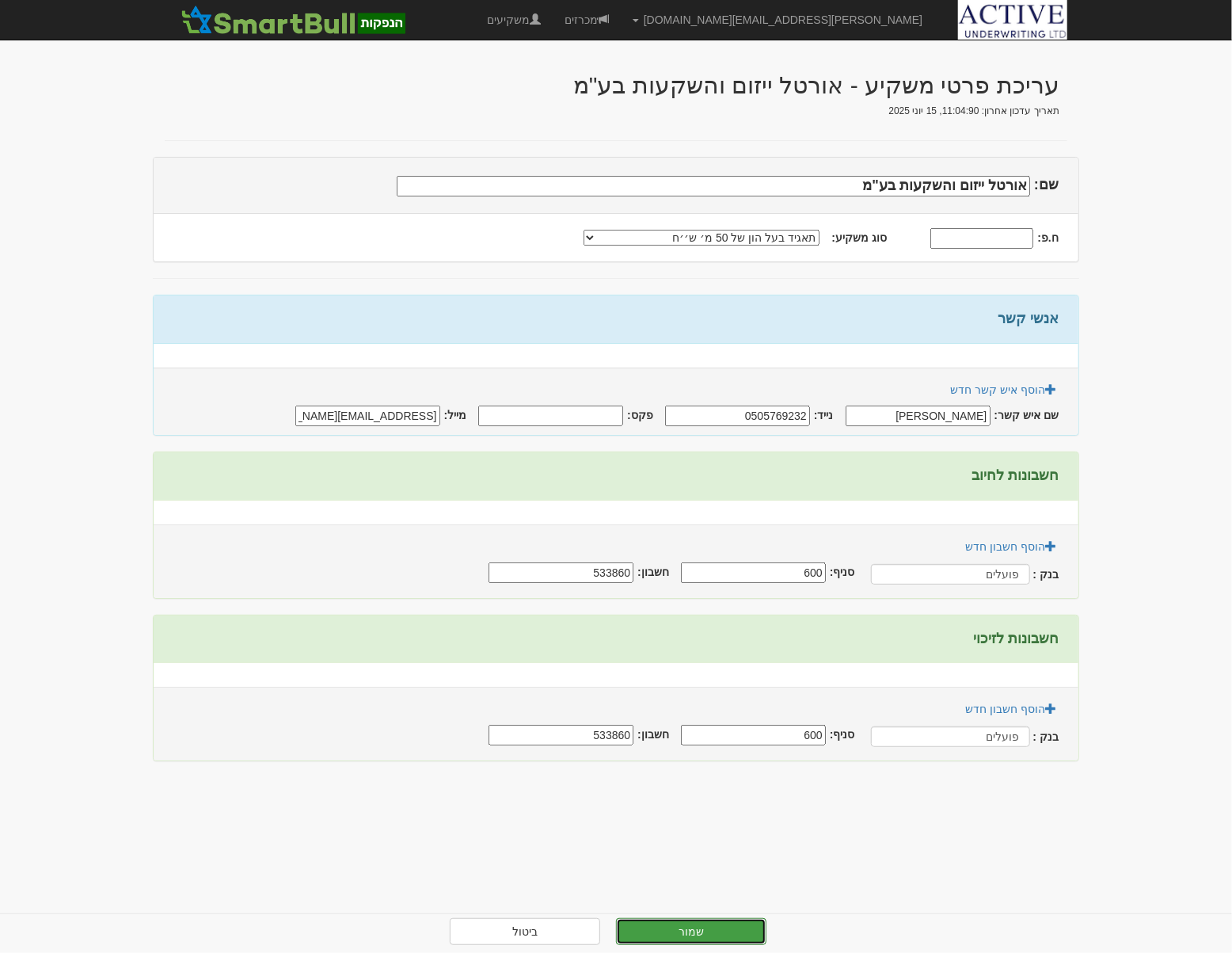
click at [728, 925] on button "שמור" at bounding box center [691, 932] width 151 height 27
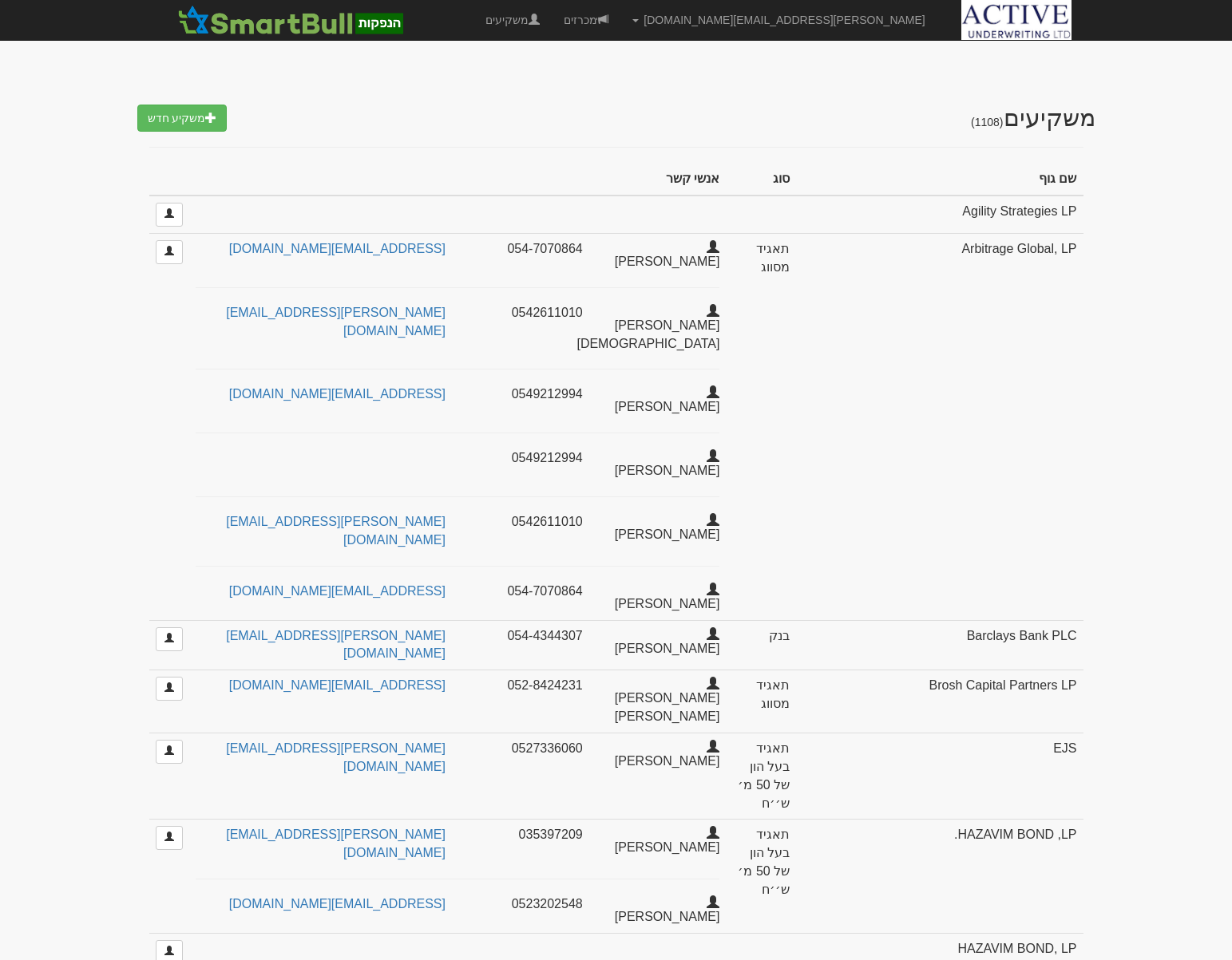
select select "25"
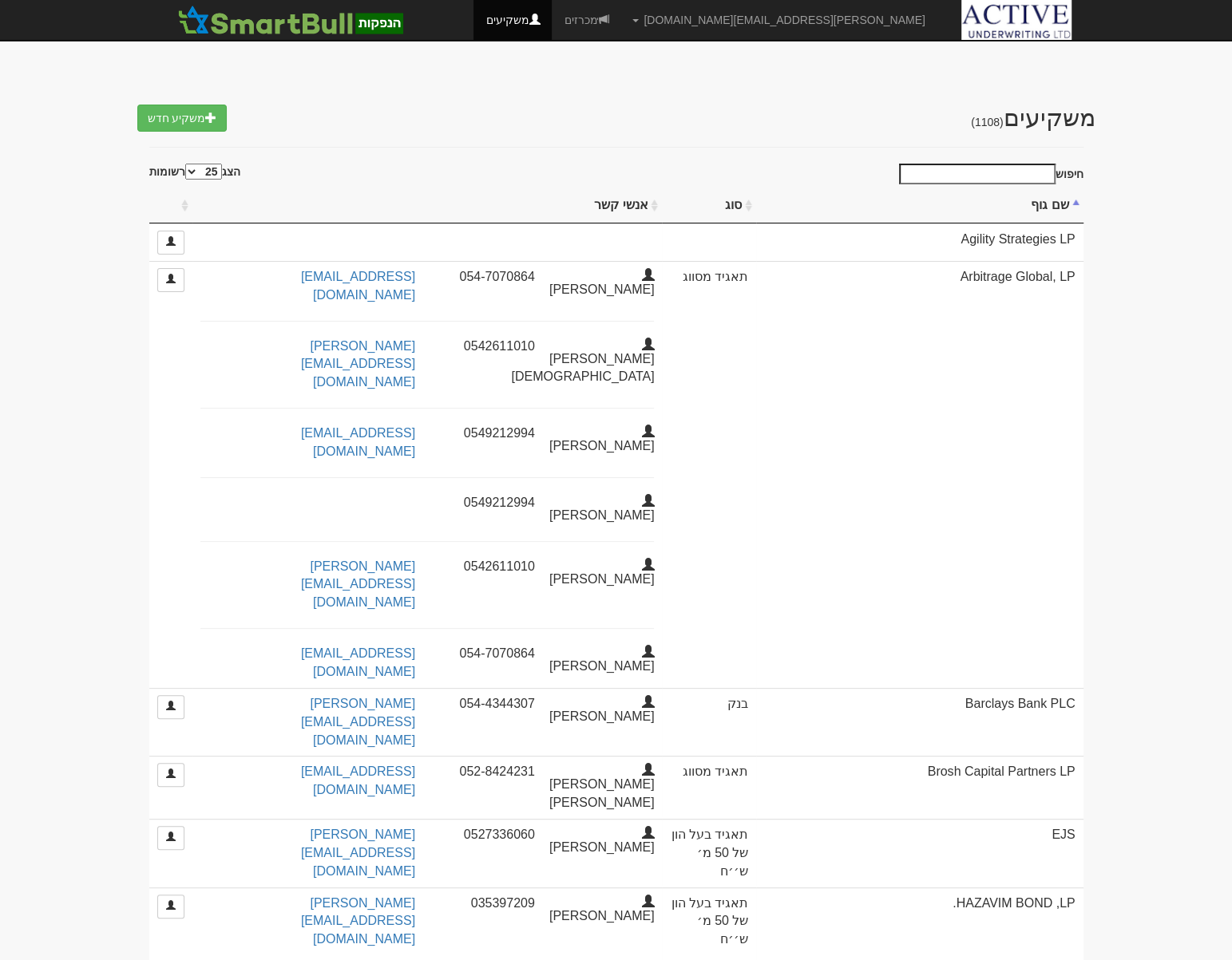
click at [974, 171] on input "חיפוש" at bounding box center [978, 173] width 156 height 21
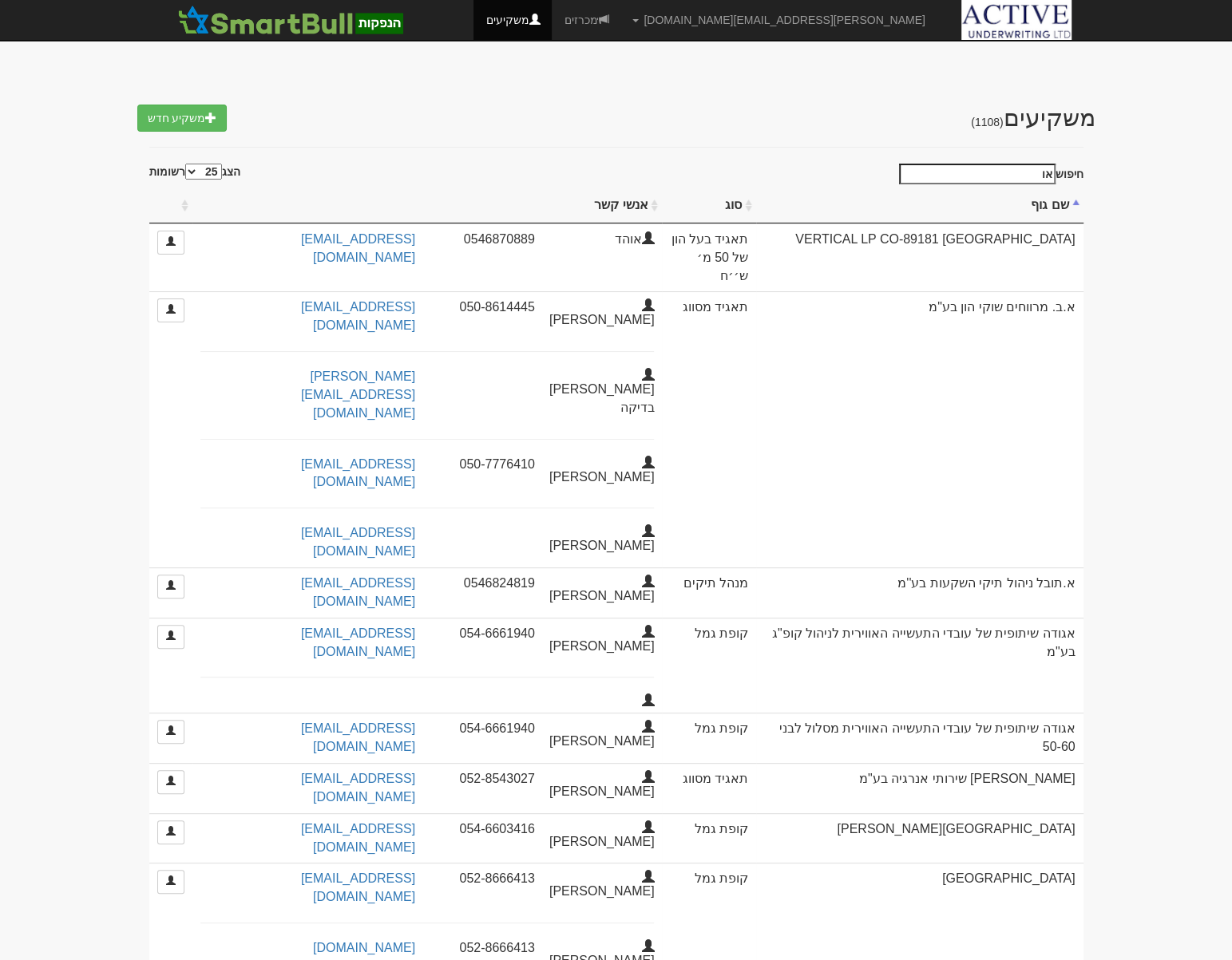
type input "א"
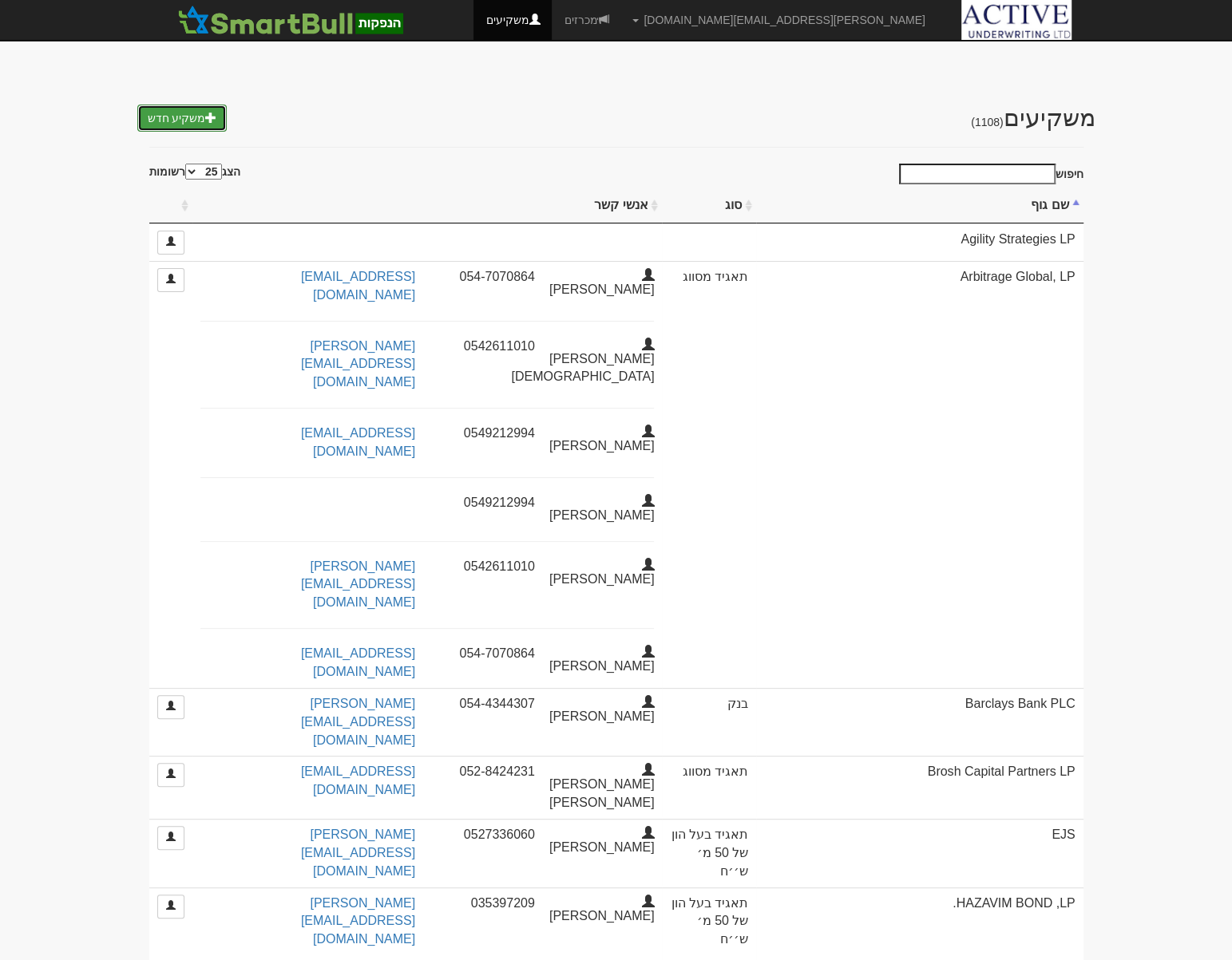
drag, startPoint x: 207, startPoint y: 120, endPoint x: 346, endPoint y: 124, distance: 139.1
click at [207, 120] on span at bounding box center [211, 117] width 11 height 11
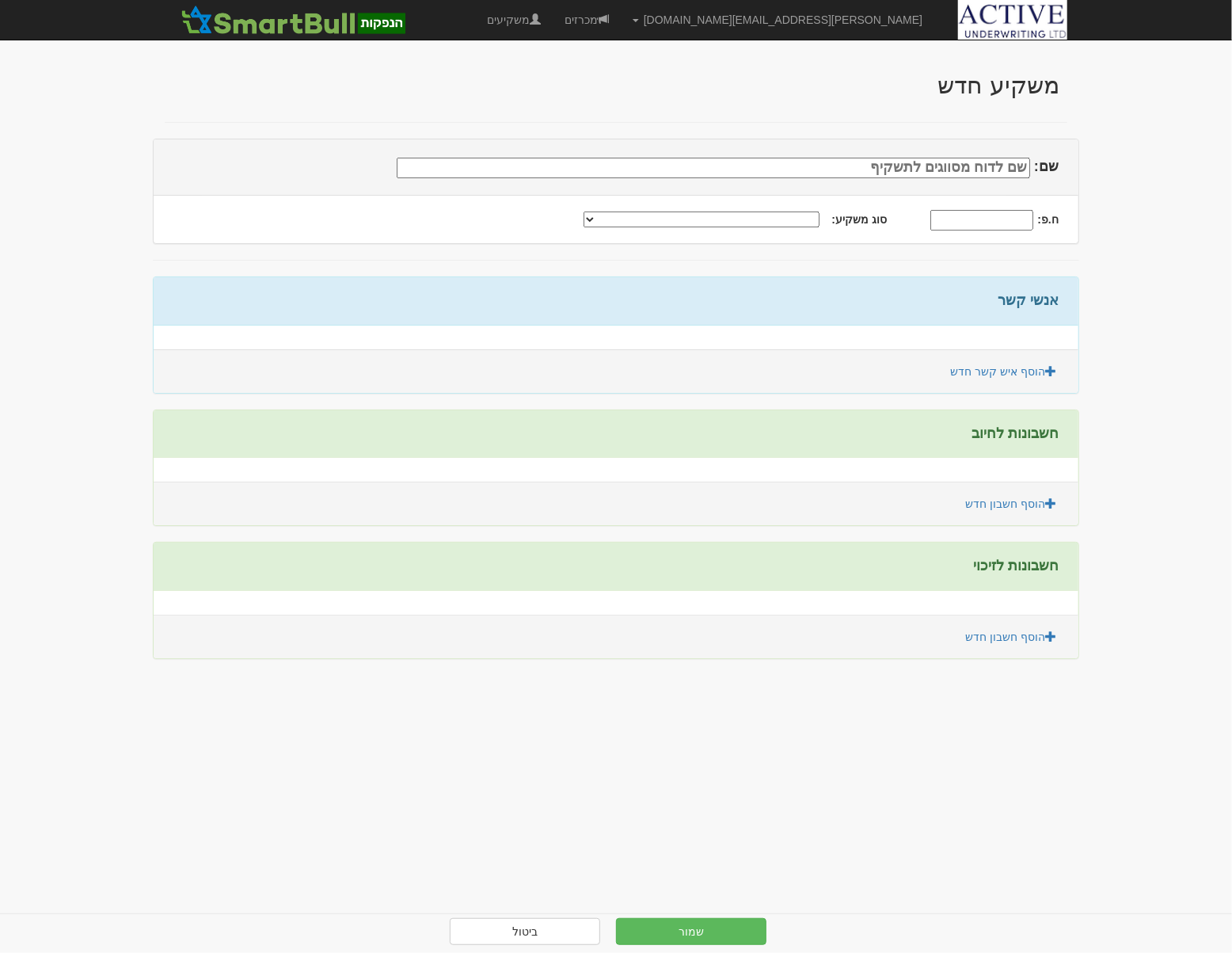
click at [962, 171] on input "שם:" at bounding box center [713, 168] width 634 height 21
type input "o"
drag, startPoint x: 538, startPoint y: 932, endPoint x: 561, endPoint y: 886, distance: 51.4
click at [538, 932] on link "ביטול" at bounding box center [525, 932] width 151 height 27
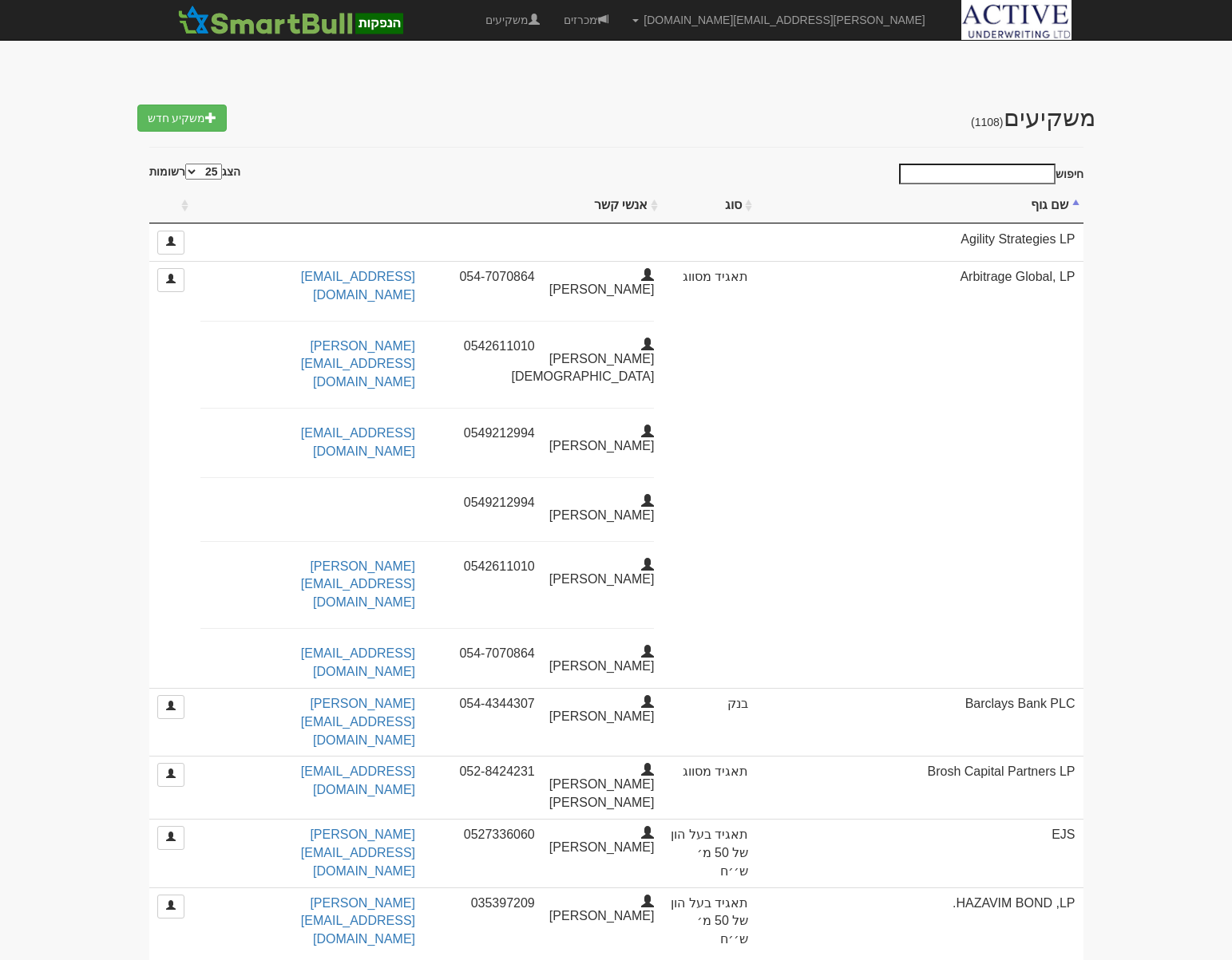
select select "25"
click at [974, 173] on input "חיפוש" at bounding box center [978, 173] width 156 height 21
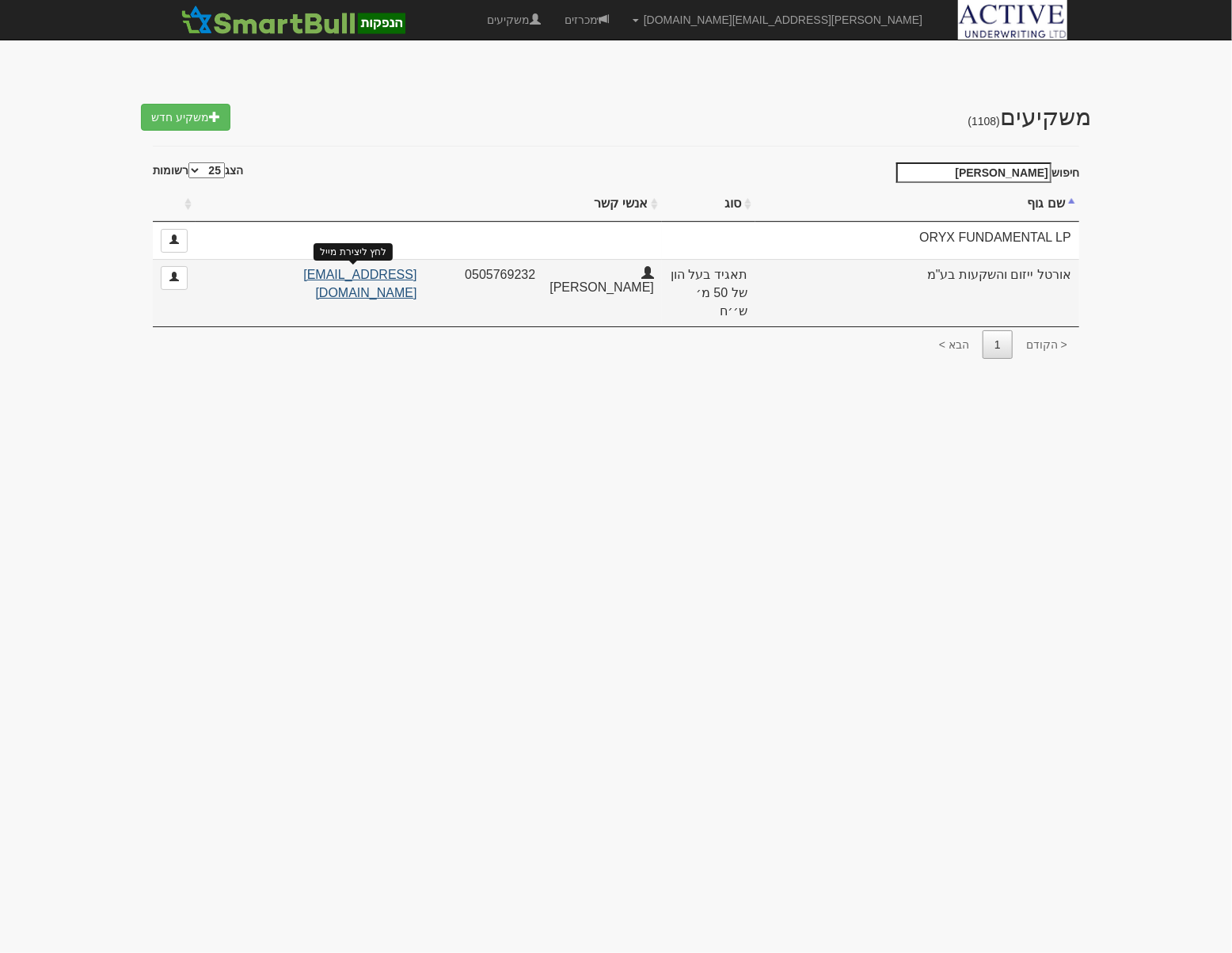
type input "[PERSON_NAME]"
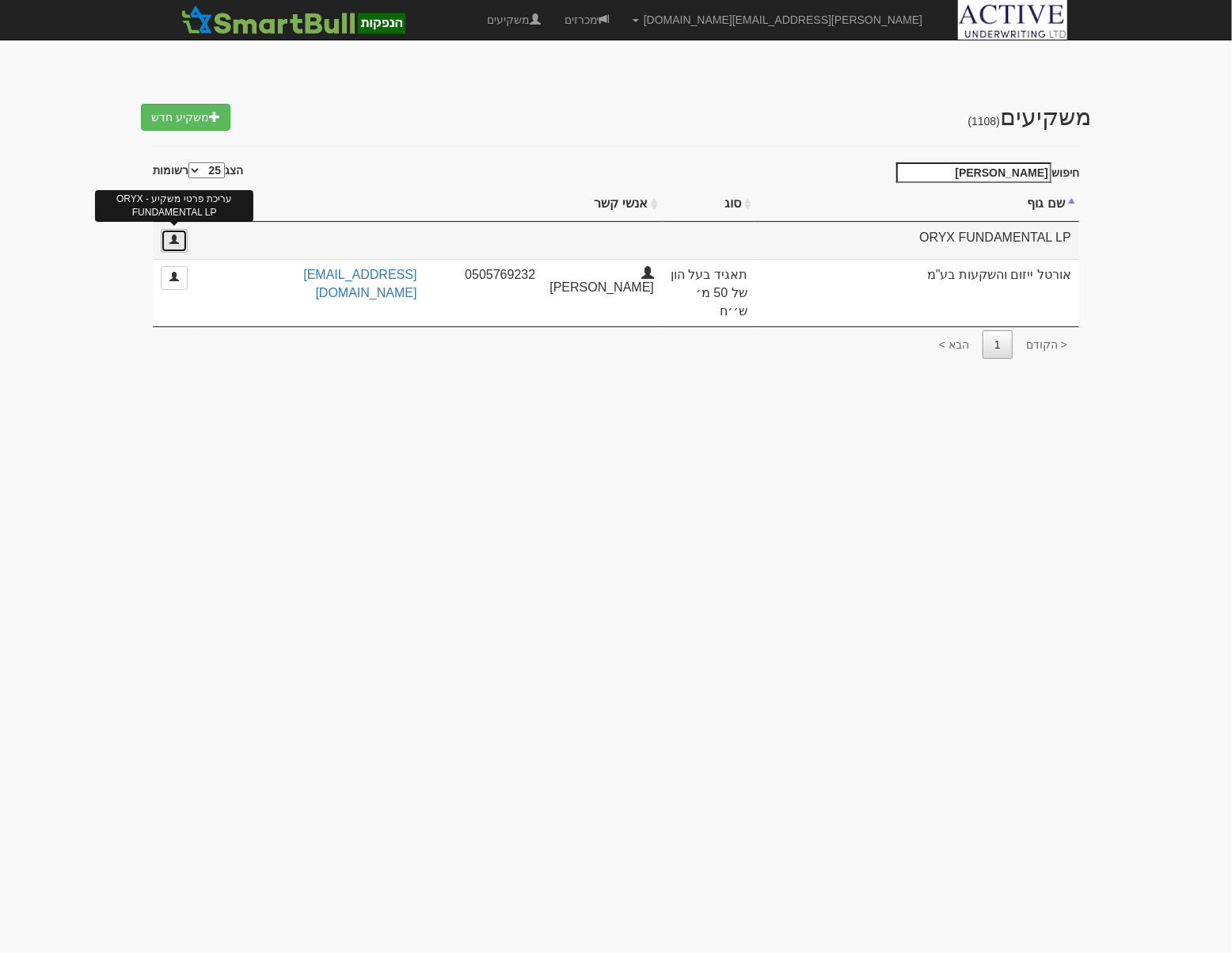
click at [180, 237] on link at bounding box center [174, 241] width 27 height 23
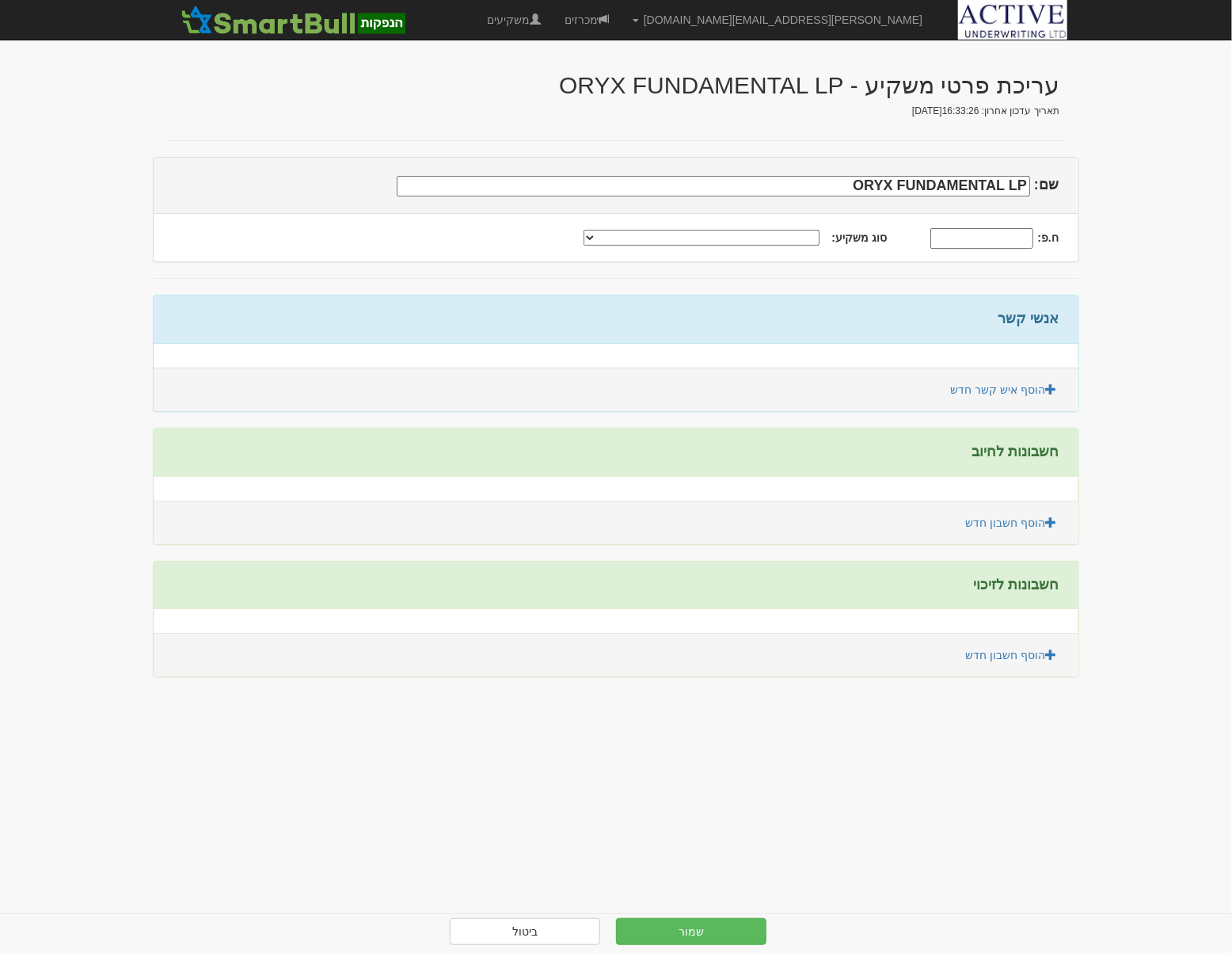
click at [726, 239] on select "תאגיד מסווג חתם / מפיץ חברת ביטוח תאגיד בעל הון של 50 מ׳ ש׳׳ח קופת גמל / קרן פנ…" at bounding box center [702, 238] width 236 height 16
select select "תאגיד בעל הון של 50 מ׳ ש׳׳ח"
click at [611, 230] on select "תאגיד מסווג חתם / מפיץ חברת ביטוח תאגיד בעל הון של 50 מ׳ ש׳׳ח קופת גמל / קרן פנ…" at bounding box center [702, 238] width 236 height 16
click at [1043, 399] on link "הוסף איש קשר חדש" at bounding box center [1003, 389] width 127 height 27
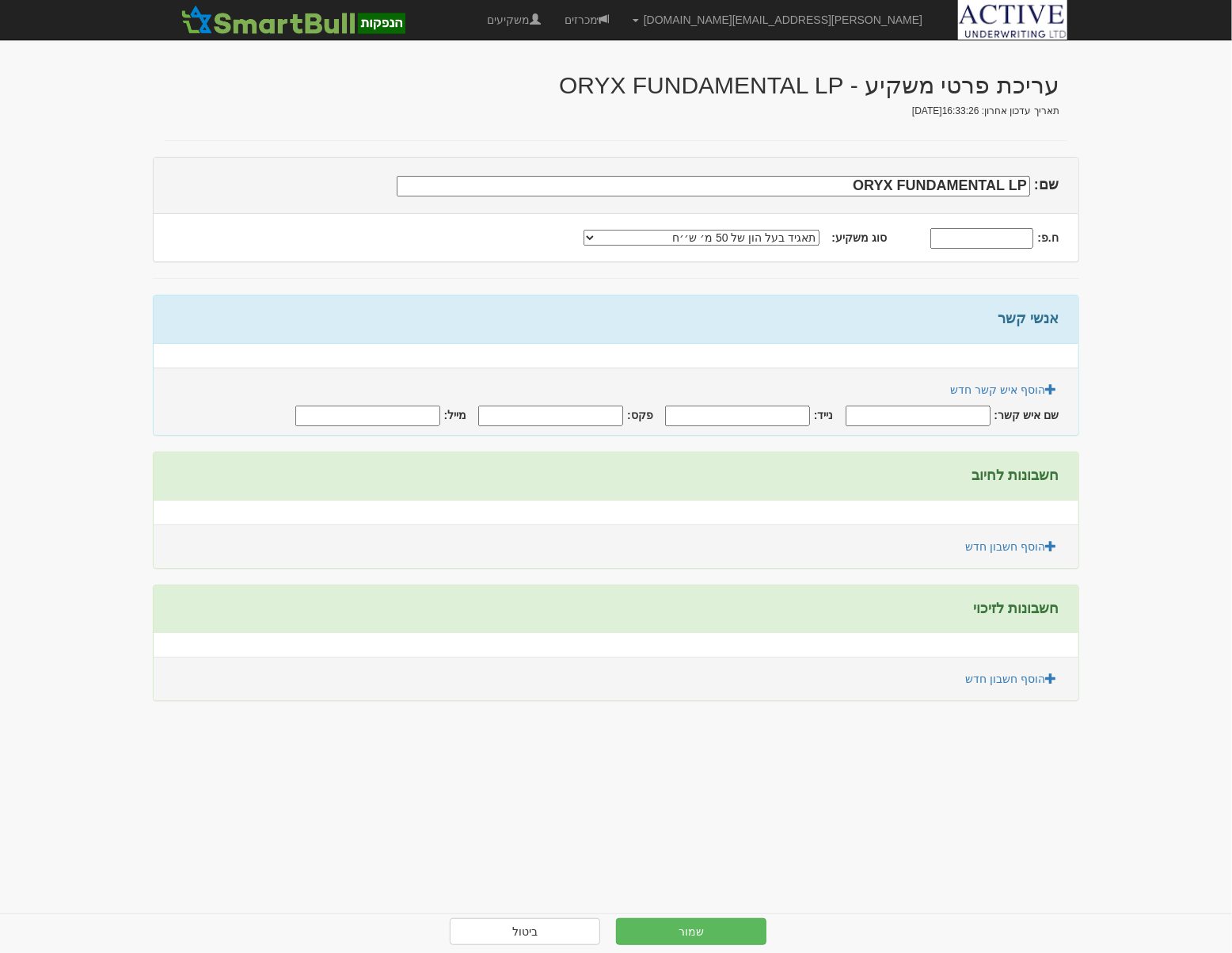
click at [422, 407] on input "מייל:" at bounding box center [368, 416] width 145 height 21
paste input "[EMAIL_ADDRESS][DOMAIN_NAME]"
type input "[EMAIL_ADDRESS][DOMAIN_NAME]"
click at [950, 420] on input "שם איש קשר:" at bounding box center [918, 416] width 145 height 21
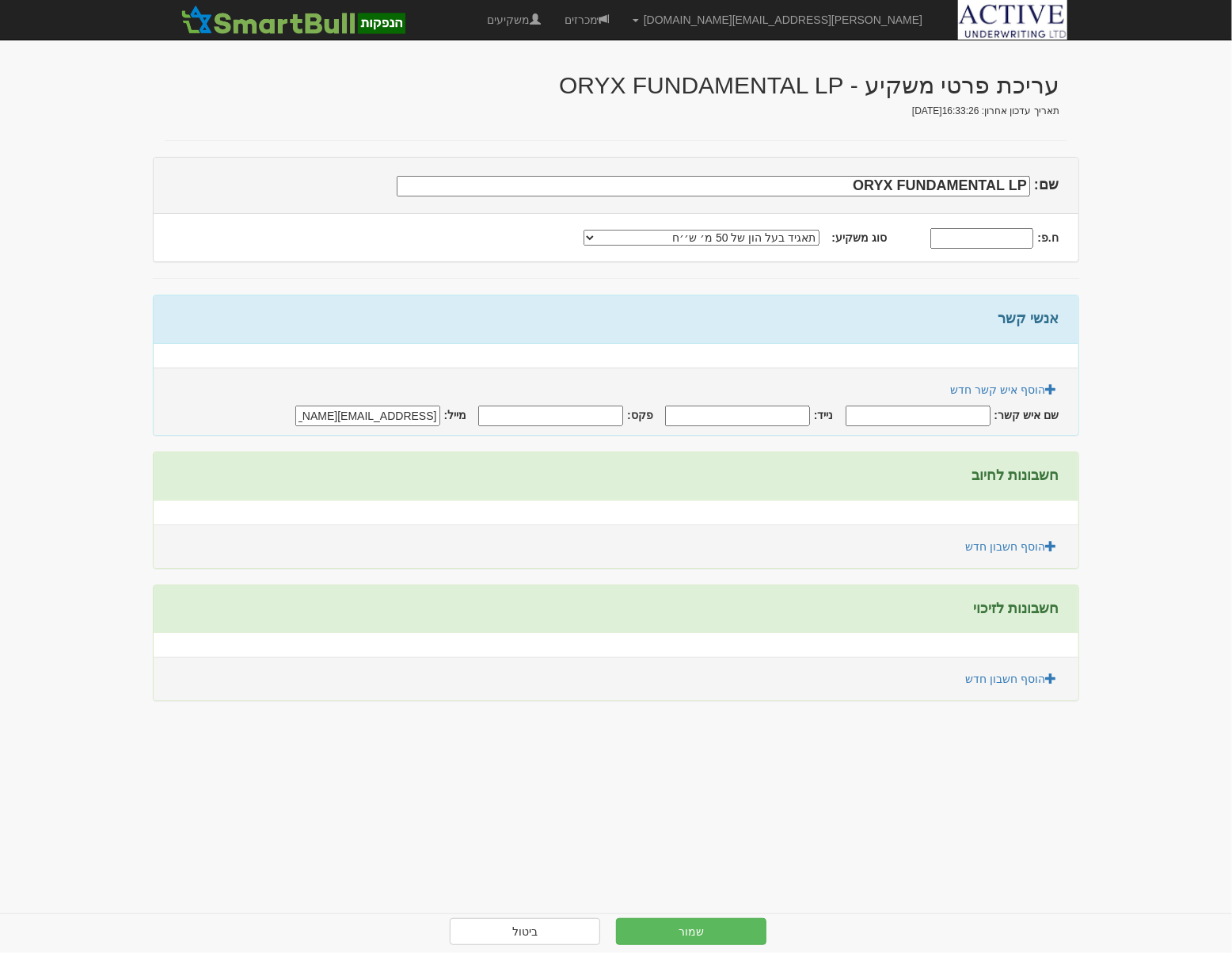
type input "[PERSON_NAME]"
type input "0505769232"
click at [991, 545] on link "הוסף חשבון חדש" at bounding box center [1011, 546] width 112 height 27
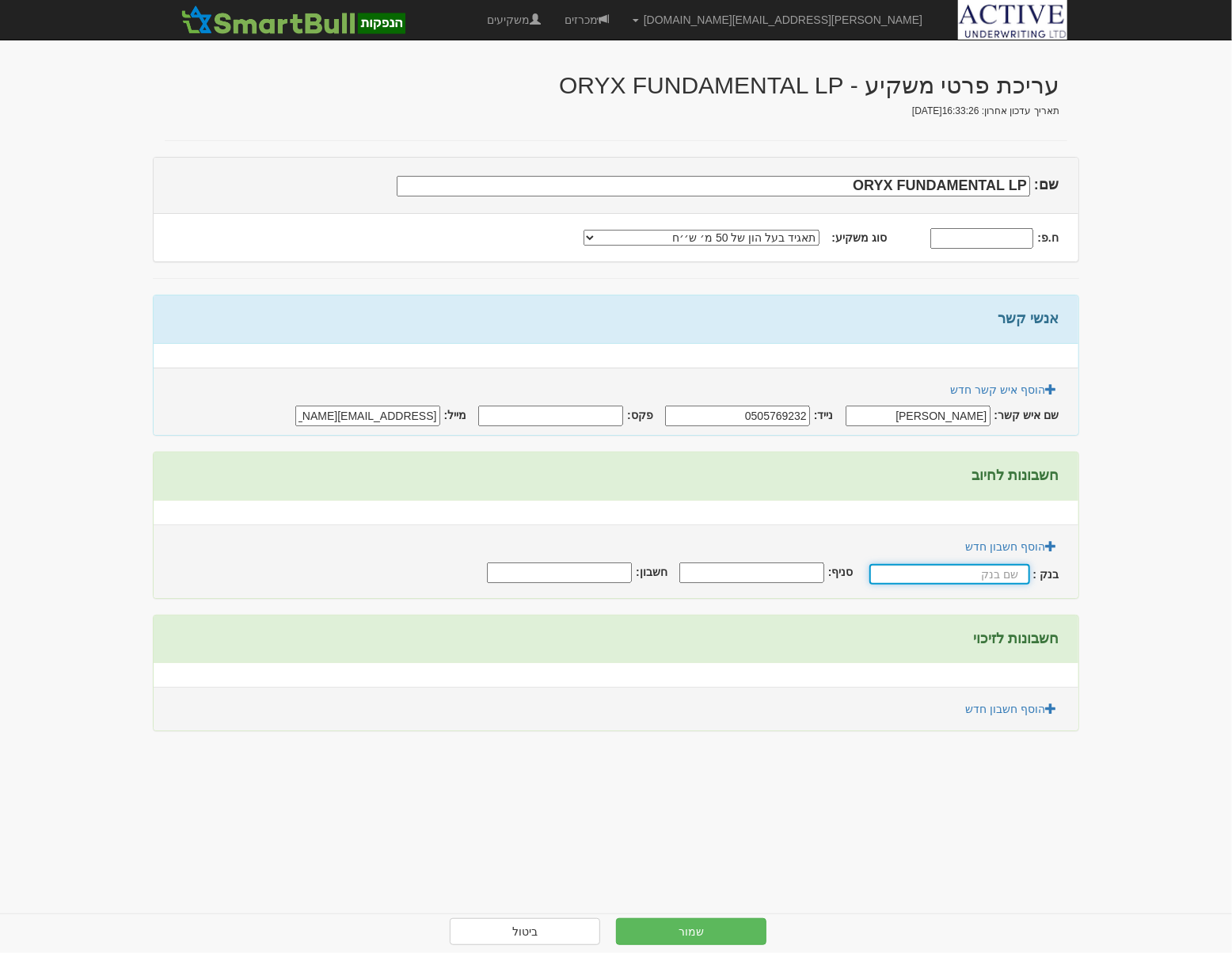
click at [994, 571] on input "text" at bounding box center [950, 574] width 160 height 21
type input "p"
type input "פועלים"
type input "600"
type input "535391"
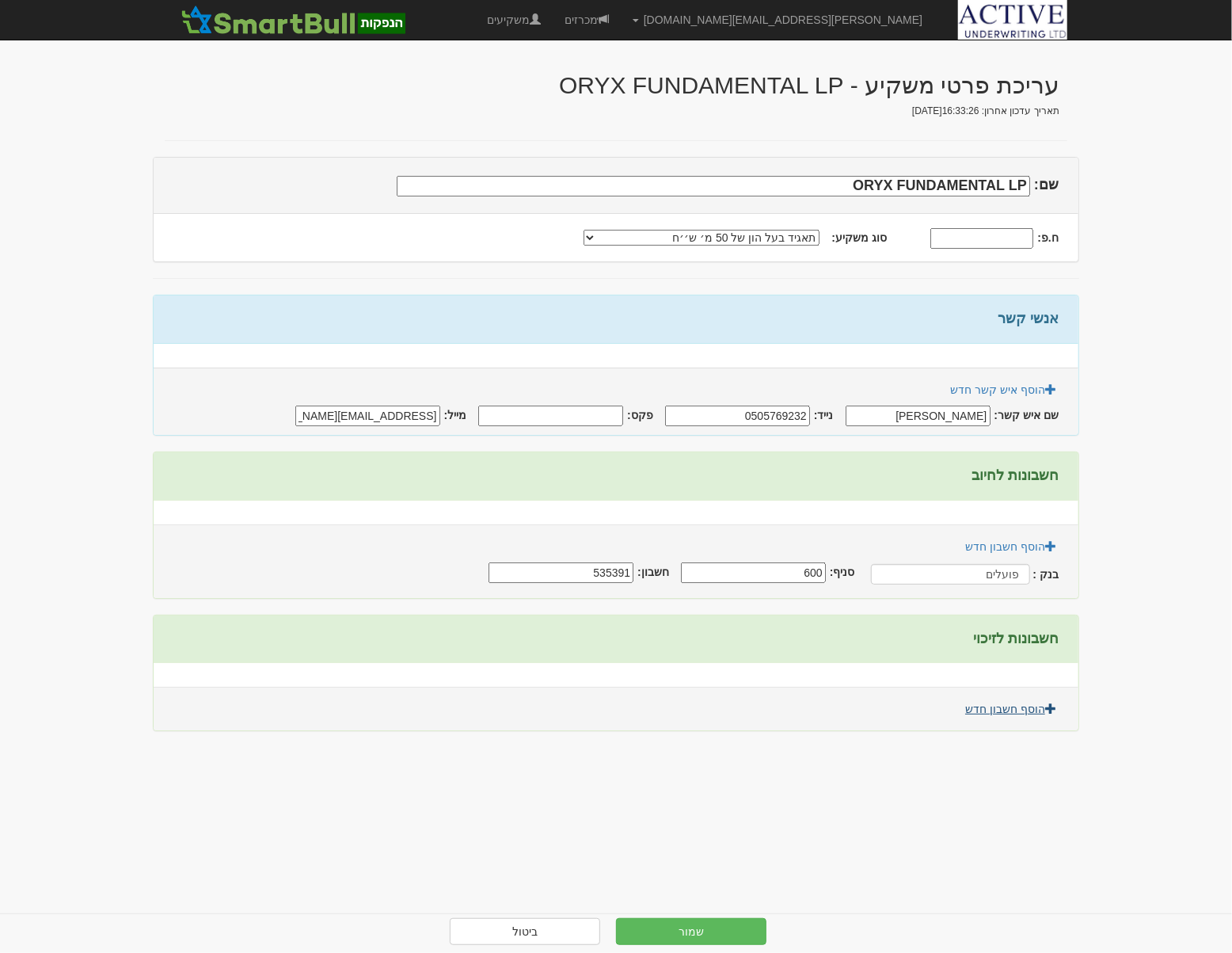
click at [1043, 708] on link "הוסף חשבון חדש" at bounding box center [1011, 710] width 112 height 27
click at [1002, 732] on input "text" at bounding box center [950, 737] width 160 height 21
type input "פועלים"
type input "600"
type input "535391"
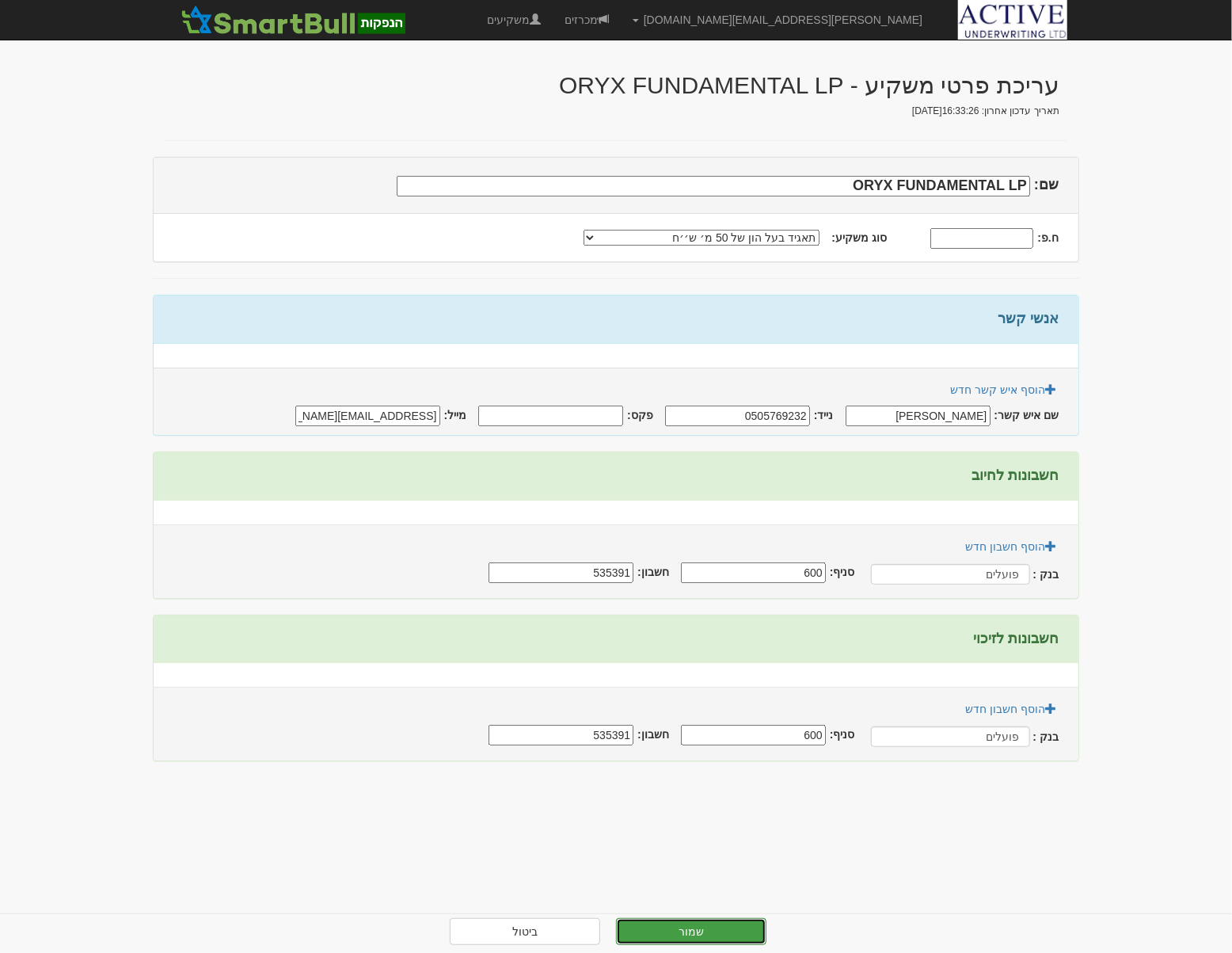
click at [728, 932] on button "שמור" at bounding box center [691, 932] width 151 height 27
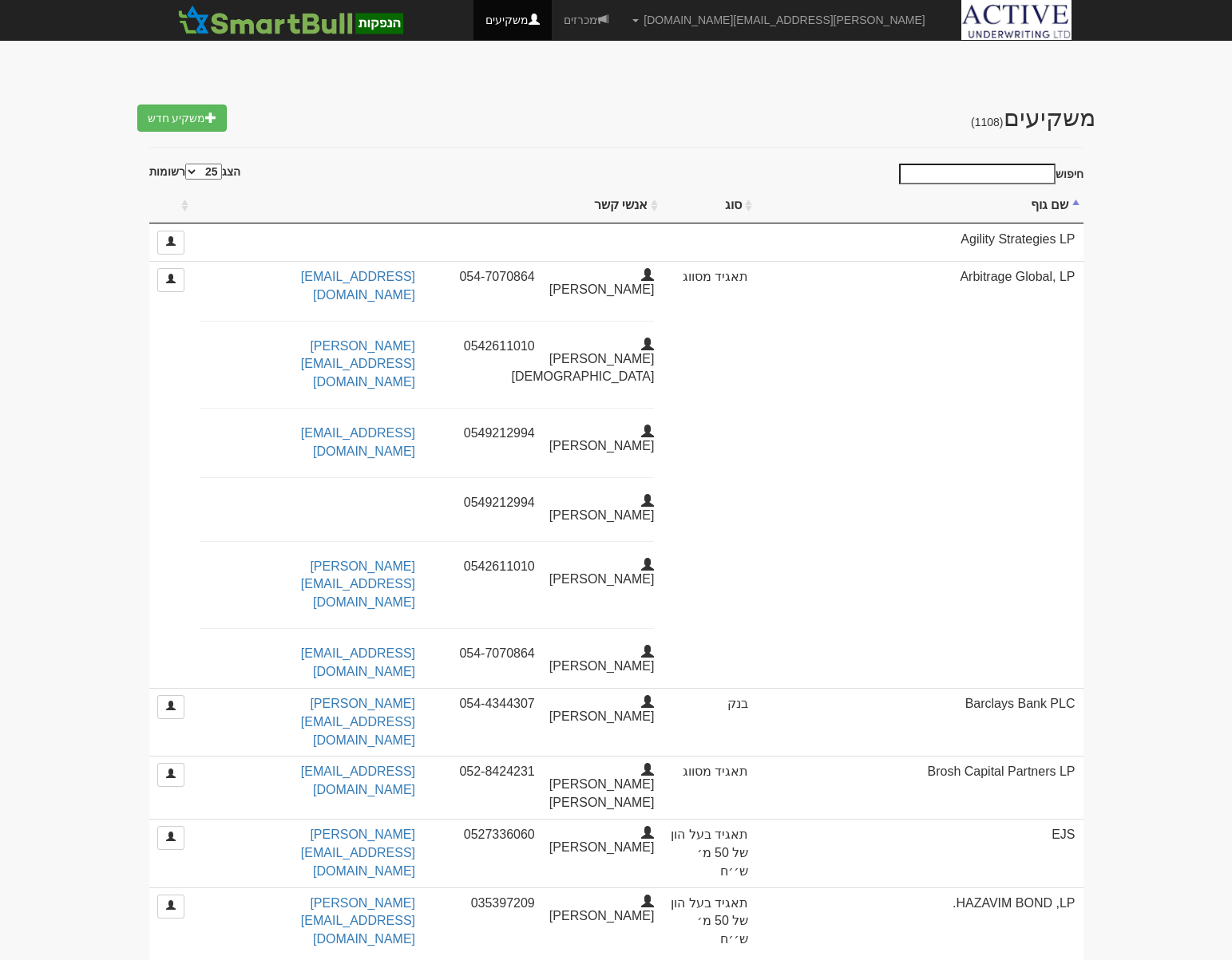
select select "25"
click at [999, 174] on input "חיפוש" at bounding box center [978, 173] width 156 height 21
click at [995, 171] on input "חיפוש" at bounding box center [978, 173] width 156 height 21
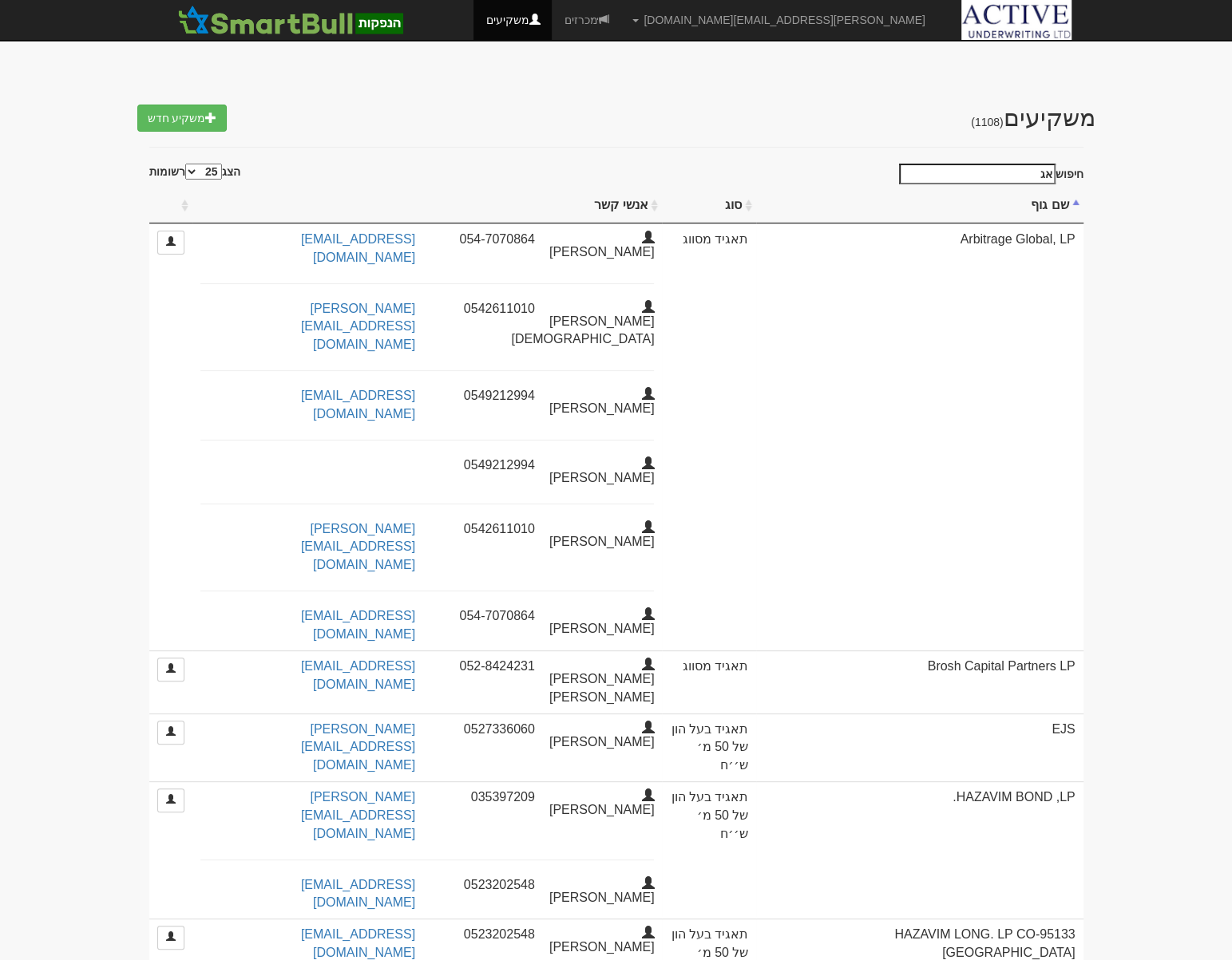
type input "א"
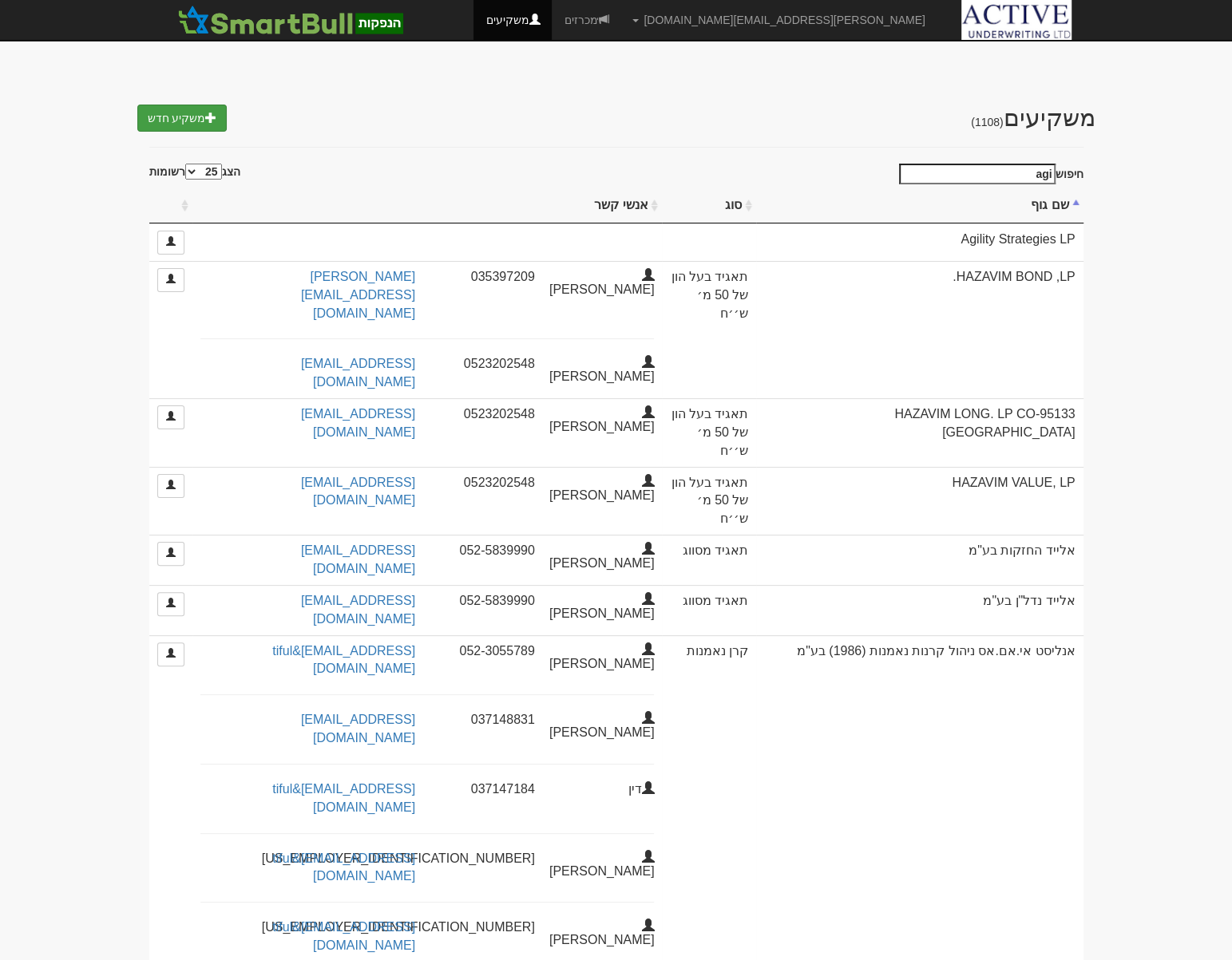
type input "agi"
click at [194, 116] on link "משקיע חדש" at bounding box center [182, 118] width 90 height 27
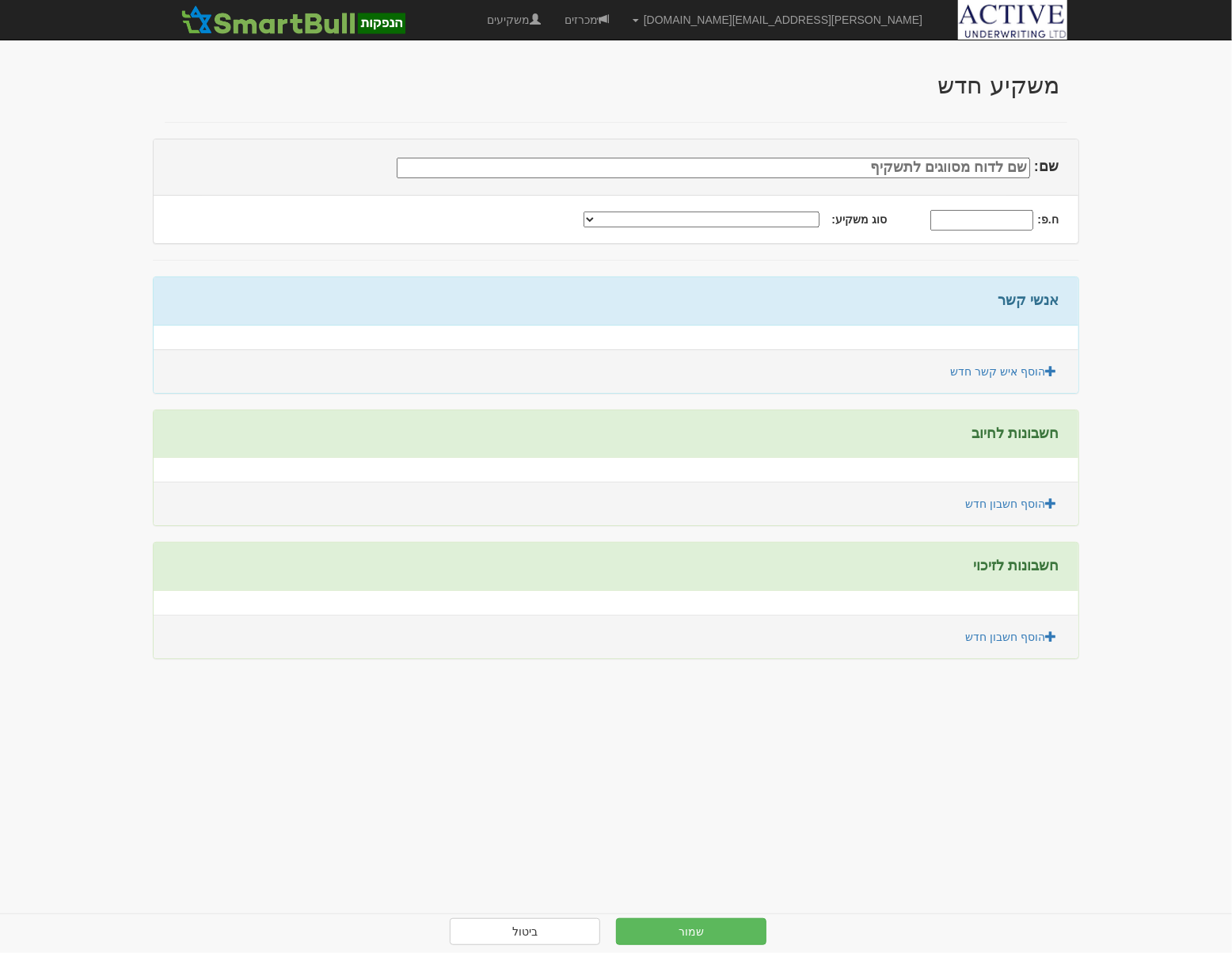
click at [976, 164] on input "שם:" at bounding box center [713, 168] width 634 height 21
type input "אג'יליטי אסורטגיות שותפות מוגבלת"
click at [999, 218] on input "ח.פ:" at bounding box center [982, 220] width 103 height 21
type input "540311743"
click at [735, 214] on select "תאגיד מסווג חתם / מפיץ חברת ביטוח תאגיד בעל הון של 50 מ׳ ש׳׳ח קופת גמל / קרן פנ…" at bounding box center [702, 220] width 236 height 16
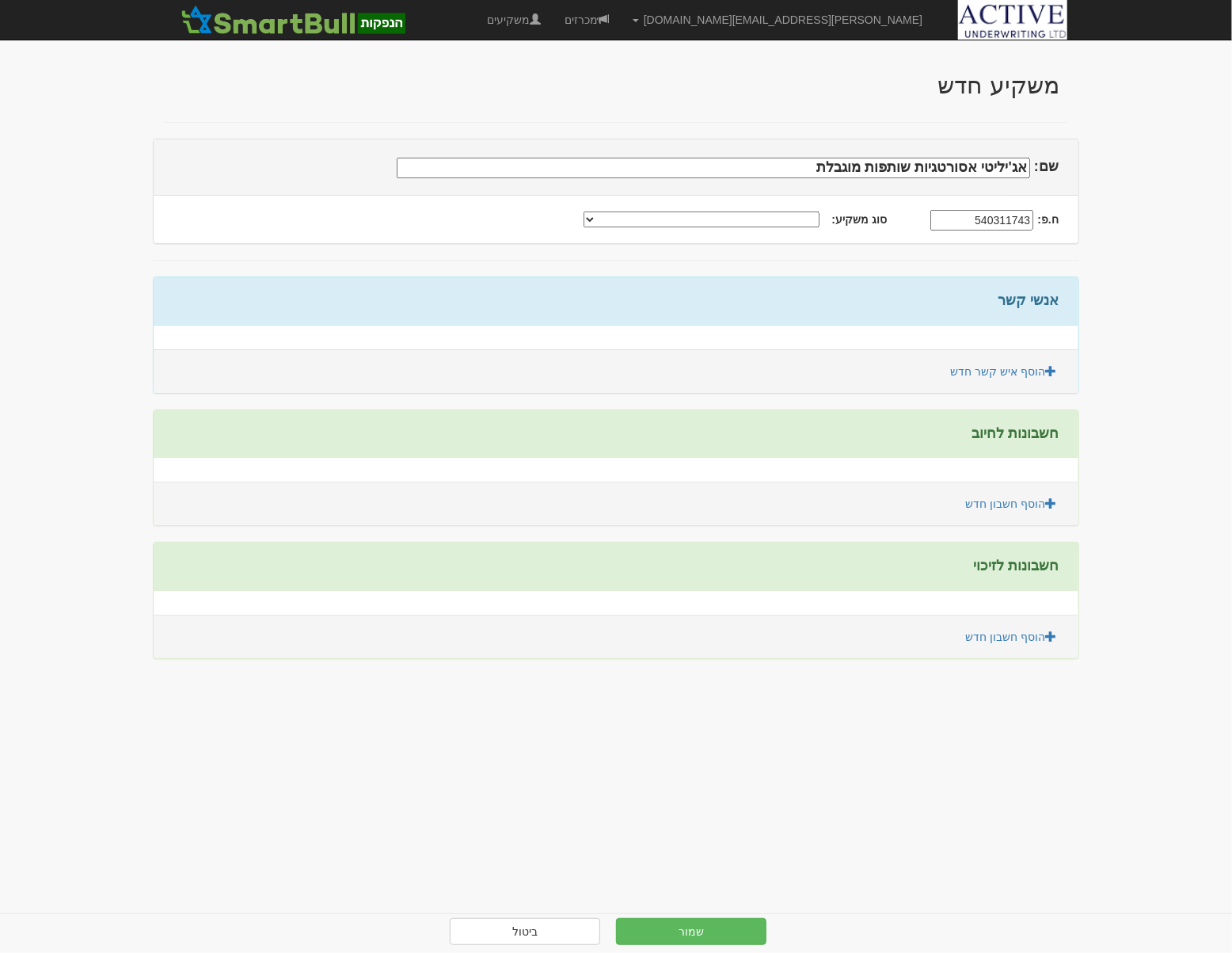
select select "תאגיד בעל הון של 50 מ׳ ש׳׳ח"
click at [611, 212] on select "תאגיד מסווג חתם / מפיץ חברת ביטוח תאגיד בעל הון של 50 מ׳ ש׳׳ח קופת גמל / קרן פנ…" at bounding box center [702, 220] width 236 height 16
click at [1013, 369] on link "הוסף איש קשר חדש" at bounding box center [1003, 371] width 127 height 27
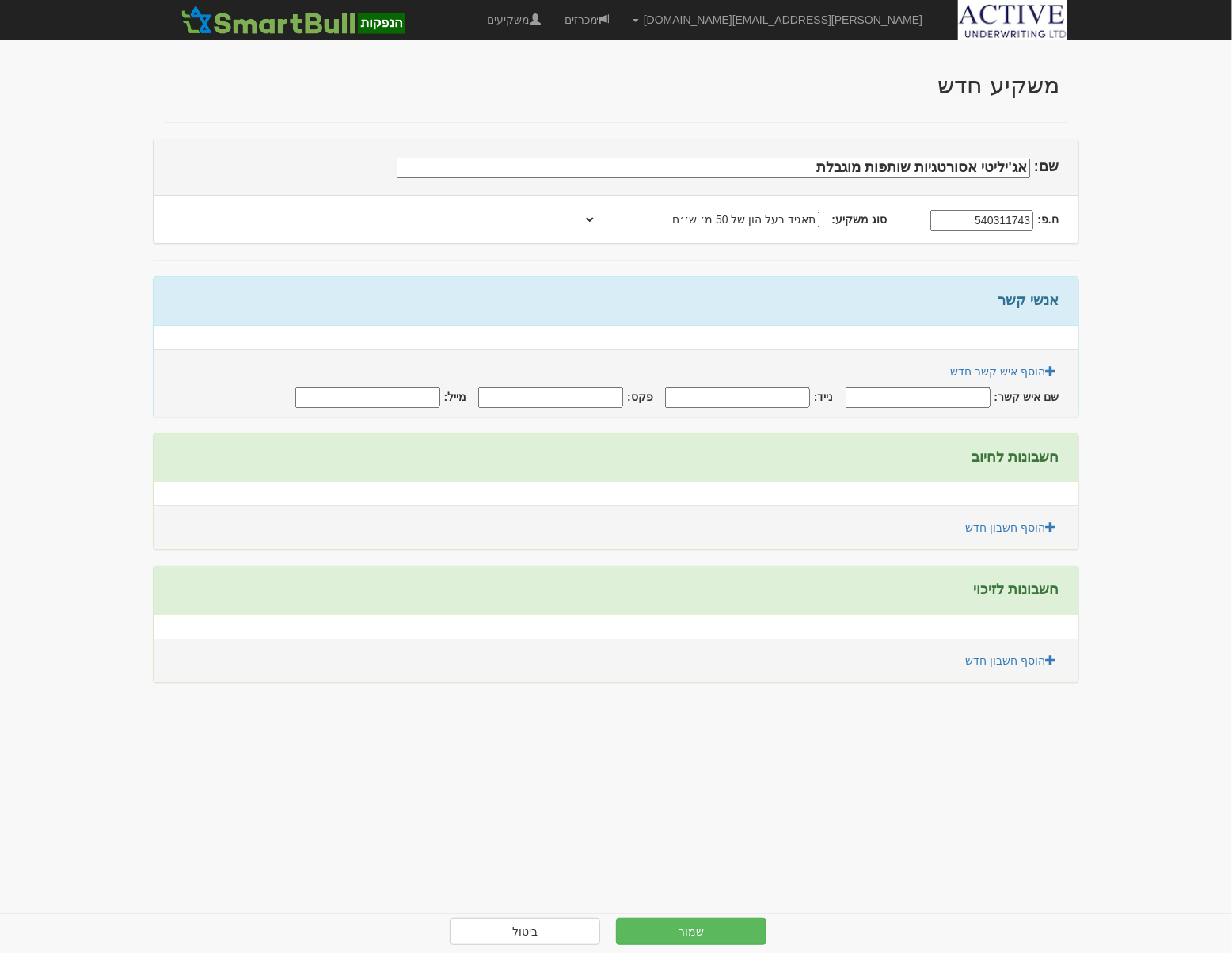
click at [957, 399] on input "שם איש קשר:" at bounding box center [918, 398] width 145 height 21
type input "[PERSON_NAME]"
click at [1052, 370] on span at bounding box center [1051, 371] width 11 height 11
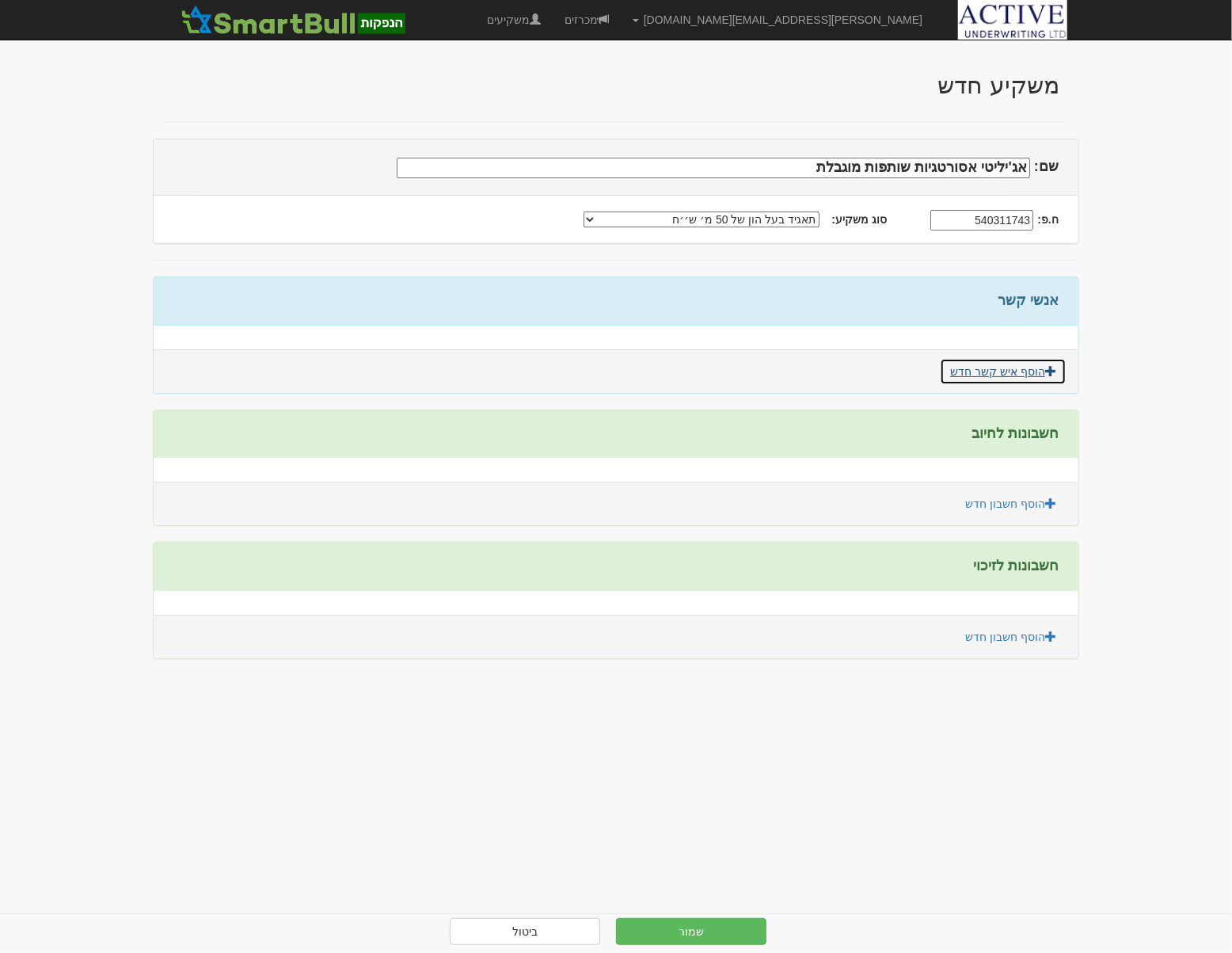
click at [1052, 370] on span at bounding box center [1051, 371] width 11 height 11
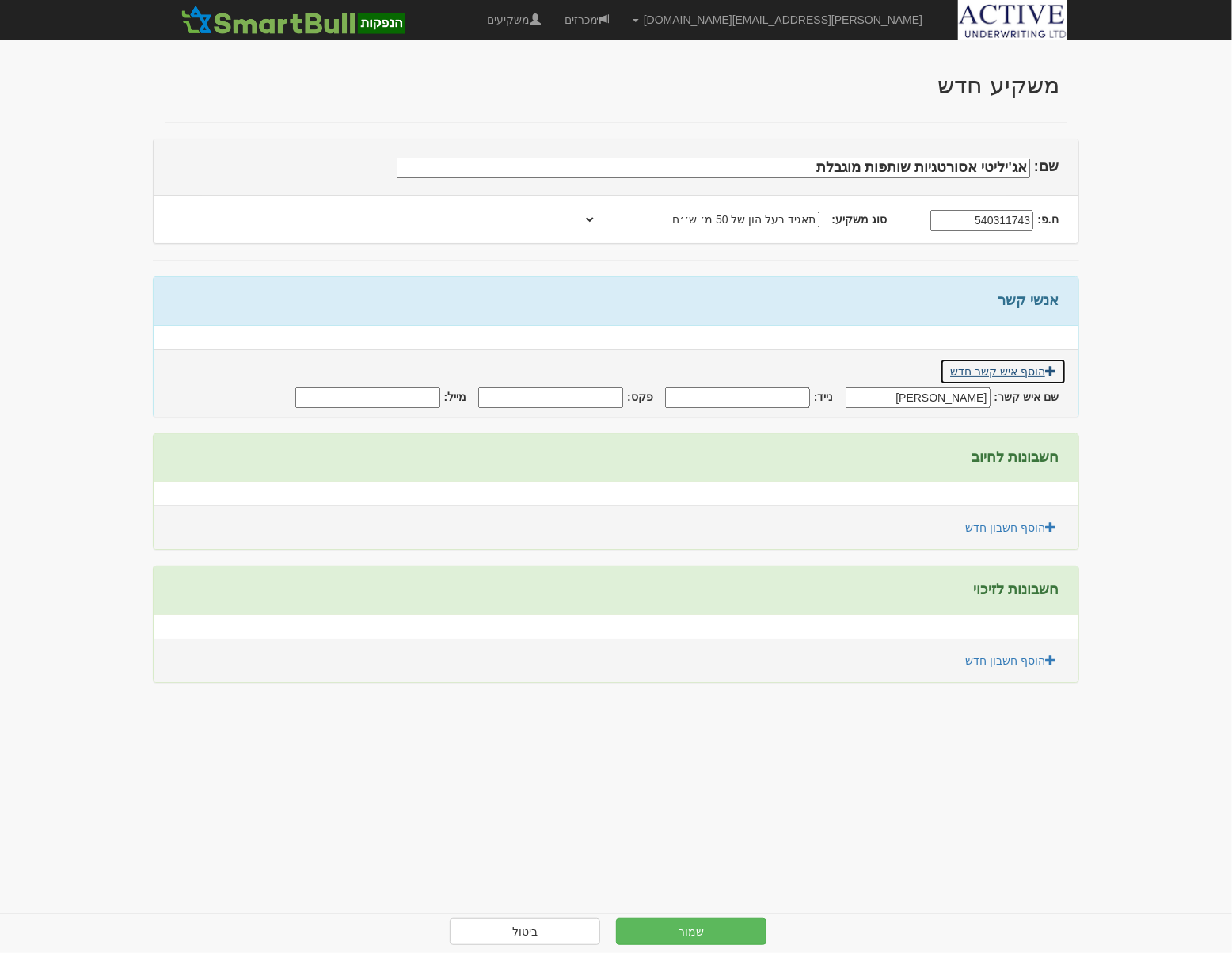
click at [1052, 370] on span at bounding box center [1051, 371] width 11 height 11
click at [738, 396] on input "נייד:" at bounding box center [737, 398] width 145 height 21
type input "0506783789"
click at [379, 388] on input "מייל:" at bounding box center [368, 398] width 145 height 21
click at [424, 397] on input "מייל:" at bounding box center [368, 398] width 145 height 21
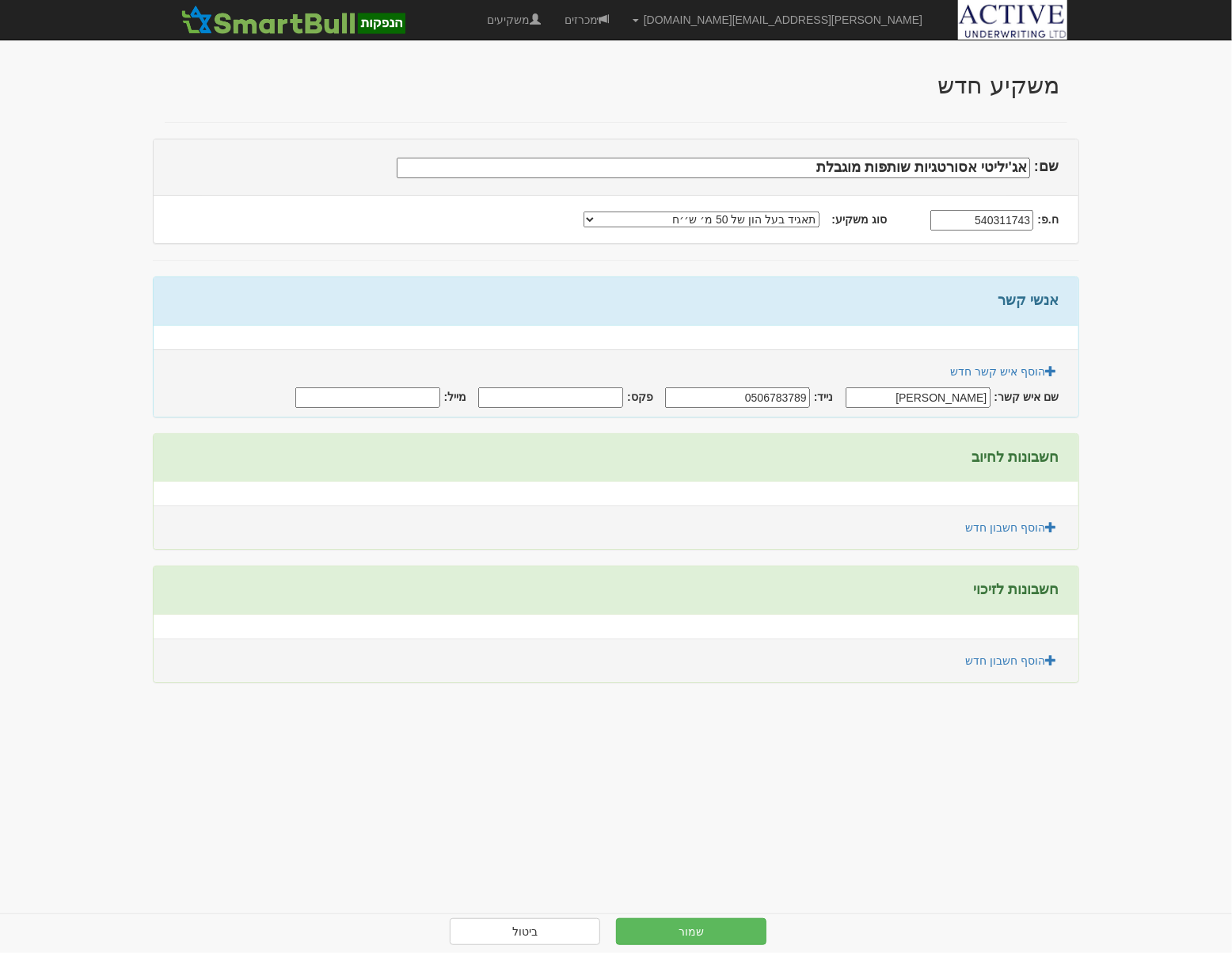
paste input "udi@agilityfund.co.il"
type input "udi@agilityfund.co.il"
click at [874, 443] on div "חשבונות לחיוב" at bounding box center [616, 459] width 925 height 49
click at [999, 370] on link "הוסף איש קשר חדש" at bounding box center [1003, 371] width 127 height 27
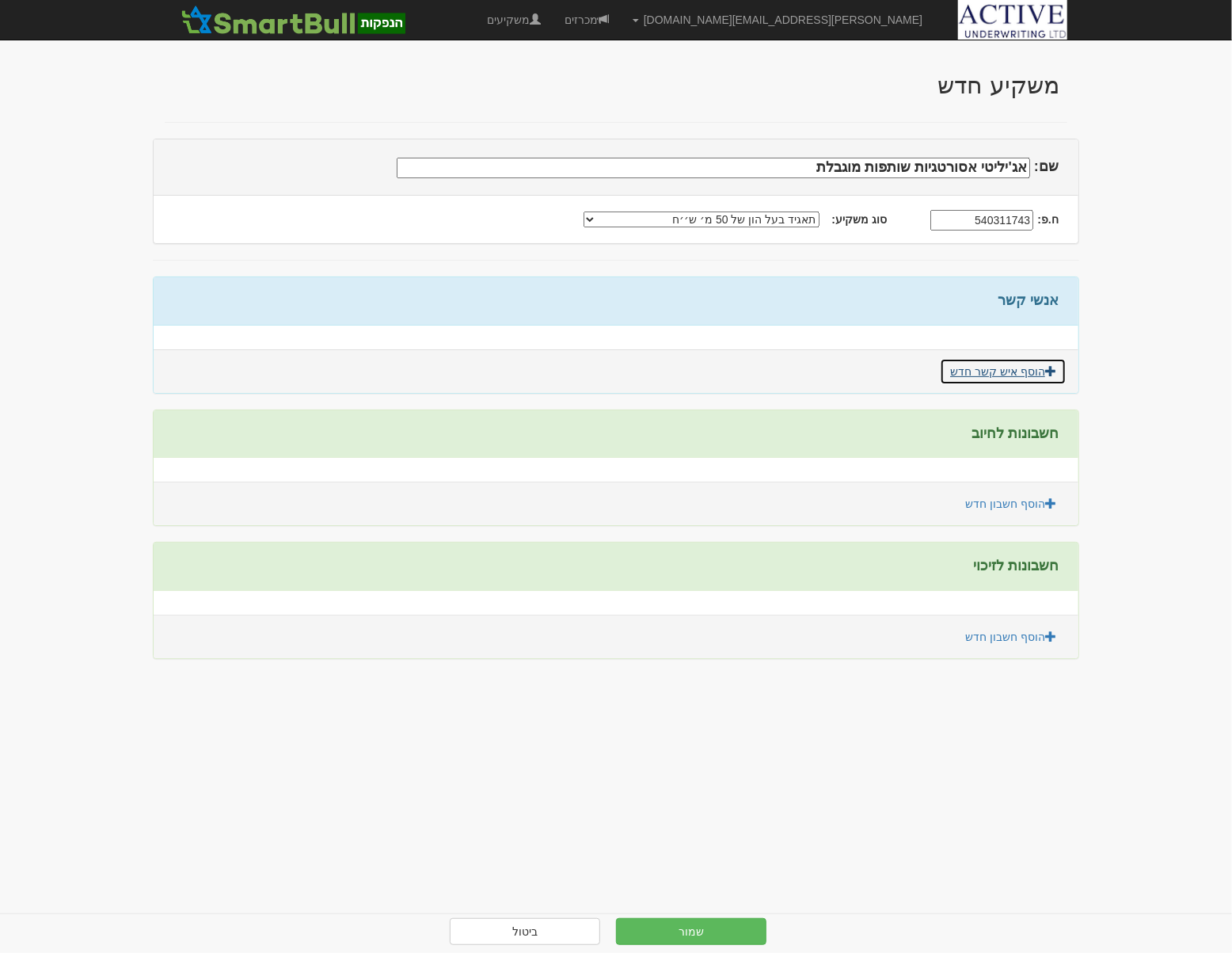
click at [999, 370] on link "הוסף איש קשר חדש" at bounding box center [1003, 371] width 127 height 27
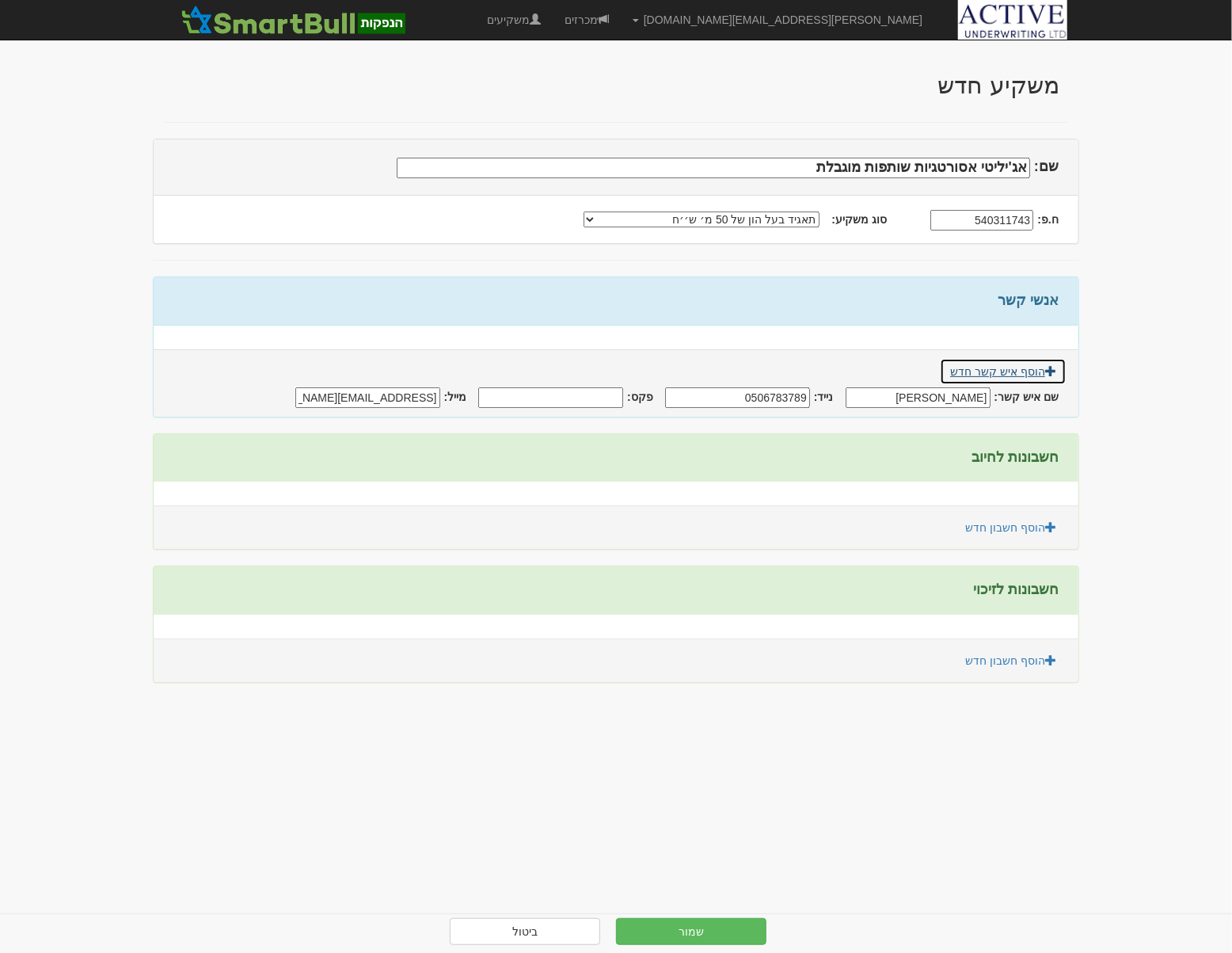
click at [999, 370] on link "הוסף איש קשר חדש" at bounding box center [1003, 371] width 127 height 27
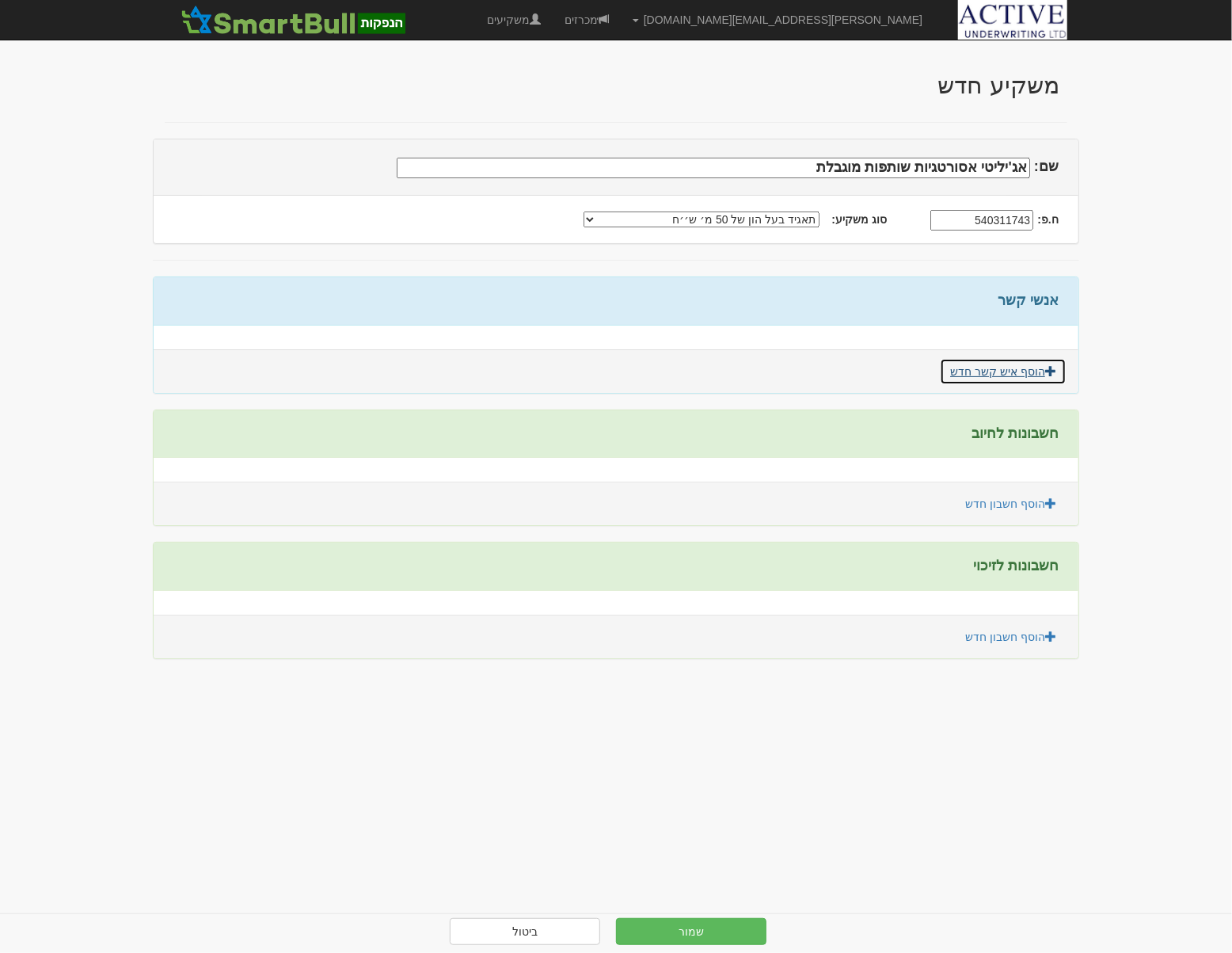
click at [999, 370] on link "הוסף איש קשר חדש" at bounding box center [1003, 371] width 127 height 27
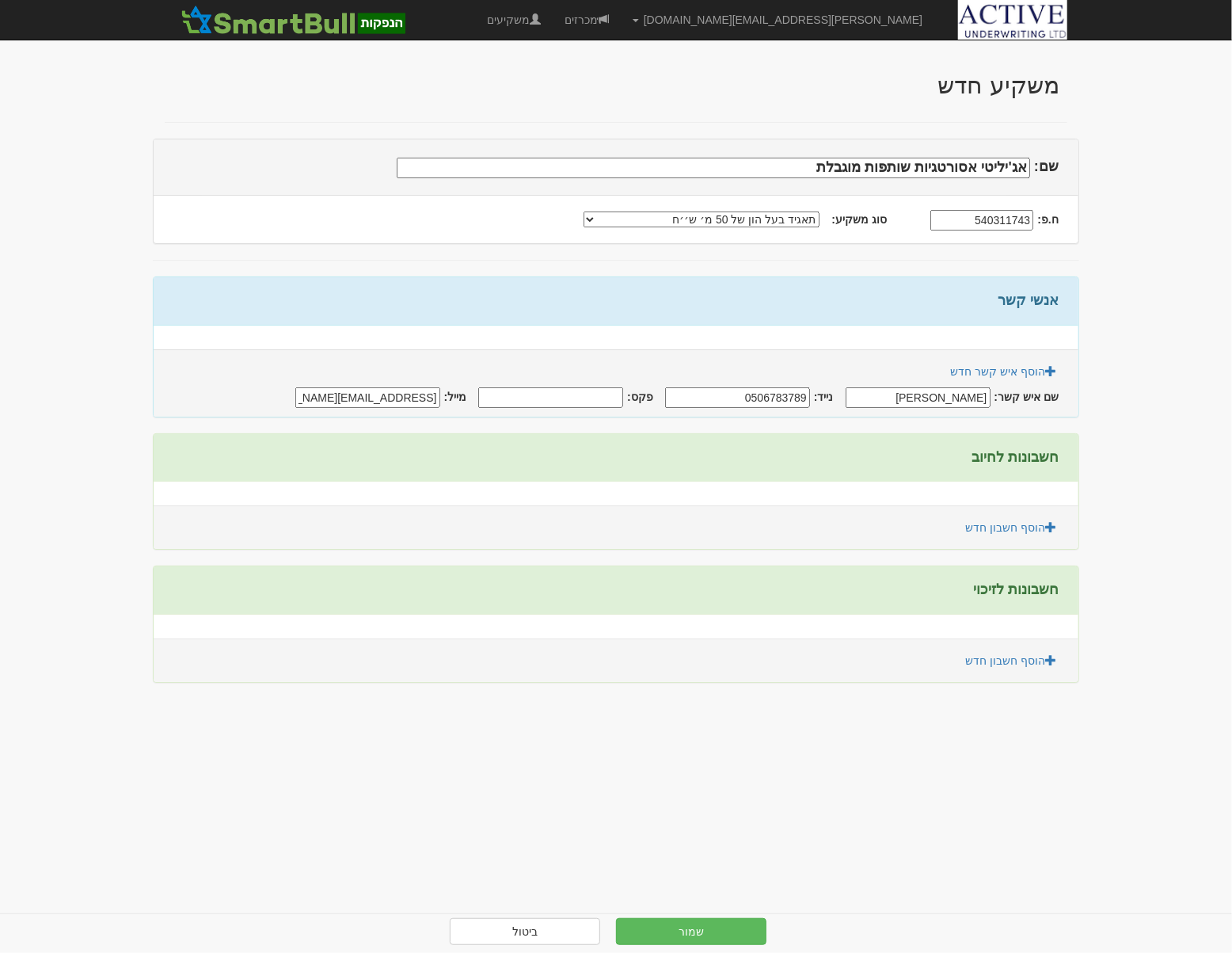
click at [1010, 415] on div "הוסף איש קשר חדש שם איש קשר: אודי ביטון נייד: 0506783789" at bounding box center [616, 383] width 925 height 68
click at [1006, 523] on link "הוסף חשבון חדש" at bounding box center [1011, 527] width 112 height 27
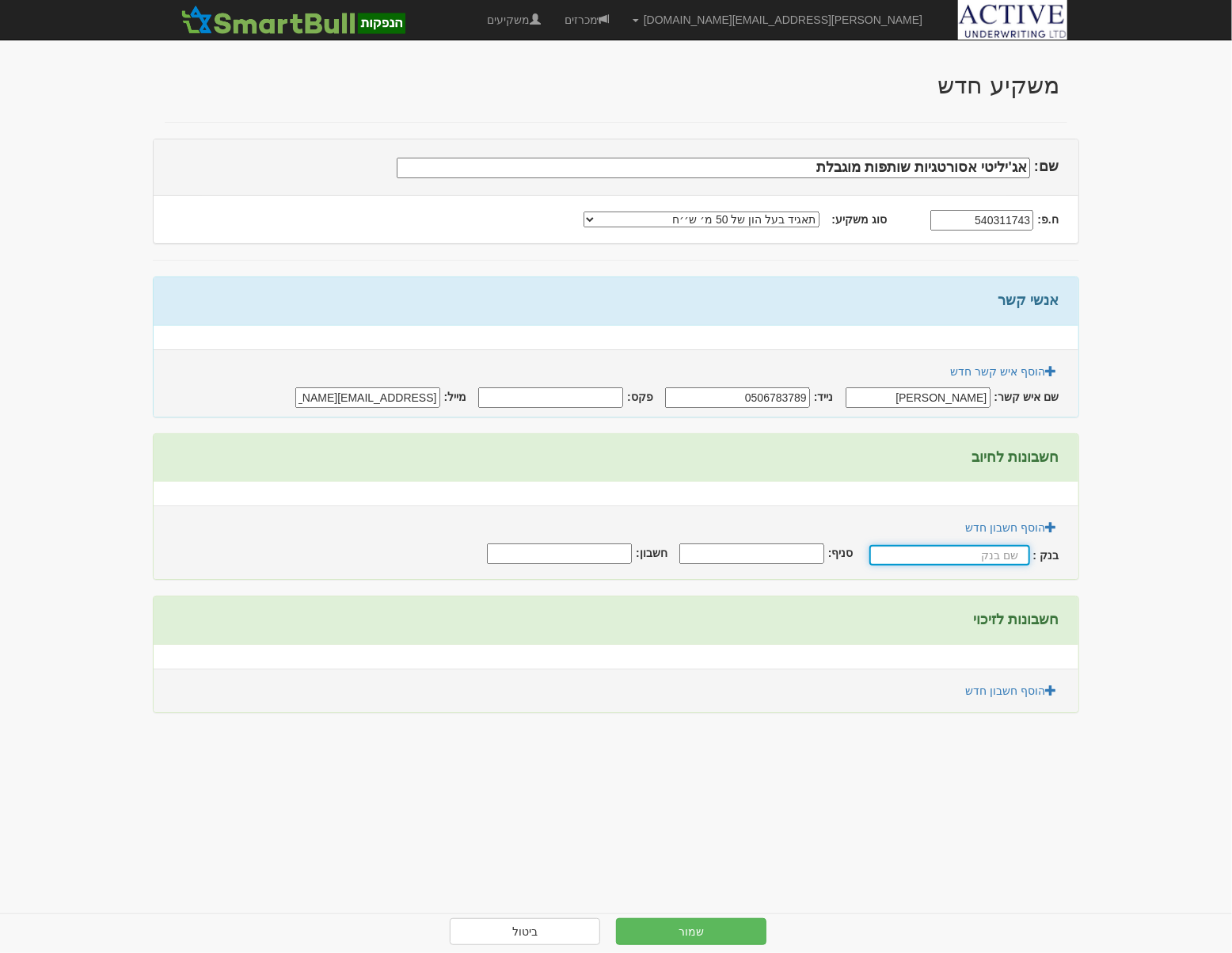
click at [960, 547] on input "text" at bounding box center [950, 555] width 160 height 21
type input "v"
type input "הפועלים"
type input "600"
type input "528573"
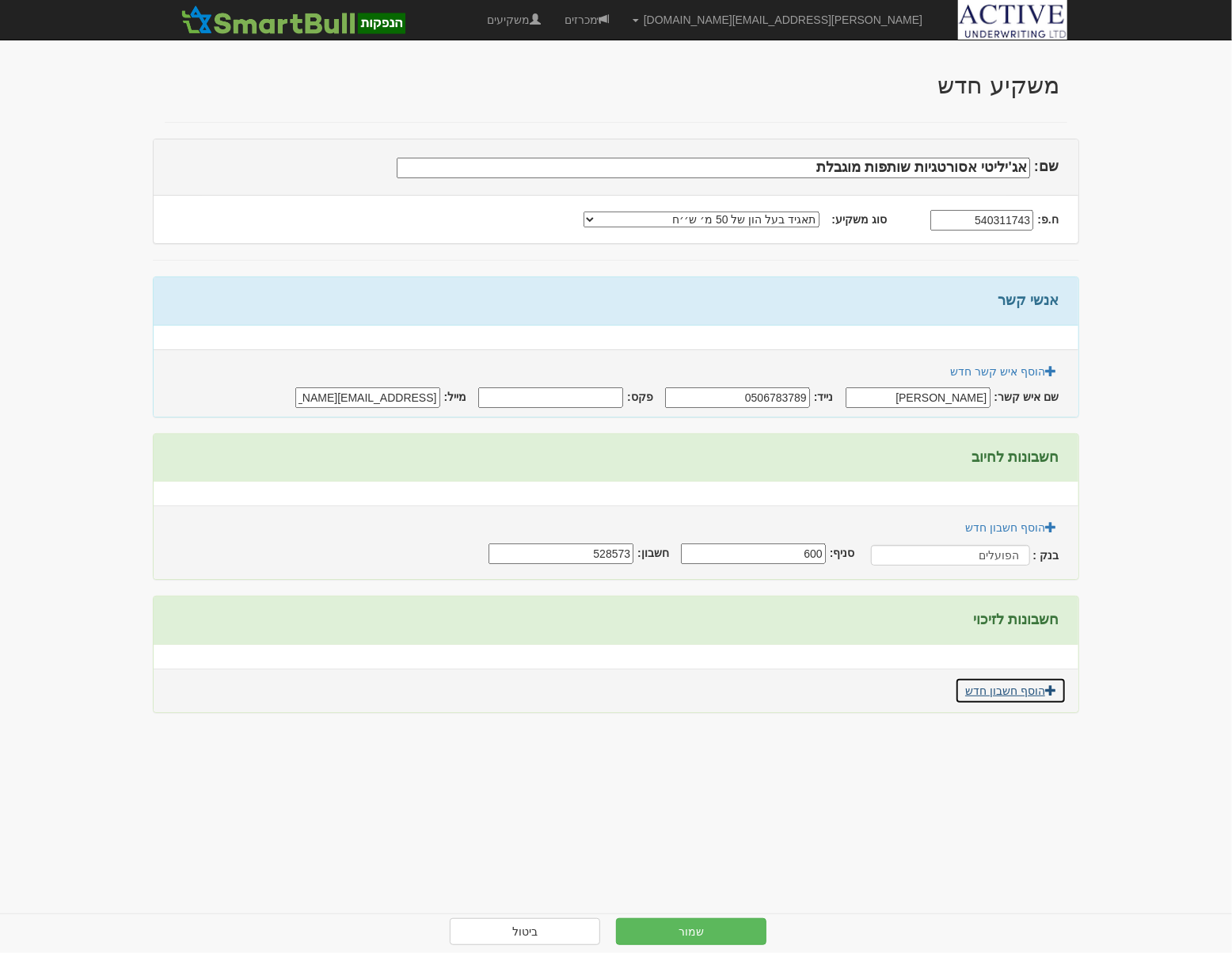
click at [1050, 694] on span at bounding box center [1051, 690] width 11 height 11
click at [958, 719] on input "text" at bounding box center [950, 719] width 160 height 21
type input "הפועלים"
type input "600"
type input "528573"
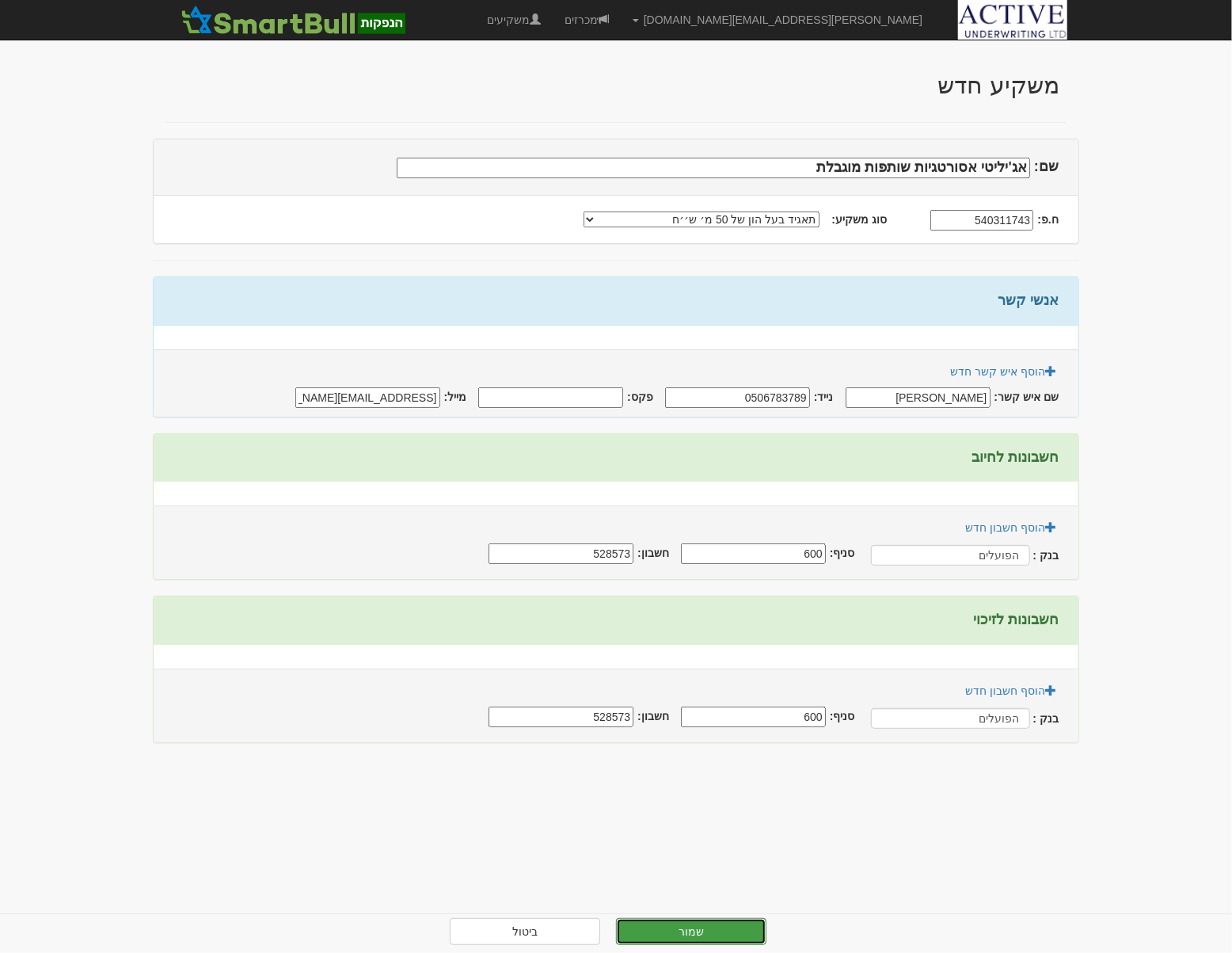
click at [741, 922] on button "שמור" at bounding box center [691, 932] width 151 height 27
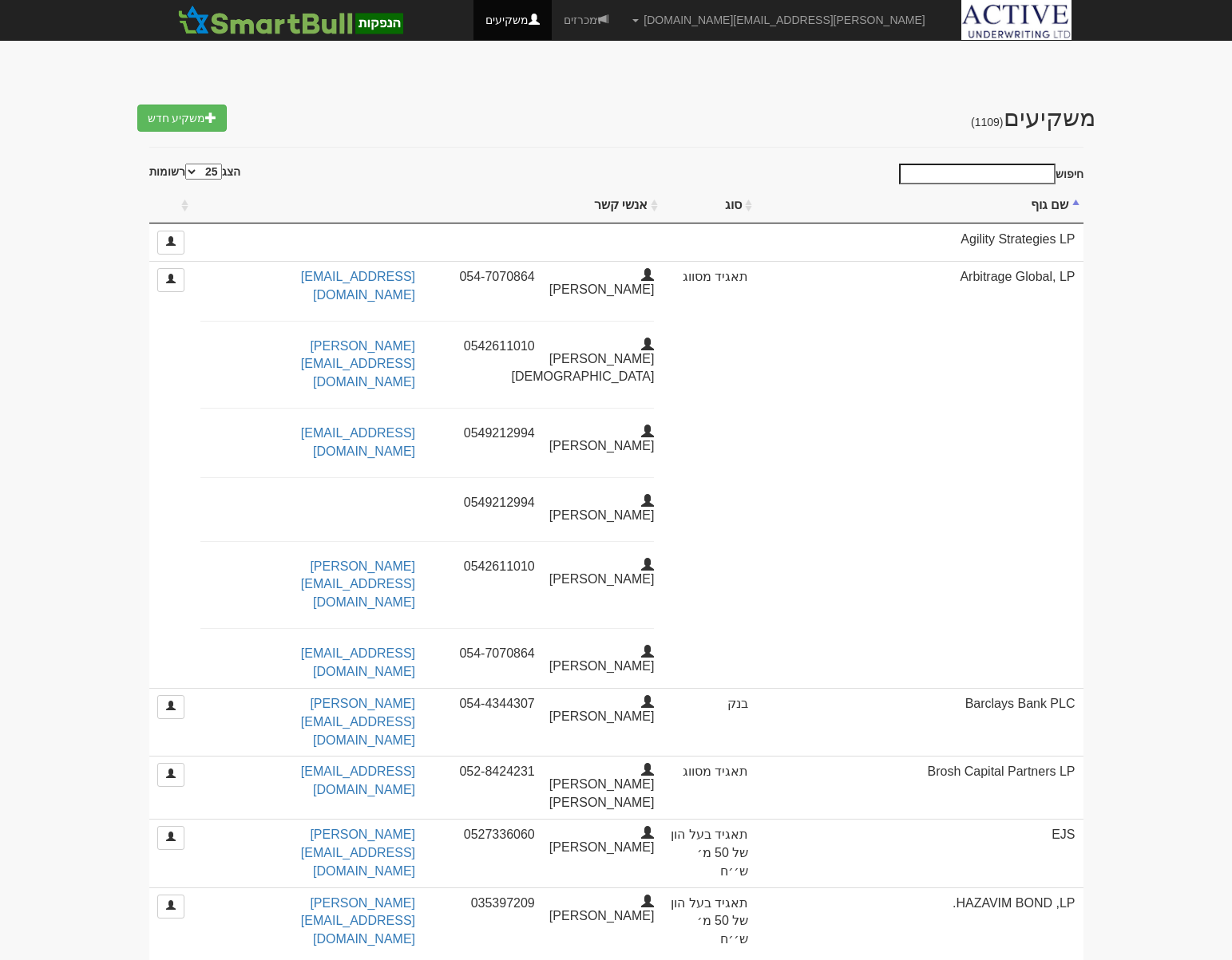
select select "25"
click at [993, 166] on input "חיפוש" at bounding box center [978, 173] width 156 height 21
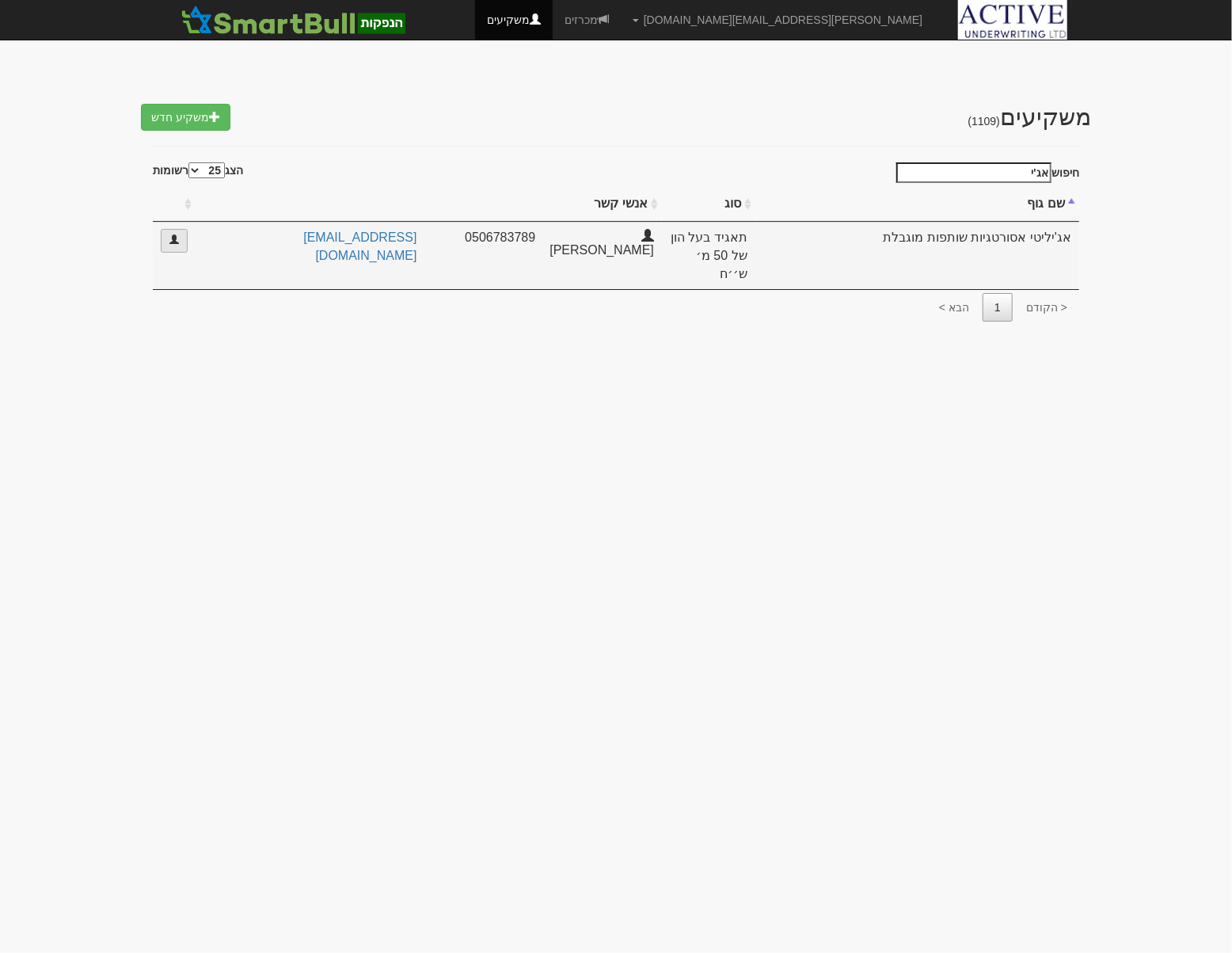
type input "אג'י"
click at [178, 245] on link at bounding box center [174, 241] width 27 height 23
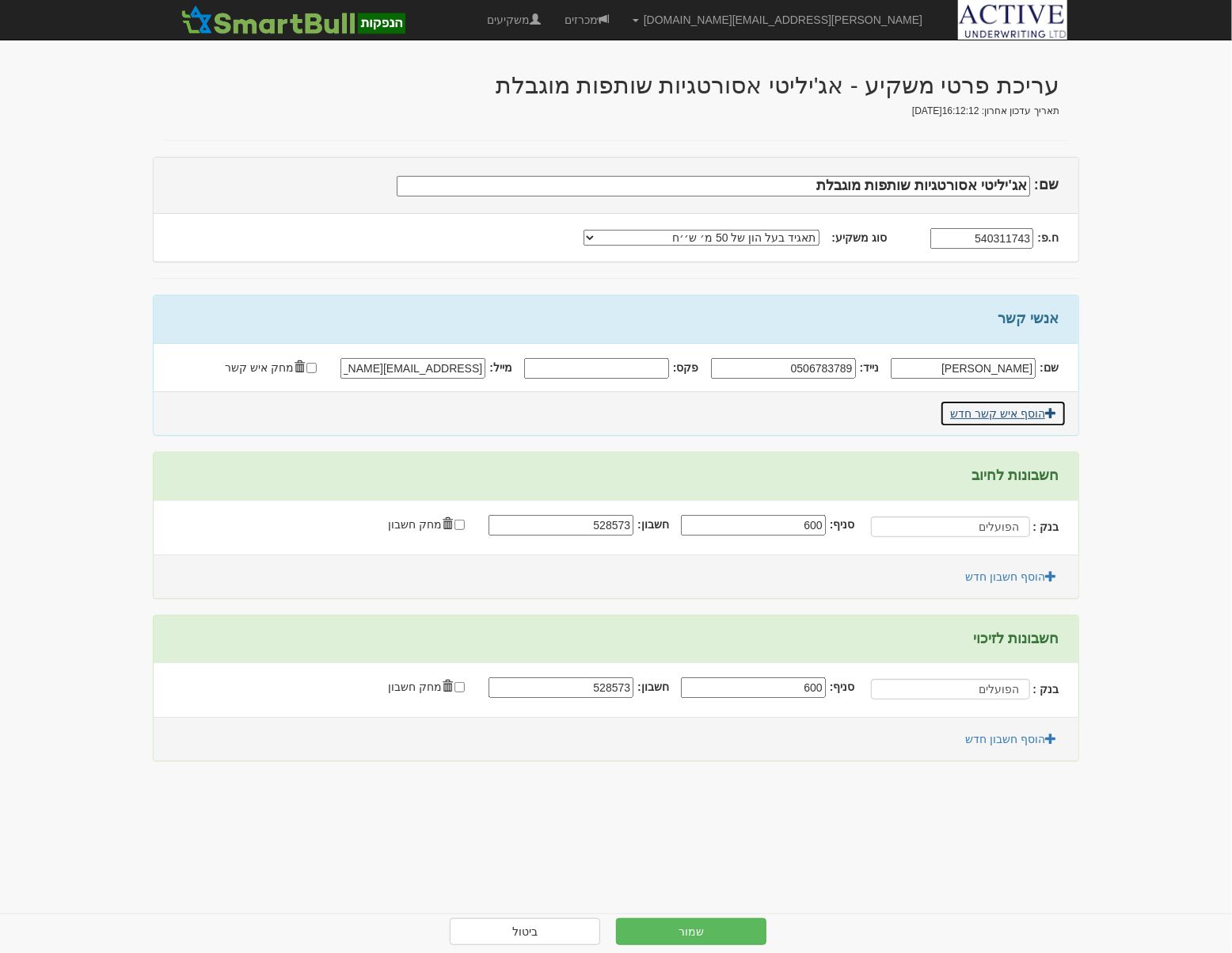
click at [981, 417] on link "הוסף איש קשר חדש" at bounding box center [1003, 414] width 127 height 27
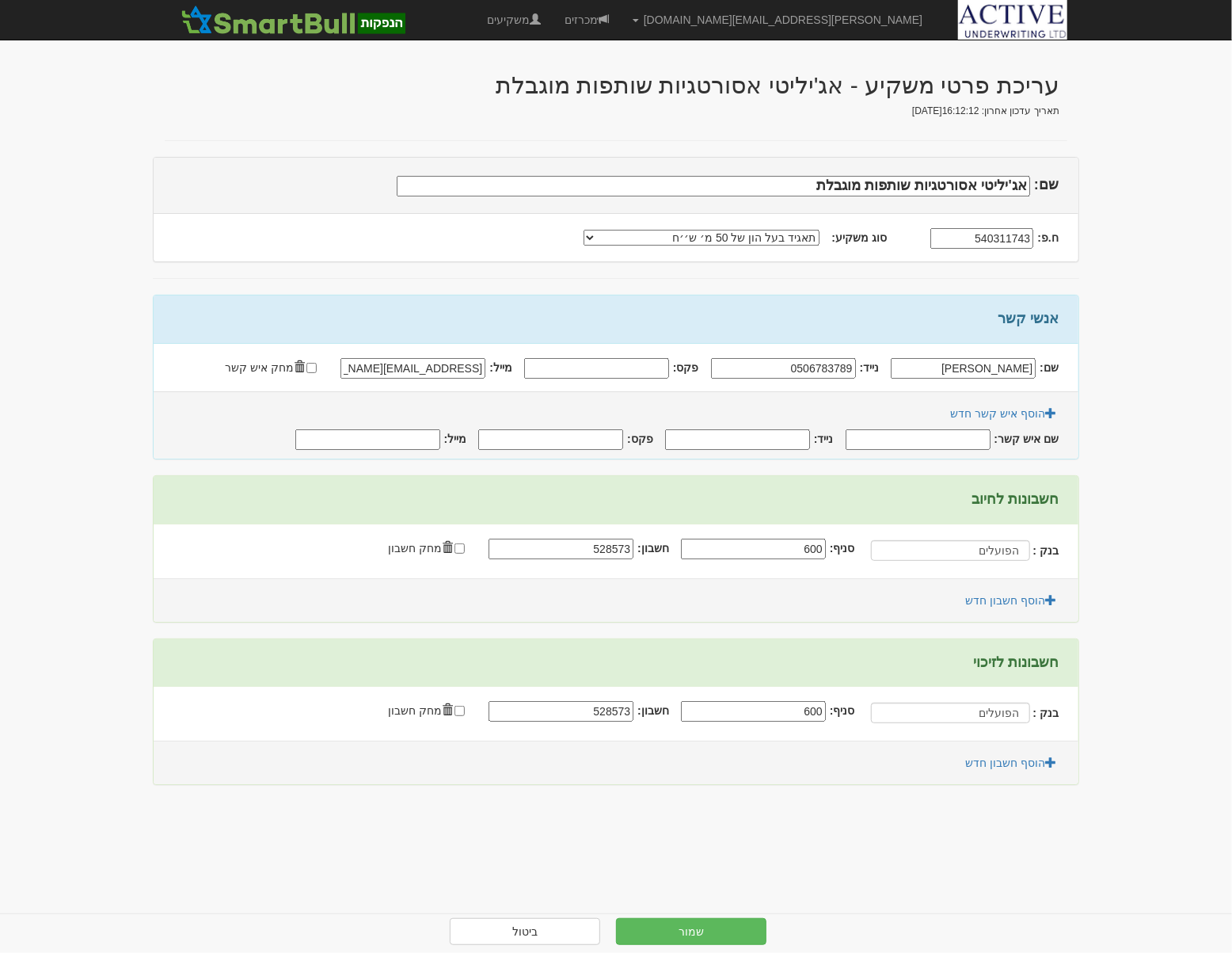
click at [951, 439] on input "שם איש קשר:" at bounding box center [918, 439] width 145 height 21
click at [960, 439] on input "שם איש קשר:" at bounding box center [918, 439] width 145 height 21
type input "[PERSON_NAME]"
click at [707, 435] on input "נייד:" at bounding box center [737, 439] width 145 height 21
type input "0542121533"
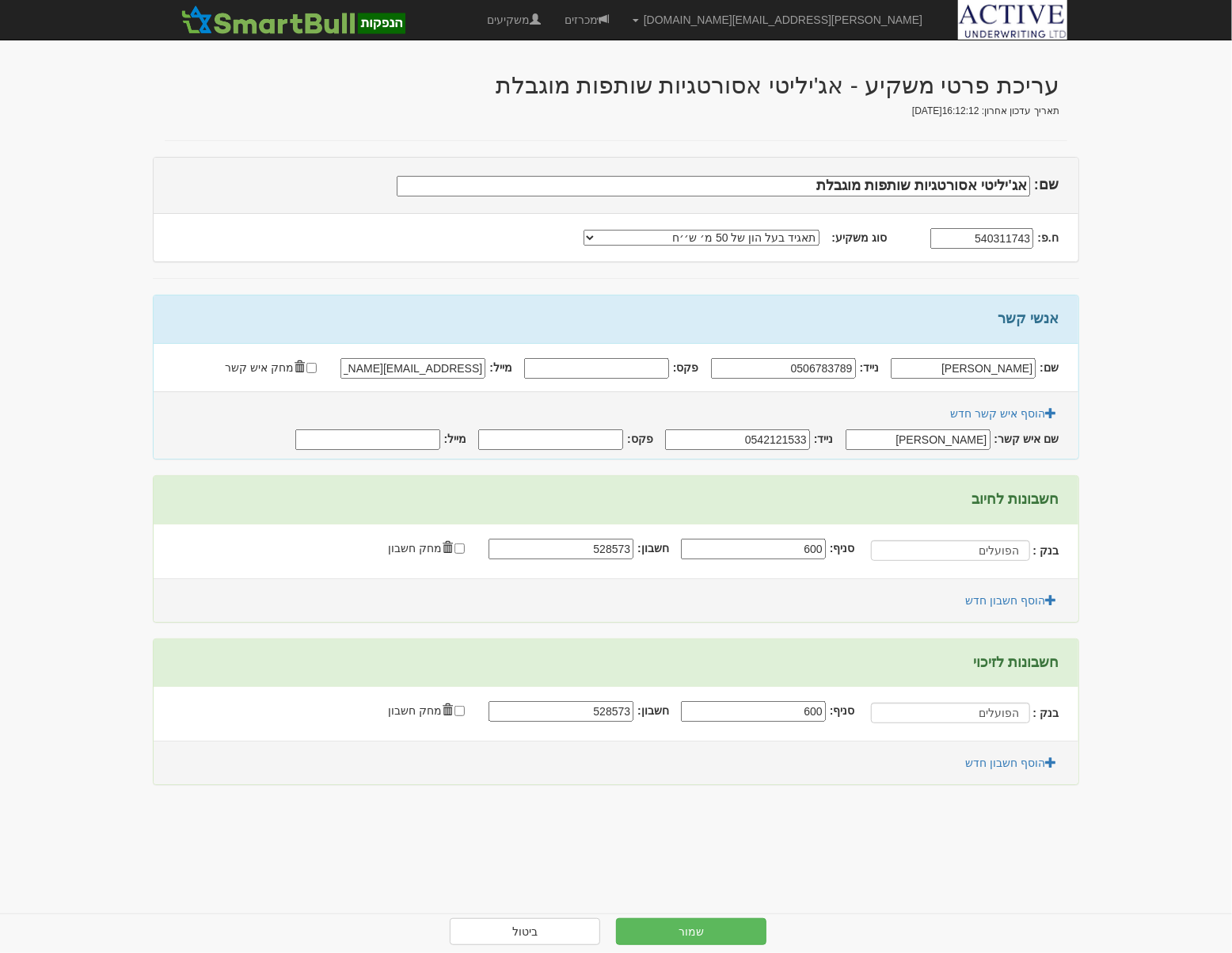
click at [364, 435] on input "מייל:" at bounding box center [368, 439] width 145 height 21
paste input "[EMAIL_ADDRESS][DOMAIN_NAME]"
type input "[EMAIL_ADDRESS][DOMAIN_NAME]"
click at [712, 928] on button "שמור" at bounding box center [691, 932] width 151 height 27
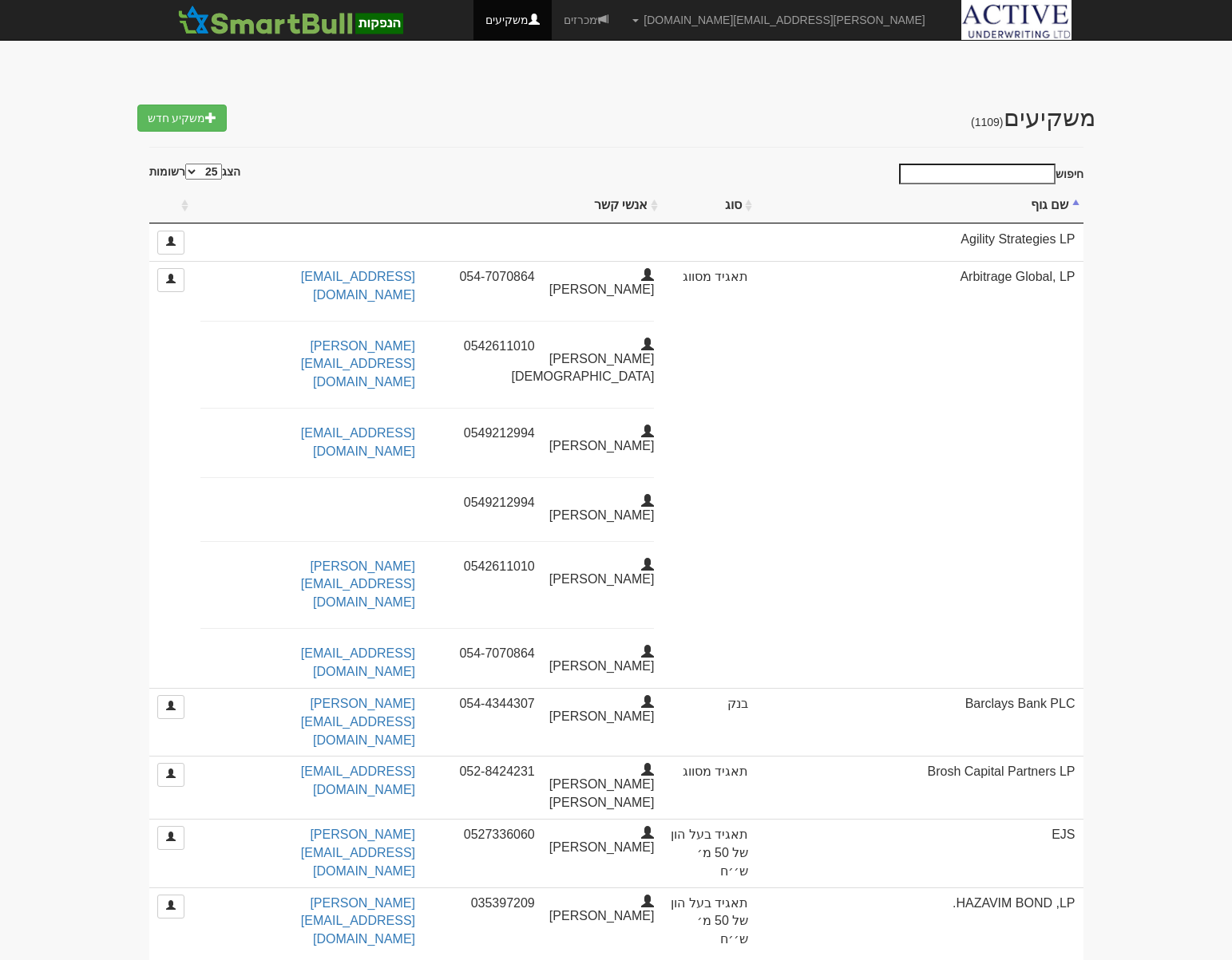
select select "25"
click at [996, 173] on input "חיפוש" at bounding box center [978, 173] width 156 height 21
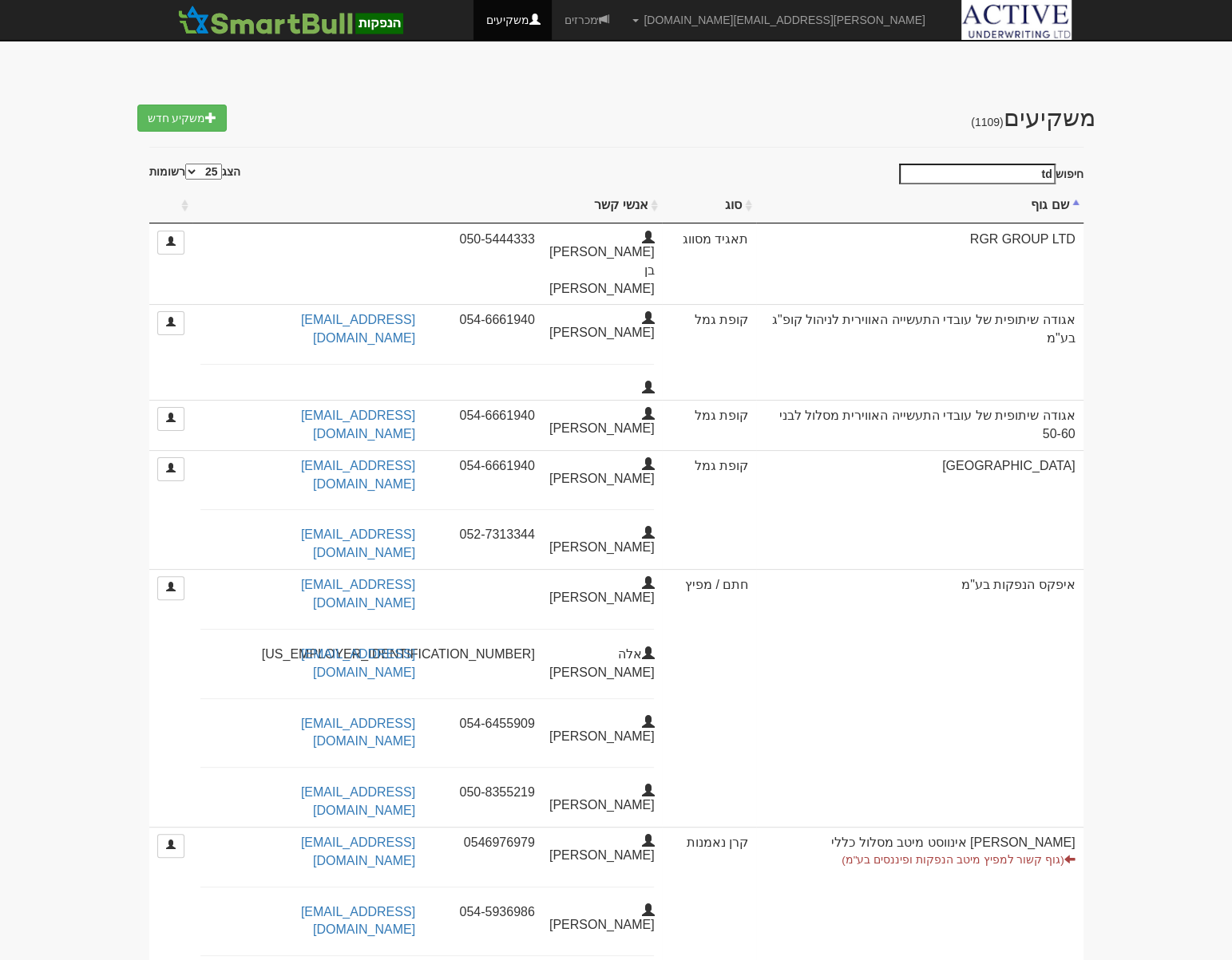
type input "t"
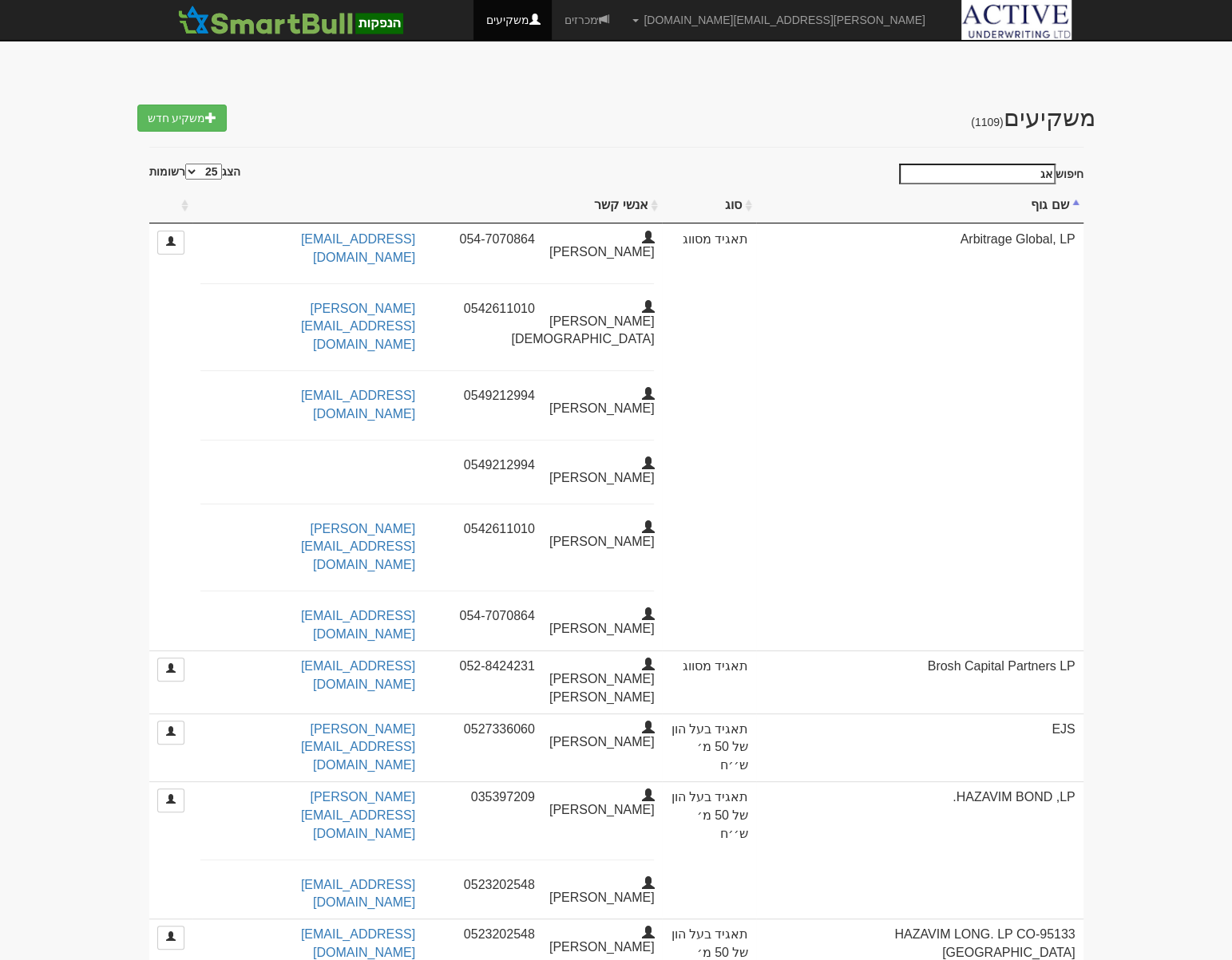
type input "א"
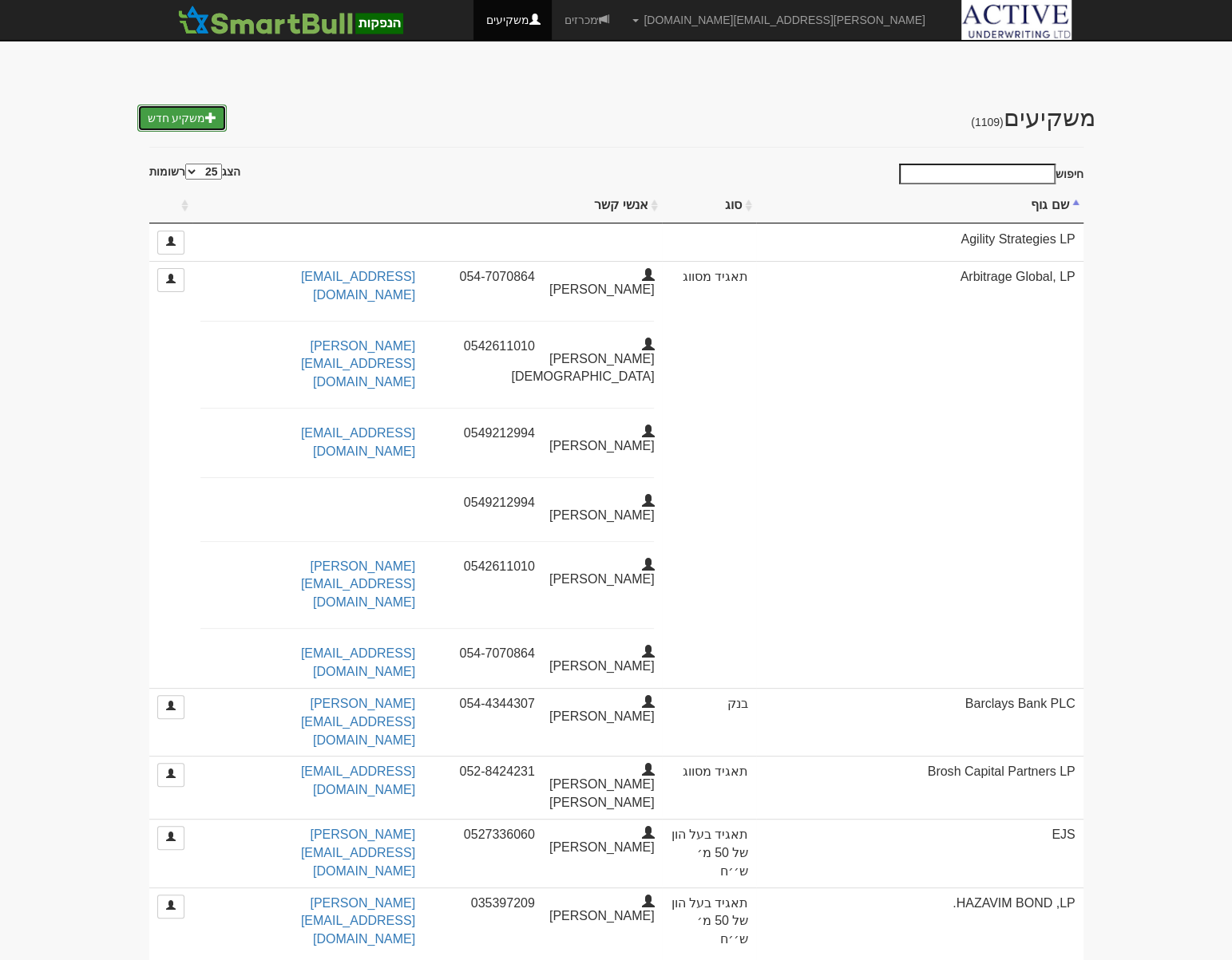
click at [215, 116] on link "משקיע חדש" at bounding box center [182, 118] width 90 height 27
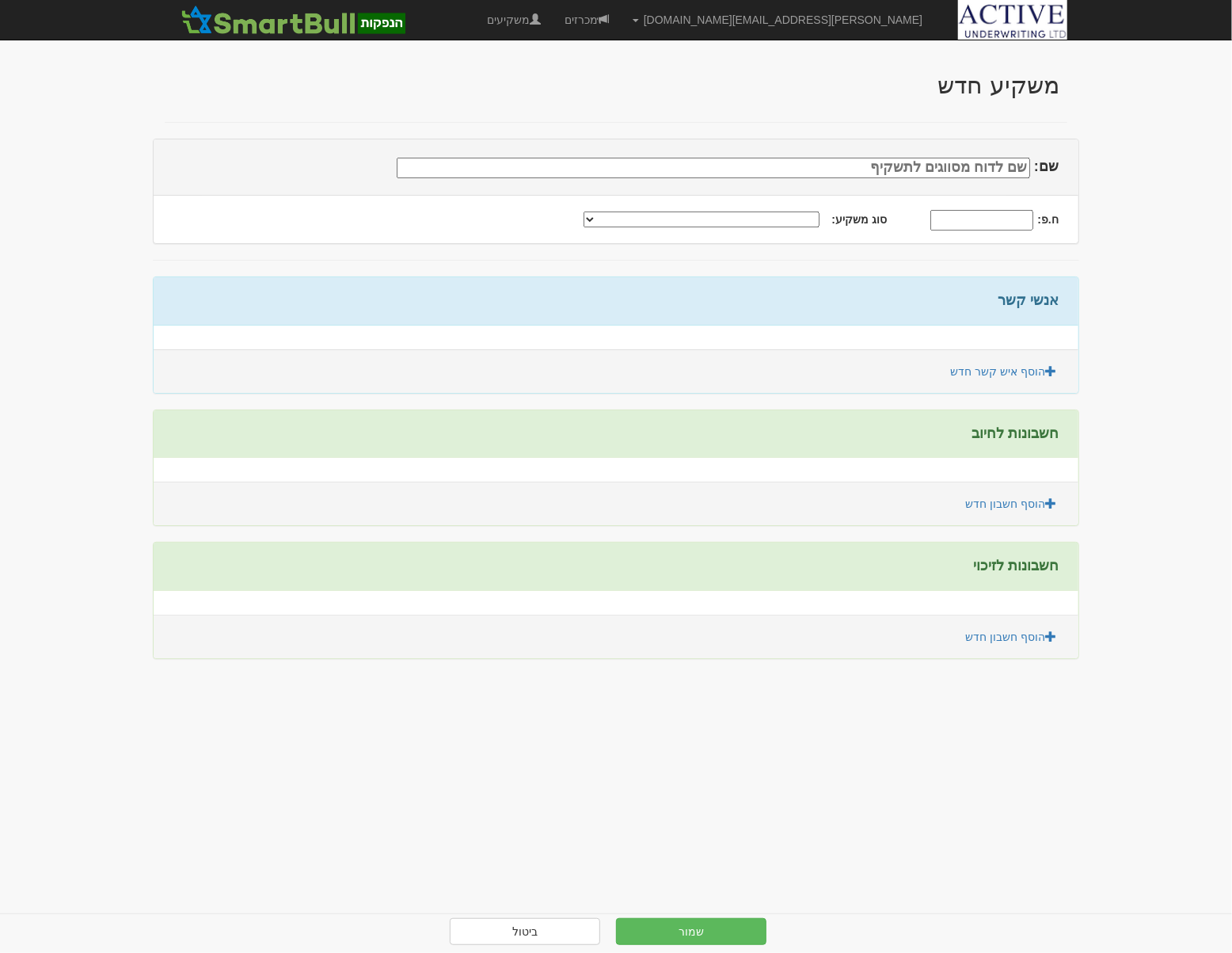
click at [963, 169] on input "שם:" at bounding box center [713, 168] width 634 height 21
type input "אג'יליטי בונד שותפות מוגבלת"
click at [634, 225] on select "תאגיד מסווג חתם / מפיץ חברת ביטוח תאגיד בעל הון של 50 מ׳ ש׳׳ח קופת גמל / קרן פנ…" at bounding box center [702, 220] width 236 height 16
select select "תאגיד בעל הון של 50 מ׳ ש׳׳ח"
click at [611, 212] on select "תאגיד מסווג חתם / מפיץ חברת ביטוח תאגיד בעל הון של 50 מ׳ ש׳׳ח קופת גמל / קרן פנ…" at bounding box center [702, 220] width 236 height 16
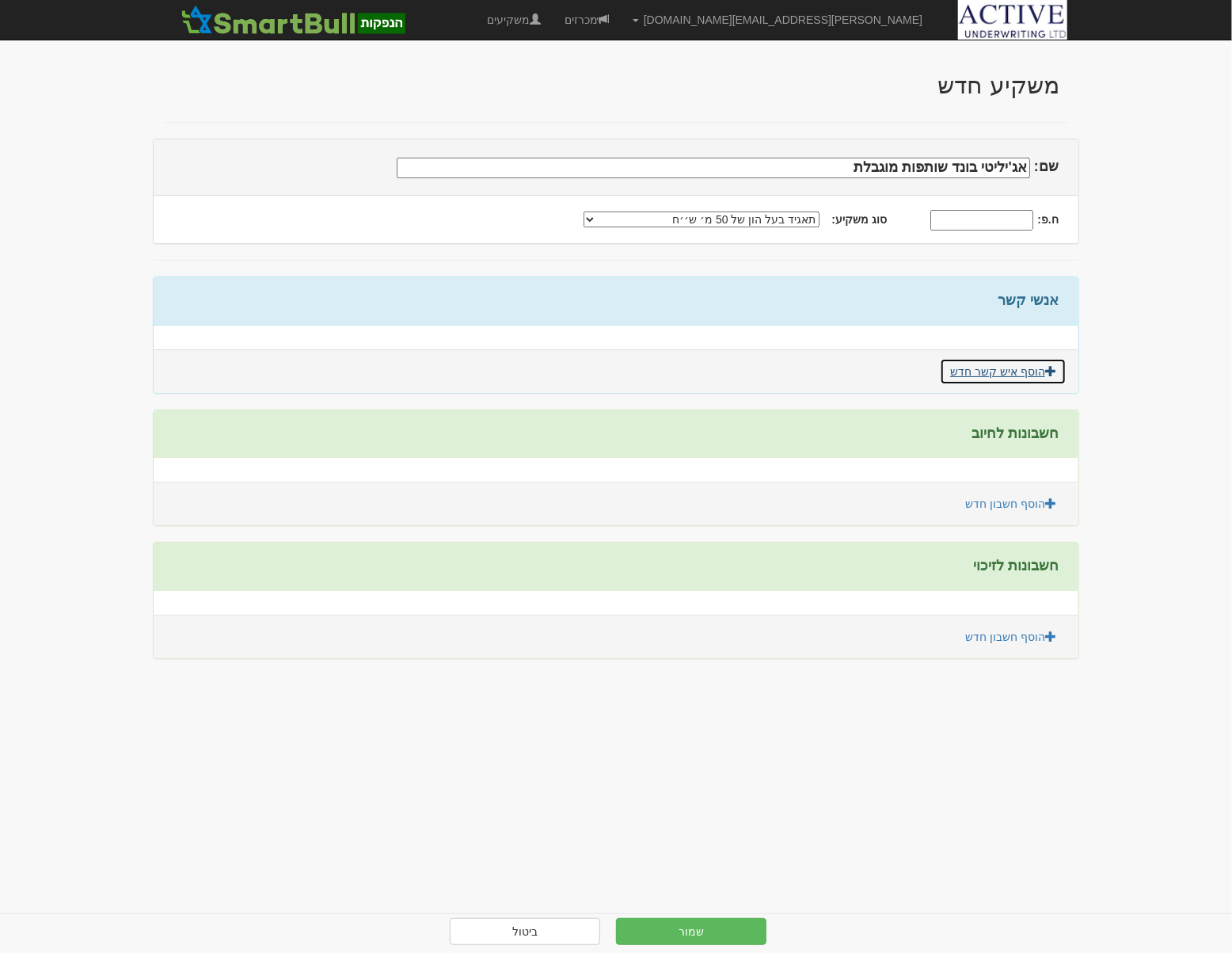
click at [988, 376] on link "הוסף איש קשר חדש" at bounding box center [1003, 371] width 127 height 27
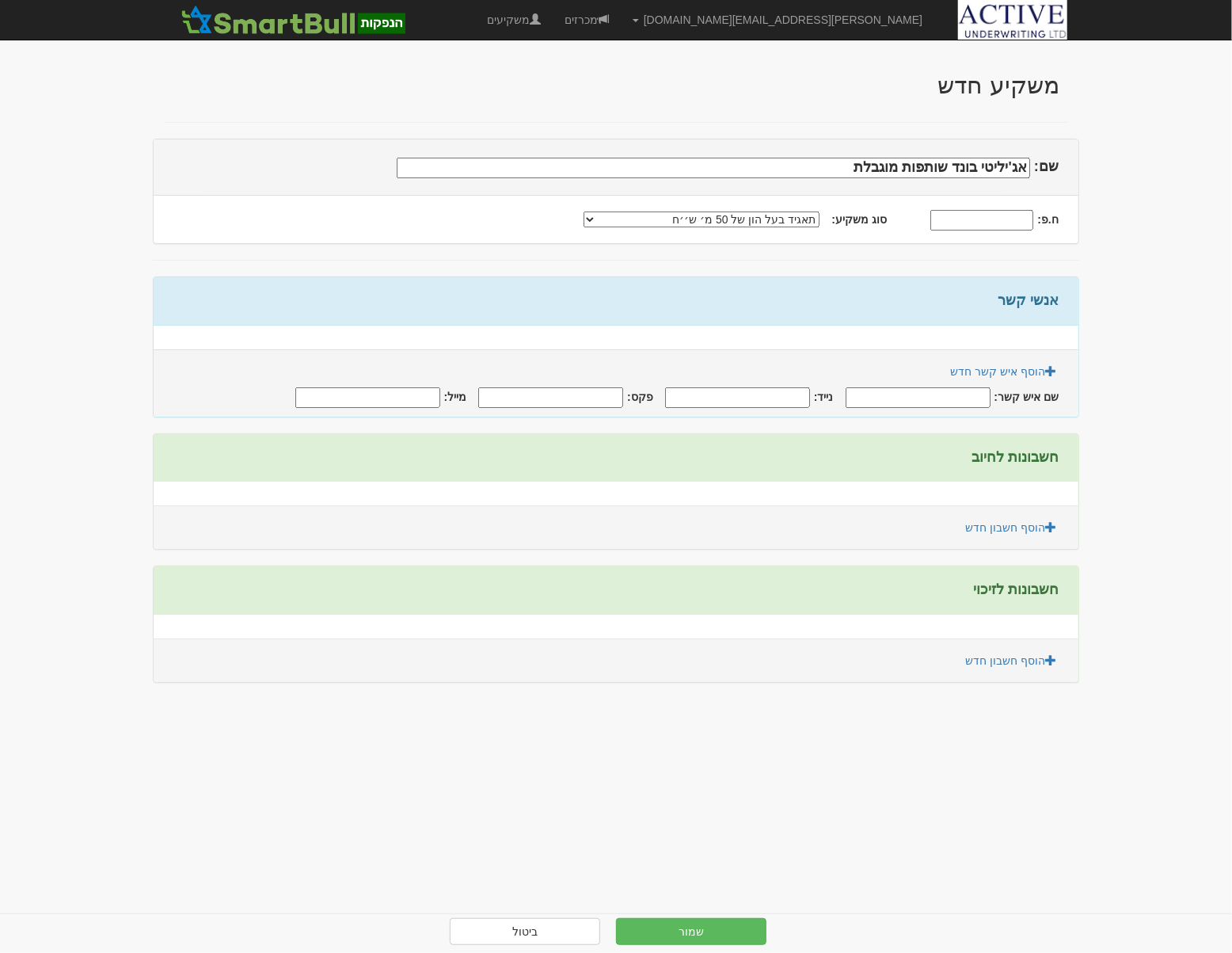
click at [951, 397] on input "שם איש קשר:" at bounding box center [918, 398] width 145 height 21
type input "אודי ביטון"
type input "0506783789"
type input "udi@agilityfund.co.il"
click at [990, 519] on link "הוסף חשבון חדש" at bounding box center [1011, 527] width 112 height 27
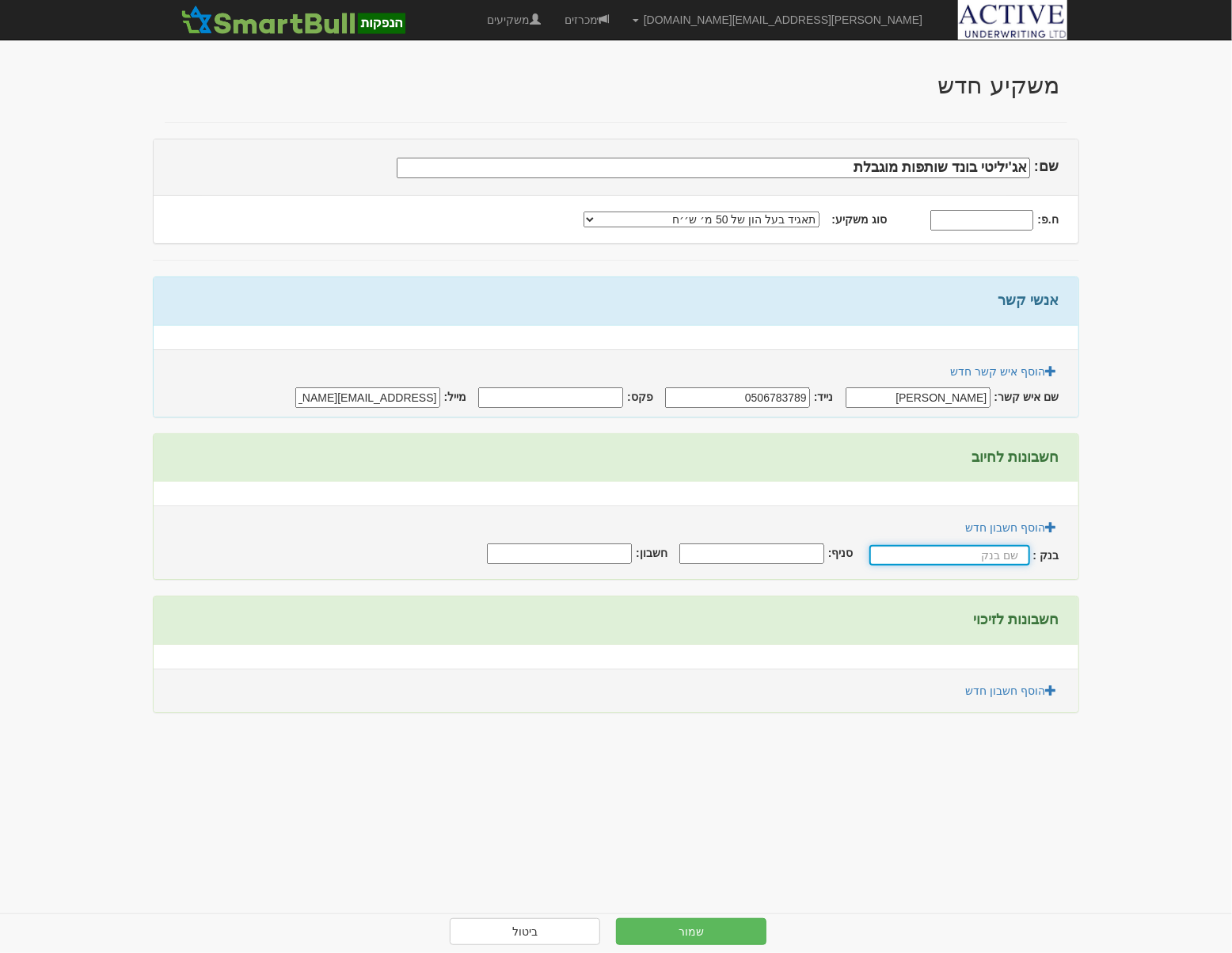
click at [972, 552] on input "text" at bounding box center [950, 555] width 160 height 21
type input "v"
type input "הבינלאומי"
click at [742, 559] on input "סניף:" at bounding box center [753, 554] width 145 height 21
type input "46"
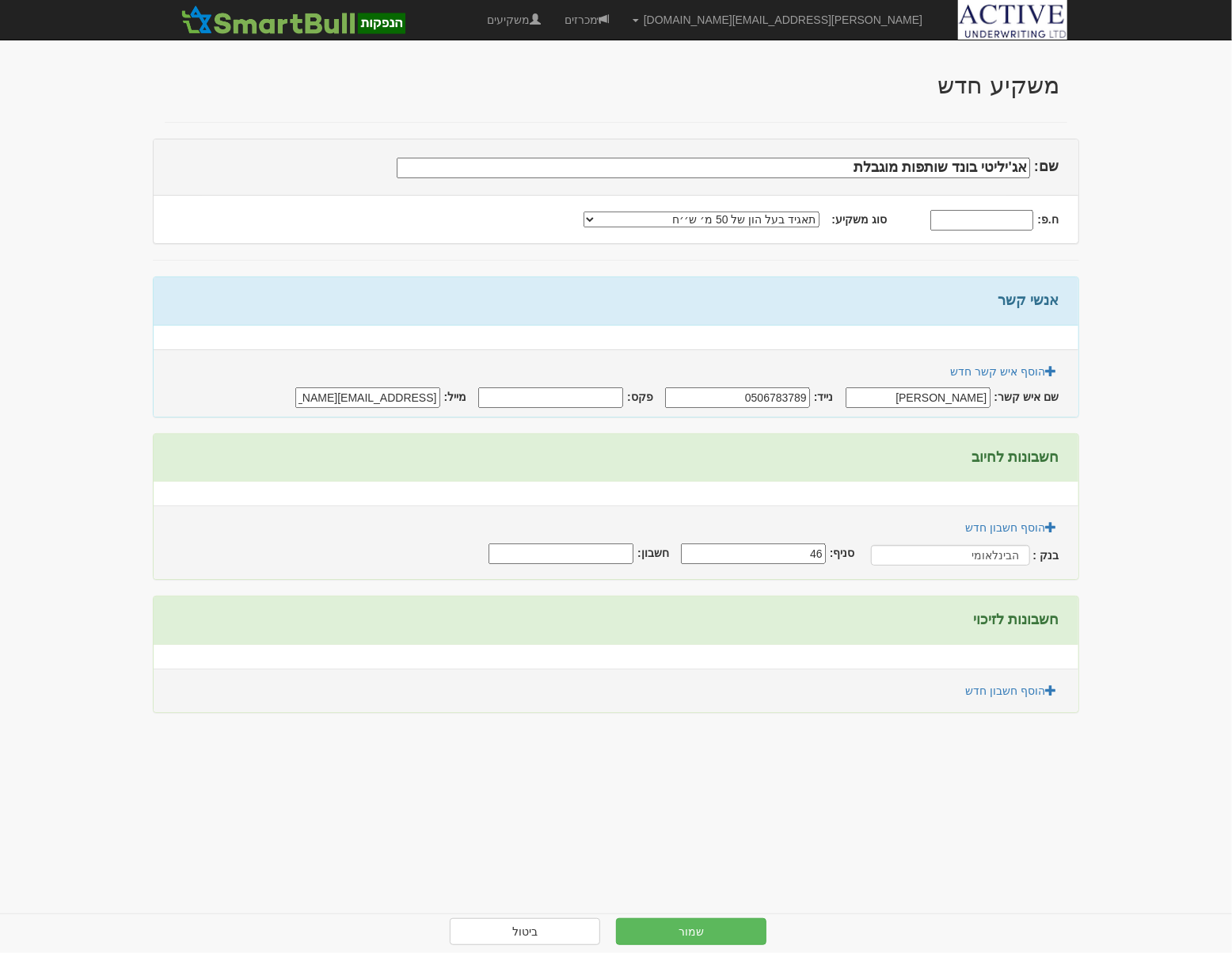
click at [579, 546] on input "חשבון:" at bounding box center [561, 554] width 145 height 21
type input "939140"
click at [1045, 690] on span at bounding box center [1051, 690] width 11 height 11
click at [954, 720] on input "text" at bounding box center [950, 719] width 160 height 21
type input "הבינלאומי"
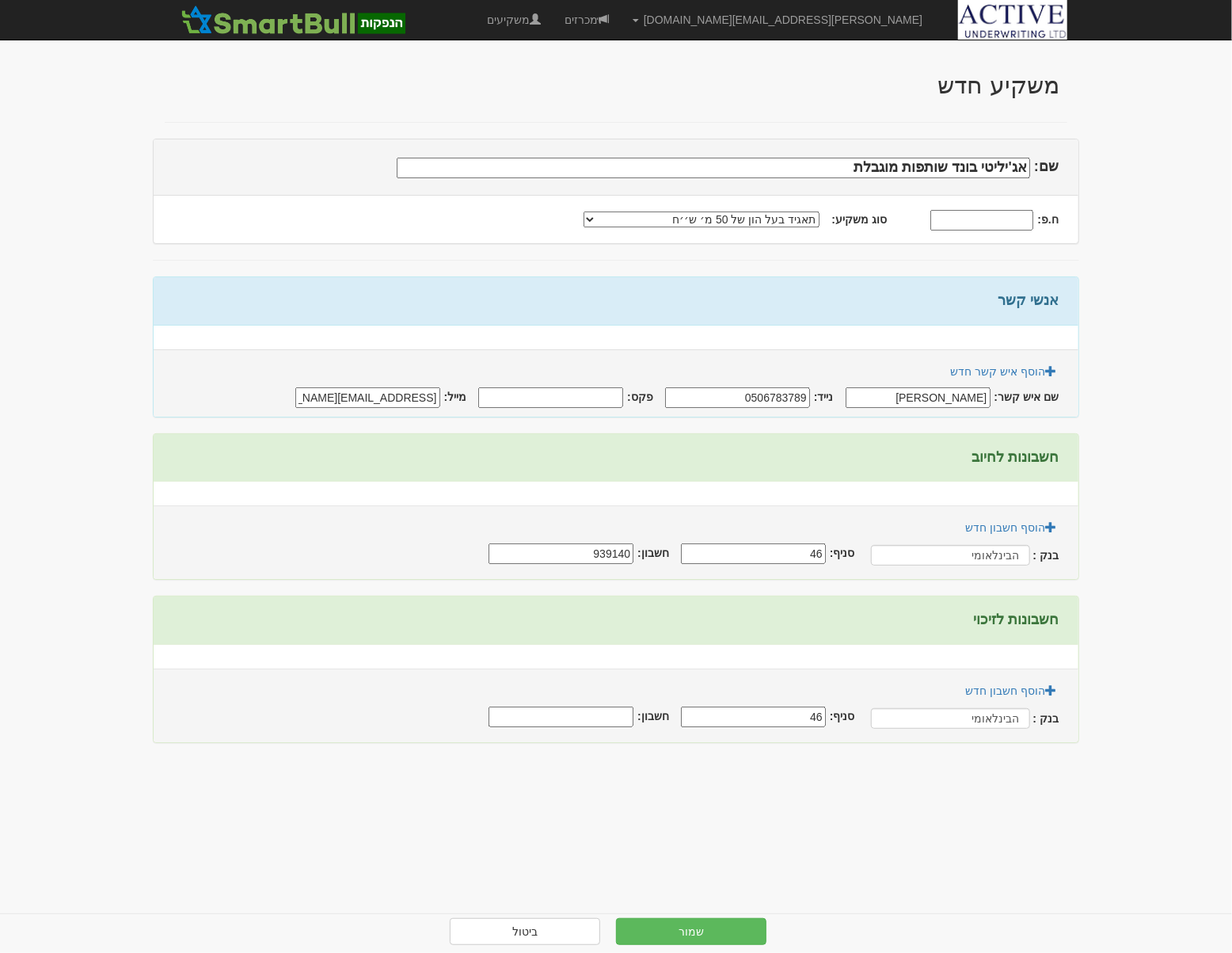
type input "46"
type input "939140"
click at [744, 929] on button "שמור" at bounding box center [691, 932] width 151 height 27
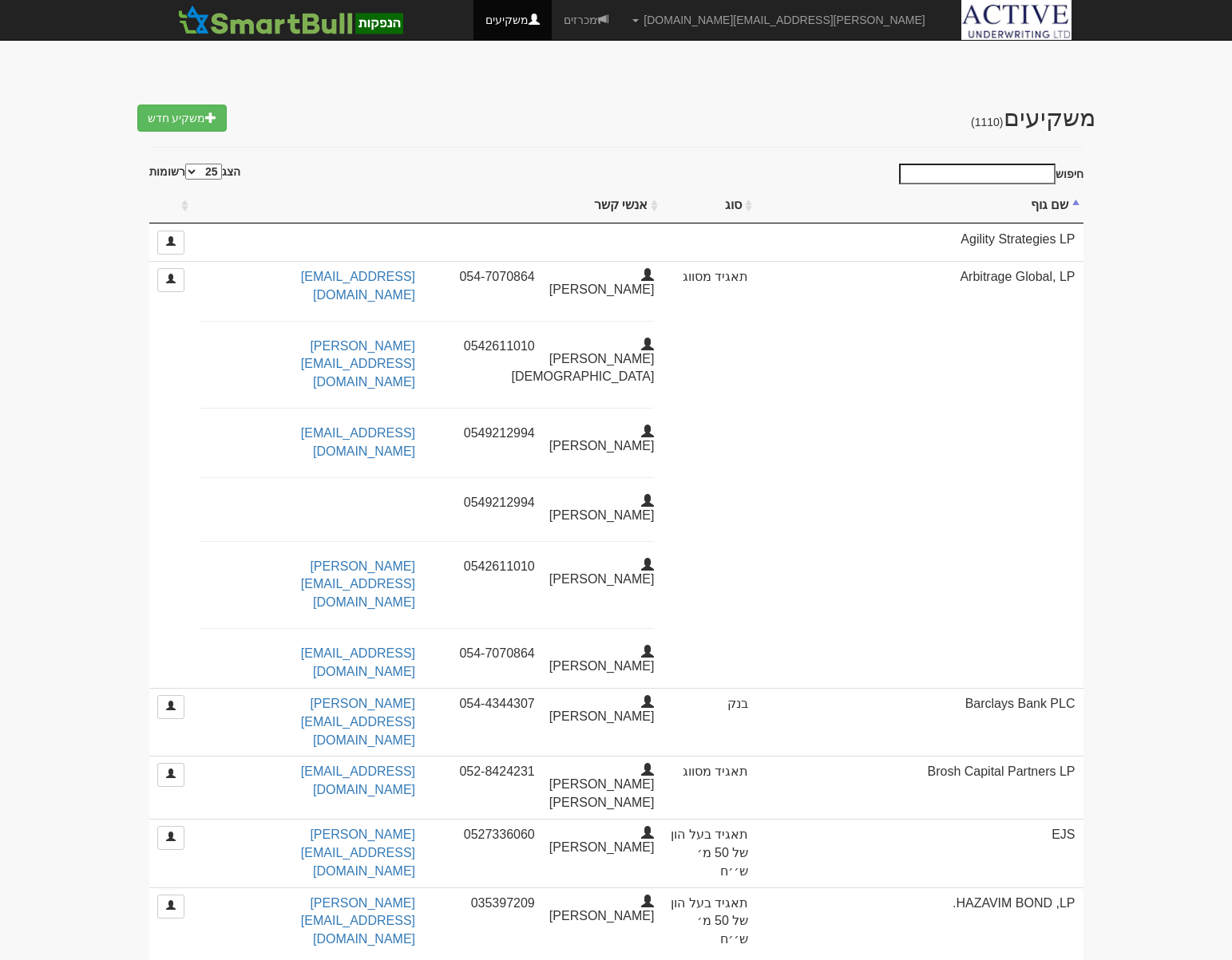
select select "25"
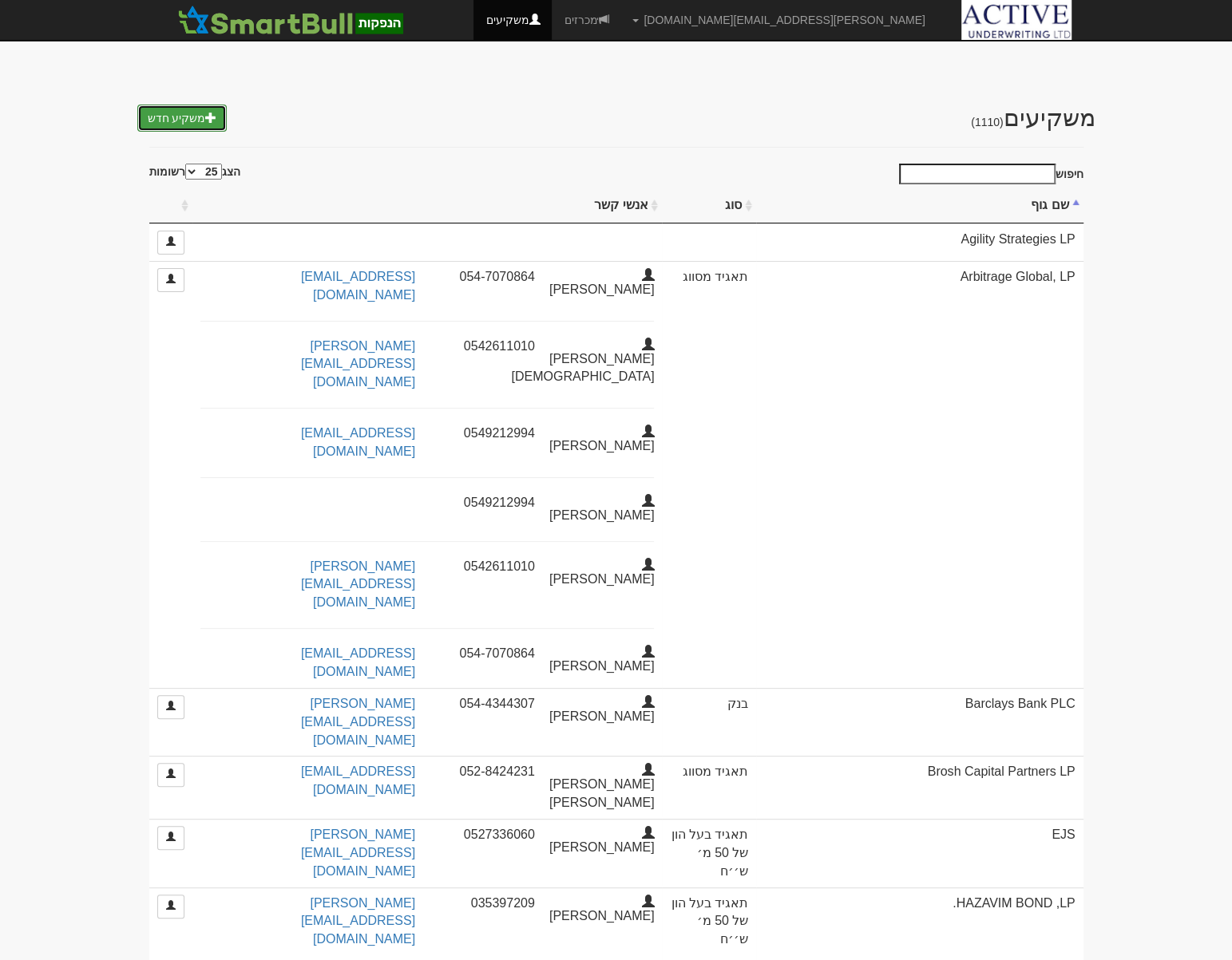
click at [156, 119] on link "משקיע חדש" at bounding box center [182, 118] width 90 height 27
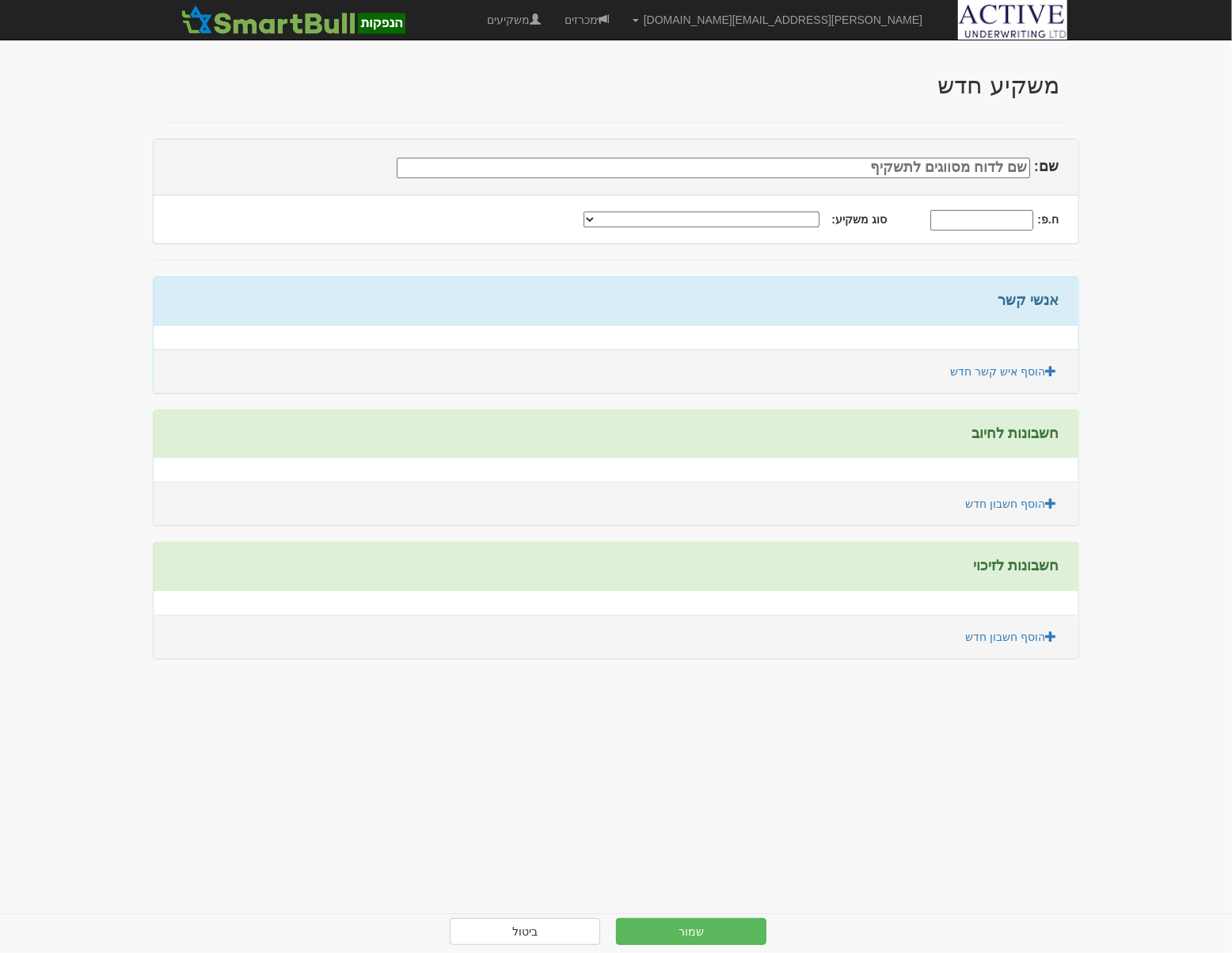
click at [989, 173] on input "שם:" at bounding box center [713, 168] width 634 height 21
type input "אג'יליטי מניות שותפות מוגבלת"
click at [788, 219] on select "תאגיד מסווג חתם / מפיץ חברת ביטוח תאגיד בעל הון של 50 מ׳ ש׳׳ח קופת גמל / קרן פנ…" at bounding box center [702, 220] width 236 height 16
select select "תאגיד בעל הון של 50 מ׳ ש׳׳ח"
click at [611, 212] on select "תאגיד מסווג חתם / מפיץ חברת ביטוח תאגיד בעל הון של 50 מ׳ ש׳׳ח קופת גמל / קרן פנ…" at bounding box center [702, 220] width 236 height 16
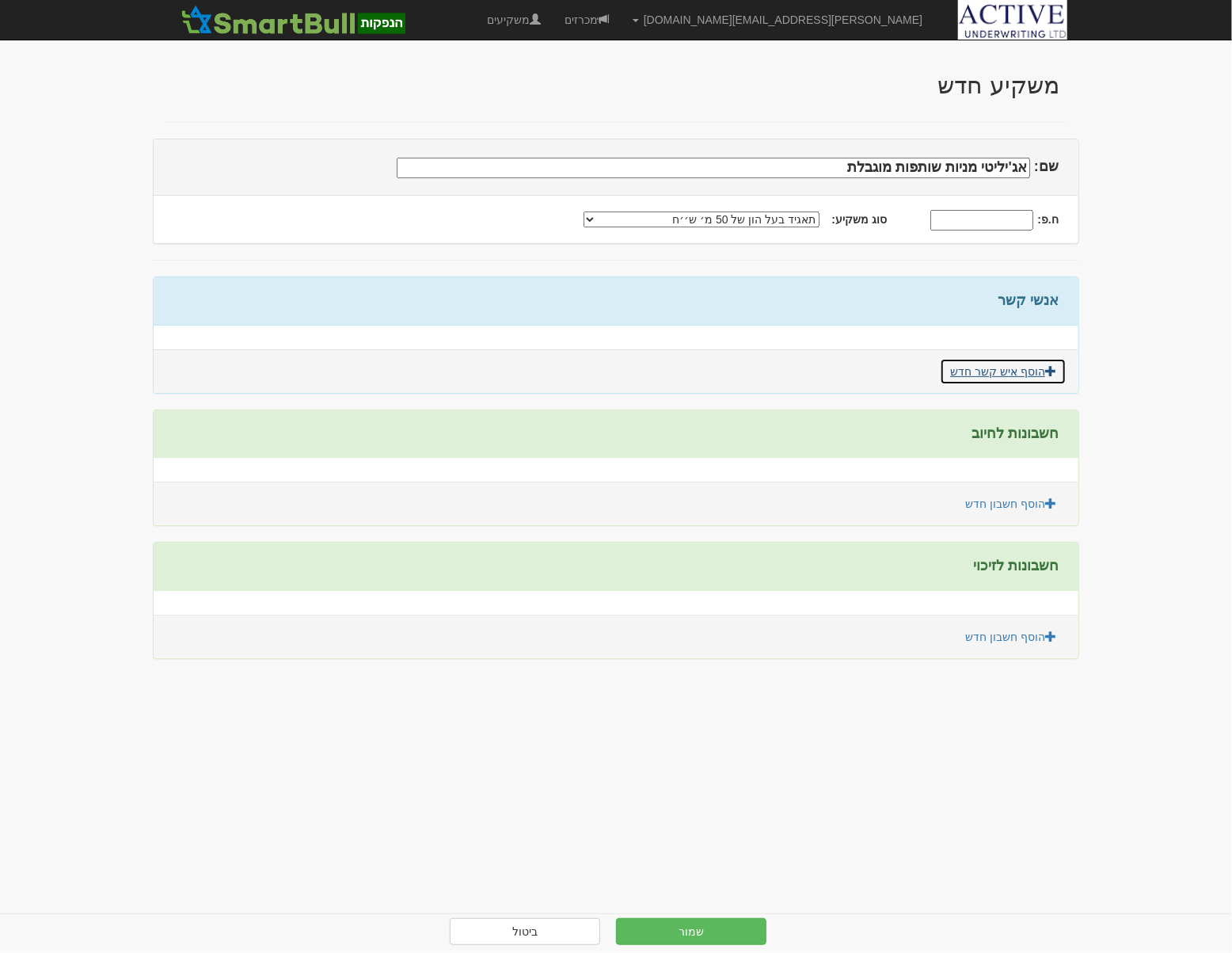
click at [990, 372] on link "הוסף איש קשר חדש" at bounding box center [1003, 371] width 127 height 27
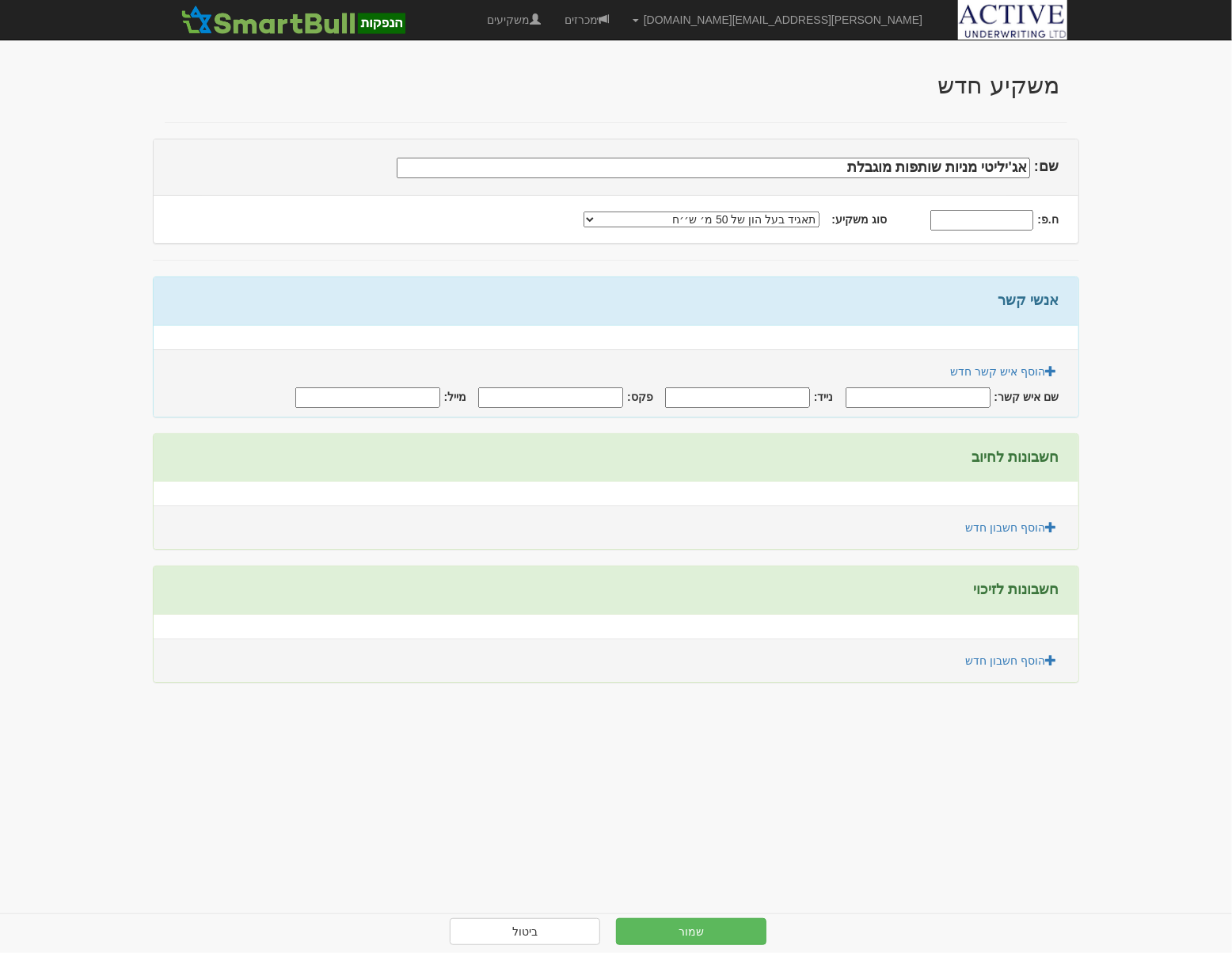
click at [955, 393] on input "שם איש קשר:" at bounding box center [918, 398] width 145 height 21
type input "אודי ביטון"
type input "0506783789"
type input "udi@agilityfund.co.il"
click at [983, 524] on link "הוסף חשבון חדש" at bounding box center [1011, 527] width 112 height 27
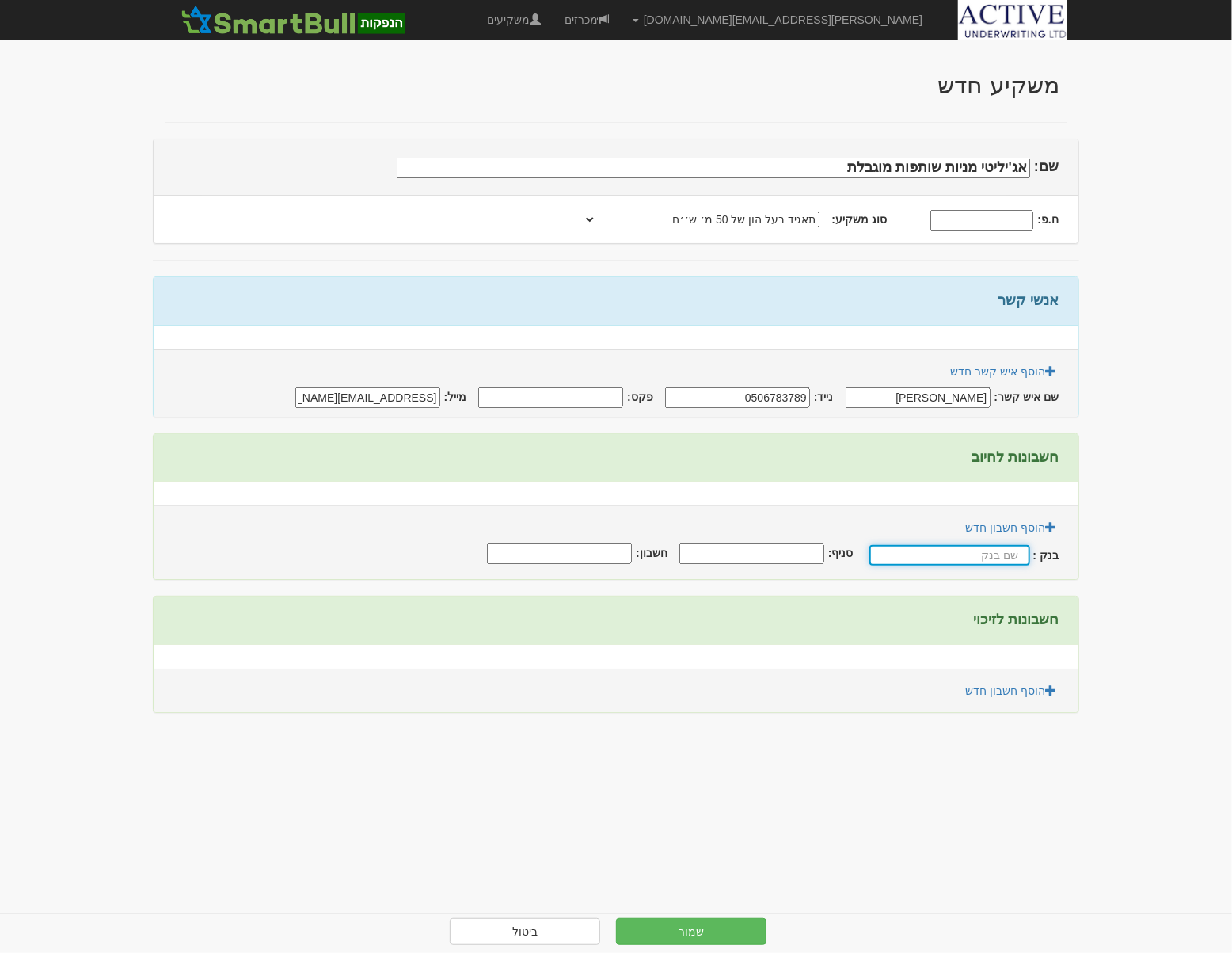
click at [947, 553] on input "text" at bounding box center [950, 555] width 160 height 21
type input "הפועלים"
type input "600"
type input "568249"
click at [992, 684] on link "הוסף חשבון חדש" at bounding box center [1011, 691] width 112 height 27
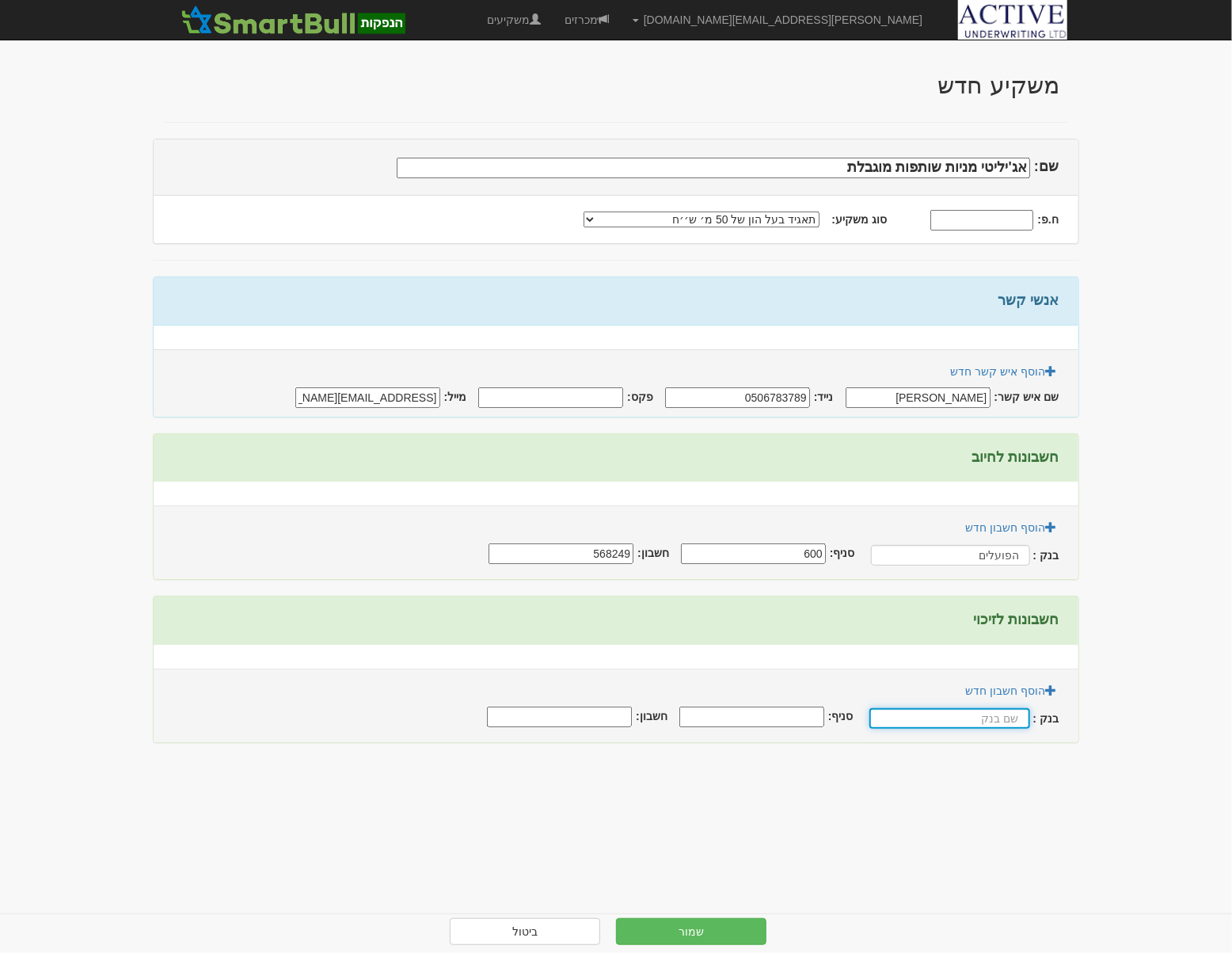
click at [993, 712] on input "text" at bounding box center [950, 719] width 160 height 21
type input "הפועלים"
type input "600"
type input "568249"
click at [720, 928] on button "שמור" at bounding box center [691, 932] width 151 height 27
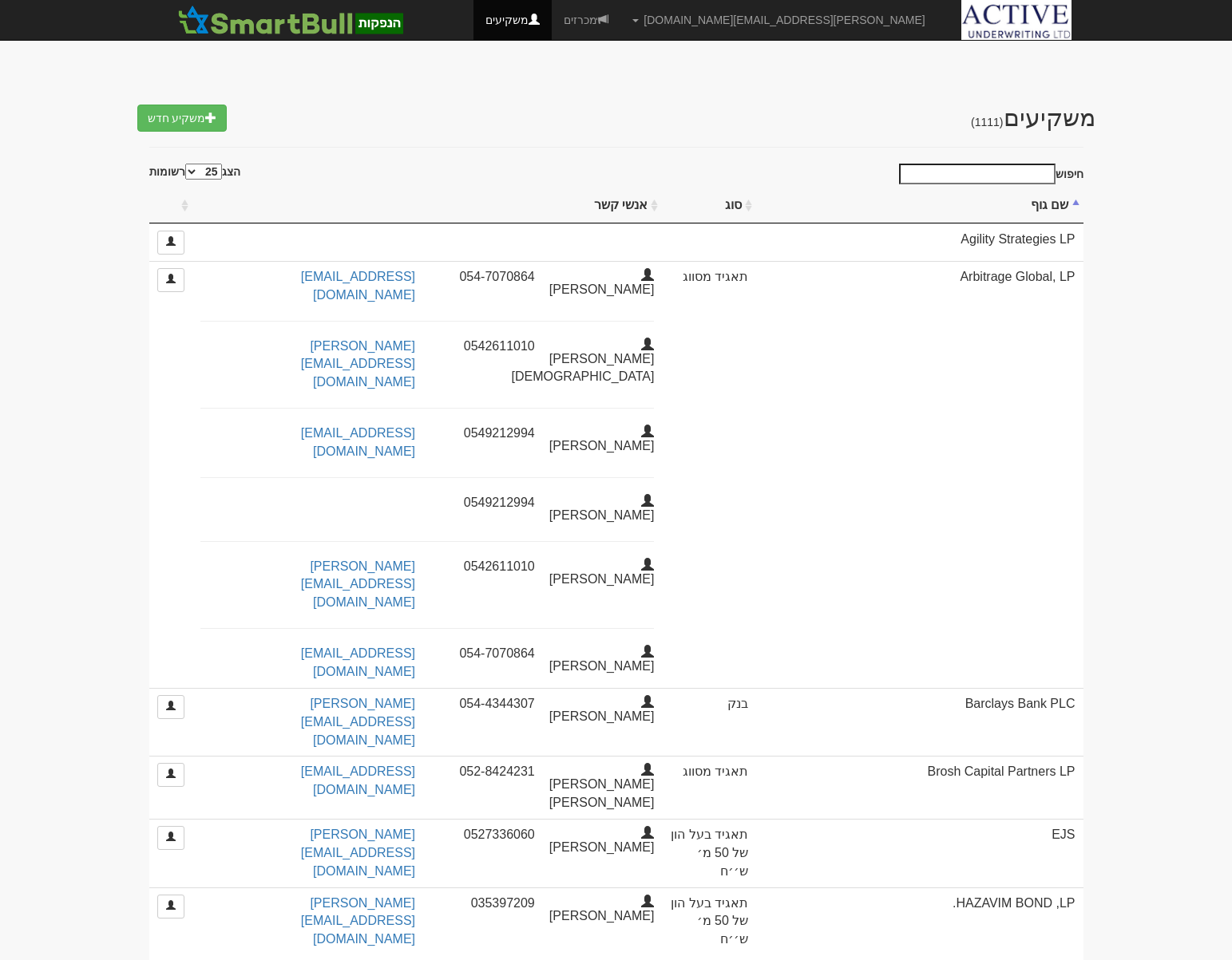
select select "25"
click at [1000, 165] on input "חיפוש" at bounding box center [978, 173] width 156 height 21
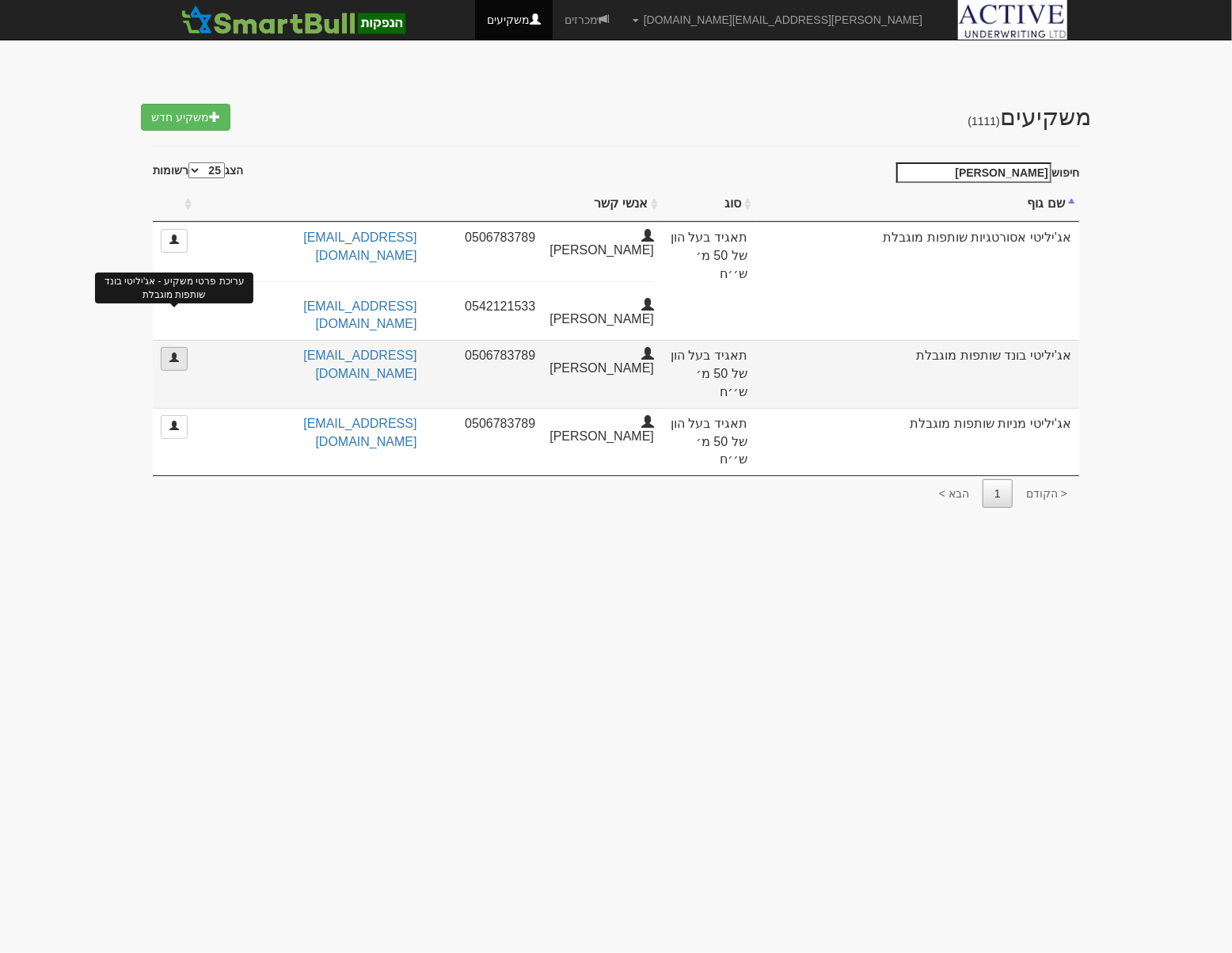
type input "אג'יל"
click at [167, 347] on link at bounding box center [174, 359] width 27 height 23
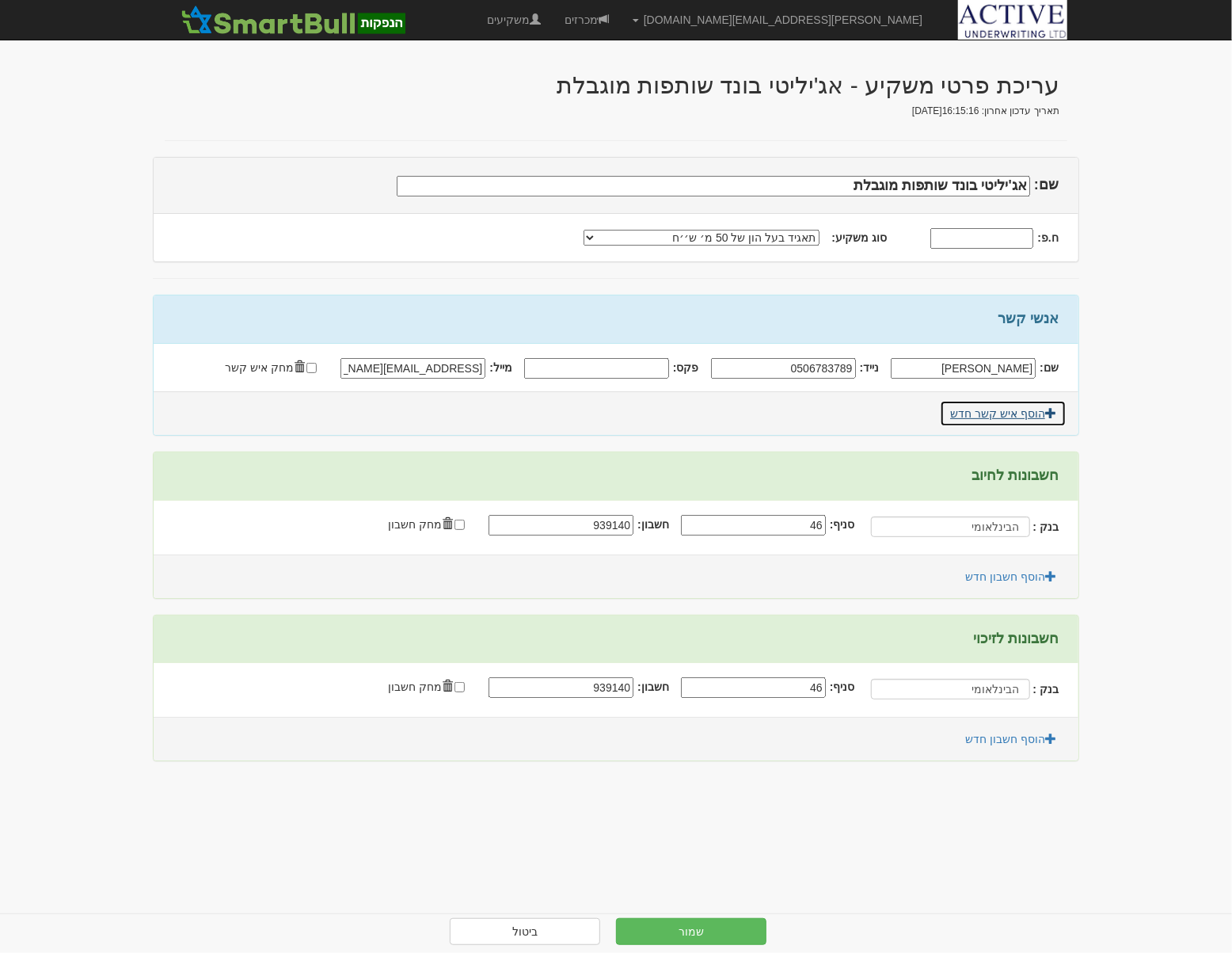
click at [1025, 419] on link "הוסף איש קשר חדש" at bounding box center [1003, 414] width 127 height 27
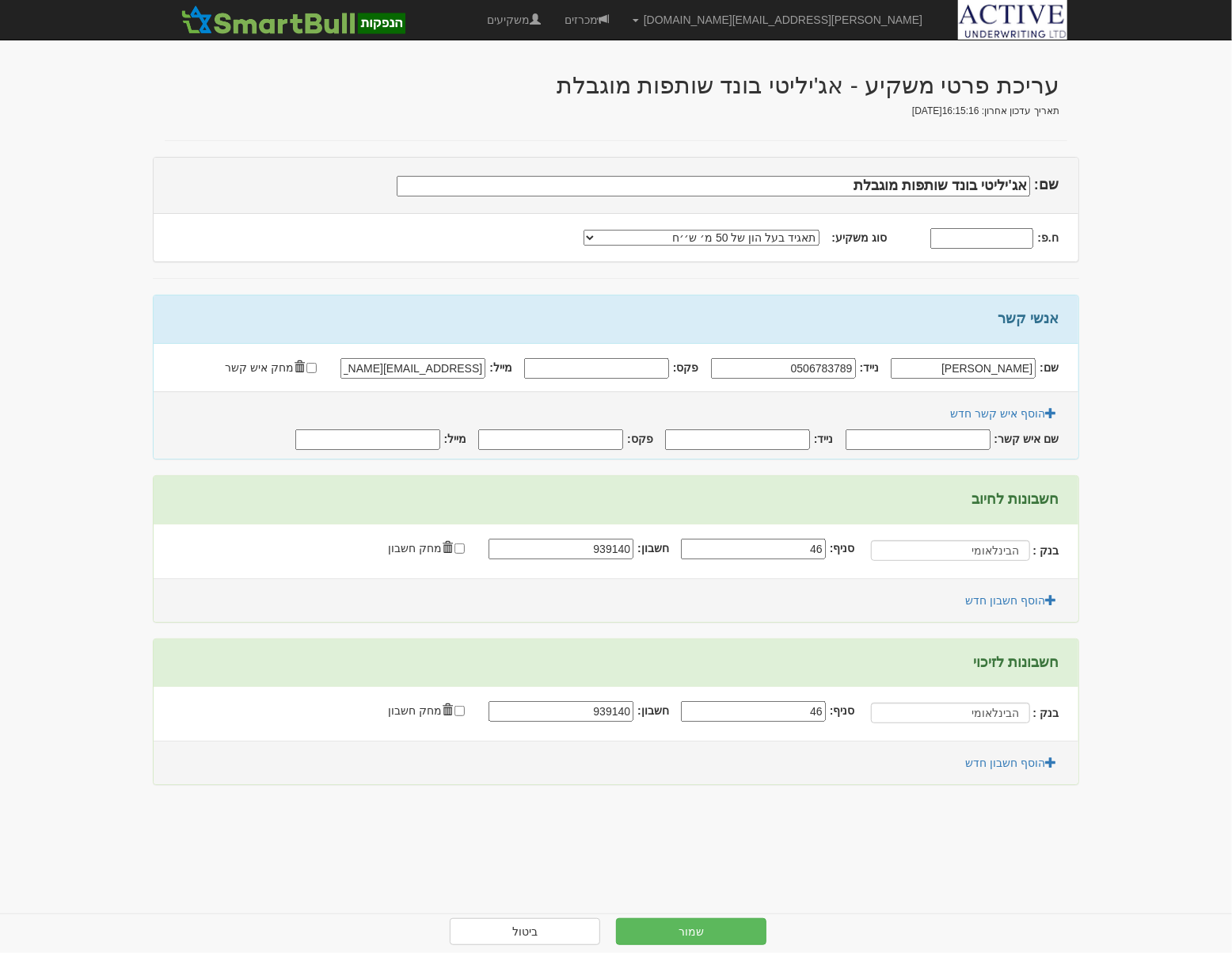
click at [975, 440] on input "שם איש קשר:" at bounding box center [918, 439] width 145 height 21
type input "[PERSON_NAME]"
type input "0542121533"
type input "[EMAIL_ADDRESS][DOMAIN_NAME]"
click at [717, 927] on button "שמור" at bounding box center [691, 932] width 151 height 27
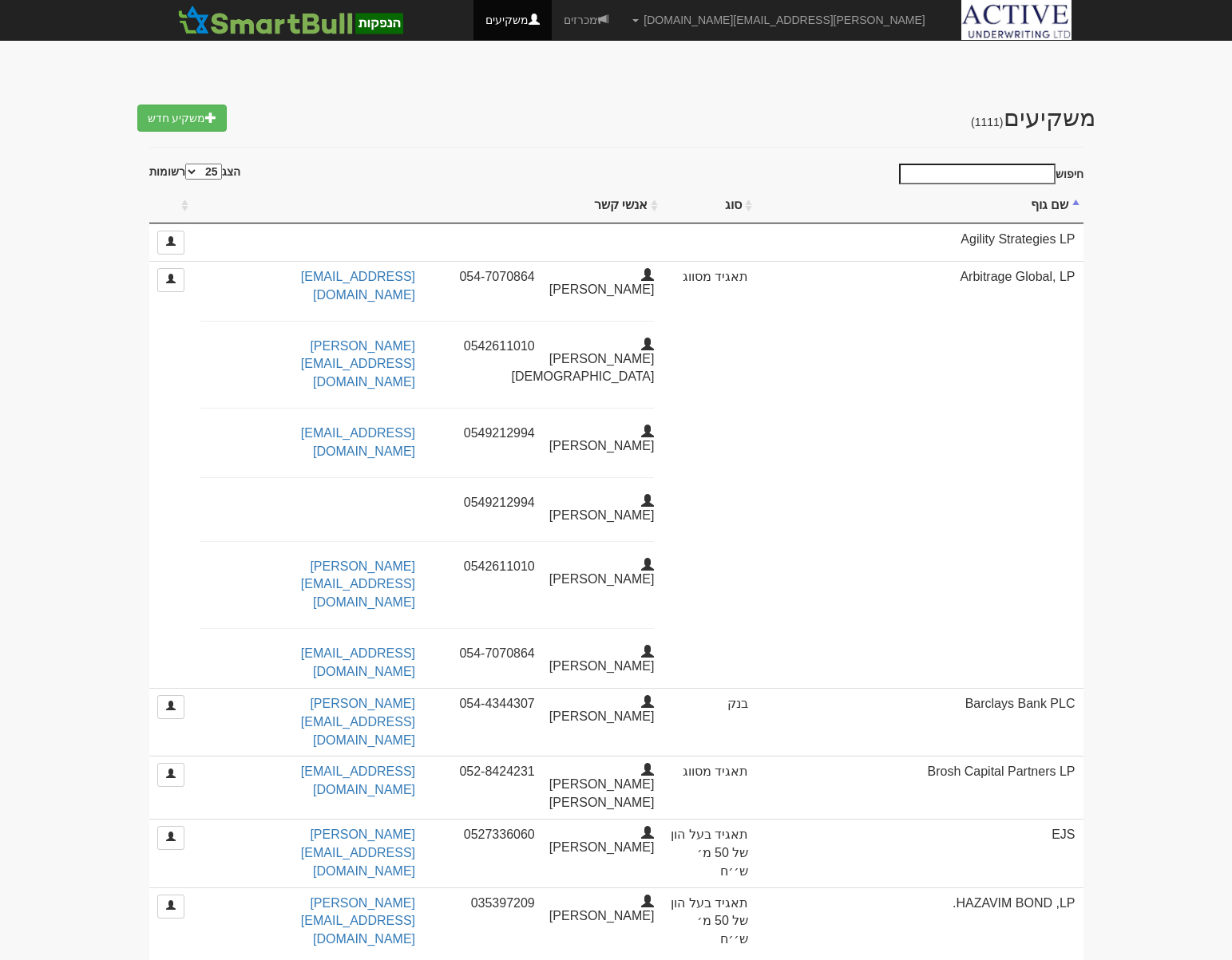
select select "25"
click at [1008, 172] on input "חיפוש" at bounding box center [978, 173] width 156 height 21
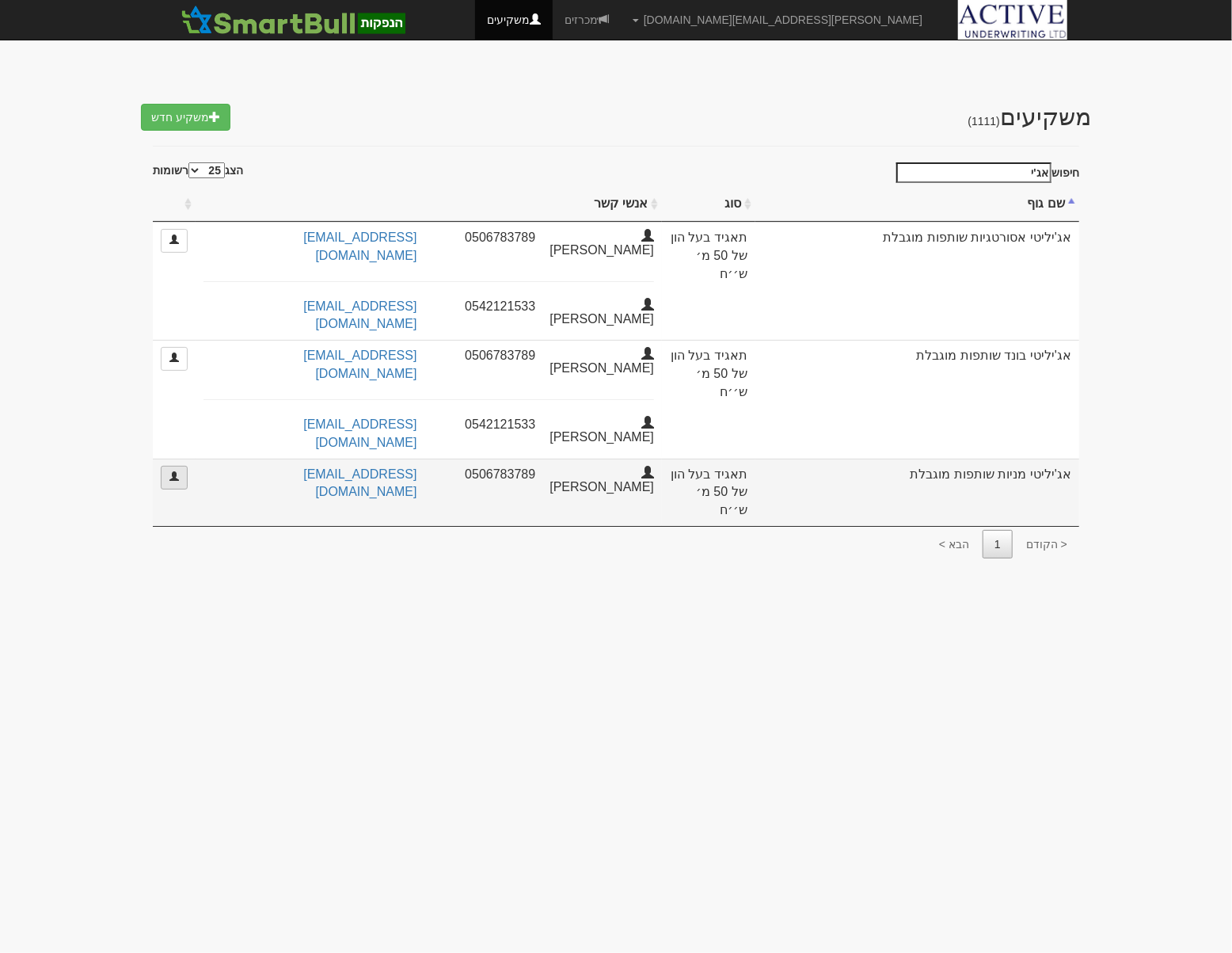
type input "אג'י"
click at [179, 466] on link at bounding box center [174, 478] width 27 height 23
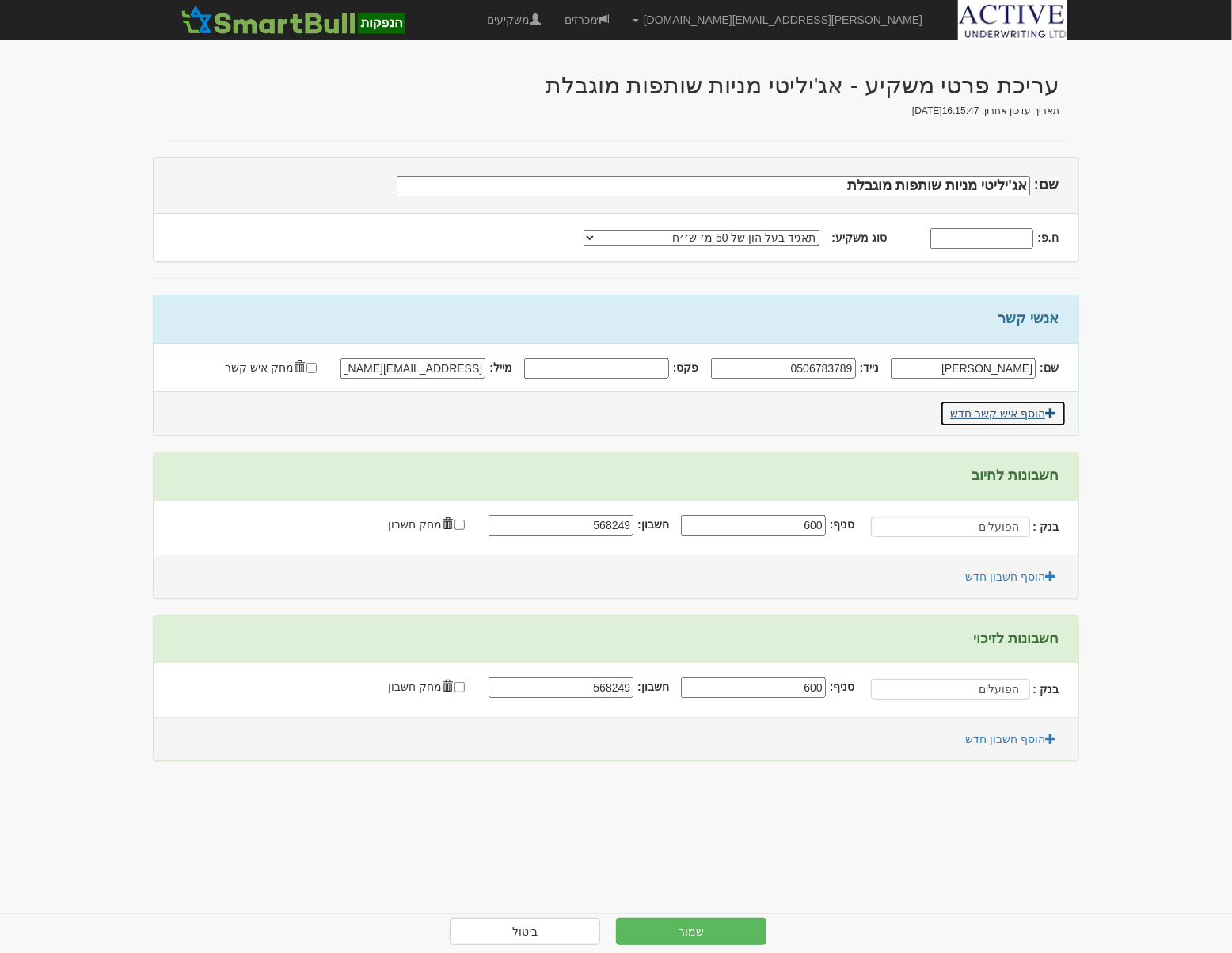
click at [1003, 416] on link "הוסף איש קשר חדש" at bounding box center [1003, 414] width 127 height 27
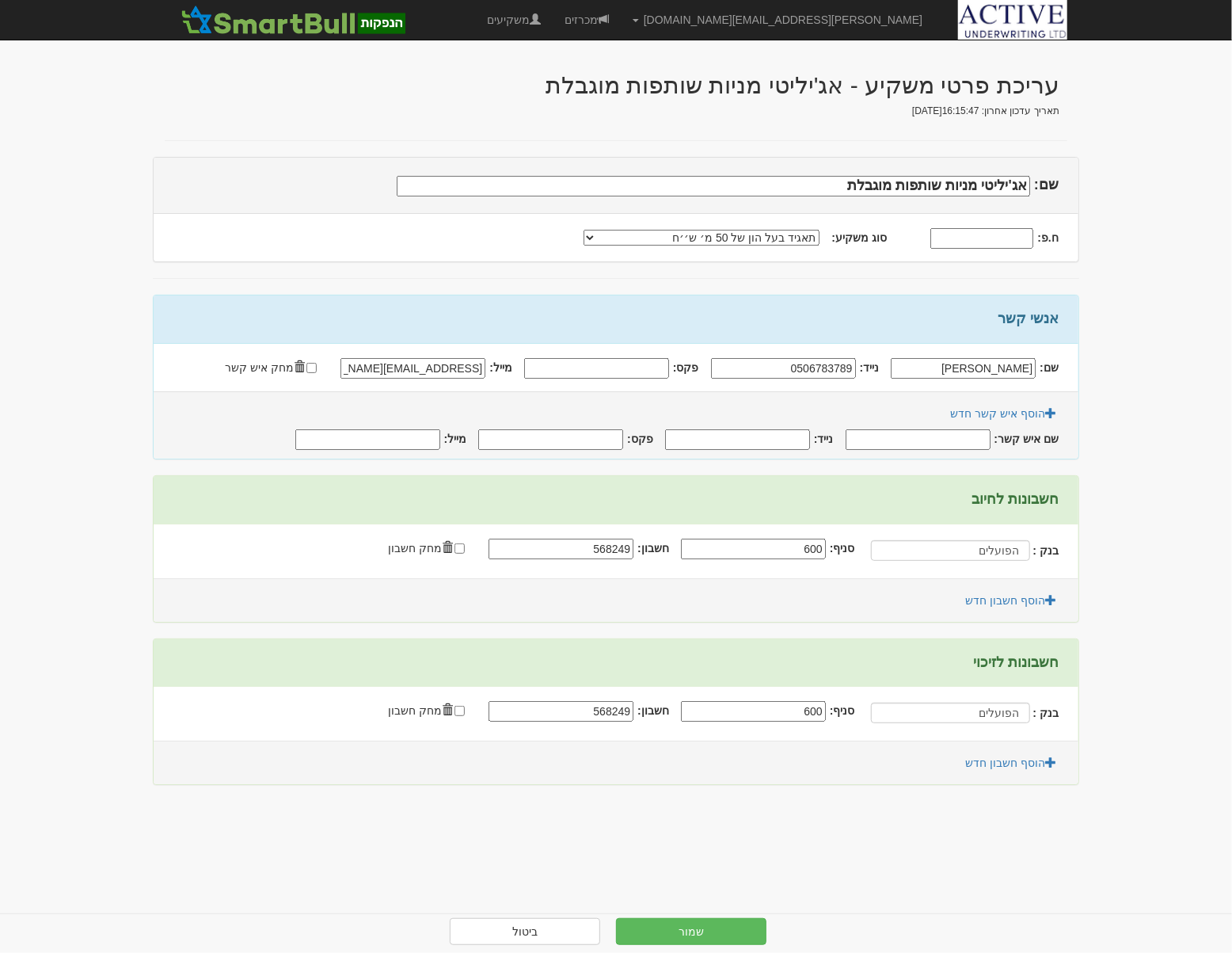
click at [961, 443] on input "שם איש קשר:" at bounding box center [918, 439] width 145 height 21
type input "[PERSON_NAME]"
type input "0542121533"
type input "office@agilityfund.co.il"
click at [707, 935] on button "שמור" at bounding box center [691, 932] width 151 height 27
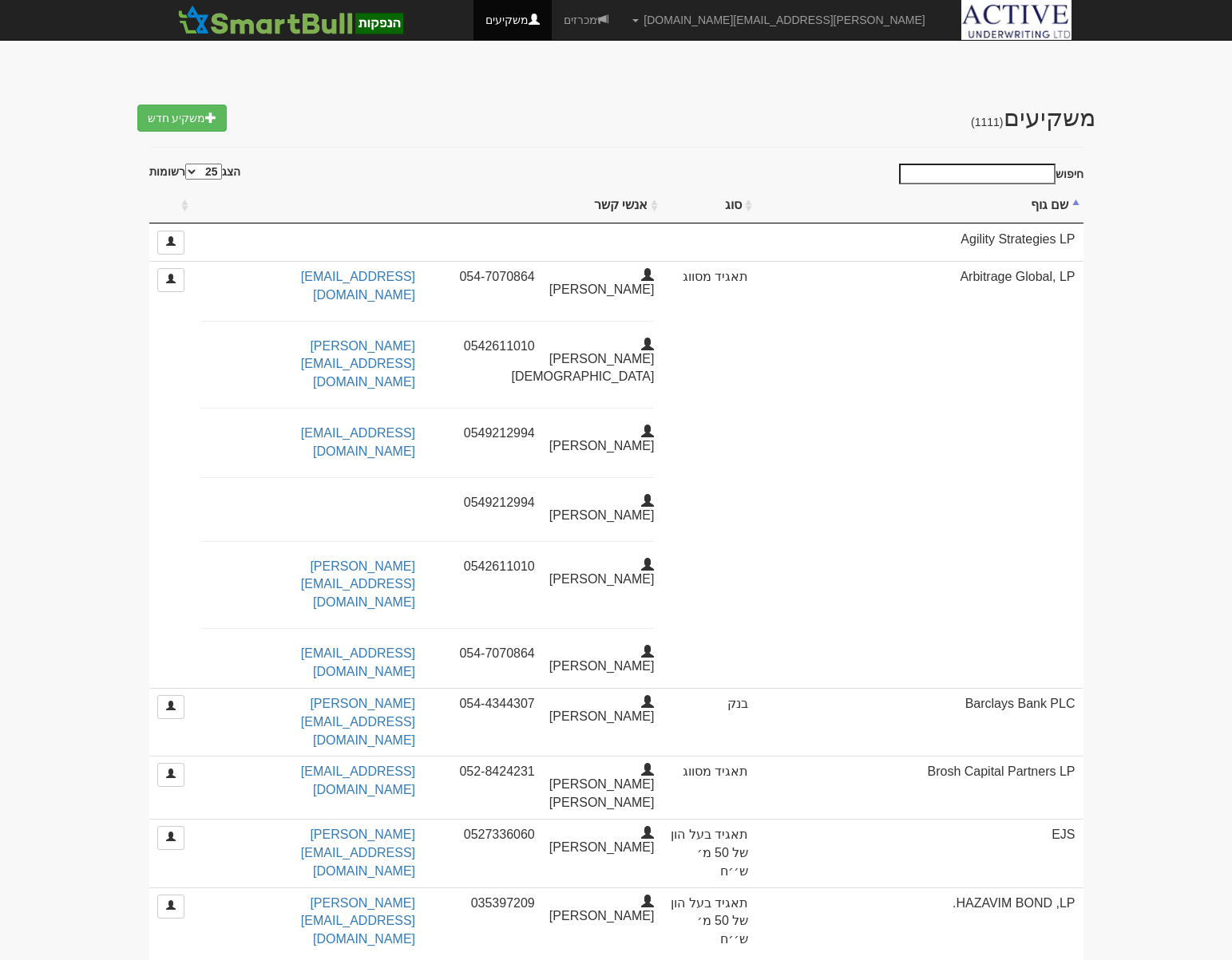
select select "25"
click at [964, 170] on input "חיפוש" at bounding box center [978, 173] width 156 height 21
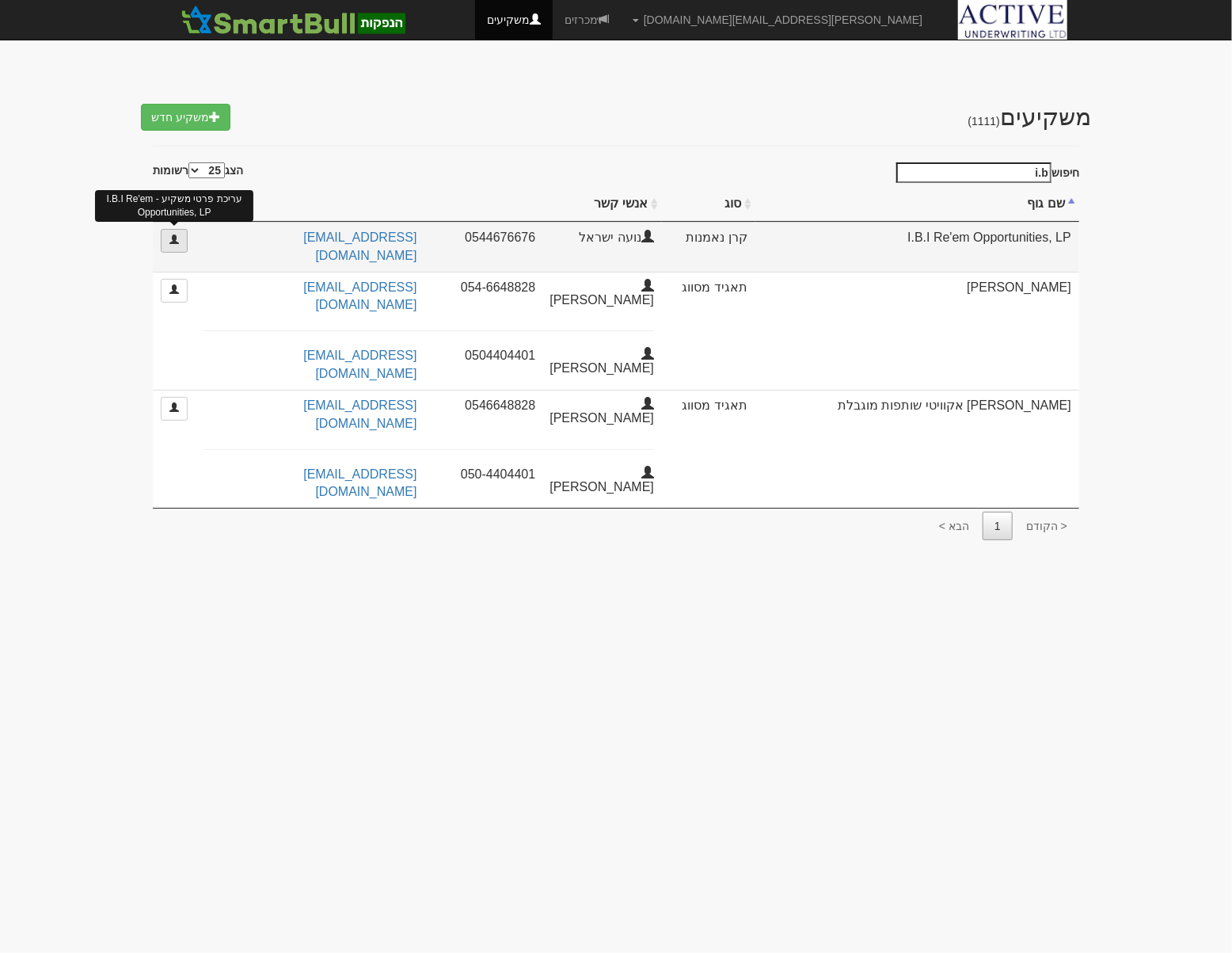
type input "i.b"
click at [177, 250] on link at bounding box center [174, 241] width 27 height 23
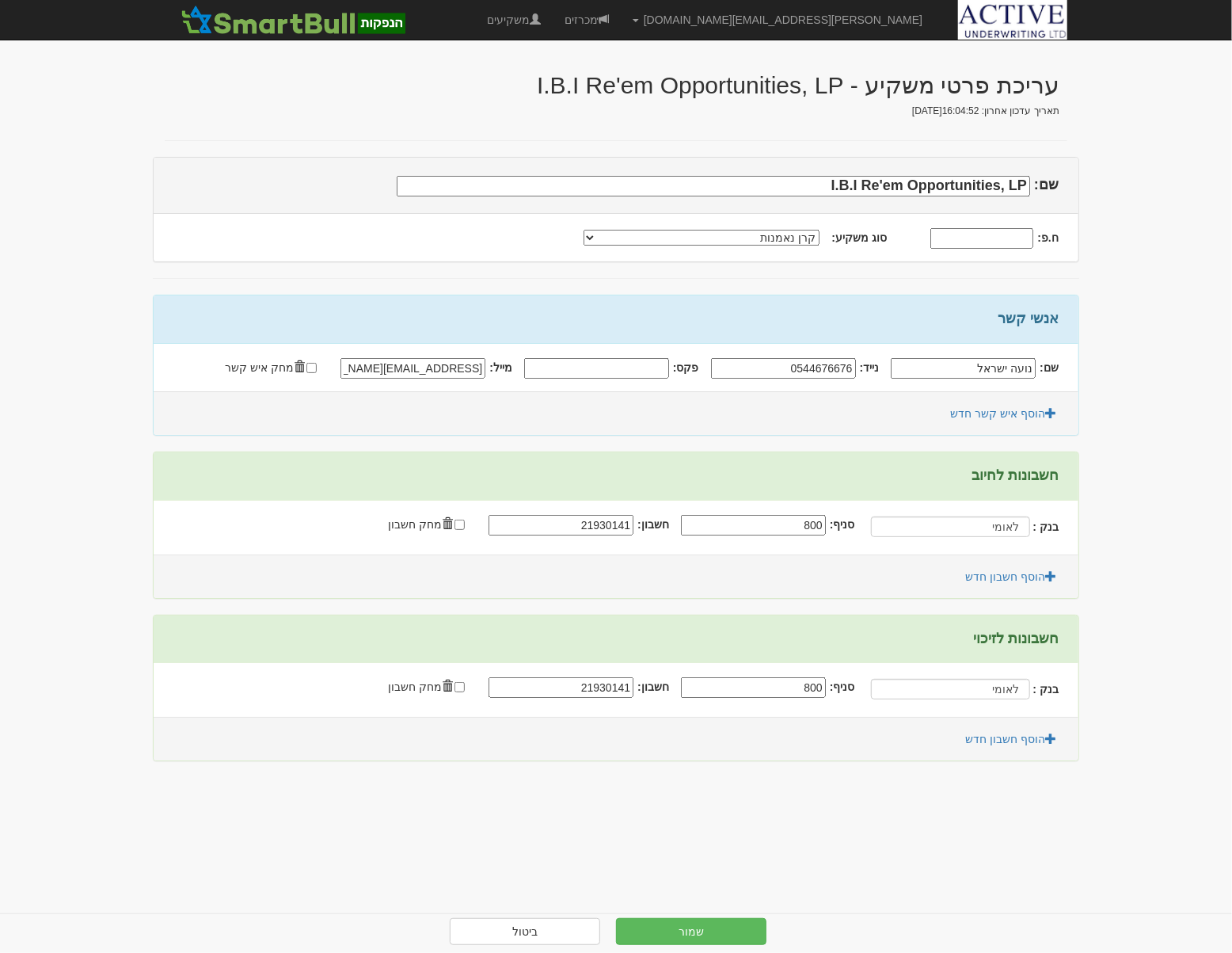
click at [738, 238] on select "תאגיד מסווג חתם / מפיץ חברת ביטוח תאגיד בעל הון של 50 מ׳ ש׳׳ח קופת גמל / קרן פנ…" at bounding box center [702, 238] width 236 height 16
select select "תאגיד בעל הון של 50 מ׳ ש׳׳ח"
click at [611, 230] on select "תאגיד מסווג חתם / מפיץ חברת ביטוח תאגיד בעל הון של 50 מ׳ ש׳׳ח קופת גמל / קרן פנ…" at bounding box center [702, 238] width 236 height 16
click at [665, 231] on select "תאגיד מסווג חתם / מפיץ חברת ביטוח תאגיד בעל הון של 50 מ׳ ש׳׳ח קופת גמל / קרן פנ…" at bounding box center [702, 238] width 236 height 16
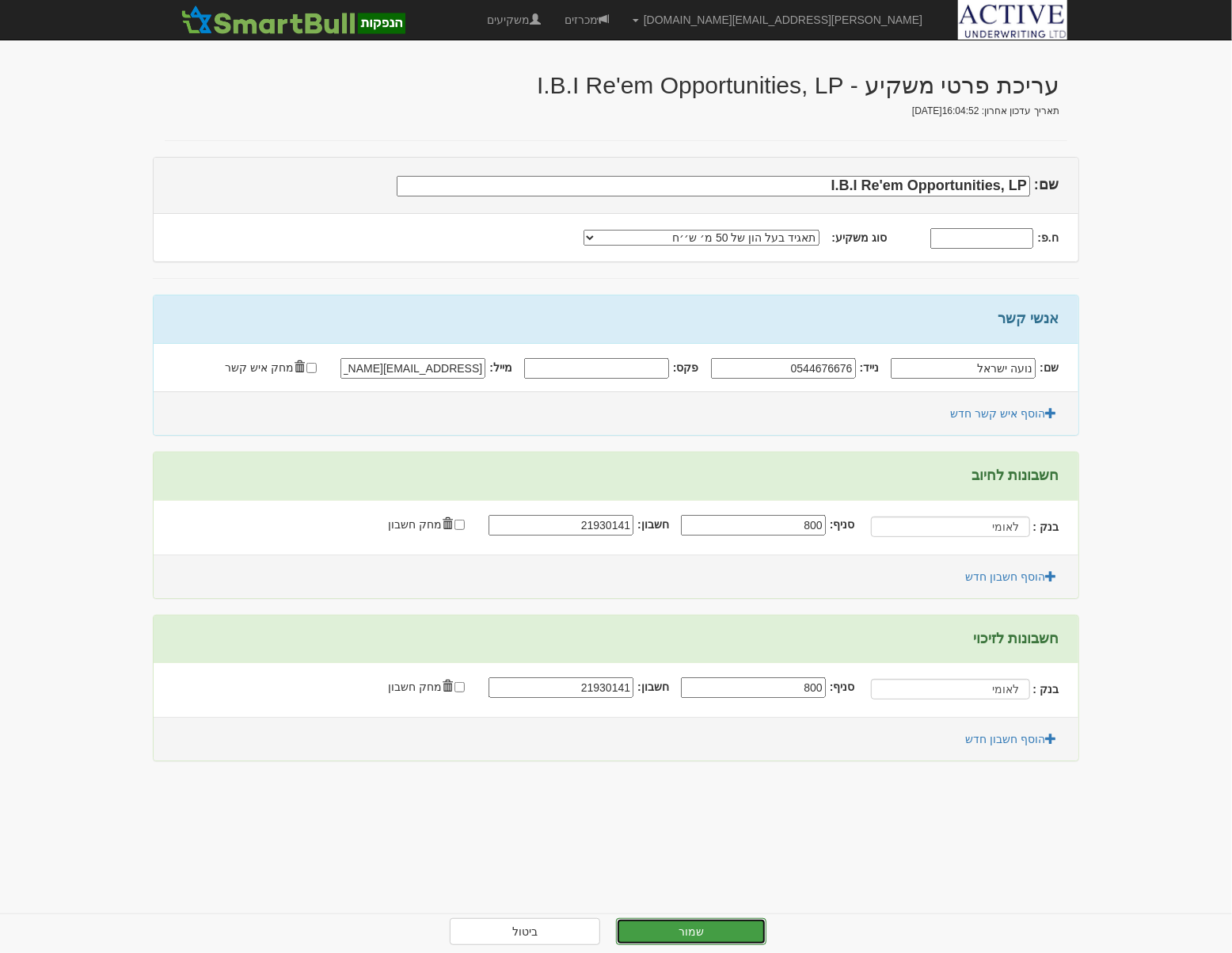
click at [739, 922] on button "שמור" at bounding box center [691, 932] width 151 height 27
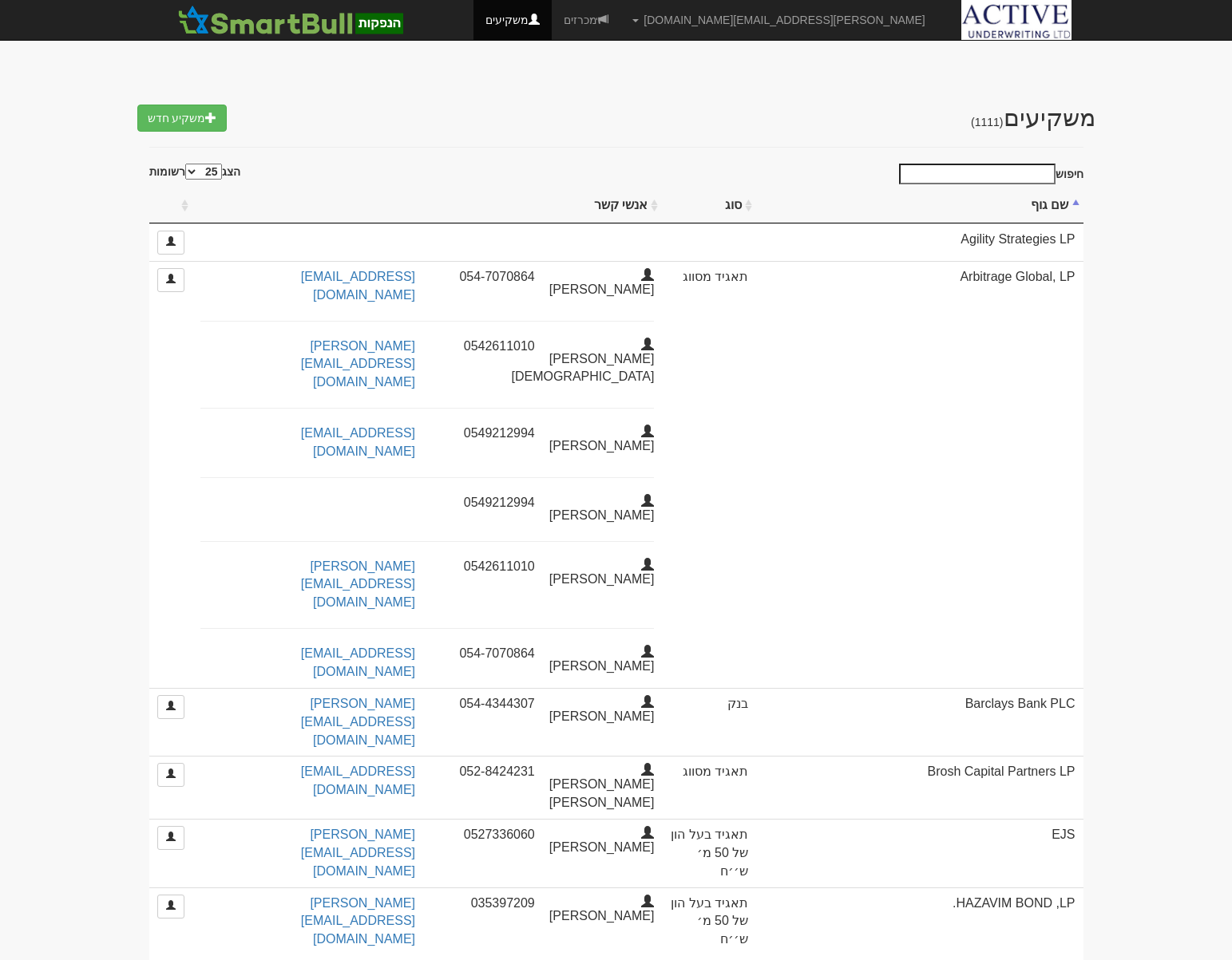
select select "25"
